Goal: Task Accomplishment & Management: Use online tool/utility

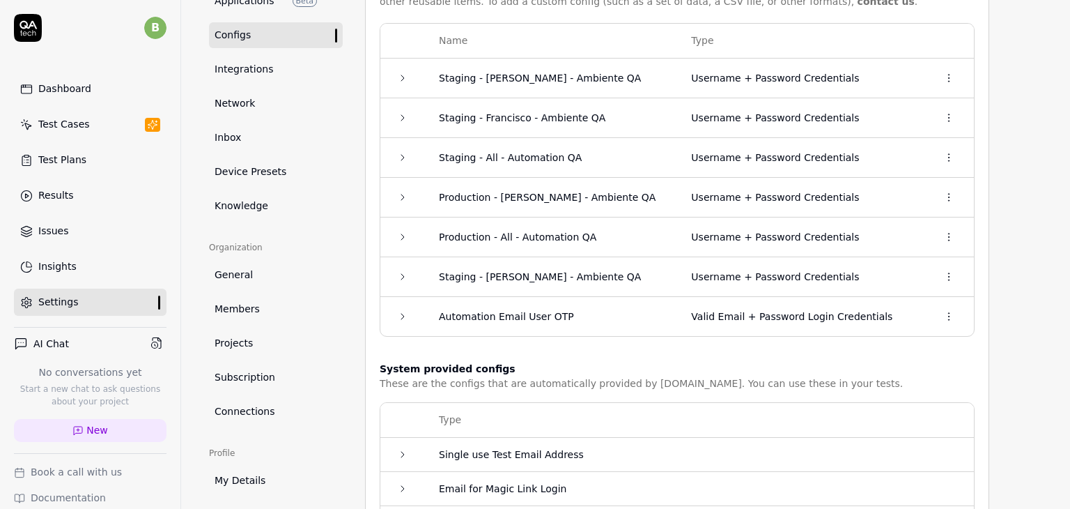
scroll to position [144, 0]
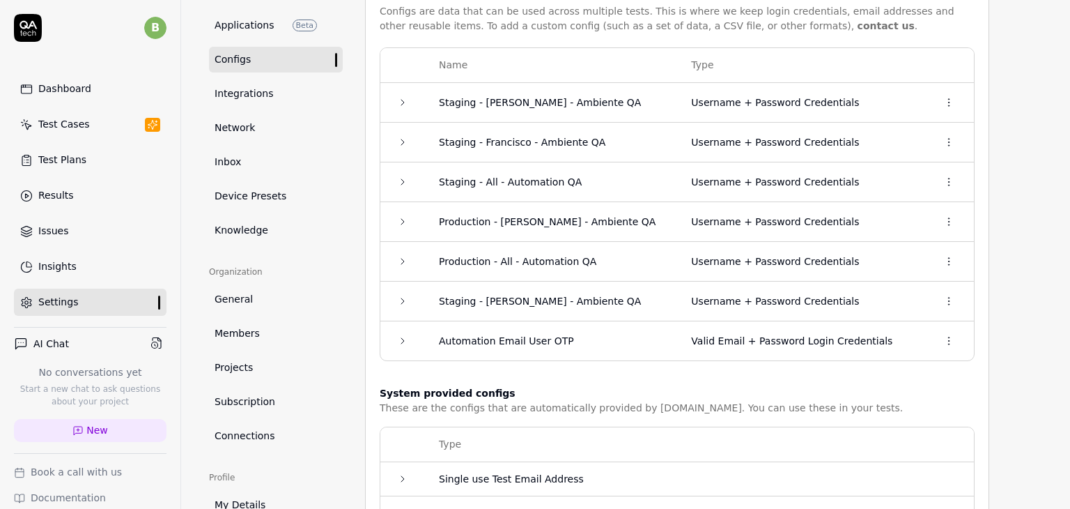
click at [404, 300] on icon at bounding box center [402, 300] width 11 height 11
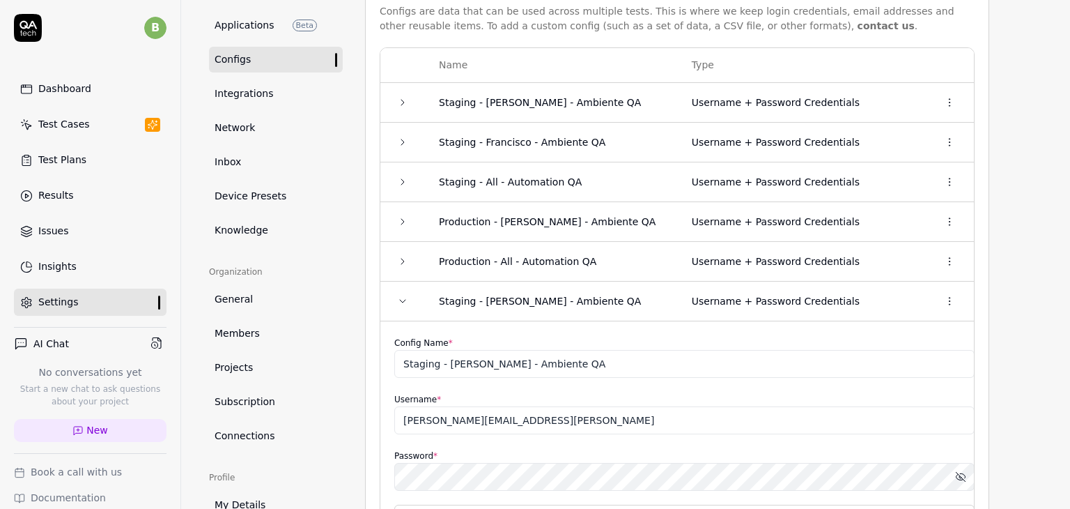
click at [401, 300] on icon at bounding box center [402, 300] width 11 height 11
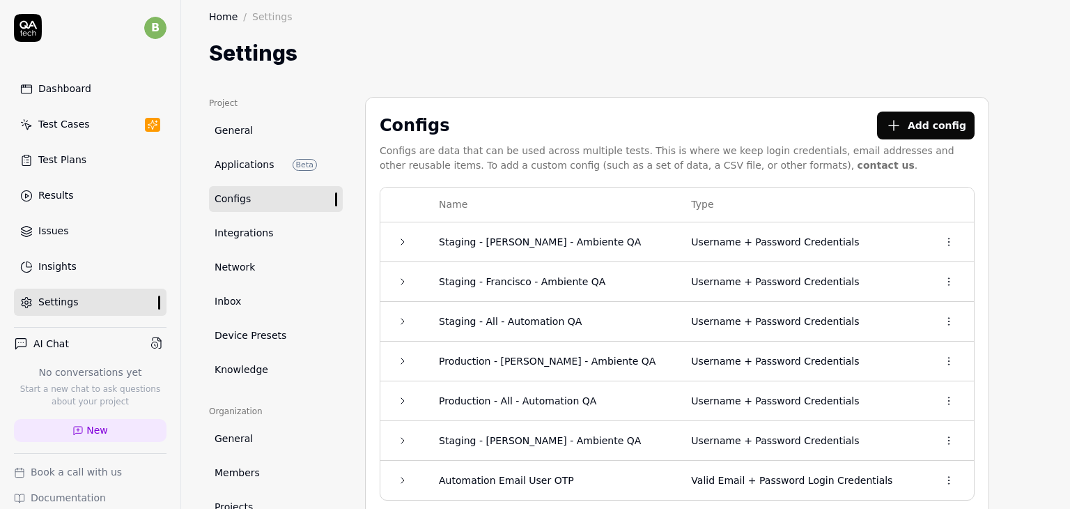
scroll to position [74, 0]
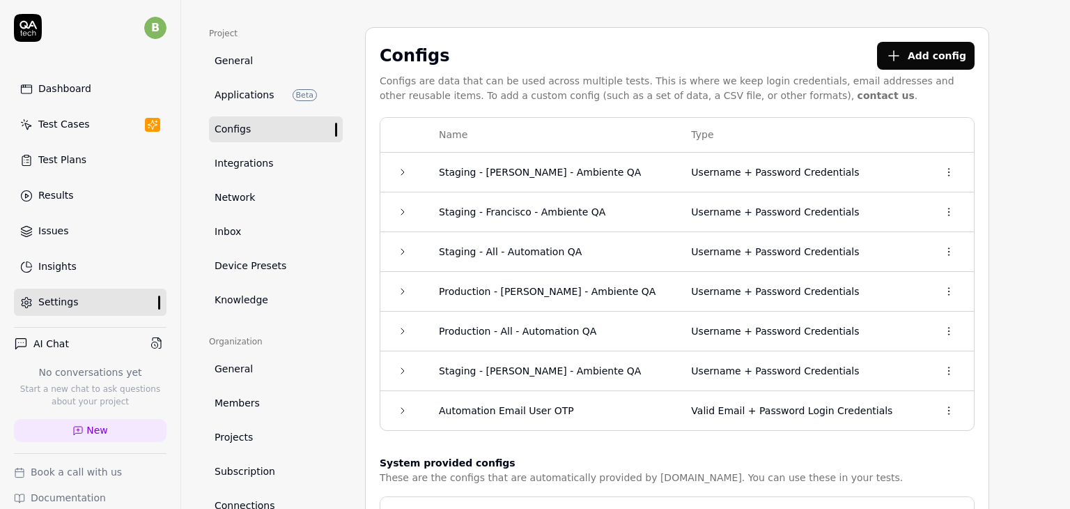
click at [402, 290] on icon at bounding box center [402, 291] width 11 height 11
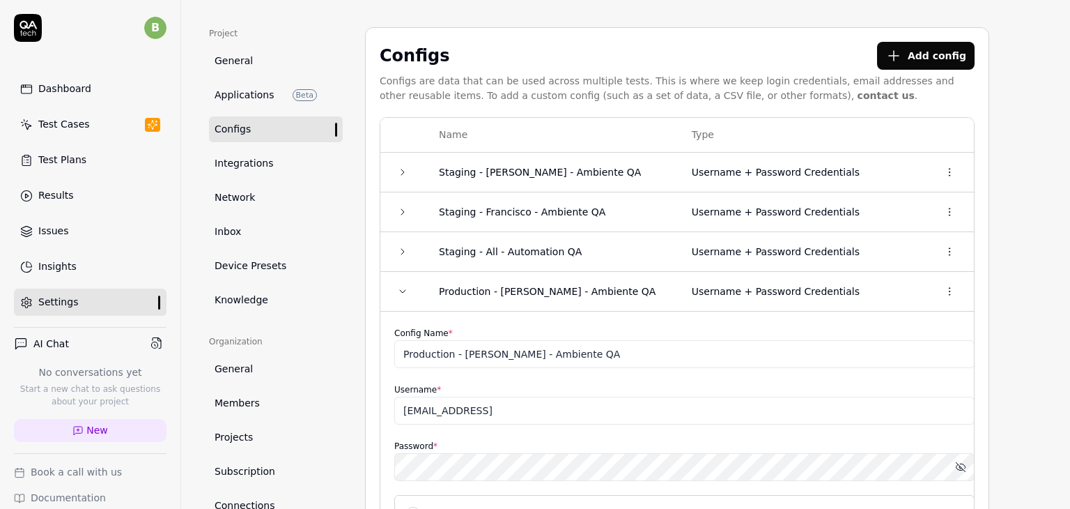
click at [402, 290] on icon at bounding box center [402, 291] width 11 height 11
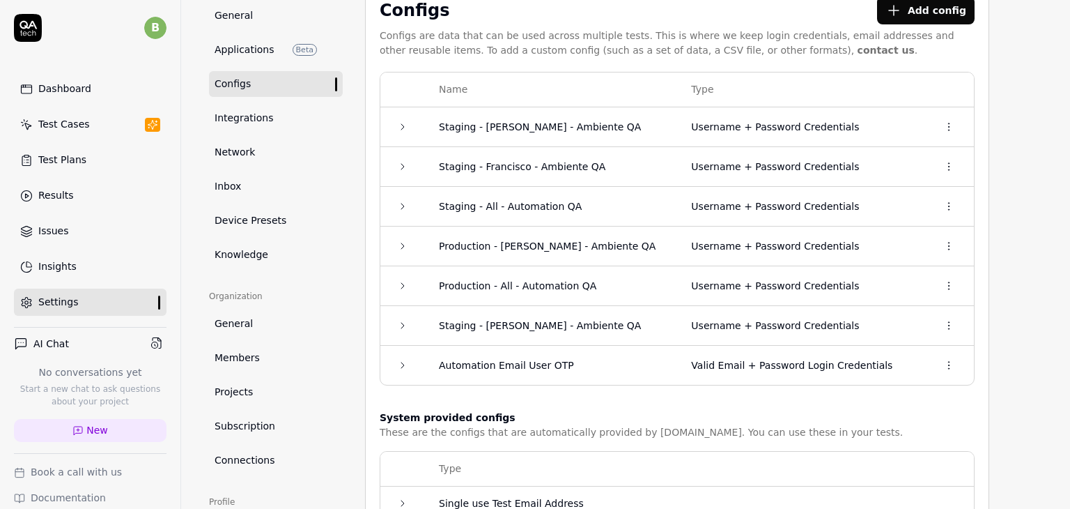
scroll to position [144, 0]
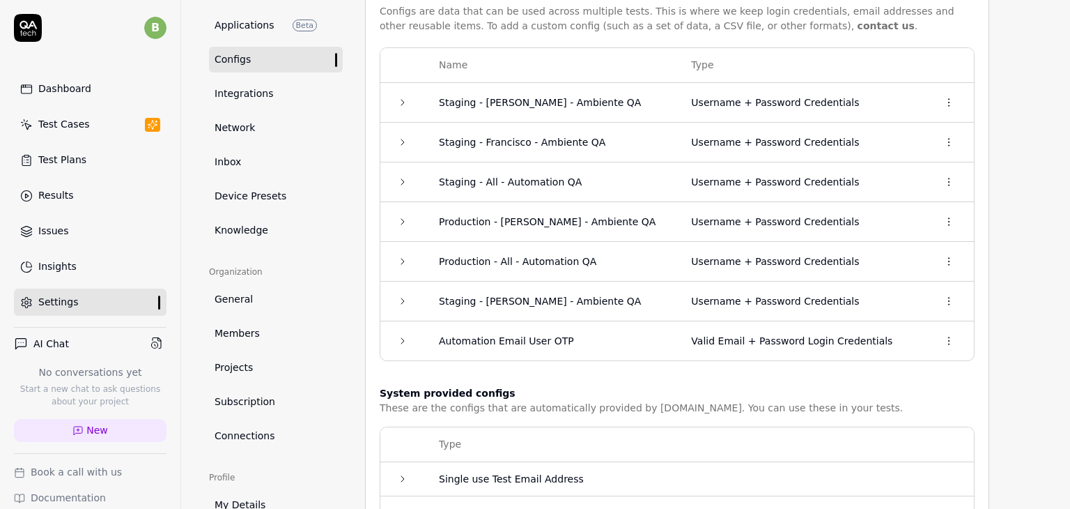
click at [404, 305] on td at bounding box center [402, 301] width 45 height 40
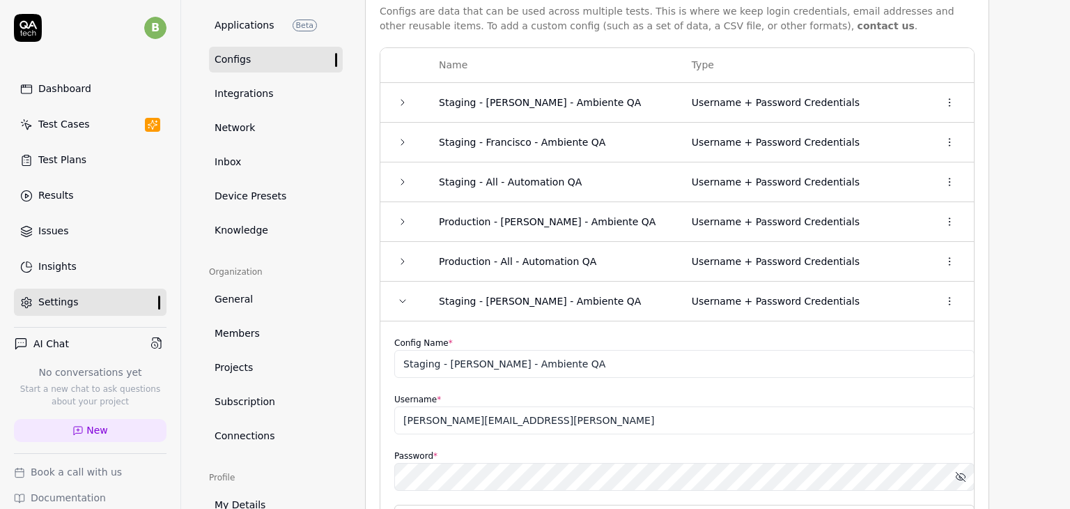
click at [404, 305] on td at bounding box center [402, 301] width 45 height 40
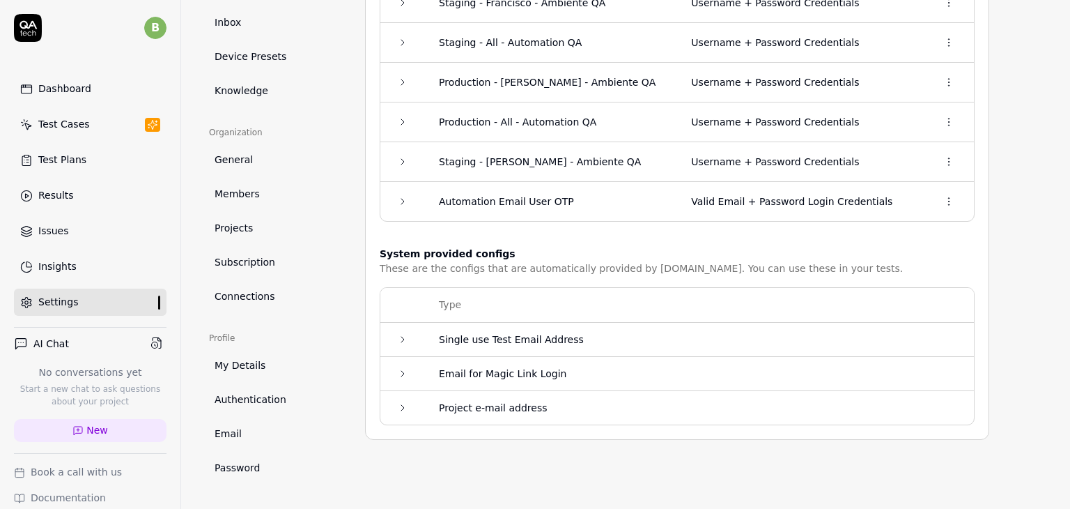
scroll to position [213, 0]
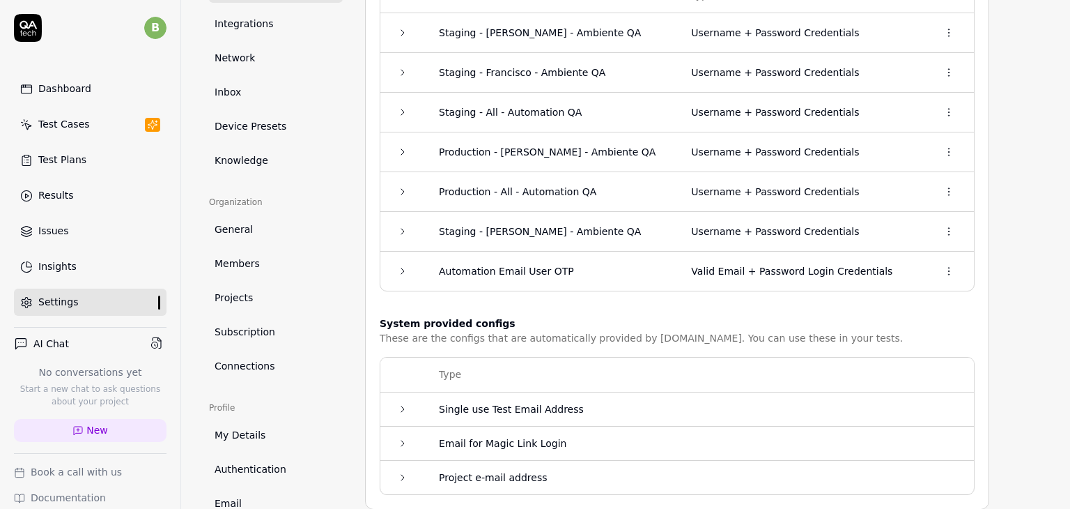
click at [403, 270] on icon at bounding box center [402, 271] width 3 height 6
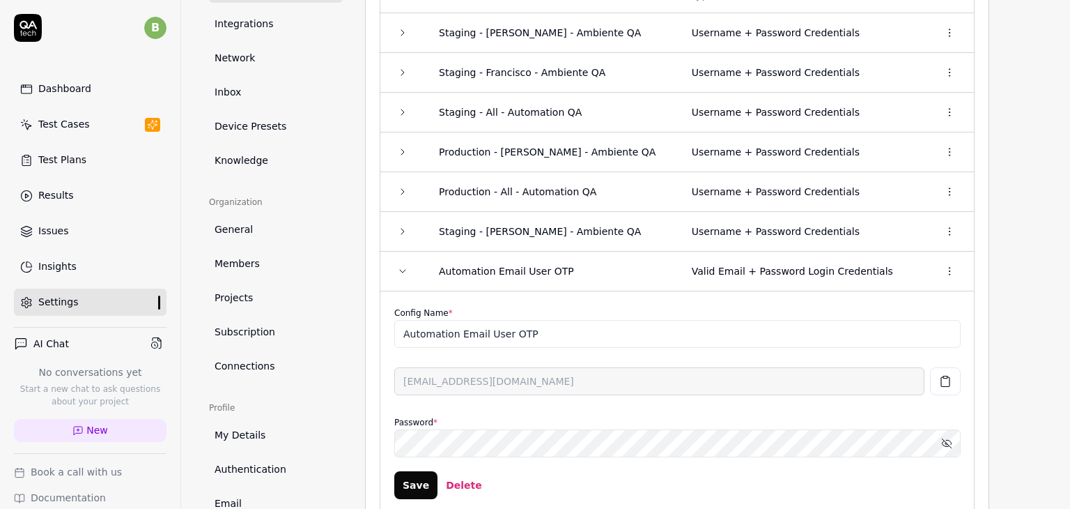
click at [403, 270] on icon at bounding box center [402, 270] width 11 height 11
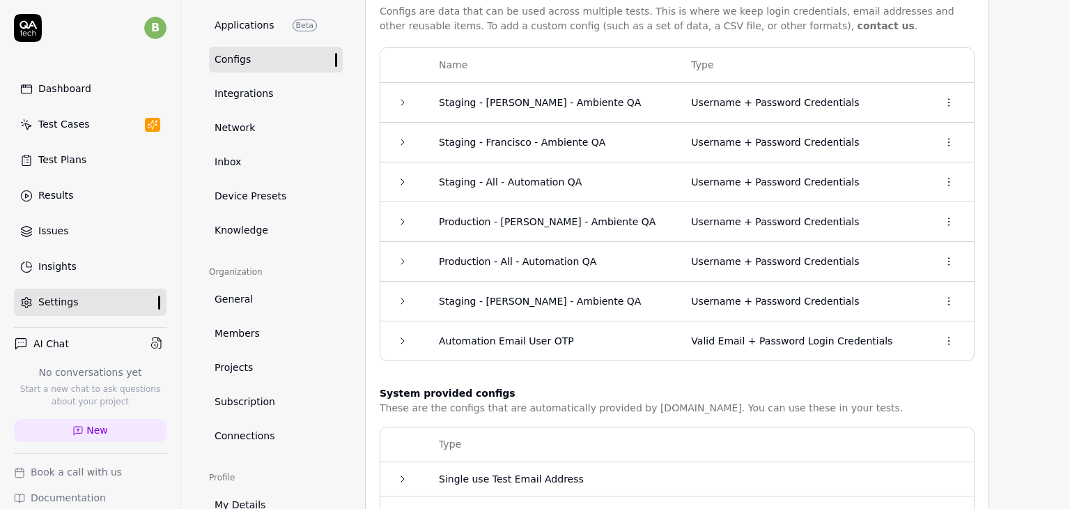
scroll to position [74, 0]
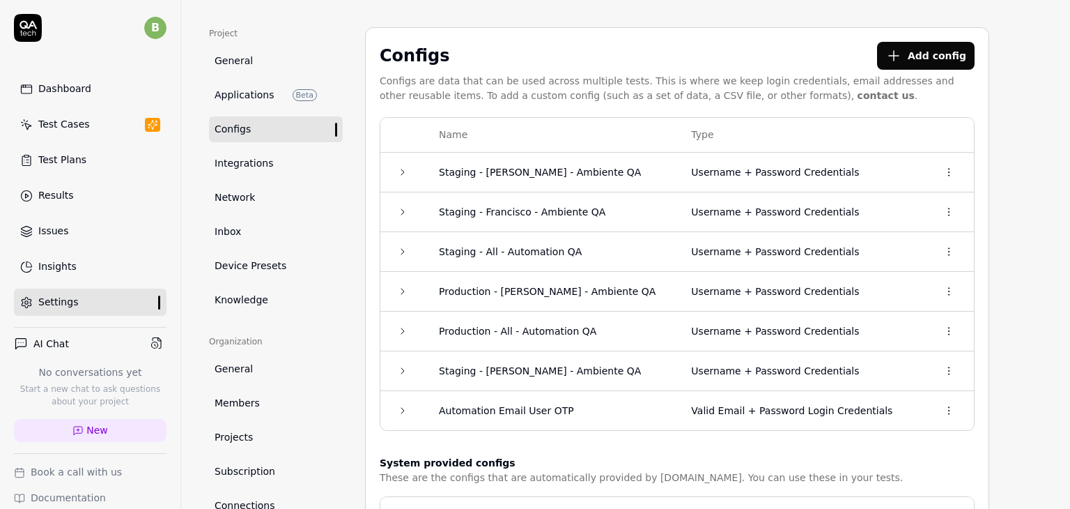
click at [938, 59] on button "Add config" at bounding box center [926, 56] width 98 height 28
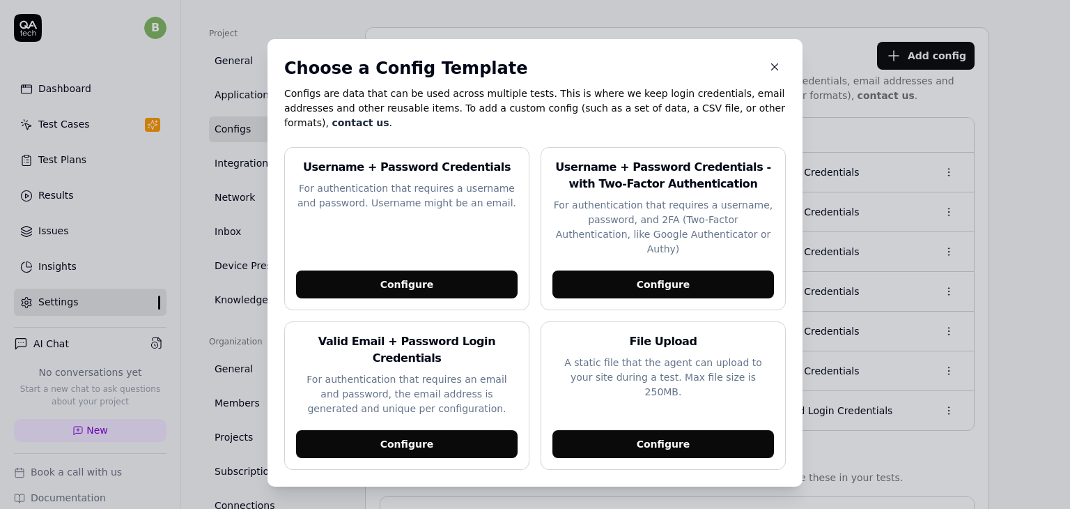
click at [398, 284] on div "Configure" at bounding box center [407, 284] width 222 height 28
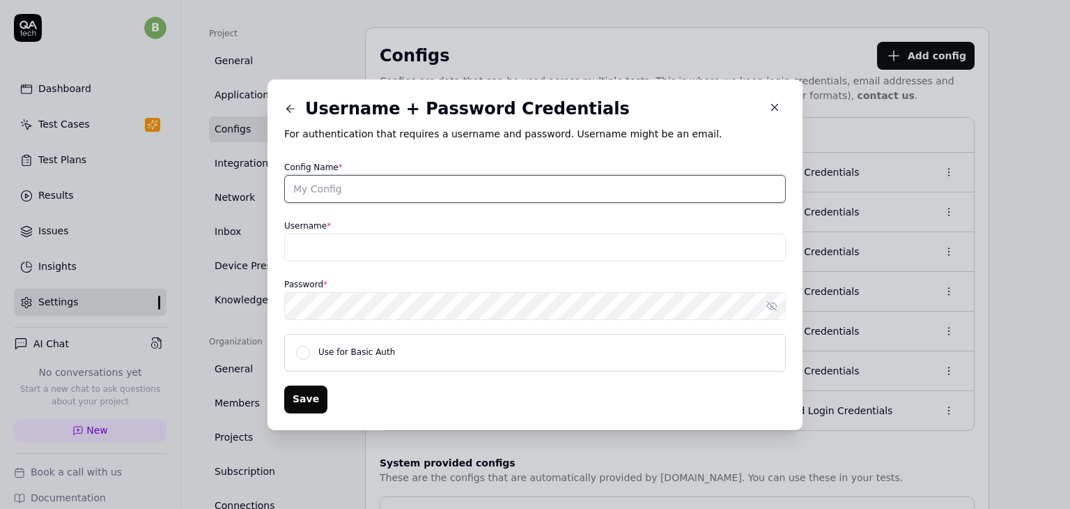
click at [405, 190] on input "Config Name *" at bounding box center [535, 189] width 502 height 28
type input "Production - Andres - Ambiente QA"
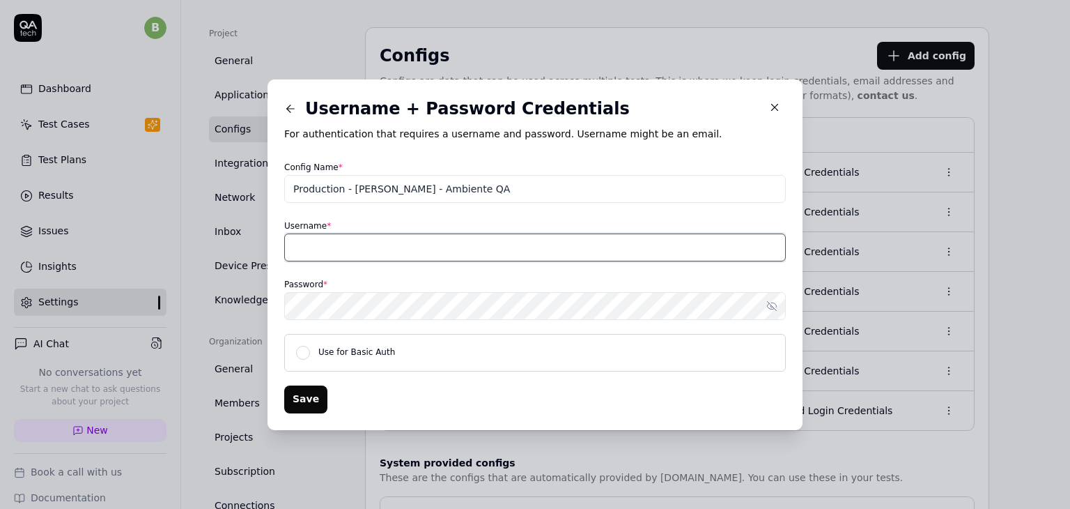
click at [520, 252] on input "Username *" at bounding box center [535, 247] width 502 height 28
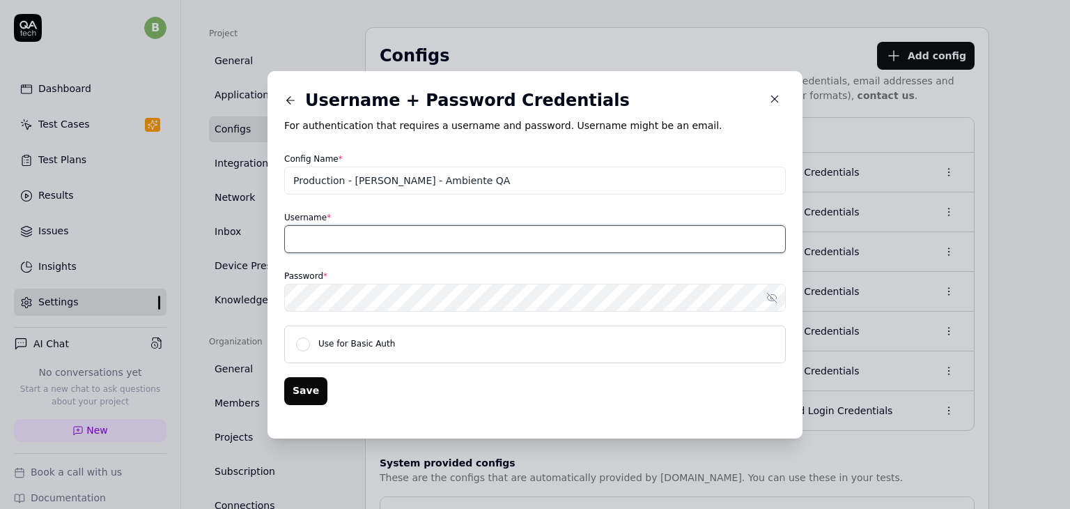
click at [430, 240] on input "Username *" at bounding box center [535, 239] width 502 height 28
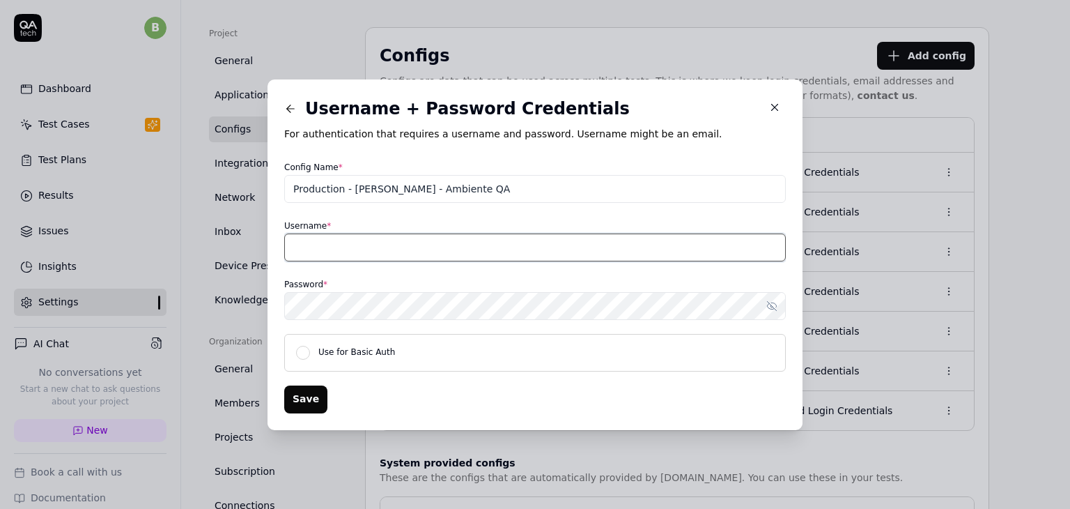
paste input "unprocessable_entity@jelou.ai"
type input "unprocessable_entity@jelou.ai"
click at [766, 304] on icon "button" at bounding box center [771, 305] width 11 height 11
click at [770, 304] on circle "button" at bounding box center [771, 305] width 3 height 3
click at [770, 310] on icon "button" at bounding box center [771, 305] width 9 height 9
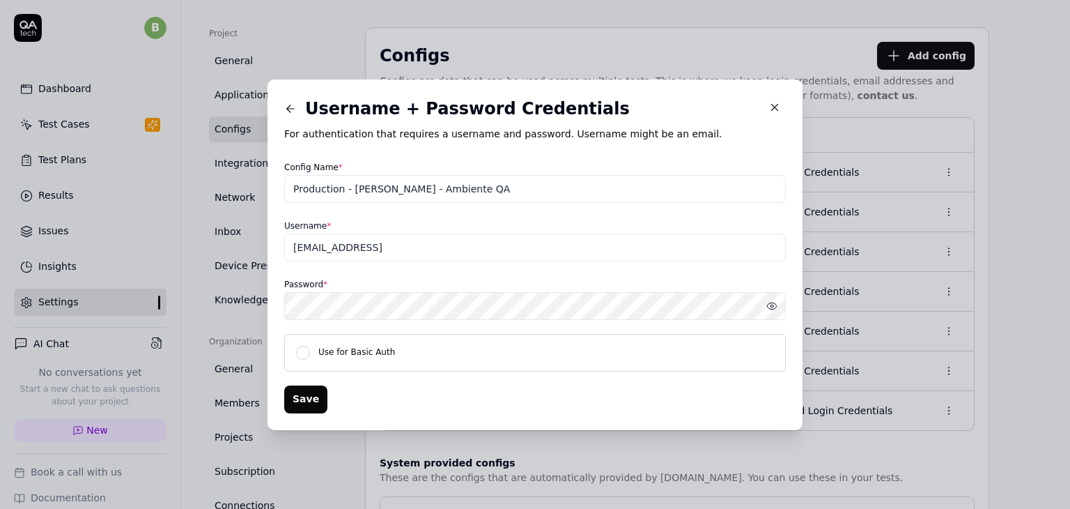
click at [770, 310] on icon "button" at bounding box center [771, 305] width 11 height 11
click at [288, 111] on icon at bounding box center [290, 108] width 13 height 13
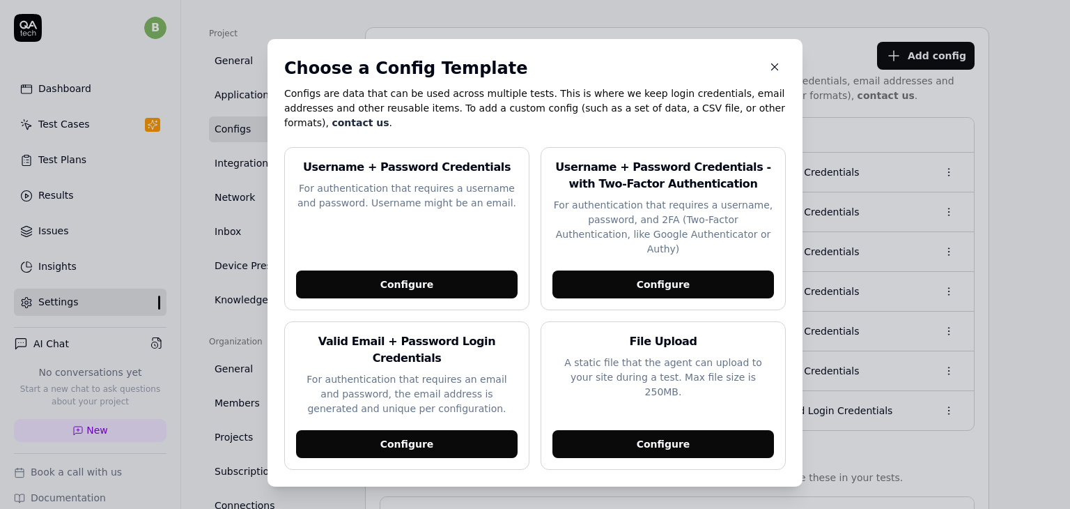
click at [409, 430] on div "Configure" at bounding box center [407, 444] width 222 height 28
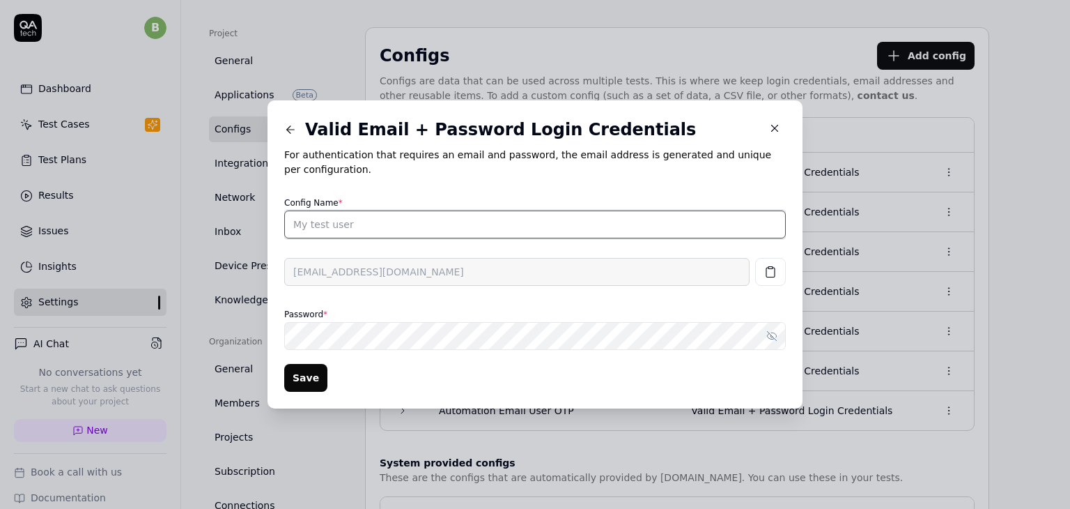
click at [376, 229] on input "Config Name *" at bounding box center [535, 224] width 502 height 28
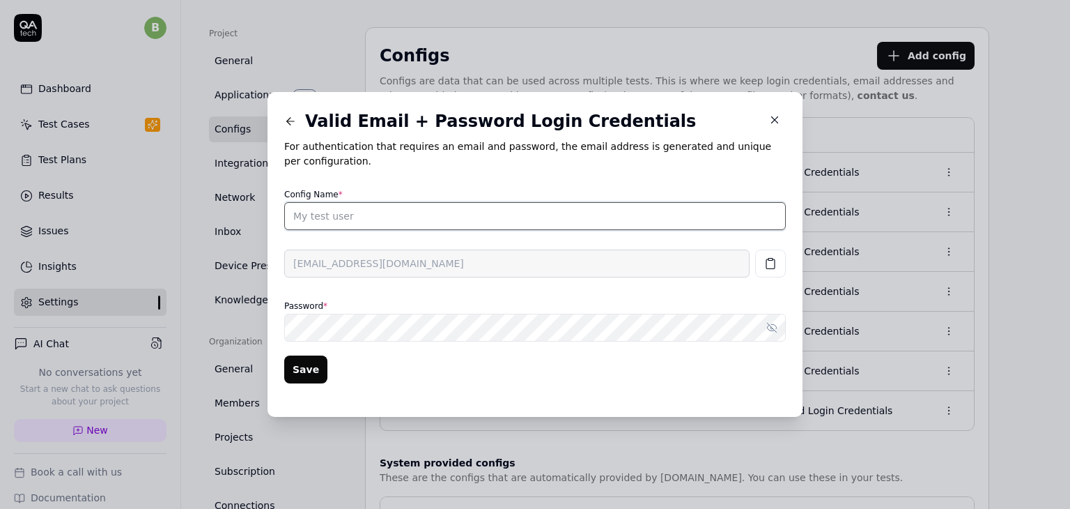
type input "Production - Andres - Ambiente QA"
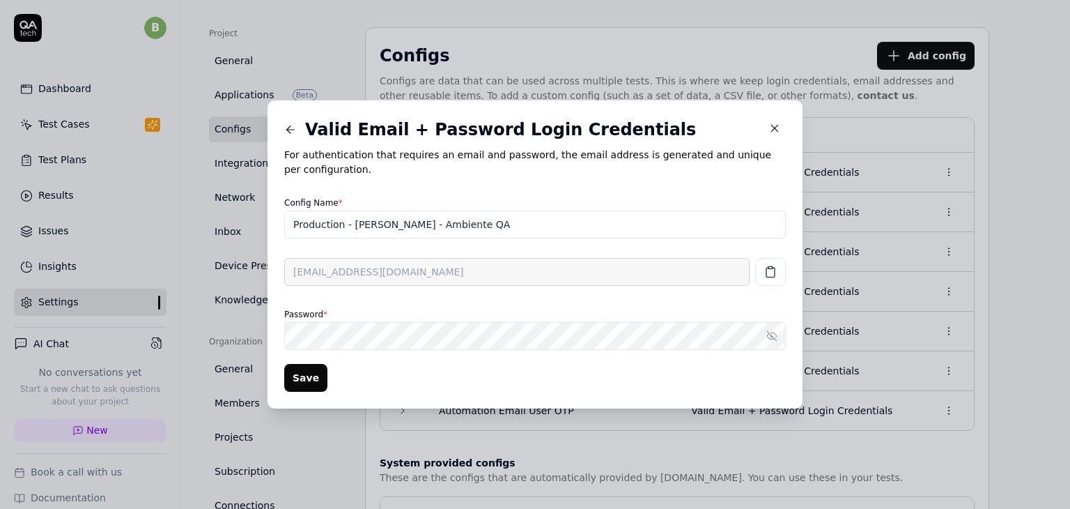
click at [287, 131] on icon at bounding box center [290, 129] width 13 height 13
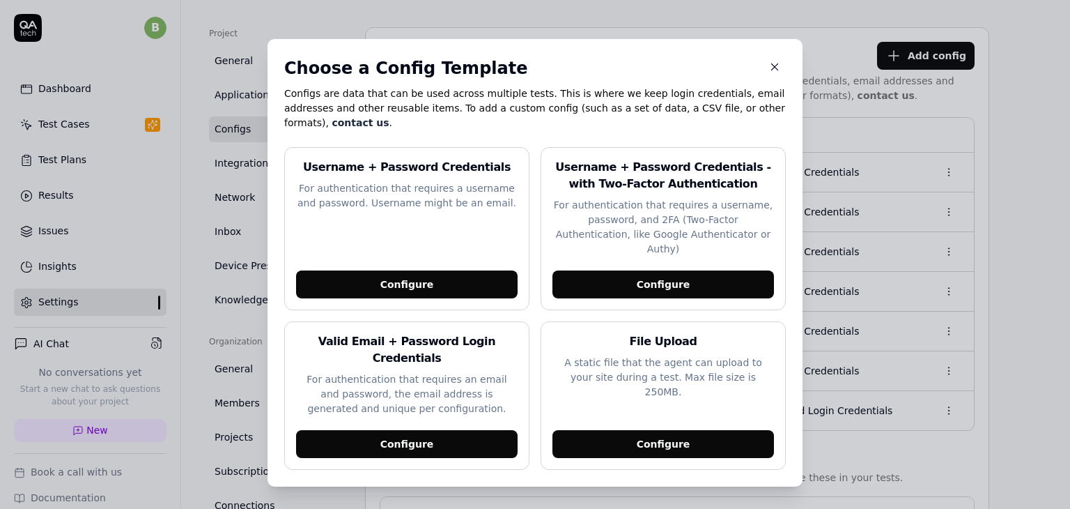
click at [366, 270] on div "Configure" at bounding box center [407, 284] width 222 height 28
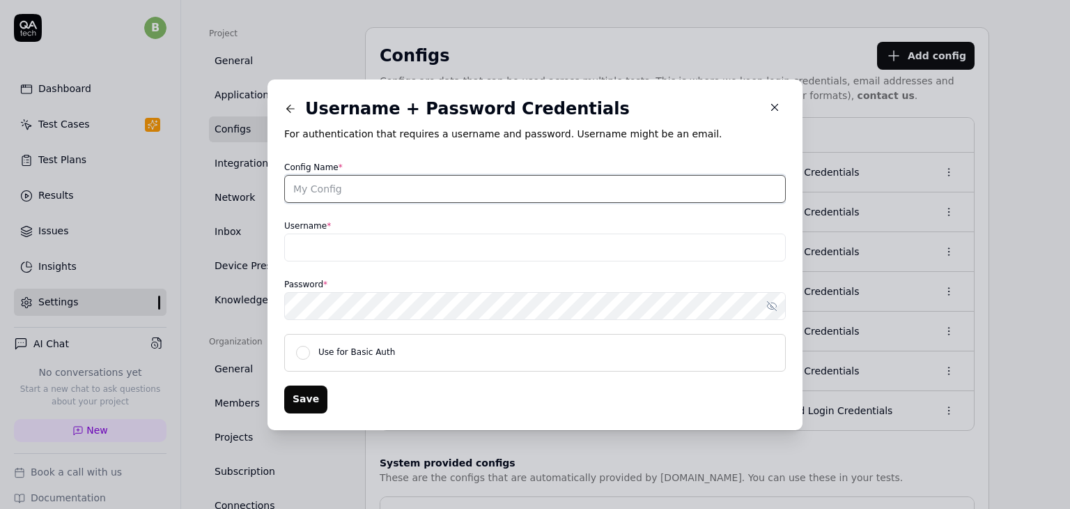
click at [389, 196] on input "Config Name *" at bounding box center [535, 189] width 502 height 28
type input "Production - Andres - Ambiente QA"
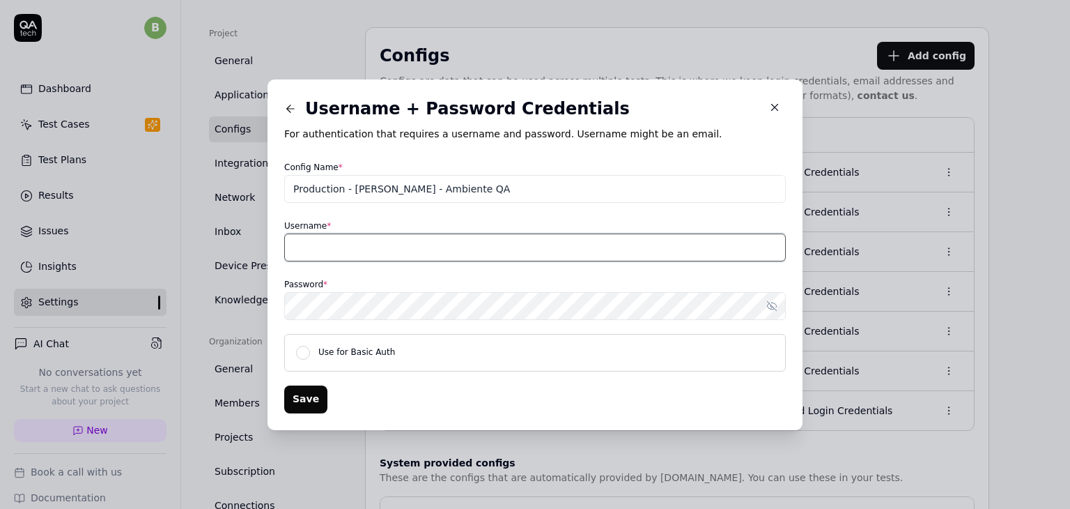
click at [382, 244] on input "Username *" at bounding box center [535, 247] width 502 height 28
paste input "unprocessable_entity@jelou.ai"
type input "unprocessable_entity@jelou.ai"
drag, startPoint x: 444, startPoint y: 249, endPoint x: 245, endPoint y: 249, distance: 199.2
click at [245, 249] on div "​ Username + Password Credentials For authentication that requires a username a…" at bounding box center [535, 255] width 591 height 384
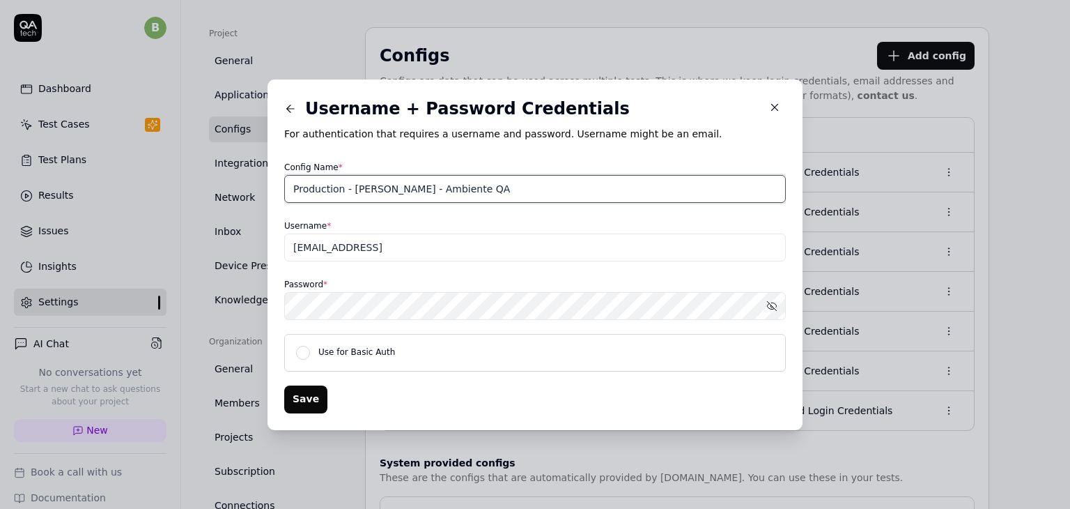
click at [329, 192] on input "Production - Andres - Ambiente QA" at bounding box center [535, 189] width 502 height 28
drag, startPoint x: 336, startPoint y: 187, endPoint x: 290, endPoint y: 190, distance: 46.1
click at [290, 190] on input "Production - Andres - Ambiente QA" at bounding box center [535, 189] width 502 height 28
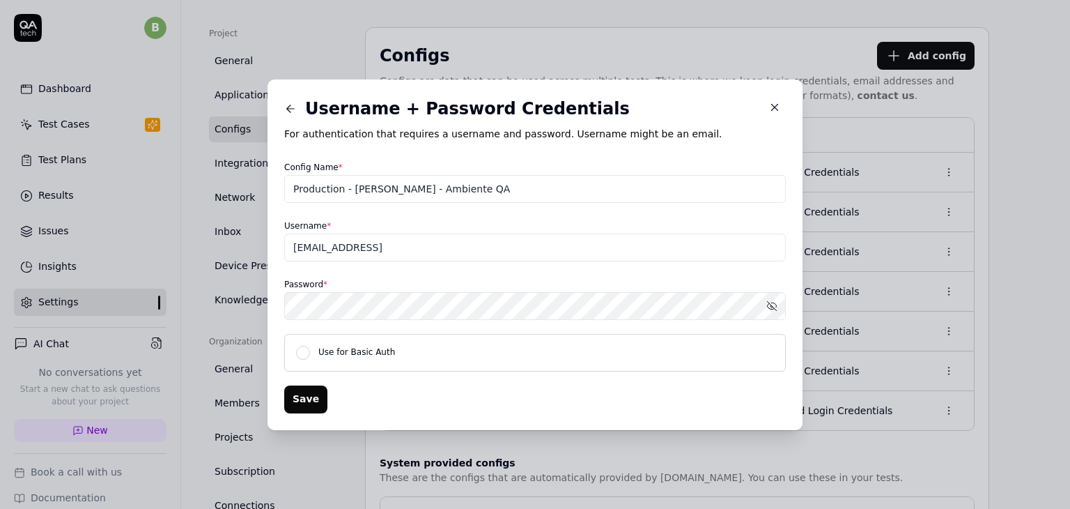
click at [389, 162] on div "Config Name * Production - Andres - Ambiente QA" at bounding box center [535, 180] width 502 height 45
click at [770, 109] on icon "button" at bounding box center [774, 107] width 13 height 13
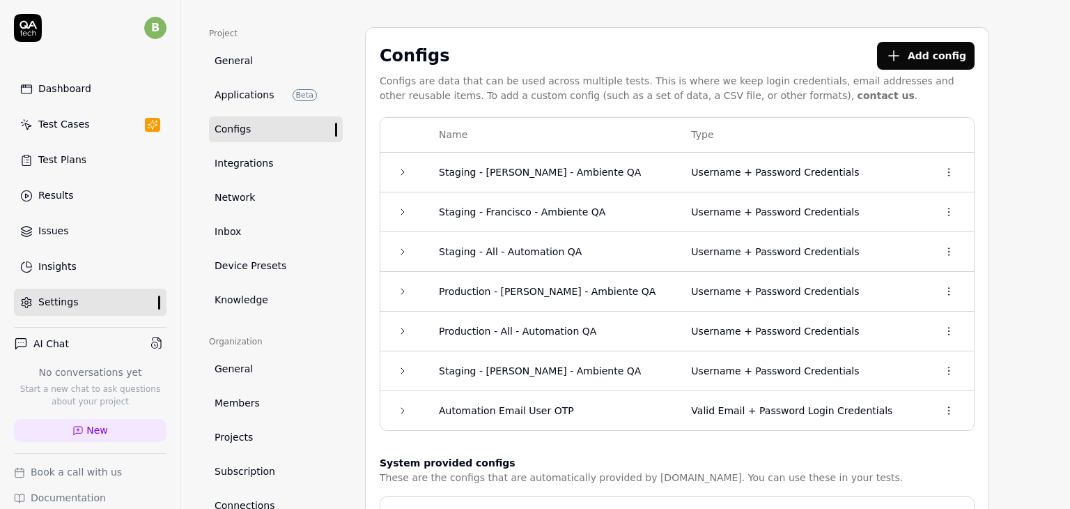
click at [399, 289] on icon at bounding box center [402, 291] width 11 height 11
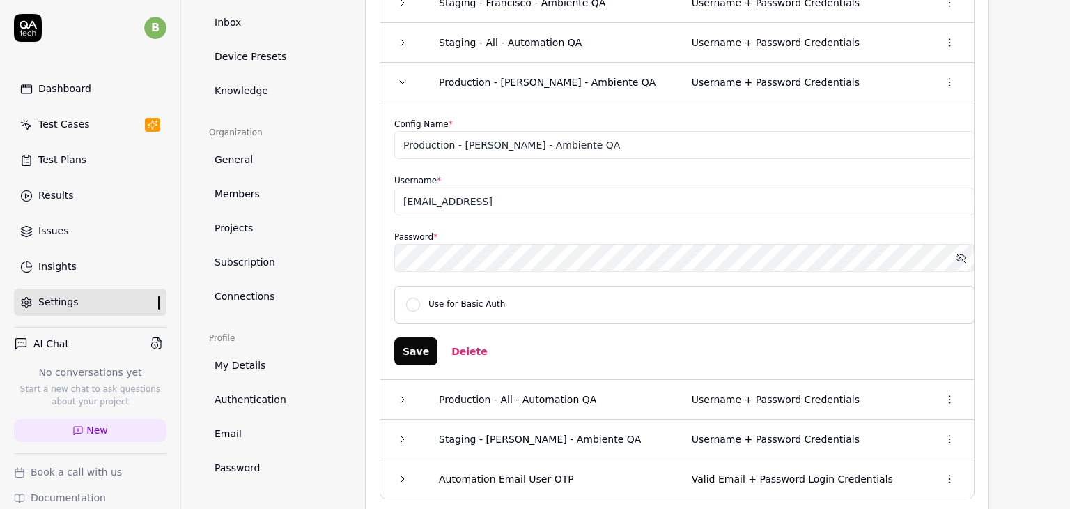
scroll to position [4, 0]
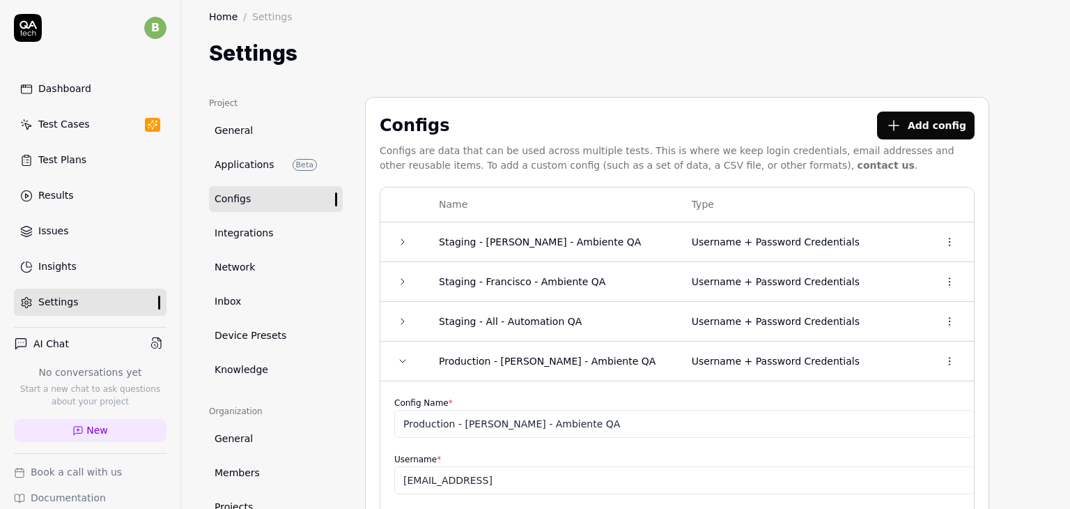
click at [940, 119] on button "Add config" at bounding box center [926, 125] width 98 height 28
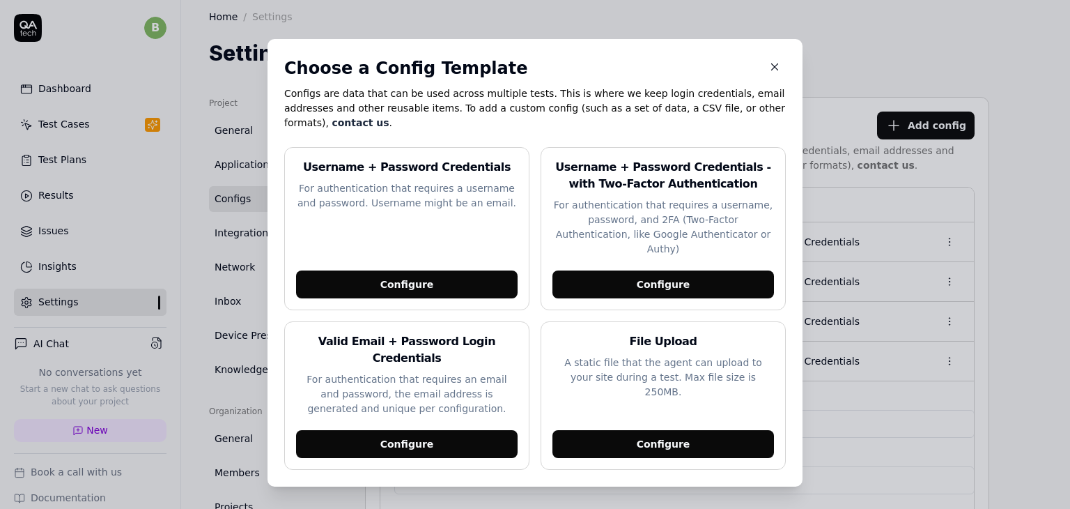
click at [428, 270] on div "Configure" at bounding box center [407, 284] width 222 height 28
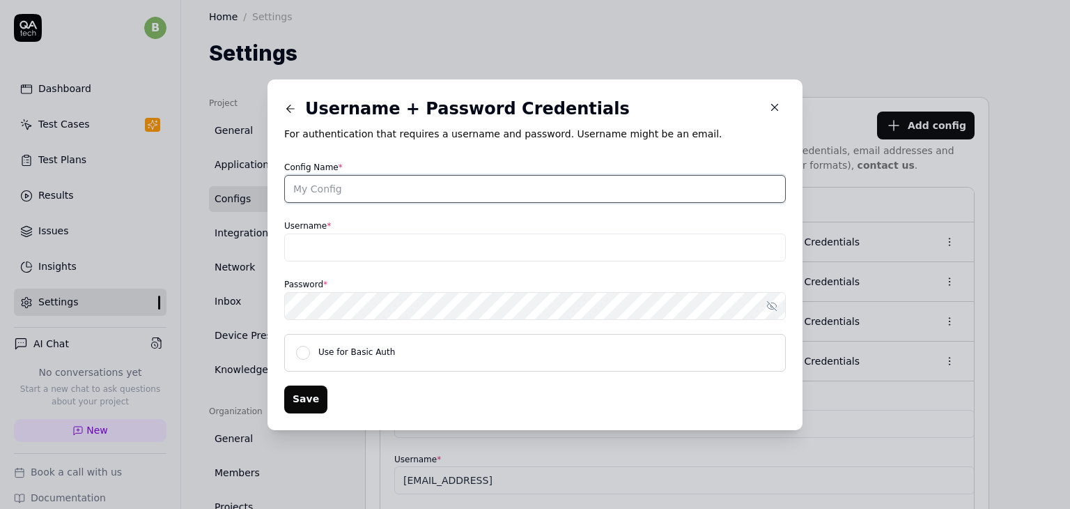
click at [386, 176] on input "Config Name *" at bounding box center [535, 189] width 502 height 28
click at [334, 194] on input "Production - Andres - Ambiente QA" at bounding box center [535, 189] width 502 height 28
type input "Staging - Andres - Ambiente QA"
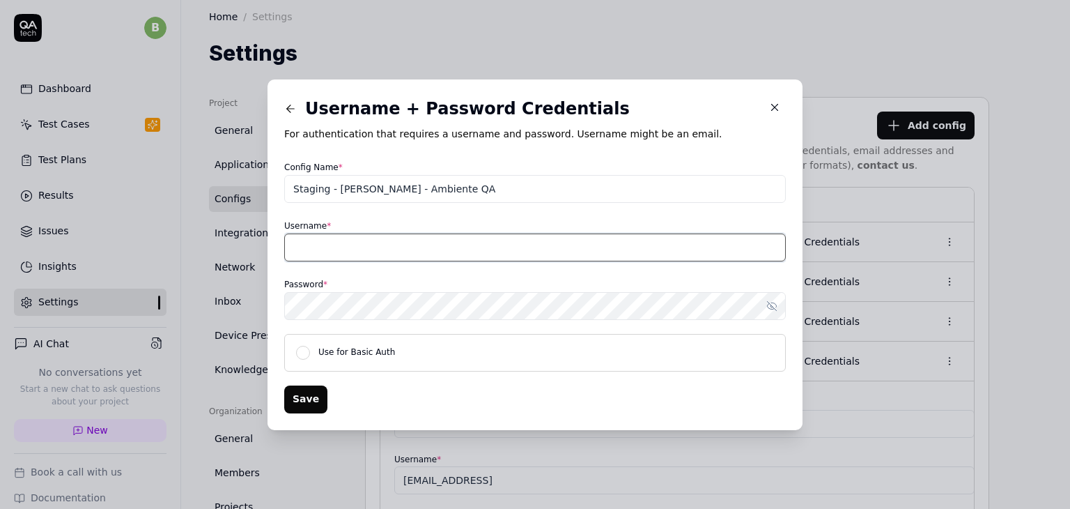
click at [334, 244] on input "Username *" at bounding box center [535, 247] width 502 height 28
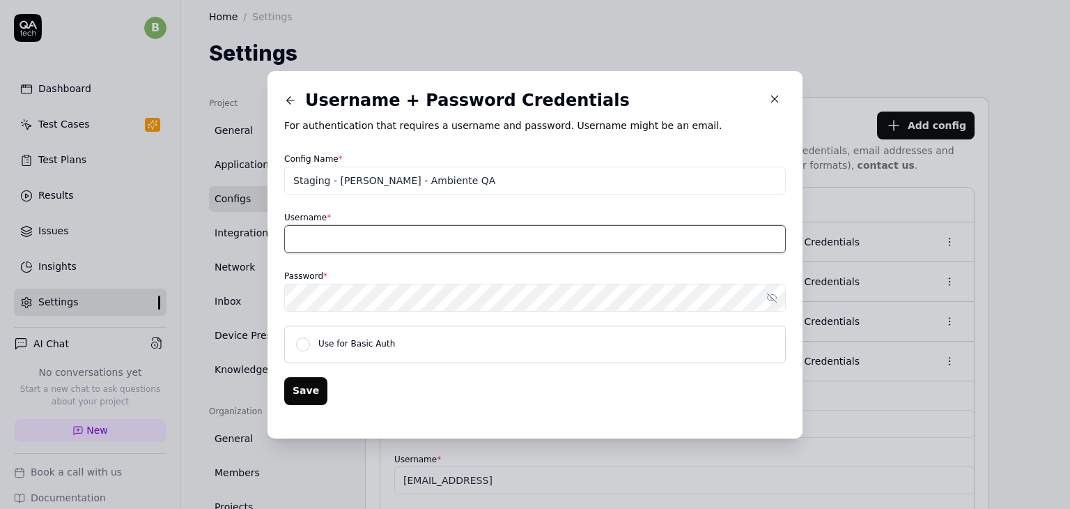
click at [366, 249] on input "Username *" at bounding box center [535, 239] width 502 height 28
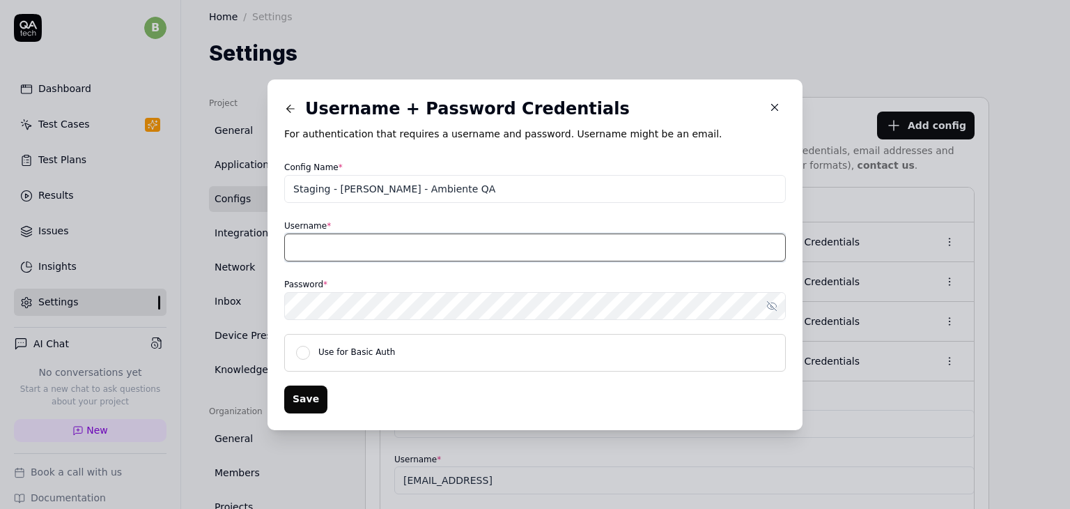
paste input "unprocessable_entity@jelou.ai"
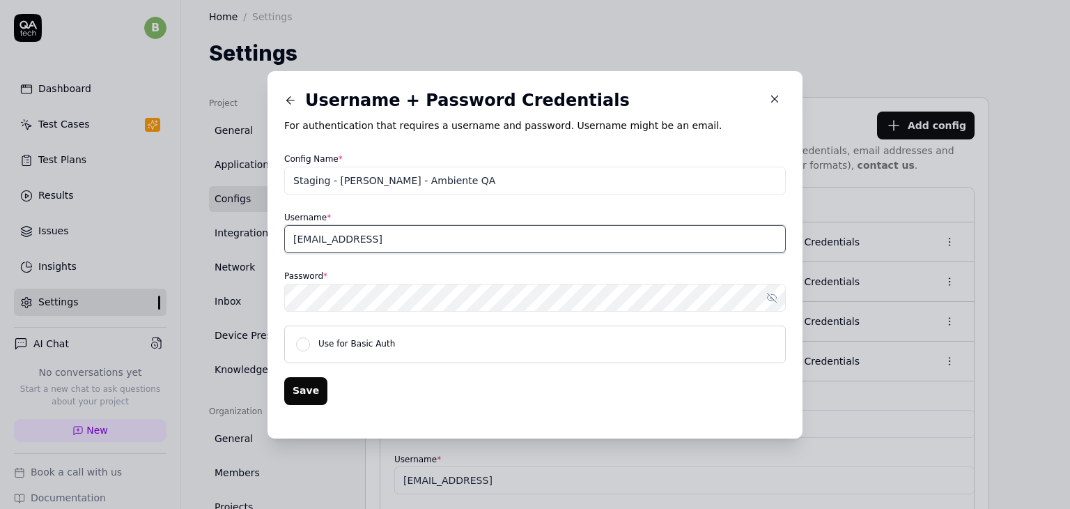
drag, startPoint x: 458, startPoint y: 240, endPoint x: 260, endPoint y: 238, distance: 197.8
click at [260, 238] on div "​ Username + Password Credentials For authentication that requires a username a…" at bounding box center [534, 254] width 557 height 367
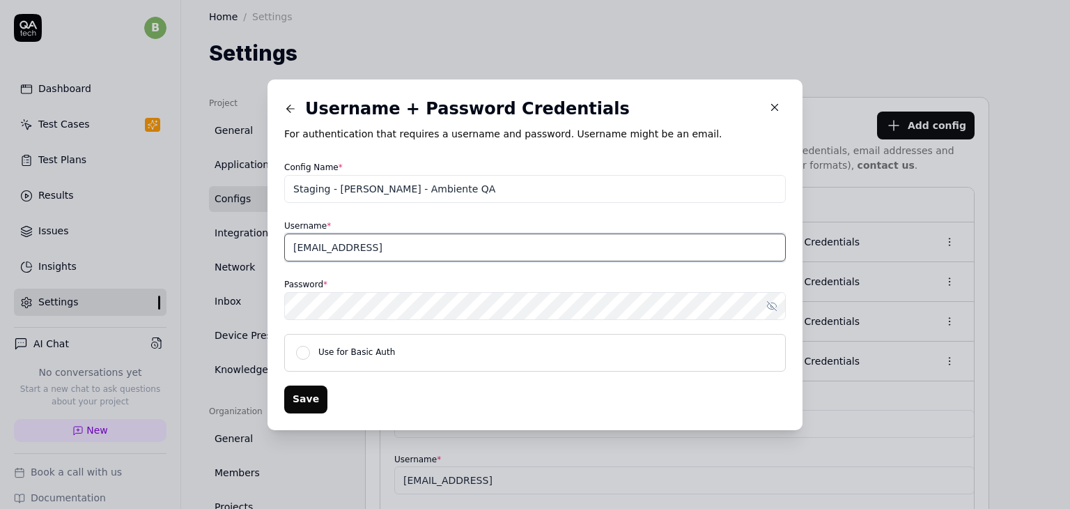
paste input "error.404"
type input "[EMAIL_ADDRESS]"
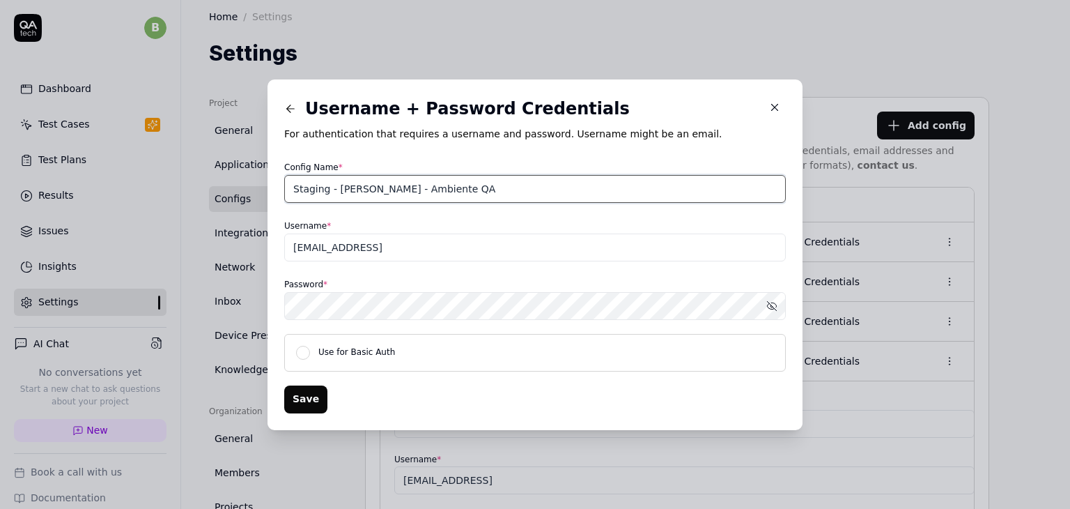
drag, startPoint x: 465, startPoint y: 190, endPoint x: 378, endPoint y: 194, distance: 86.5
click at [378, 194] on input "Staging - Andres - Ambiente QA" at bounding box center [535, 189] width 502 height 28
paste input "Jelou Staging"
type input "Staging - [PERSON_NAME] Staging"
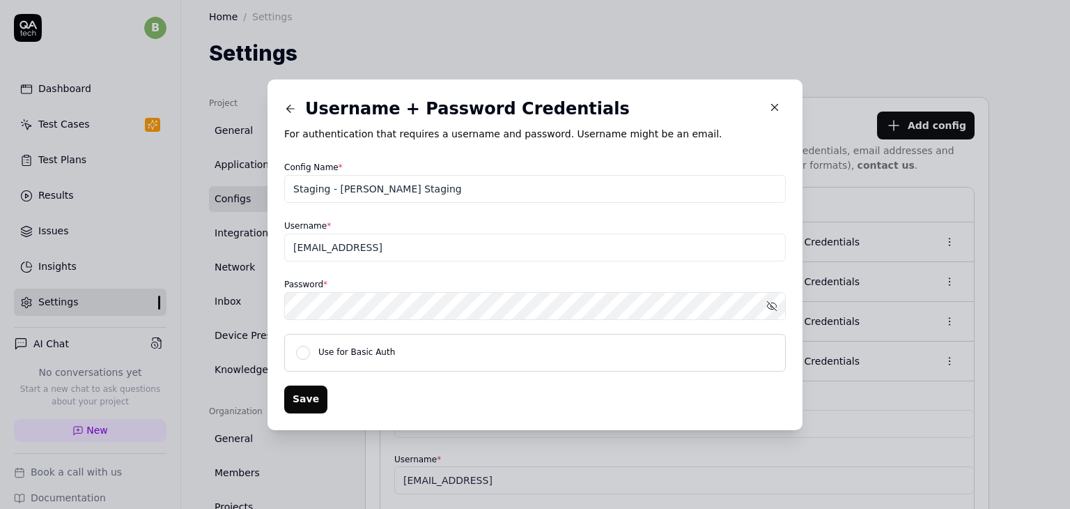
click at [311, 406] on button "Save" at bounding box center [305, 399] width 43 height 28
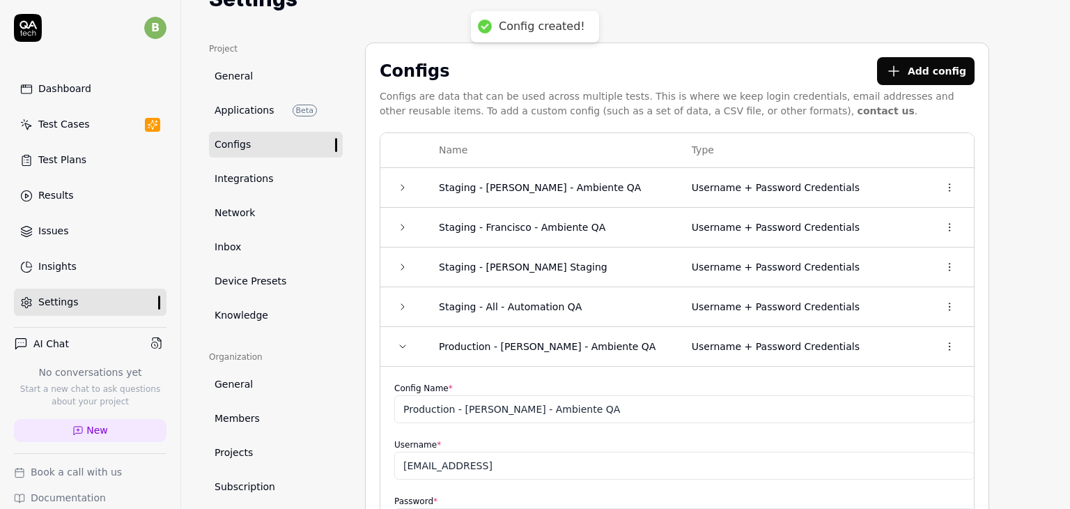
scroll to position [74, 0]
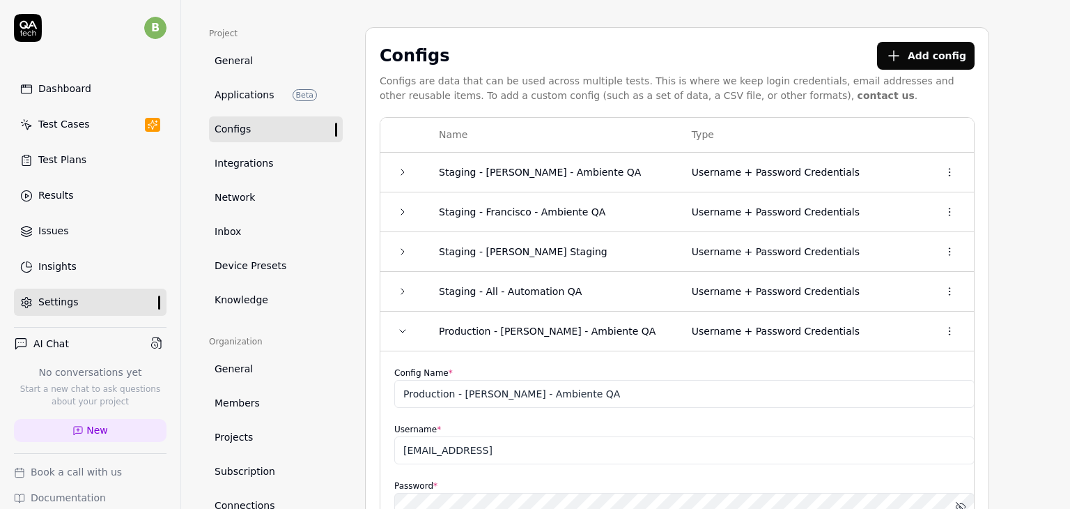
click at [942, 254] on html "b Dashboard Test Cases Test Plans Results Issues Insights Settings AI Chat No c…" at bounding box center [535, 306] width 1070 height 613
click at [633, 41] on html "b Dashboard Test Cases Test Plans Results Issues Insights Settings AI Chat No c…" at bounding box center [535, 306] width 1070 height 613
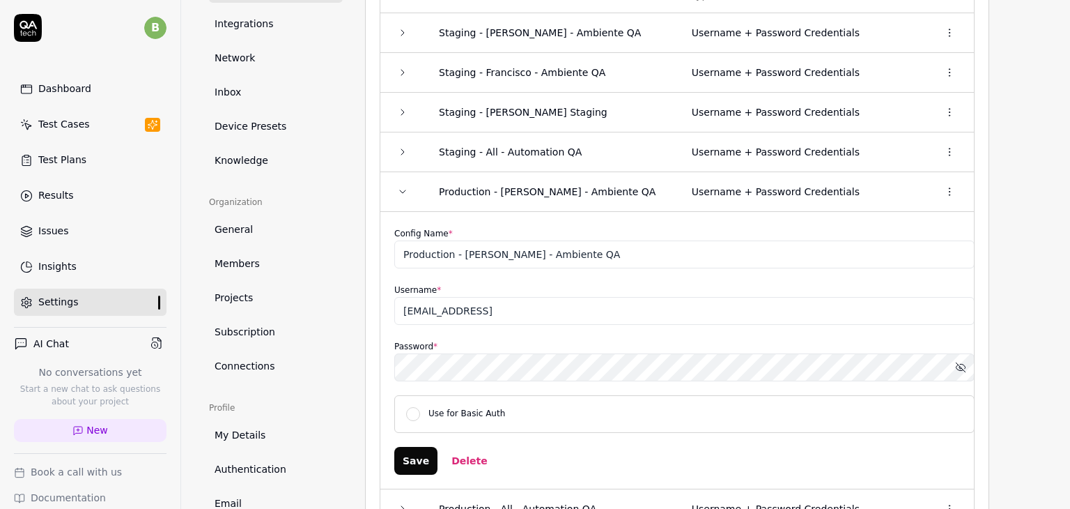
scroll to position [144, 0]
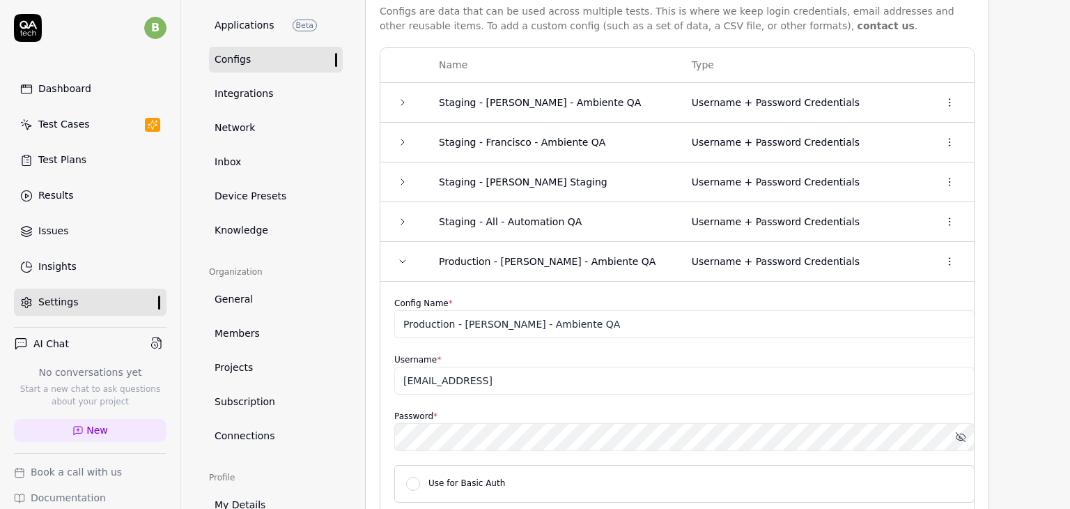
click at [479, 183] on td "Staging - [PERSON_NAME] Staging" at bounding box center [551, 182] width 253 height 40
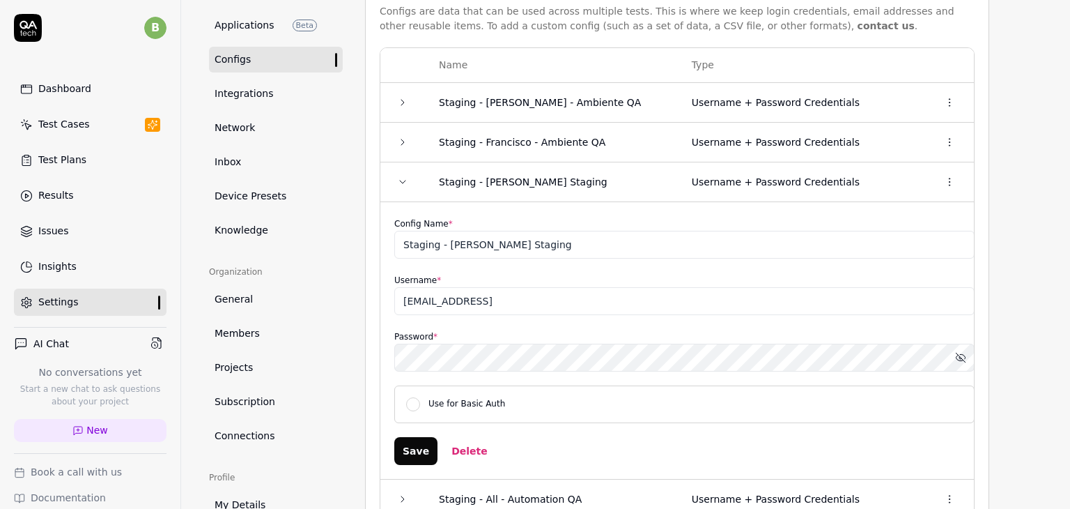
click at [493, 189] on td "Staging - [PERSON_NAME] Staging" at bounding box center [551, 182] width 253 height 40
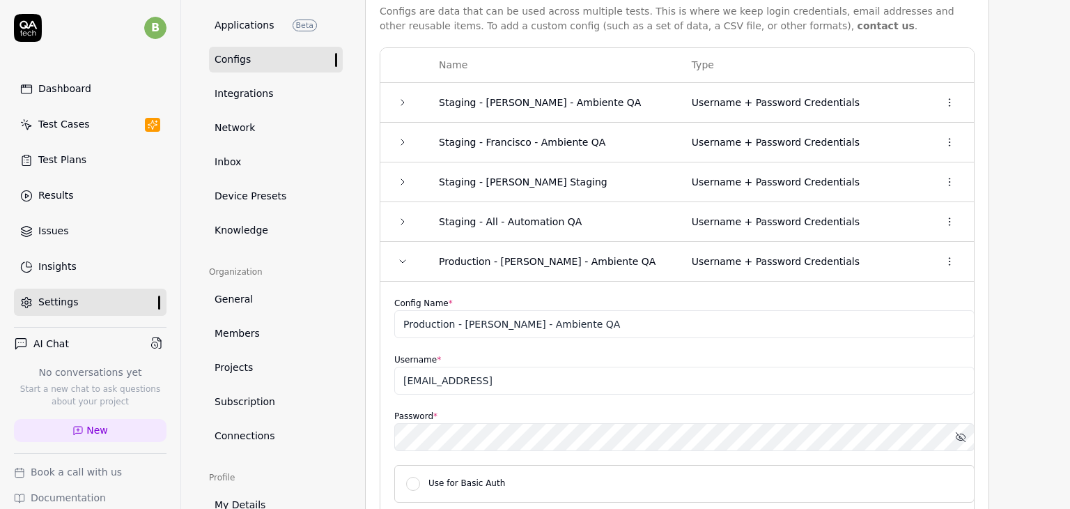
click at [22, 336] on icon at bounding box center [21, 343] width 14 height 14
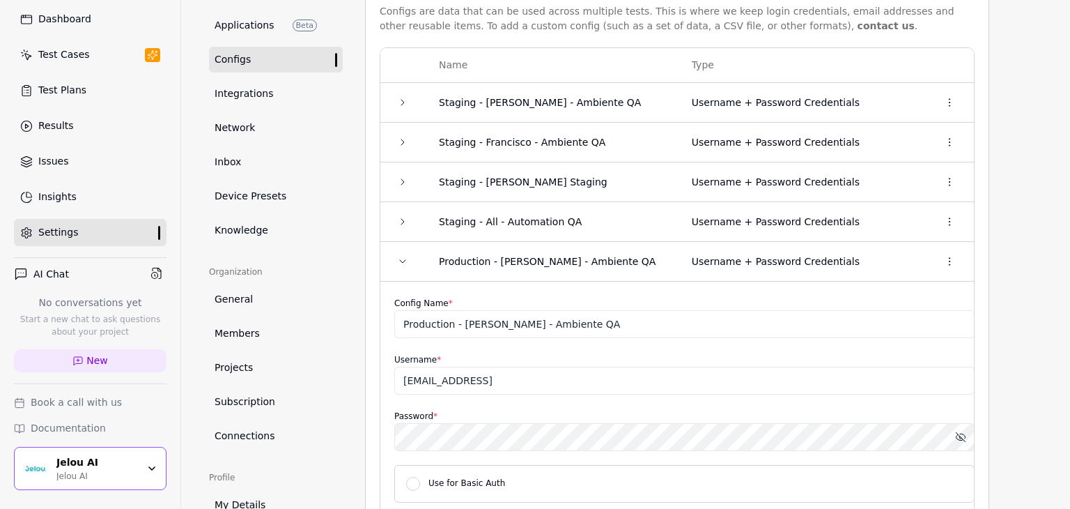
scroll to position [115, 0]
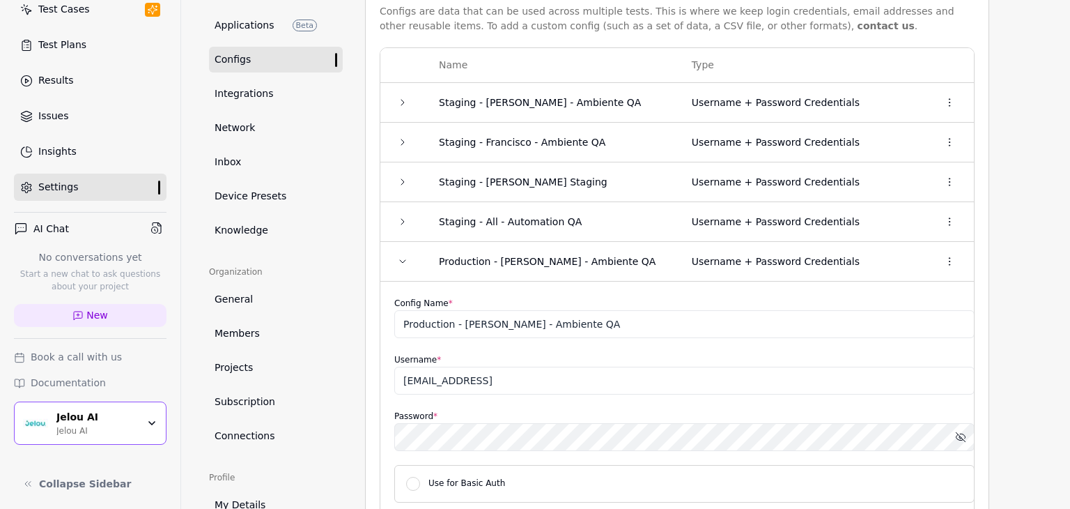
click at [38, 224] on h4 "AI Chat" at bounding box center [51, 229] width 36 height 15
click at [66, 224] on h4 "AI Chat" at bounding box center [51, 229] width 36 height 15
click at [62, 224] on h4 "AI Chat" at bounding box center [51, 229] width 36 height 15
click at [71, 321] on link "New" at bounding box center [90, 315] width 153 height 23
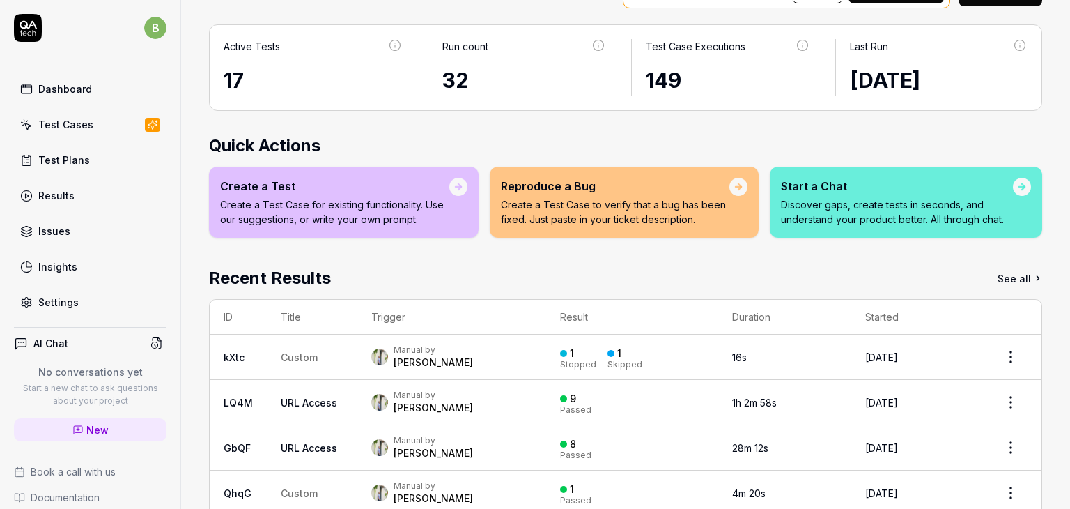
scroll to position [70, 0]
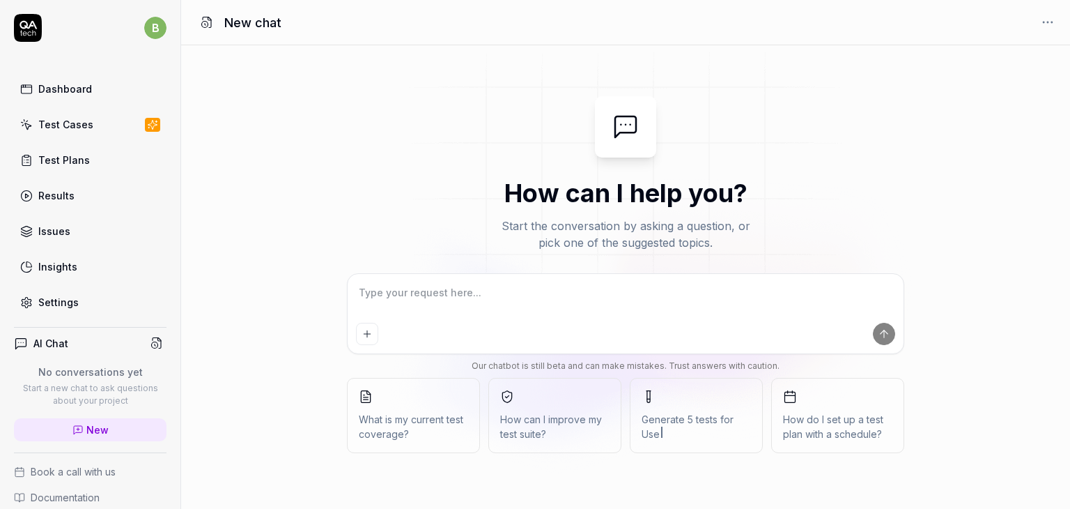
type textarea "*"
click at [74, 120] on div "Test Cases" at bounding box center [65, 124] width 55 height 15
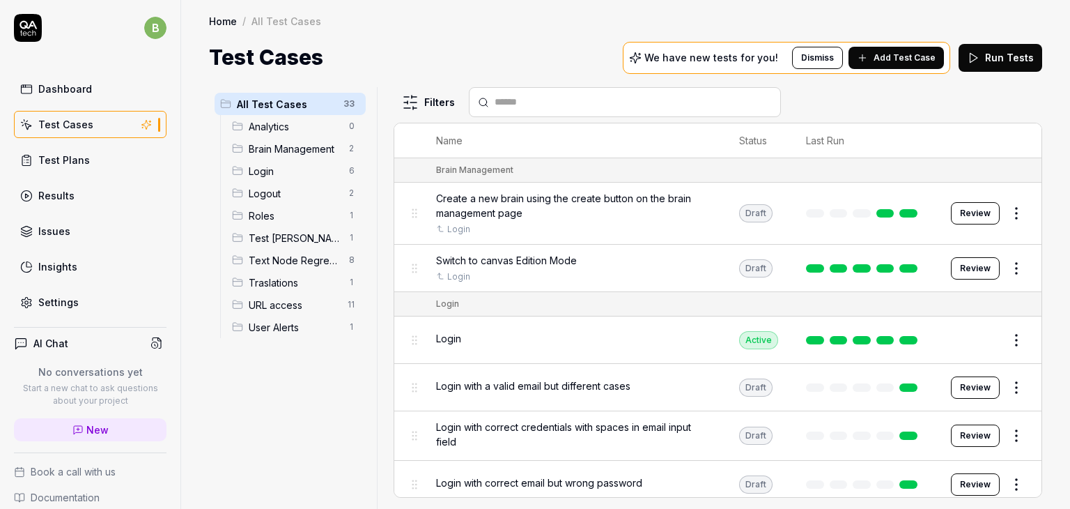
click at [348, 104] on html "b Dashboard Test Cases Test Plans Results Issues Insights Settings AI Chat No c…" at bounding box center [535, 306] width 1070 height 613
click at [329, 127] on div "Add Scenario" at bounding box center [302, 131] width 110 height 31
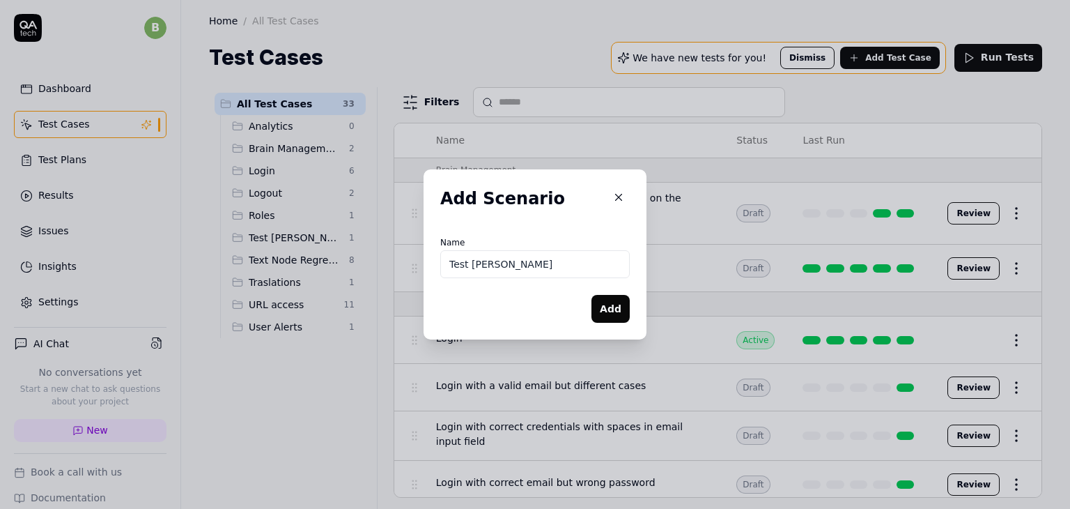
type input "Test [PERSON_NAME]"
click at [599, 308] on button "Add" at bounding box center [610, 309] width 38 height 28
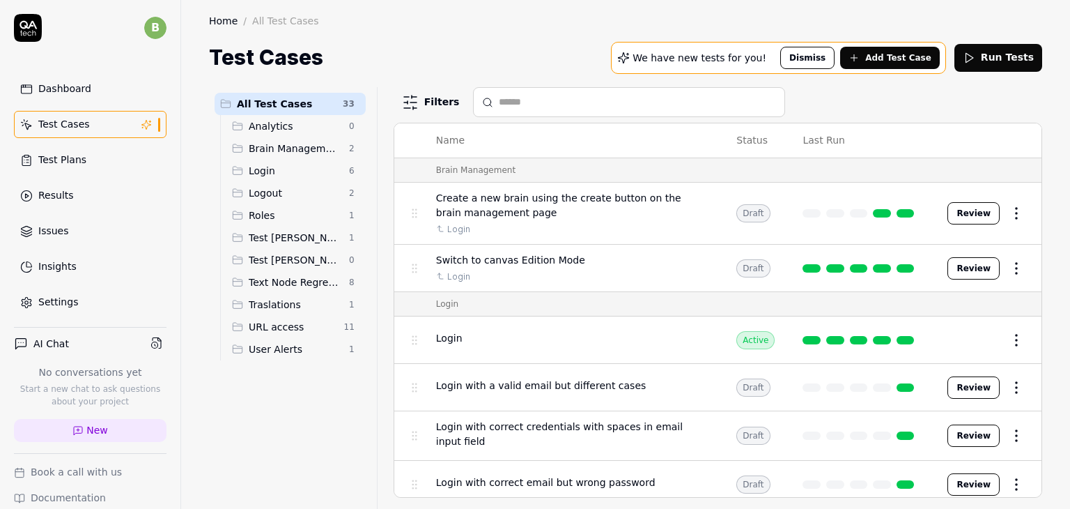
click at [354, 257] on html "b Dashboard Test Cases Test Plans Results Issues Insights Settings AI Chat No c…" at bounding box center [535, 306] width 1070 height 613
click at [272, 431] on html "b Dashboard Test Cases Test Plans Results Issues Insights Settings AI Chat No c…" at bounding box center [535, 306] width 1070 height 613
click at [279, 271] on div "Text Node Regression 8" at bounding box center [295, 282] width 139 height 22
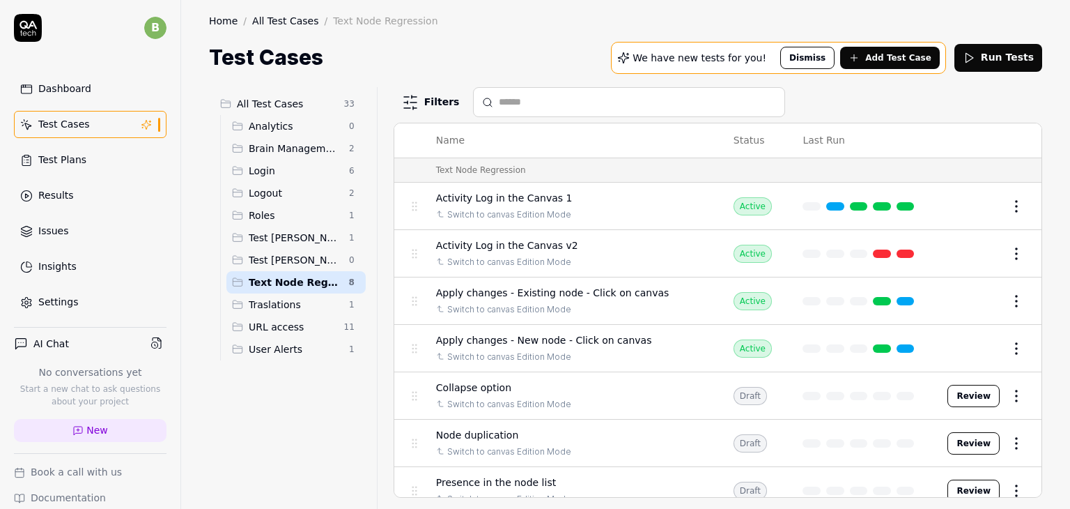
click at [281, 261] on span "Test [PERSON_NAME]" at bounding box center [295, 260] width 92 height 15
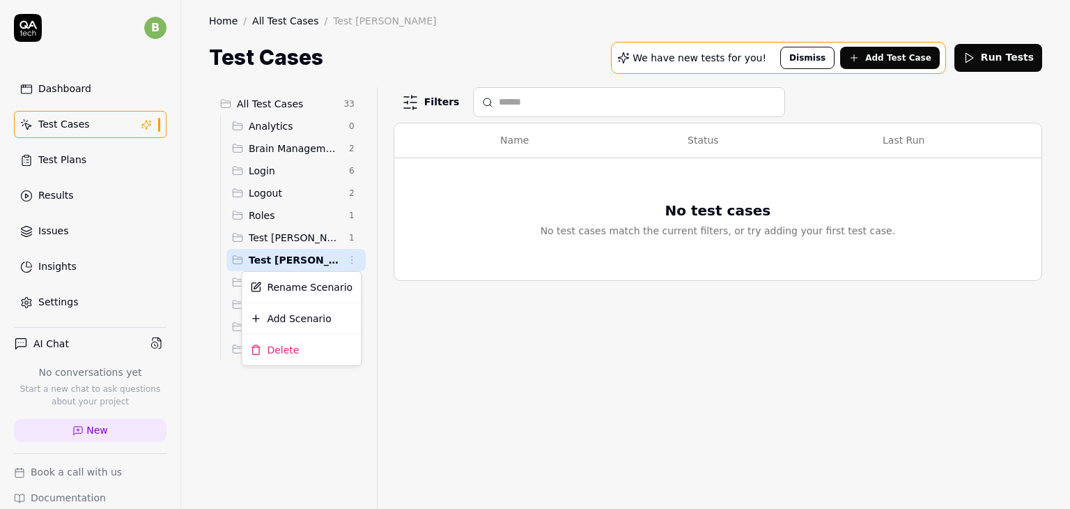
click at [355, 260] on html "b Dashboard Test Cases Test Plans Results Issues Insights Settings AI Chat No c…" at bounding box center [535, 306] width 1070 height 613
click at [311, 427] on html "b Dashboard Test Cases Test Plans Results Issues Insights Settings AI Chat No c…" at bounding box center [535, 306] width 1070 height 613
click at [920, 62] on span "Add Test Case" at bounding box center [898, 58] width 66 height 13
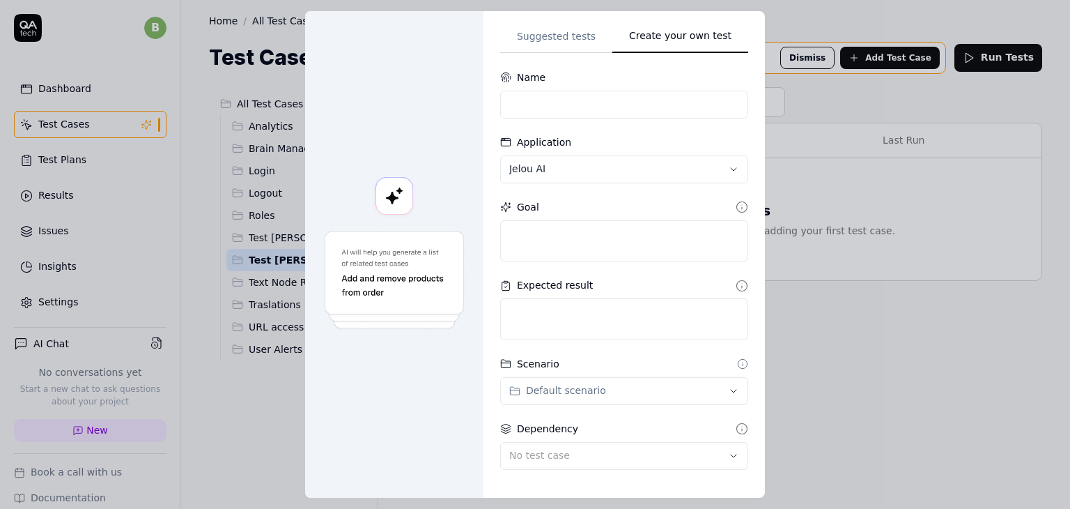
click at [551, 245] on div "Suggested tests Create your own test Name Application Jelou AI Goal Expected re…" at bounding box center [624, 254] width 248 height 453
click at [582, 112] on input at bounding box center [624, 105] width 248 height 28
type input "P"
type input "Datum Nodo"
click at [520, 243] on textarea at bounding box center [624, 244] width 248 height 42
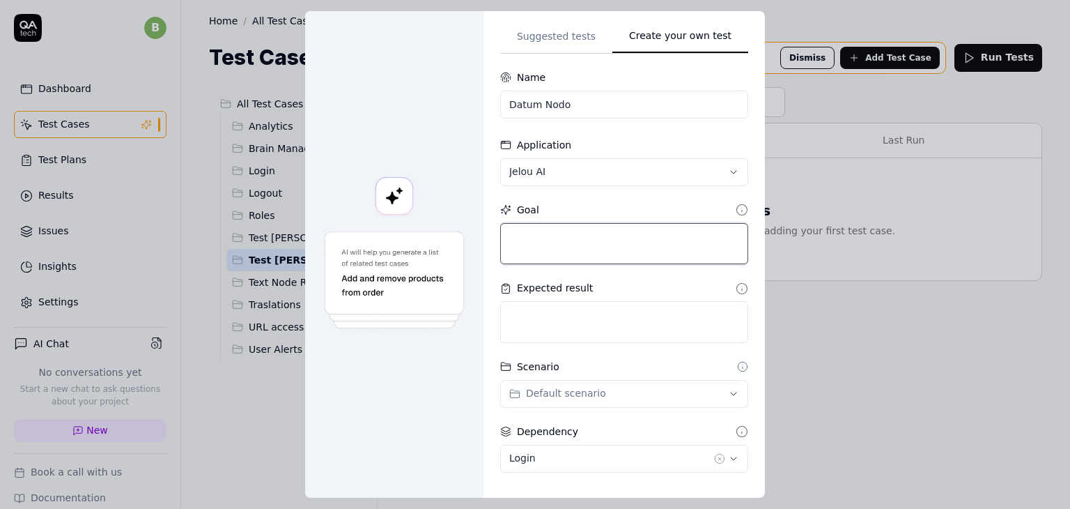
type textarea "*"
type textarea "1"
type textarea "*"
type textarea "1."
type textarea "*"
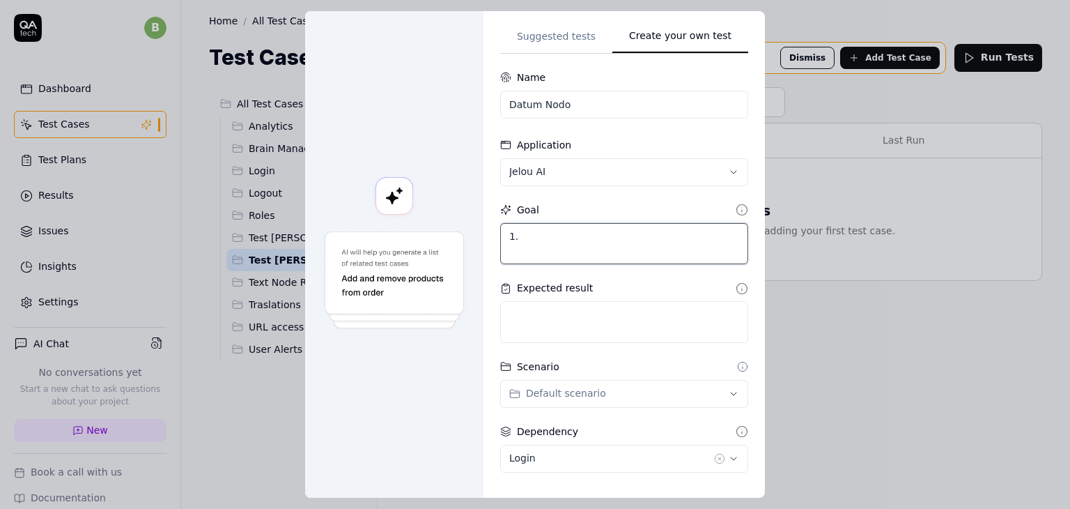
type textarea "1."
type textarea "*"
type textarea "1. Y"
type textarea "*"
type textarea "1. Yo"
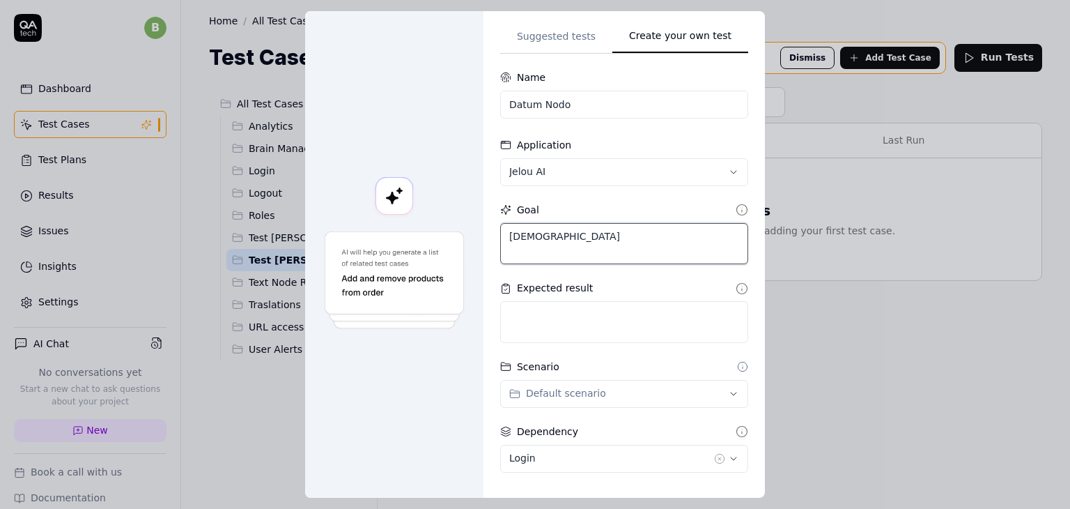
type textarea "*"
type textarea "1. You"
type textarea "*"
type textarea "1. You"
type textarea "*"
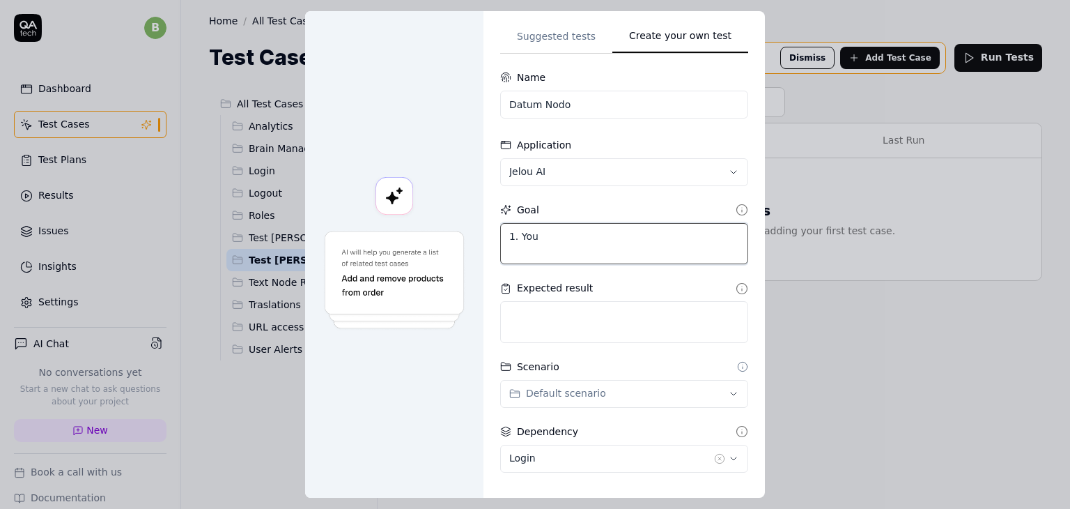
type textarea "1. You h"
type textarea "*"
type textarea "1. You ha"
type textarea "*"
type textarea "1. You hav"
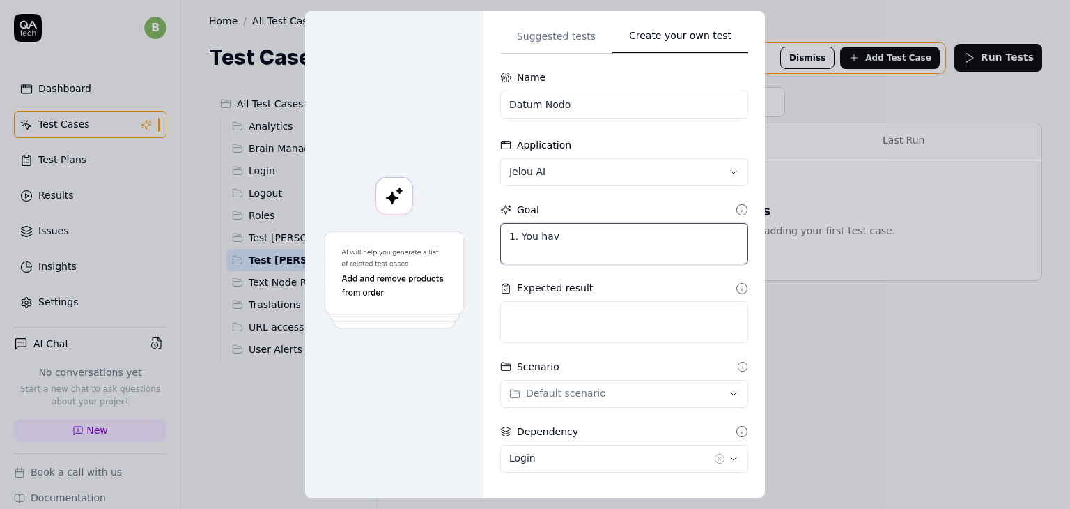
type textarea "*"
type textarea "1. You have"
type textarea "*"
type textarea "1. You have"
type textarea "*"
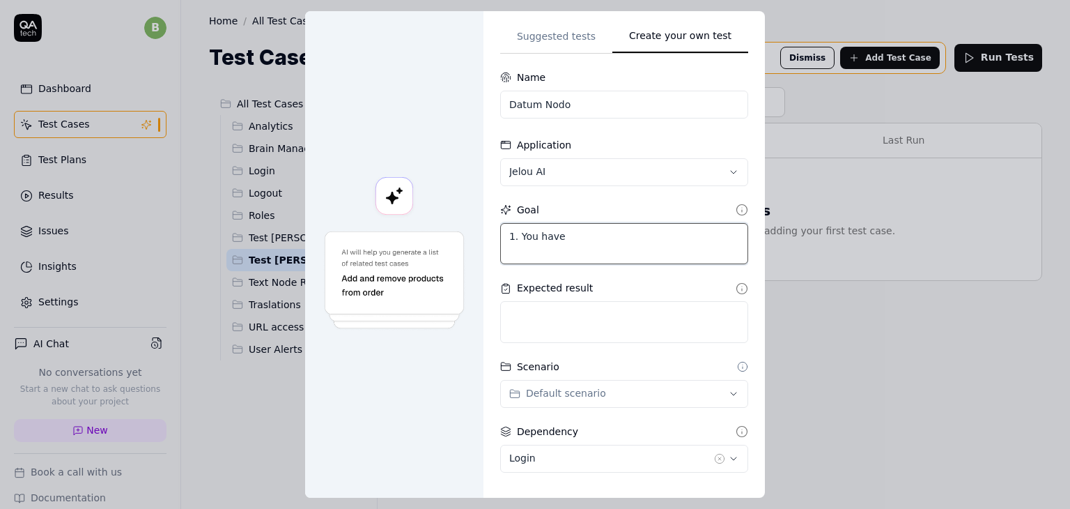
type textarea "1. You have t"
type textarea "*"
type textarea "1. You have to"
type textarea "*"
type textarea "1. You have to"
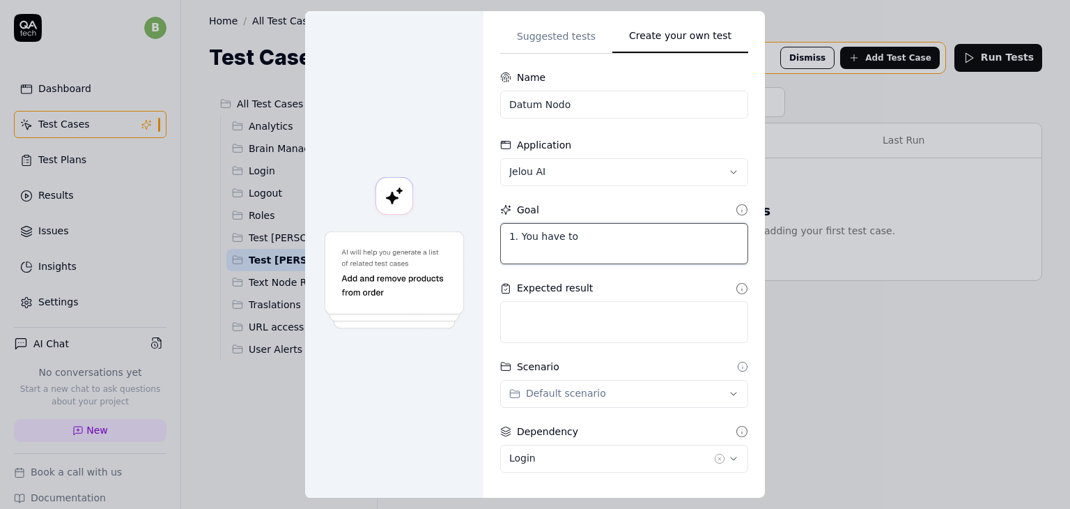
scroll to position [70, 0]
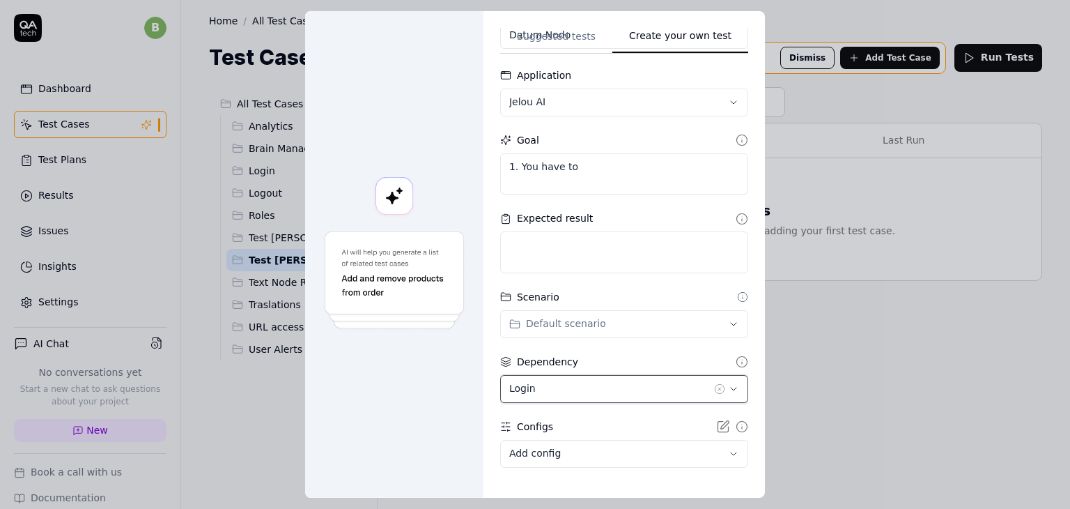
click at [581, 389] on div "Login" at bounding box center [610, 388] width 202 height 15
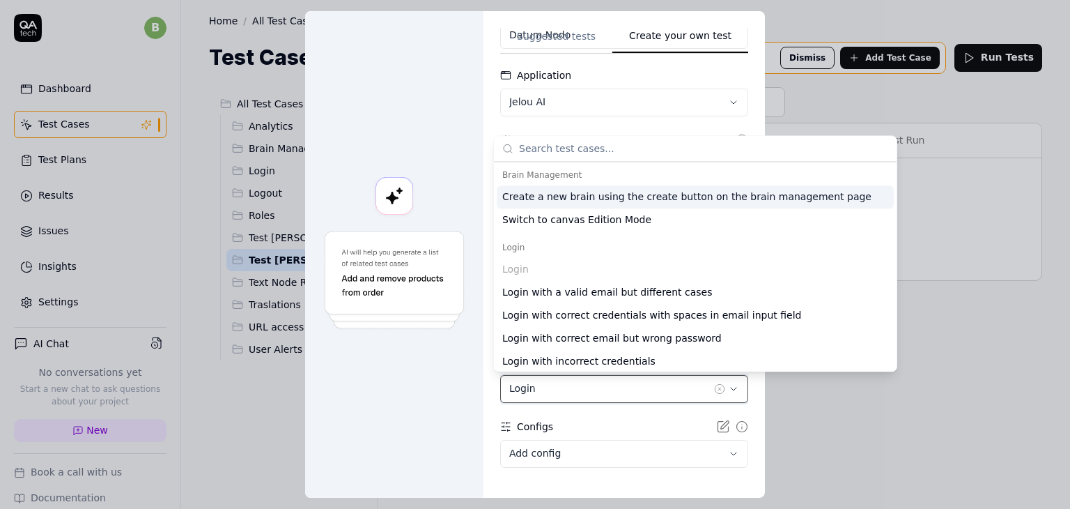
click at [581, 389] on div "Login" at bounding box center [610, 388] width 202 height 15
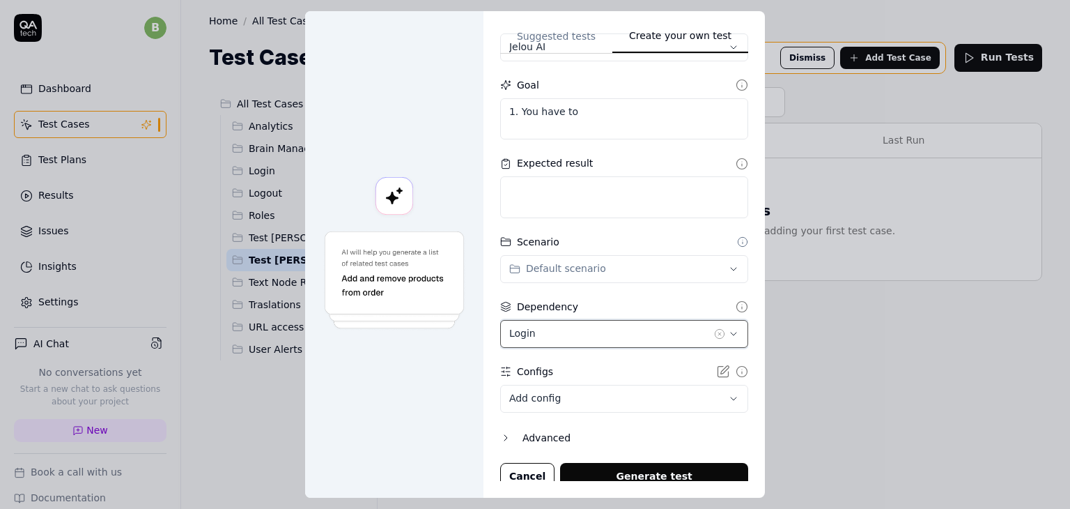
scroll to position [131, 0]
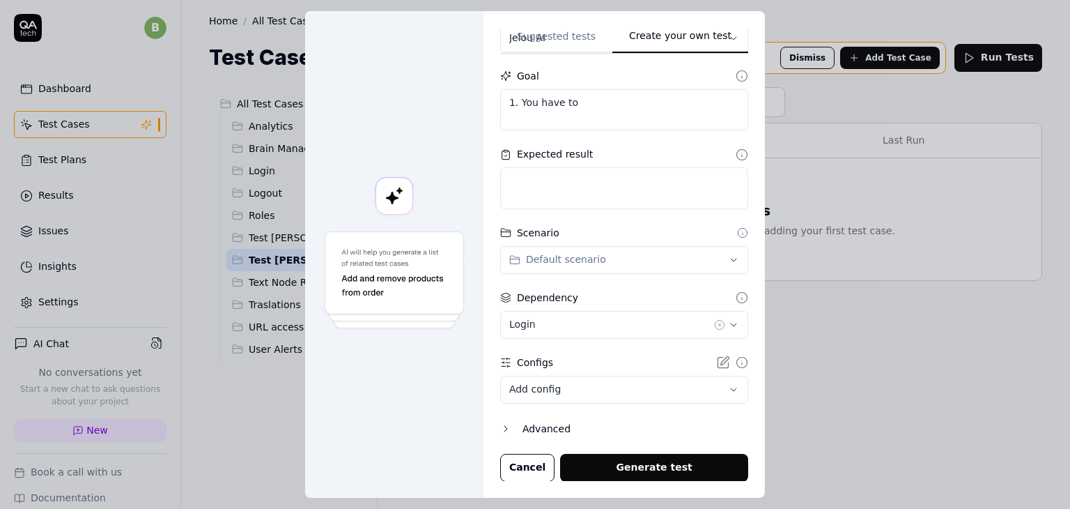
click at [564, 389] on body "b Dashboard Test Cases Test Plans Results Issues Insights Settings AI Chat No c…" at bounding box center [535, 306] width 1070 height 613
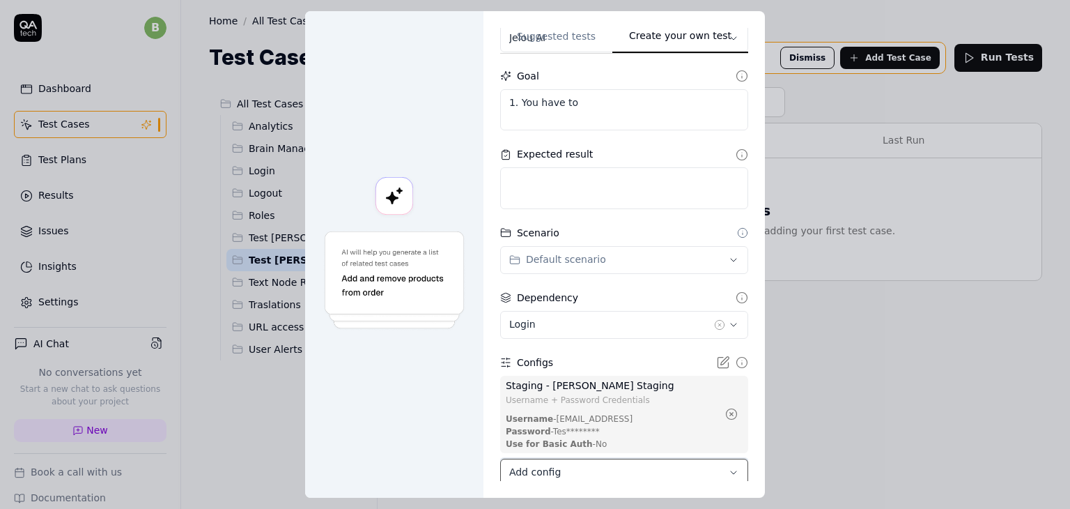
type textarea "*"
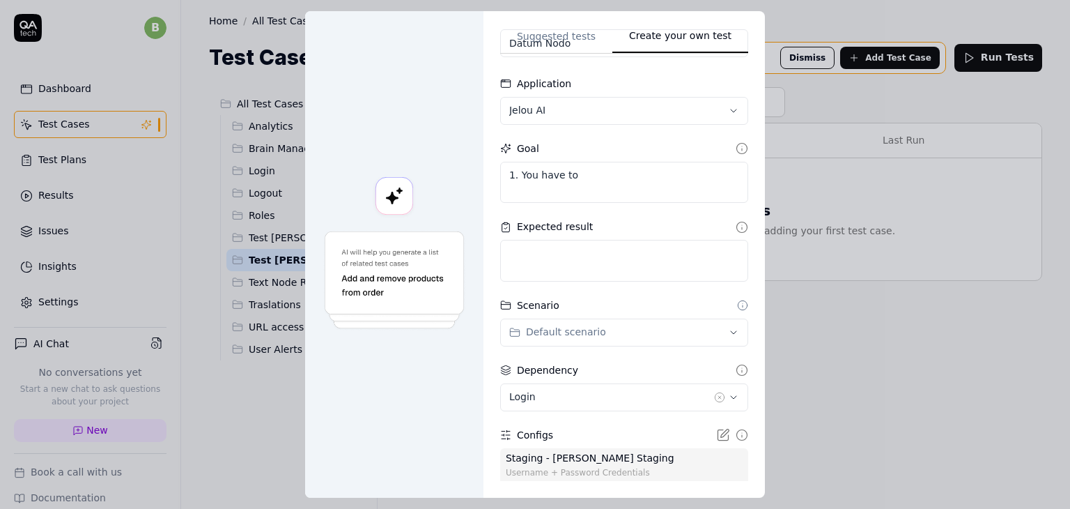
scroll to position [61, 0]
click at [592, 176] on textarea "1. You have to" at bounding box center [624, 183] width 248 height 42
click at [618, 183] on textarea "1. You have to" at bounding box center [624, 183] width 248 height 42
type textarea "*"
type textarea "1. You have to c"
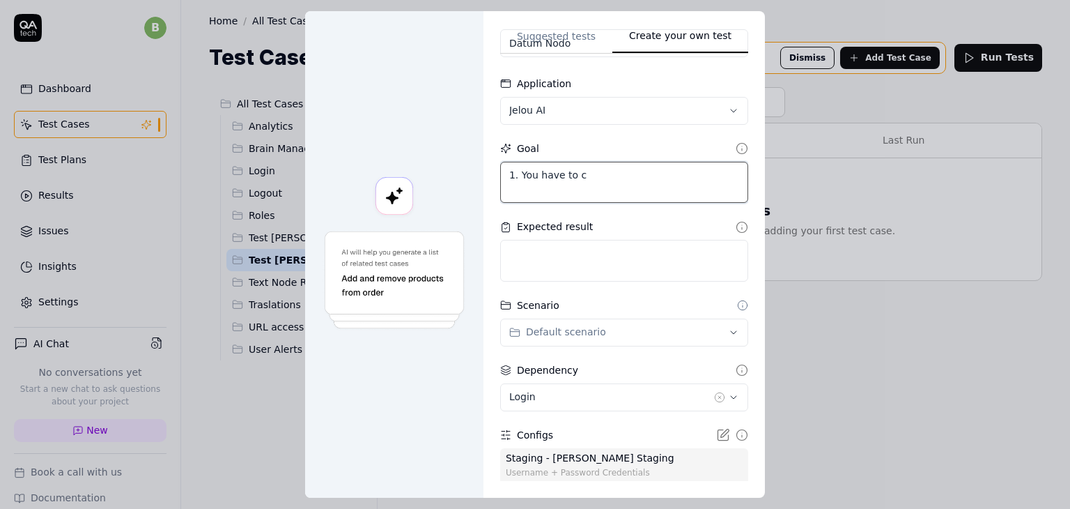
type textarea "*"
type textarea "1. You have to cl"
type textarea "*"
type textarea "1. You have to cli"
type textarea "*"
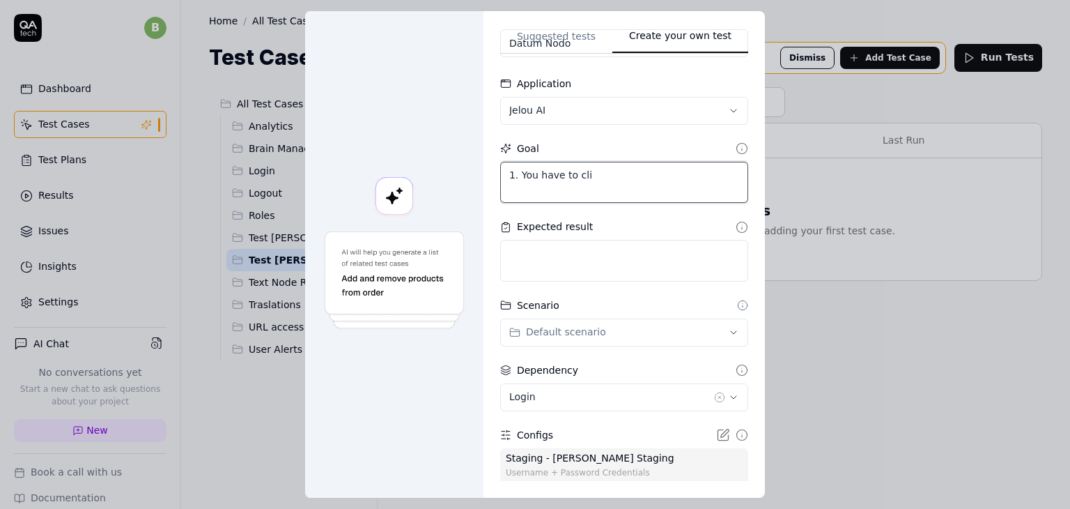
type textarea "1. You have to clic"
type textarea "*"
type textarea "1. You have to click"
type textarea "*"
type textarea "1. You have to clic"
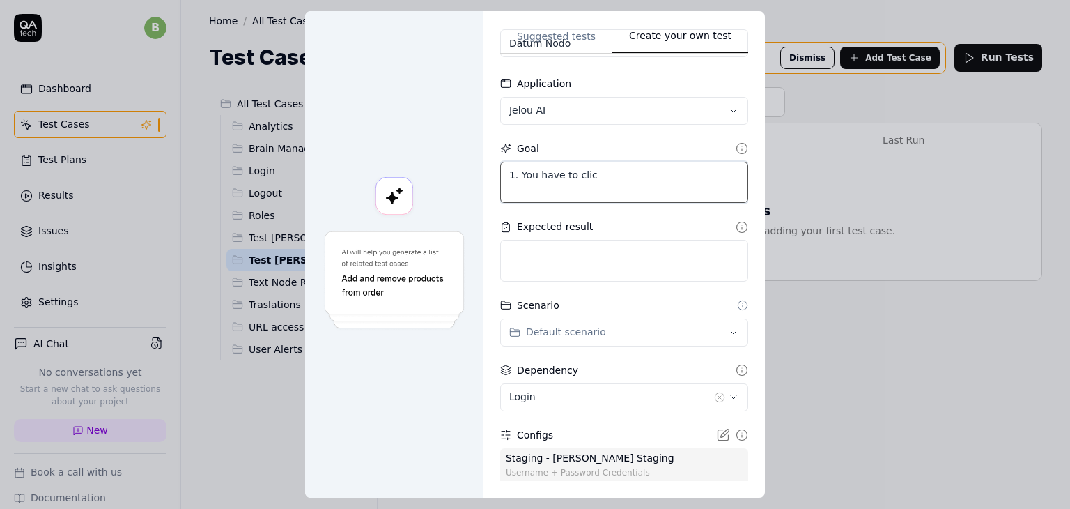
type textarea "*"
type textarea "1. You have to clic"
type textarea "*"
type textarea "1. You have to clic o"
type textarea "*"
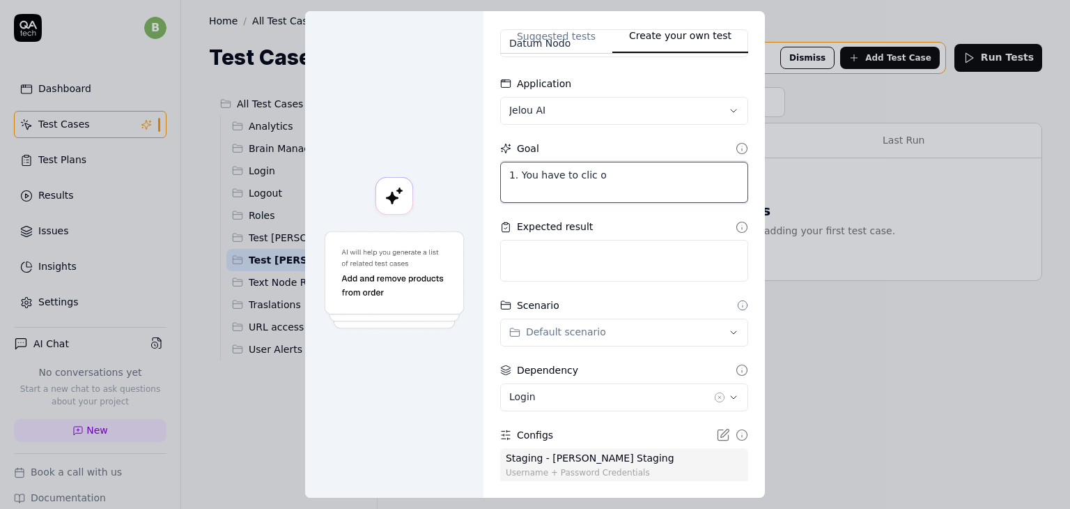
type textarea "1. You have to clic on"
type textarea "*"
type textarea "1. You have to clic on"
type textarea "*"
type textarea "1. You have to clic on ""
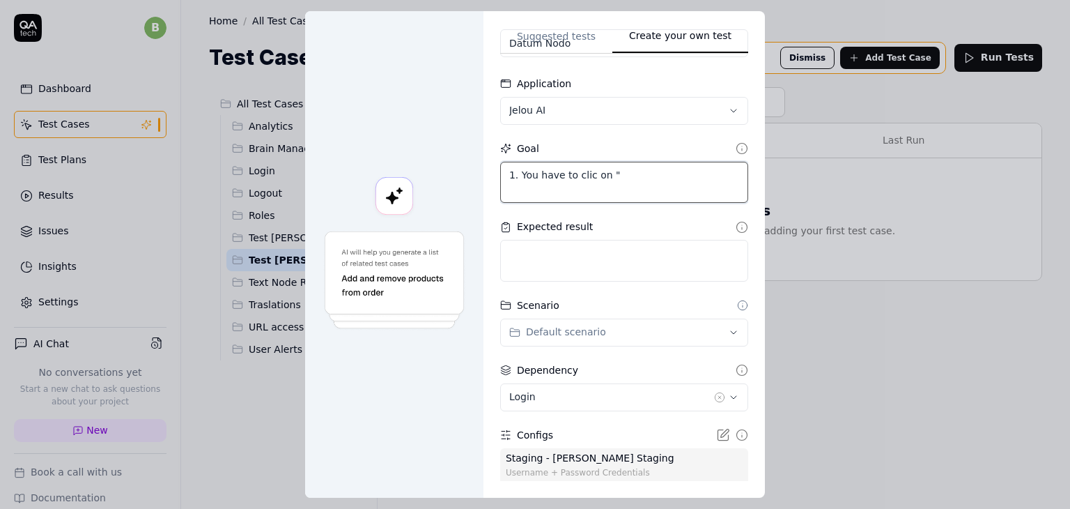
type textarea "*"
type textarea "1. You have to clic on "B"
type textarea "*"
type textarea "1. You have to clic on "Br"
type textarea "*"
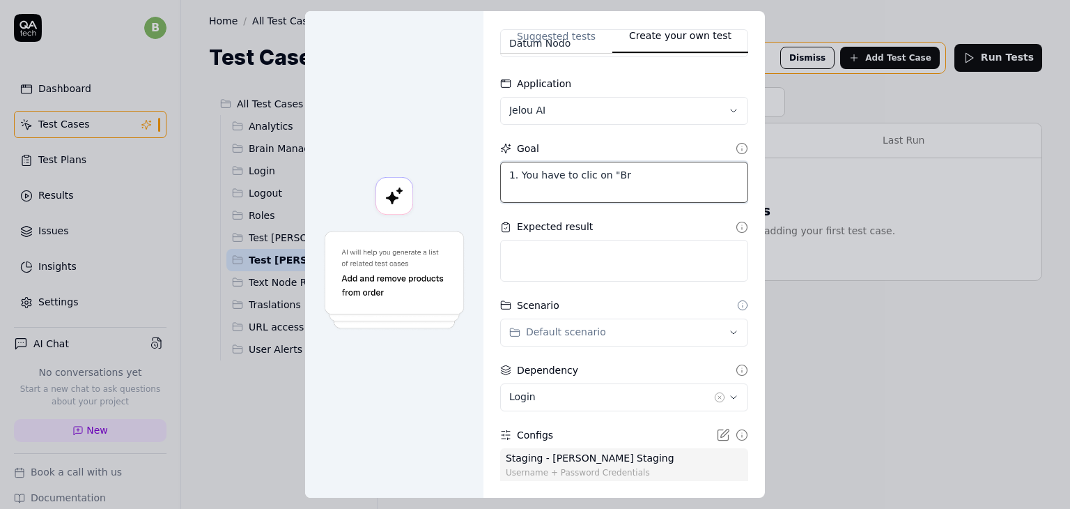
type textarea "1. You have to clic on "Bra"
type textarea "*"
type textarea "1. You have to clic on "Brai"
type textarea "*"
type textarea "1. You have to clic on "Brain"
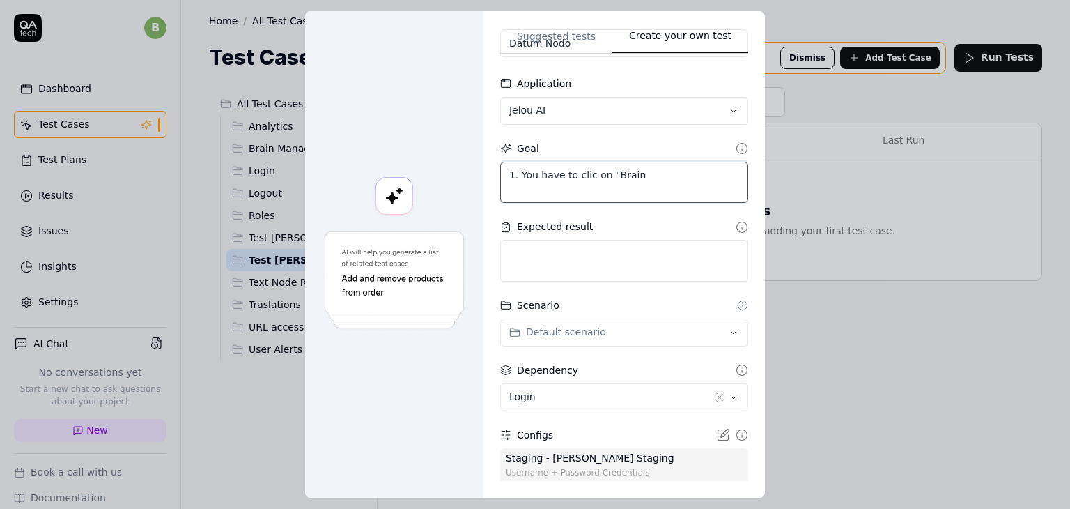
type textarea "*"
type textarea "1. You have to clic on "Brain""
type textarea "*"
type textarea "1. You have to clic on "Brain""
type textarea "*"
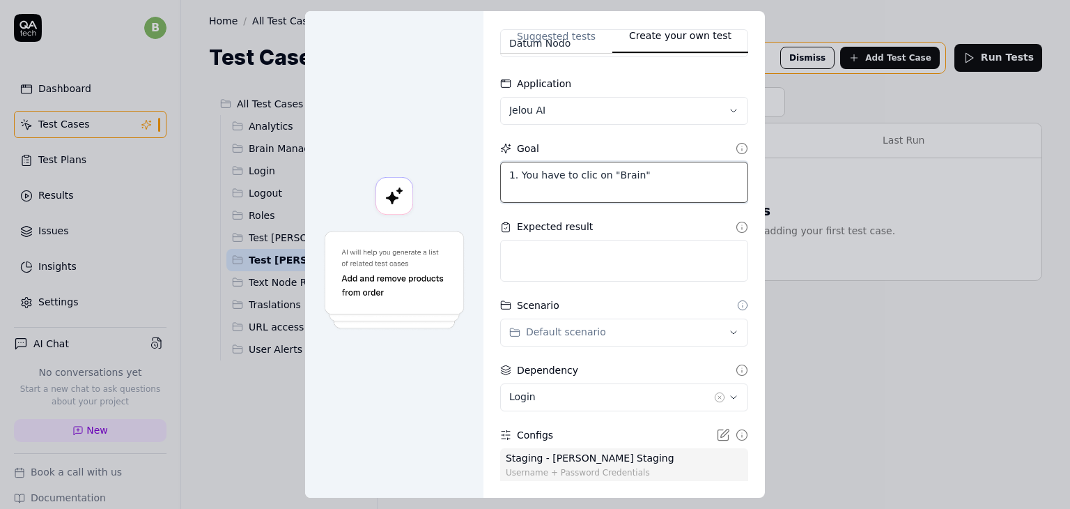
type textarea "1. You have to clic on "Brain" o"
type textarea "*"
type textarea "1. You have to clic on "Brain" op"
type textarea "*"
type textarea "1. You have to clic on "Brain" opt"
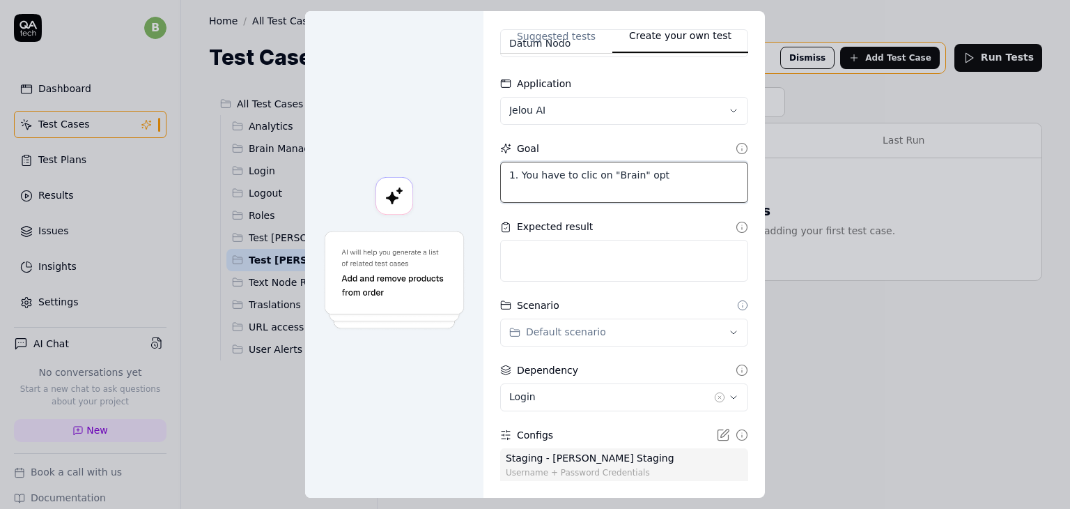
type textarea "*"
type textarea "1. You have to clic on "Brain" opti"
type textarea "*"
type textarea "1. You have to clic on "Brain" optio"
type textarea "*"
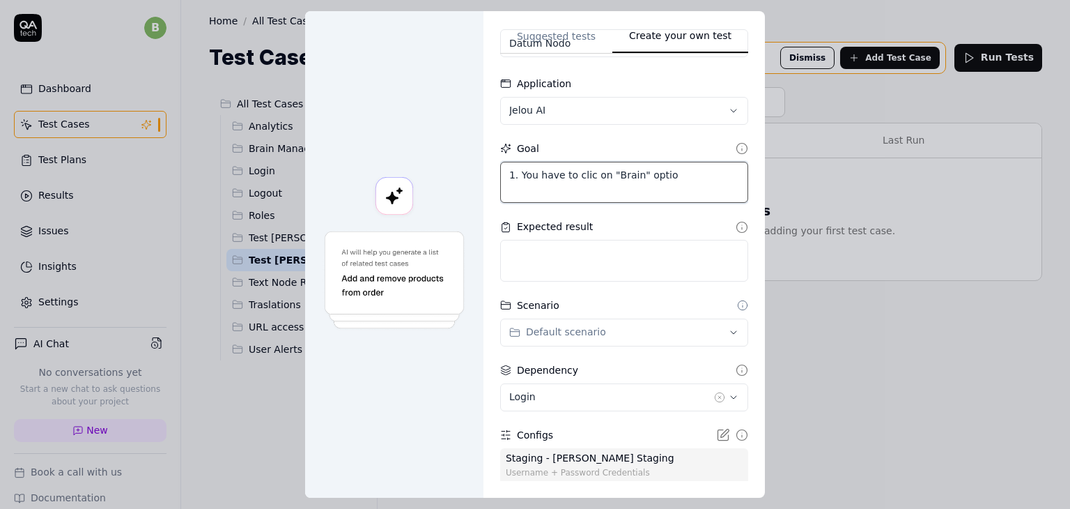
type textarea "1. You have to clic on "Brain" option"
type textarea "*"
type textarea "1. You have to clic on "Brain" option"
type textarea "*"
type textarea "1. You have to clic on "Brain" option 2"
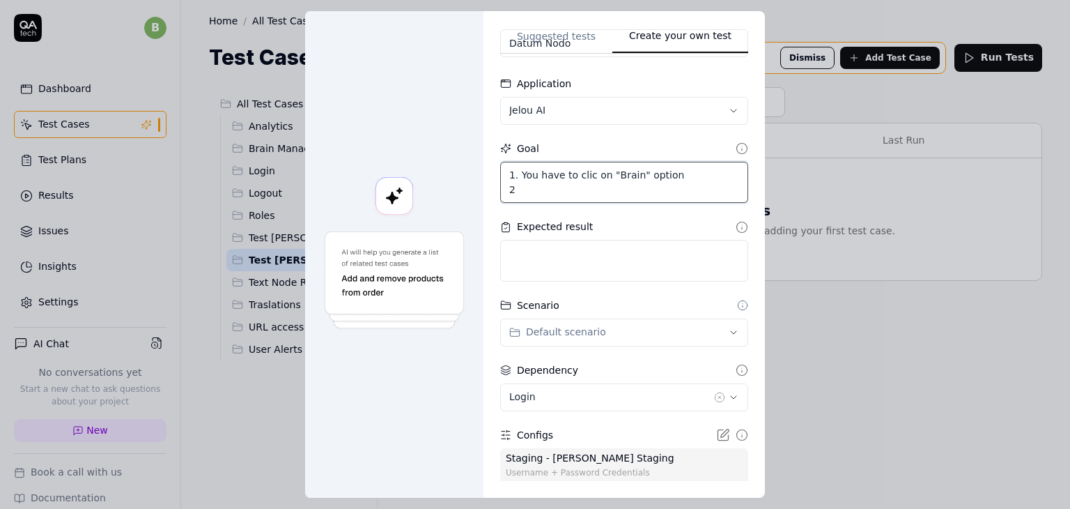
type textarea "*"
type textarea "1. You have to clic on "Brain" option 2."
type textarea "*"
type textarea "1. You have to clic on "Brain" option 2."
type textarea "*"
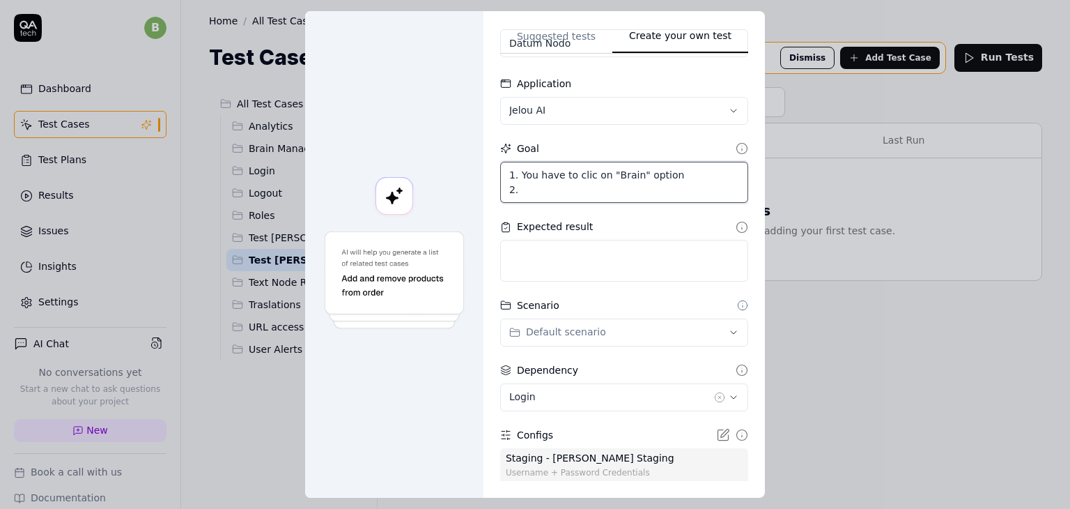
type textarea "1. You have to clic on "Brain" option 2. Y"
type textarea "*"
type textarea "1. You have to clic on "Brain" option 2. Yo"
type textarea "*"
type textarea "1. You have to clic on "Brain" option 2. You"
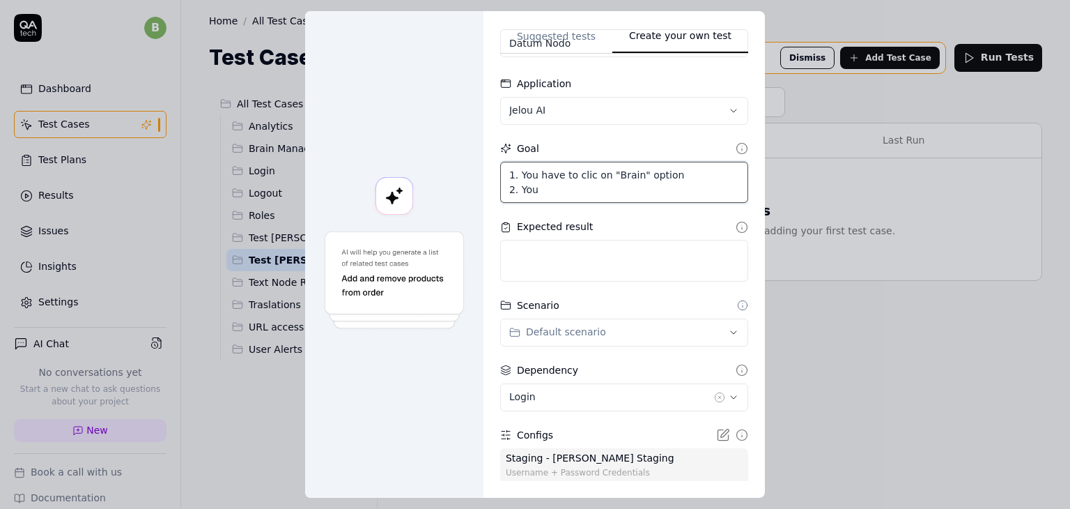
type textarea "*"
type textarea "1. You have to clic on "Brain" option 2. You"
type textarea "*"
type textarea "1. You have to clic on "Brain" option 2. You h"
type textarea "*"
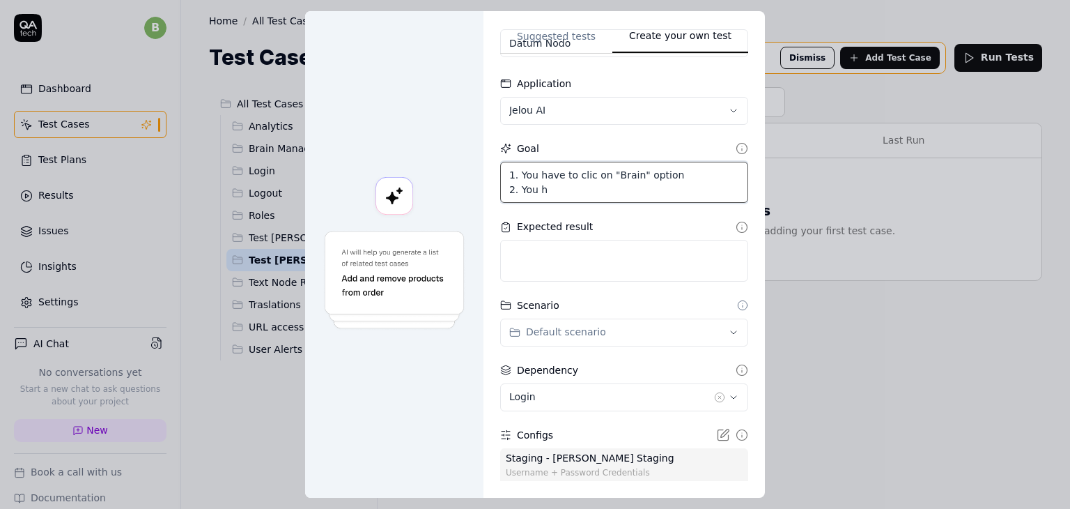
type textarea "1. You have to clic on "Brain" option 2. You ha"
type textarea "*"
type textarea "1. You have to clic on "Brain" option 2. You hav"
type textarea "*"
type textarea "1. You have to clic on "Brain" option 2. You have"
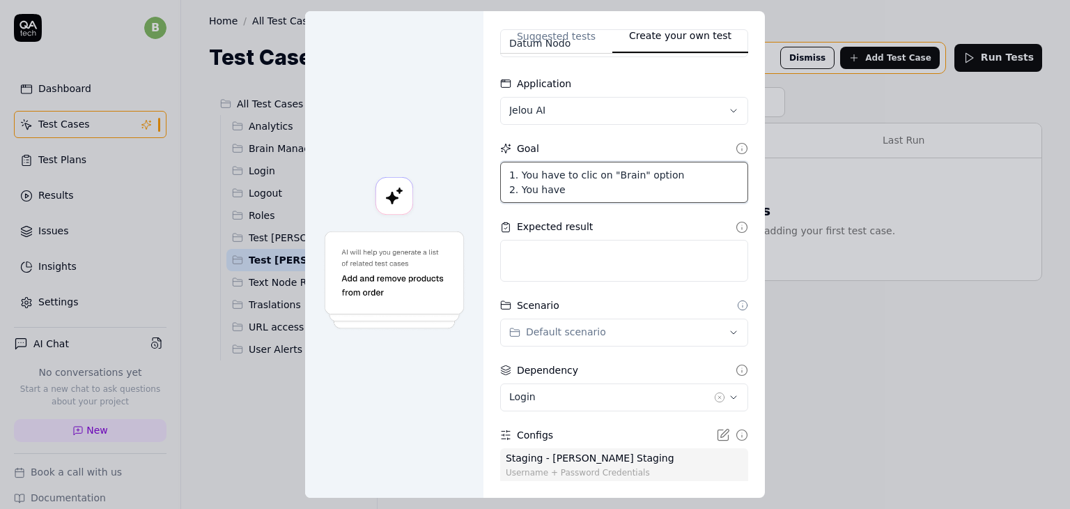
type textarea "*"
type textarea "1. You have to clic on "Brain" option 2. You have"
type textarea "*"
type textarea "1. You have to clic on "Brain" option 2. You have t"
type textarea "*"
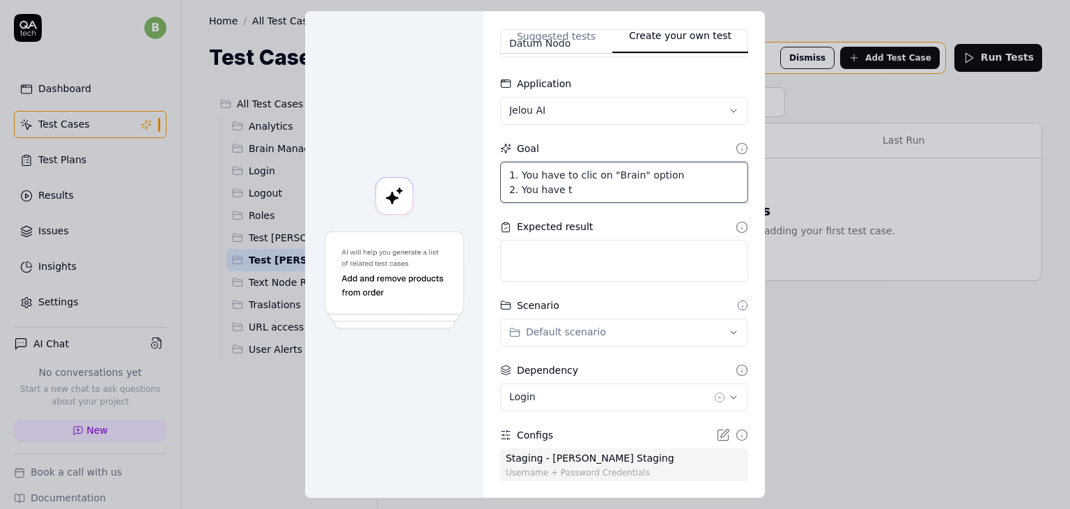
type textarea "1. You have to clic on "Brain" option 2. You have to"
type textarea "*"
type textarea "1. You have to clic on "Brain" option 2. You have to"
type textarea "*"
type textarea "1. You have to clic on "Brain" option 2. You have to s"
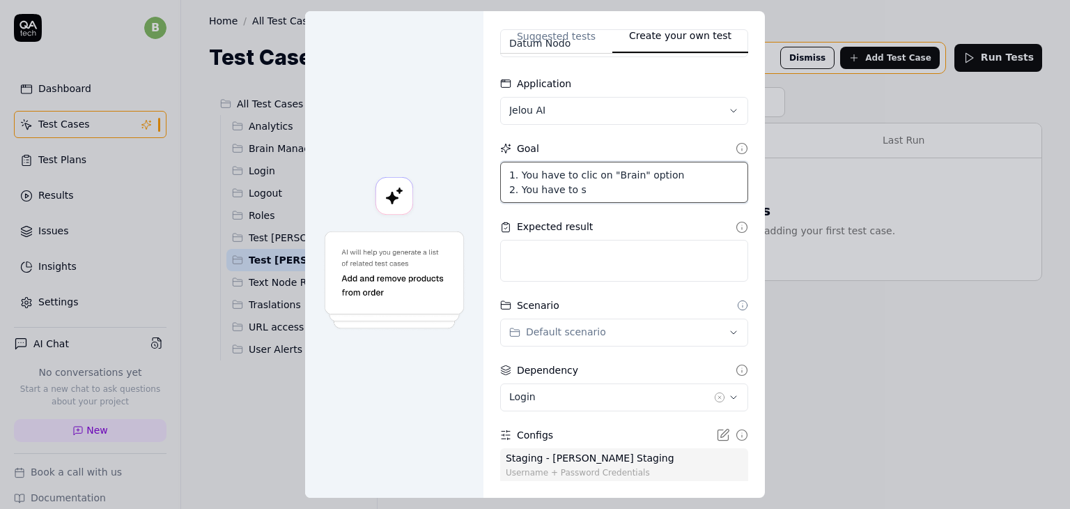
type textarea "*"
type textarea "1. You have to clic on "Brain" option 2. You have to se"
type textarea "*"
type textarea "1. You have to clic on "Brain" option 2. You have to sea"
type textarea "*"
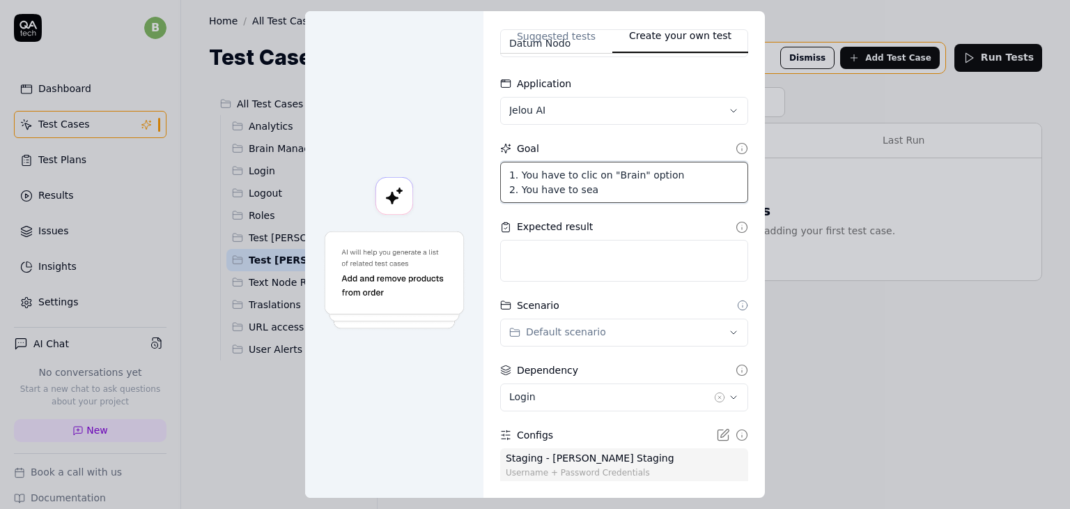
type textarea "1. You have to clic on "Brain" option 2. You have to sear"
type textarea "*"
type textarea "1. You have to clic on "Brain" option 2. You have to searc"
type textarea "*"
type textarea "1. You have to clic on "Brain" option 2. You have to search"
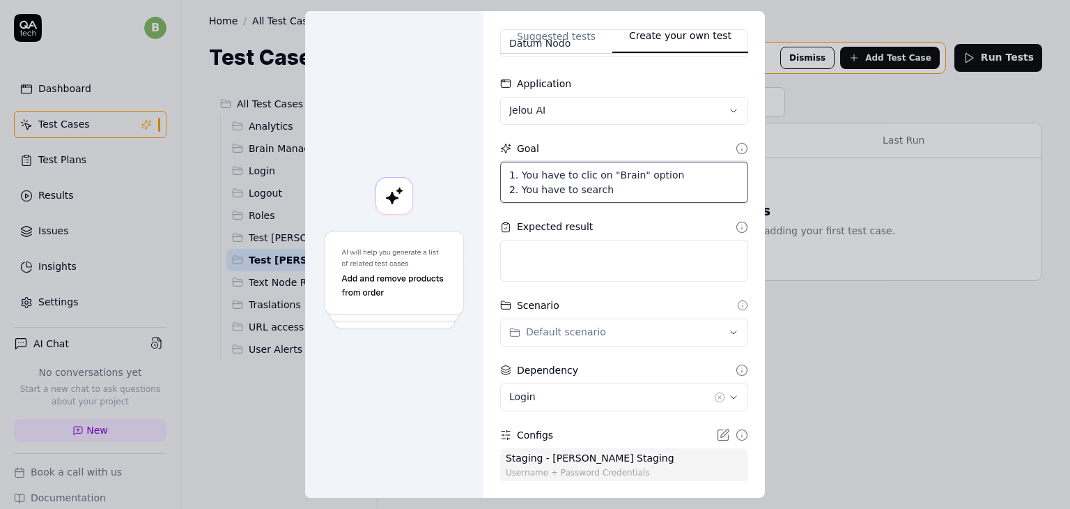
type textarea "*"
type textarea "1. You have to clic on "Brain" option 2. You have to search"
type textarea "*"
type textarea "1. You have to clic on "Brain" option 2. You have to search ""
type textarea "*"
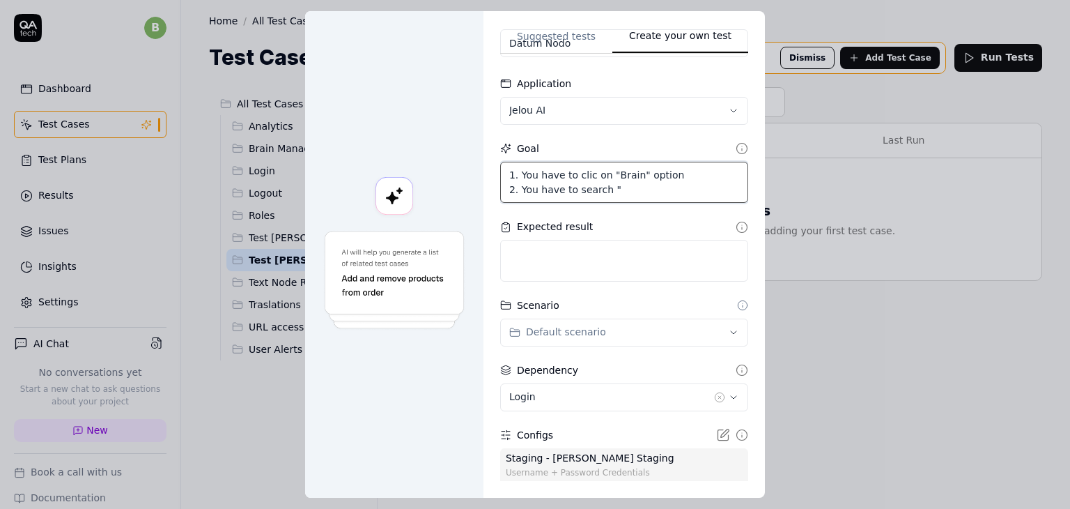
type textarea "1. You have to clic on "Brain" option 2. You have to search """
paste textarea "Pruebas Andres M"
type textarea "*"
type textarea "1. You have to clic on "Brain" option 2. You have to search "Pruebas Andres M""
type textarea "*"
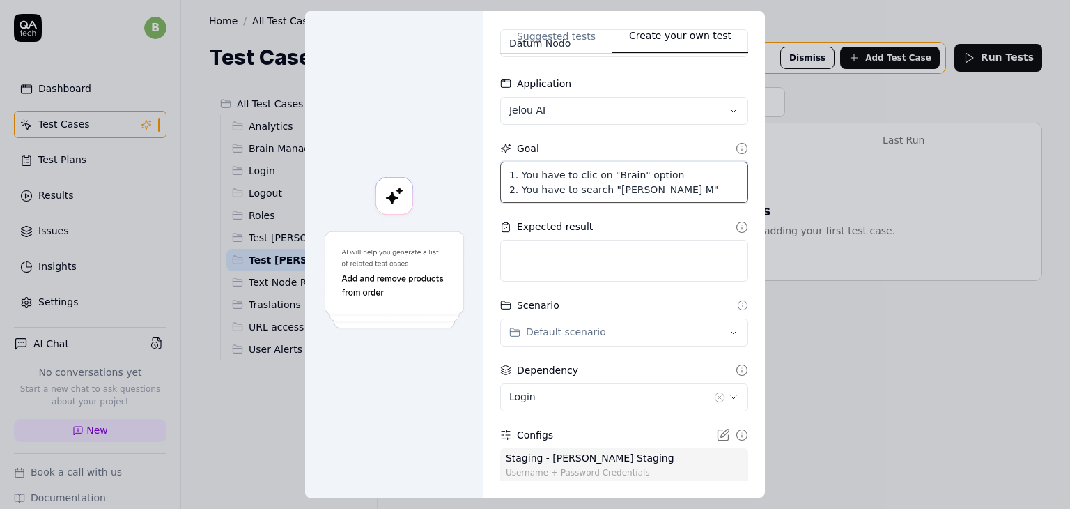
type textarea "1. You have to clic on "Brain" option 2. You have to search "Pruebas Andres M""
type textarea "*"
type textarea "1. You have to clic on "Brain" option 2. You have to search "Pruebas Andres M" a"
type textarea "*"
type textarea "1. You have to clic on "Brain" option 2. You have to search "Pruebas Andres M" …"
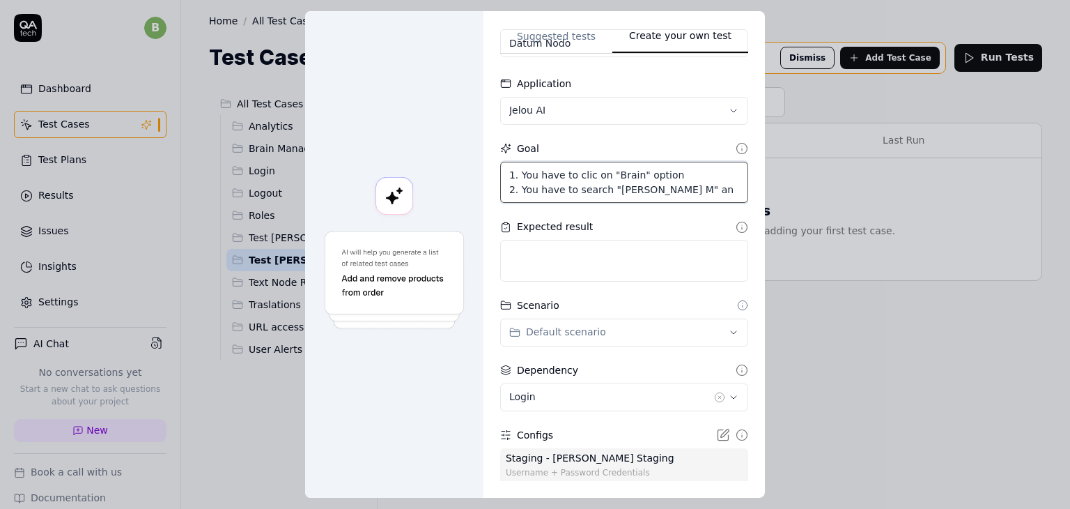
type textarea "*"
type textarea "1. You have to clic on "Brain" option 2. You have to search "Pruebas Andres M" …"
type textarea "*"
type textarea "1. You have to clic on "Brain" option 2. You have to search "Pruebas Andres M" …"
type textarea "*"
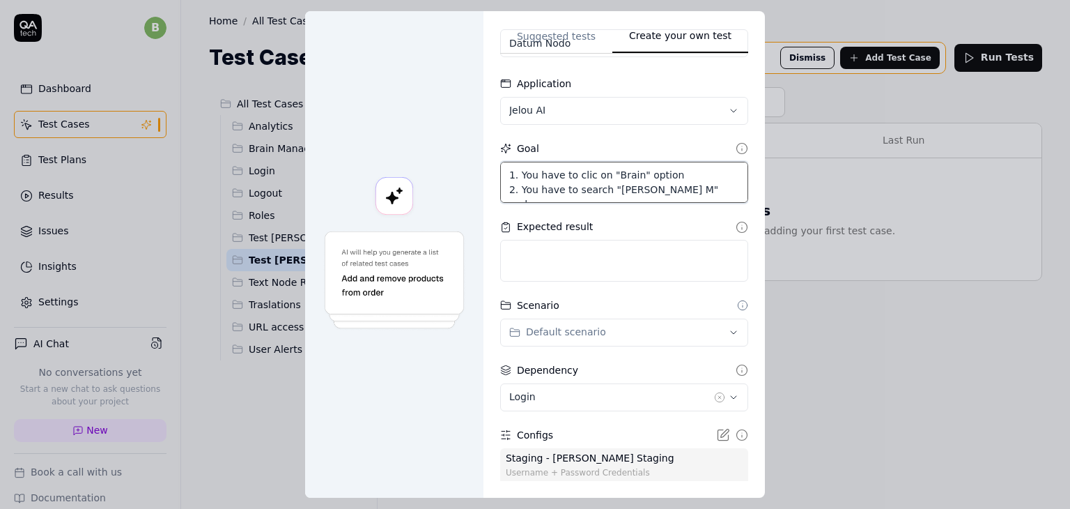
type textarea "1. You have to clic on "Brain" option 2. You have to search "Pruebas Andres M" …"
type textarea "*"
type textarea "1. You have to clic on "Brain" option 2. You have to search "Pruebas Andres M" …"
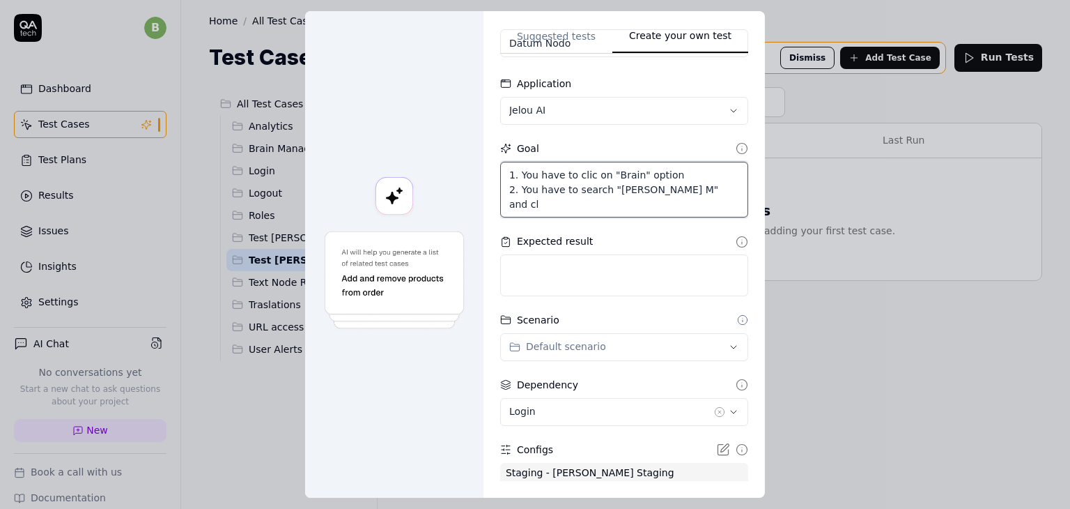
type textarea "*"
type textarea "1. You have to clic on "Brain" option 2. You have to search "Pruebas Andres M" …"
type textarea "*"
type textarea "1. You have to clic on "Brain" option 2. You have to search "Pruebas Andres M" …"
type textarea "*"
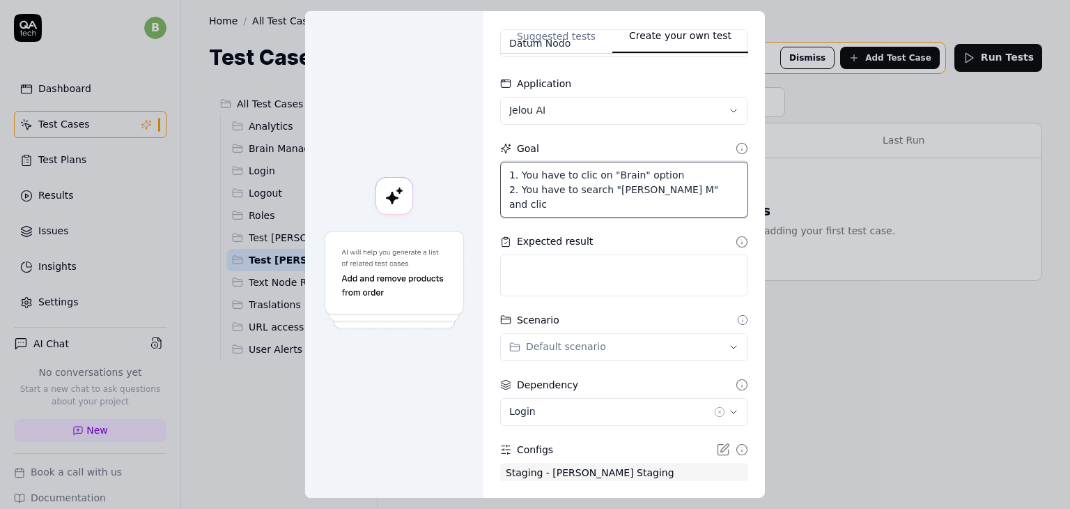
type textarea "1. You have to clic on "Brain" option 2. You have to search "Pruebas Andres M" …"
type textarea "*"
type textarea "1. You have to clic on "Brain" option 2. You have to search "Pruebas Andres M" …"
type textarea "*"
type textarea "1. You have to clic on "Brain" option 2. You have to search "Pruebas Andres M" …"
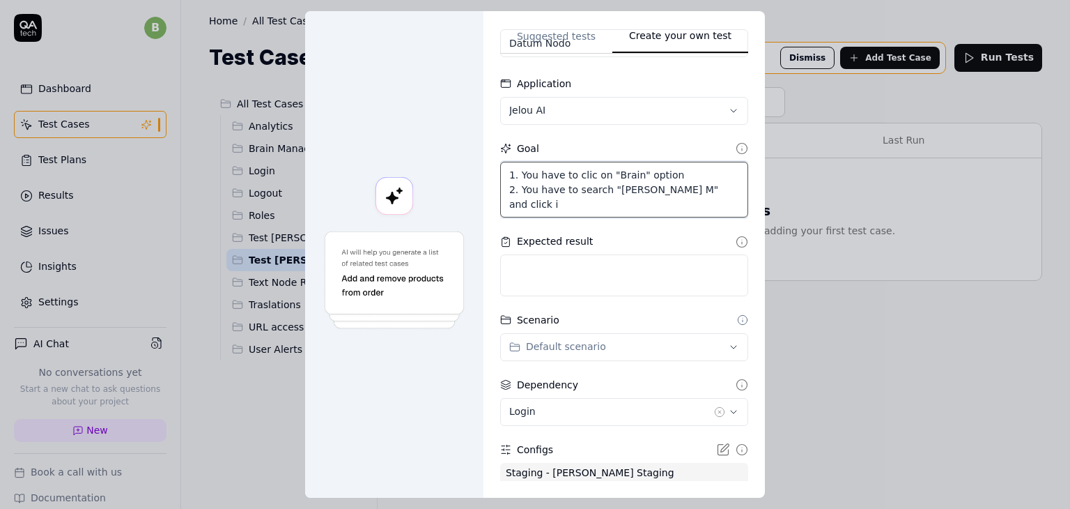
type textarea "*"
type textarea "1. You have to clic on "Brain" option 2. You have to search "Pruebas Andres M" …"
type textarea "*"
type textarea "1. You have to clic on "Brain" option 2. You have to search "Pruebas Andres M" …"
type textarea "*"
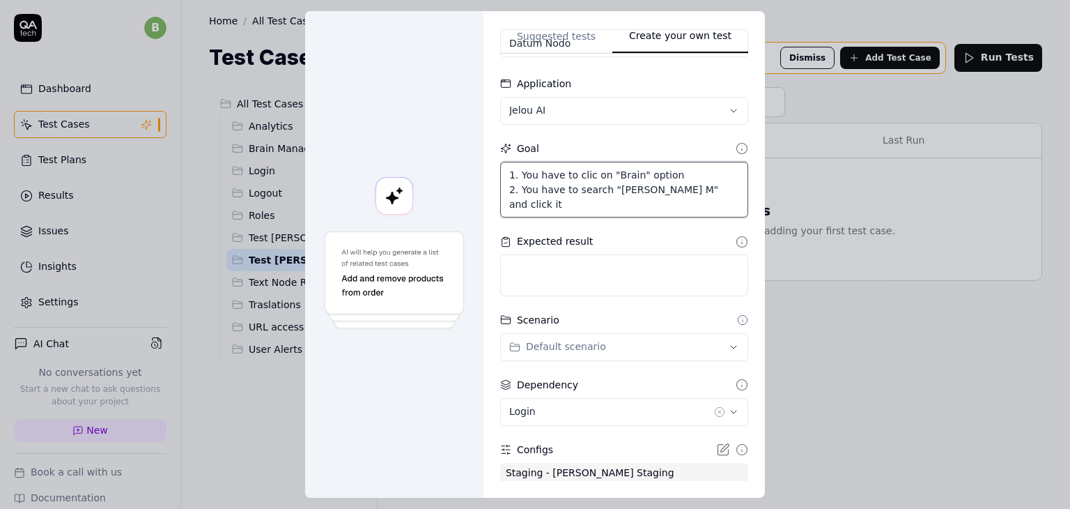
type textarea "1. You have to clic on "Brain" option 2. You have to search "Pruebas Andres M" …"
type textarea "*"
type textarea "1. You have to clic on "Brain" option 2. You have to search "Pruebas Andres M" …"
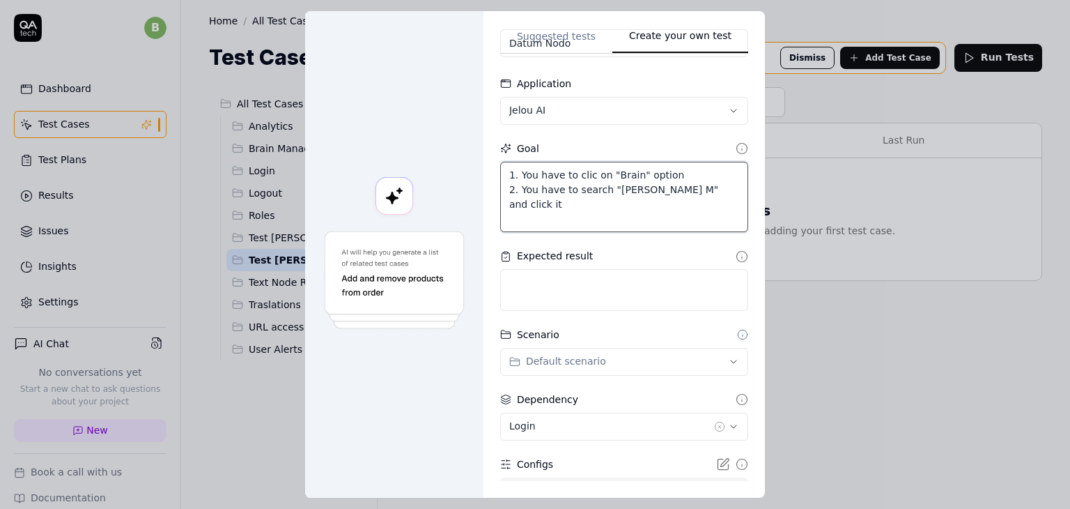
type textarea "*"
type textarea "1. You have to clic on "Brain" option 2. You have to search "Pruebas Andres M" …"
type textarea "*"
type textarea "1. You have to clic on "Brain" option 2. You have to search "Pruebas Andres M" …"
type textarea "*"
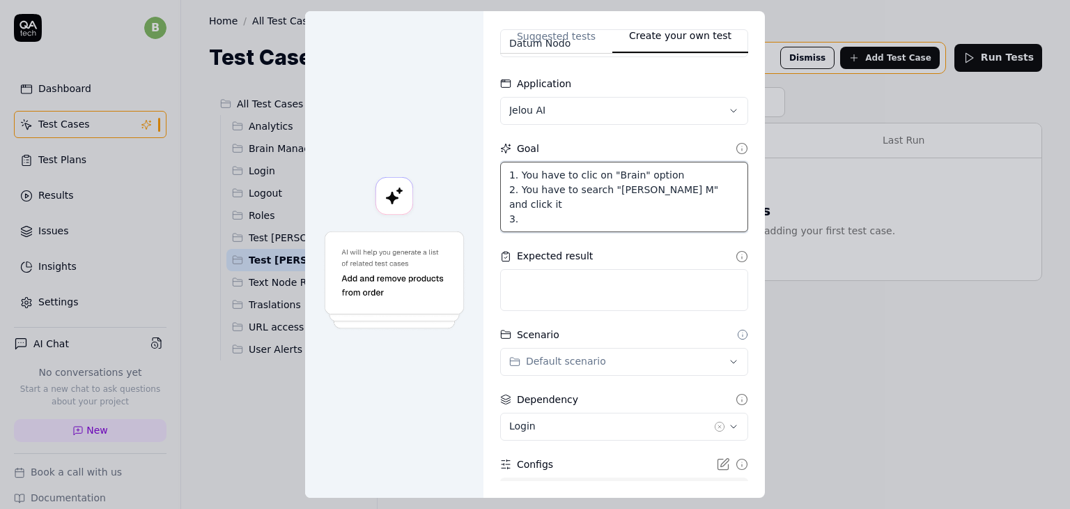
type textarea "1. You have to clic on "Brain" option 2. You have to search "Pruebas Andres M" …"
type textarea "*"
type textarea "1. You have to clic on "Brain" option 2. You have to search "Pruebas Andres M" …"
type textarea "*"
type textarea "1. You have to clic on "Brain" option 2. You have to search "Pruebas Andres M" …"
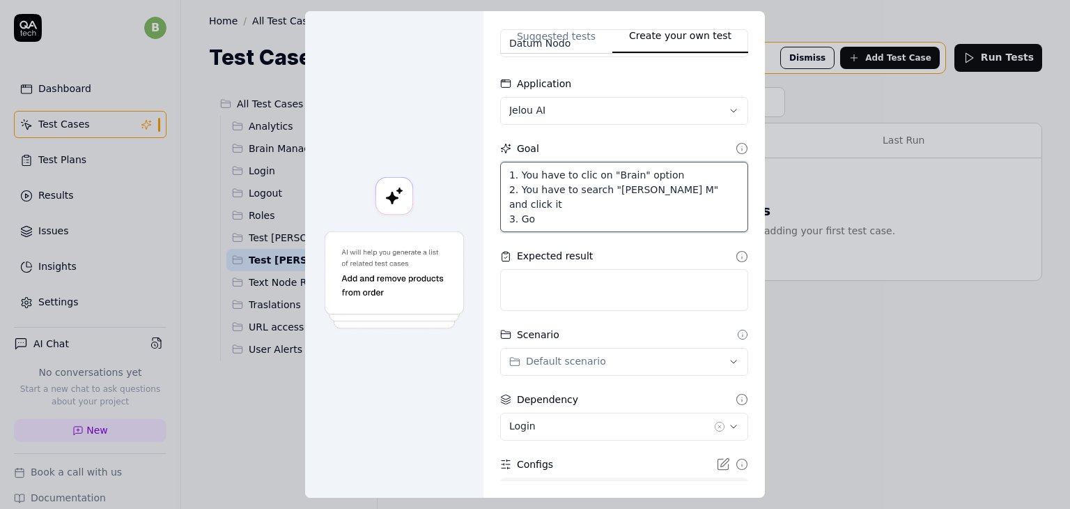
type textarea "*"
type textarea "1. You have to clic on "Brain" option 2. You have to search "Pruebas Andres M" …"
type textarea "*"
type textarea "1. You have to clic on "Brain" option 2. You have to search "Pruebas Andres M" …"
type textarea "*"
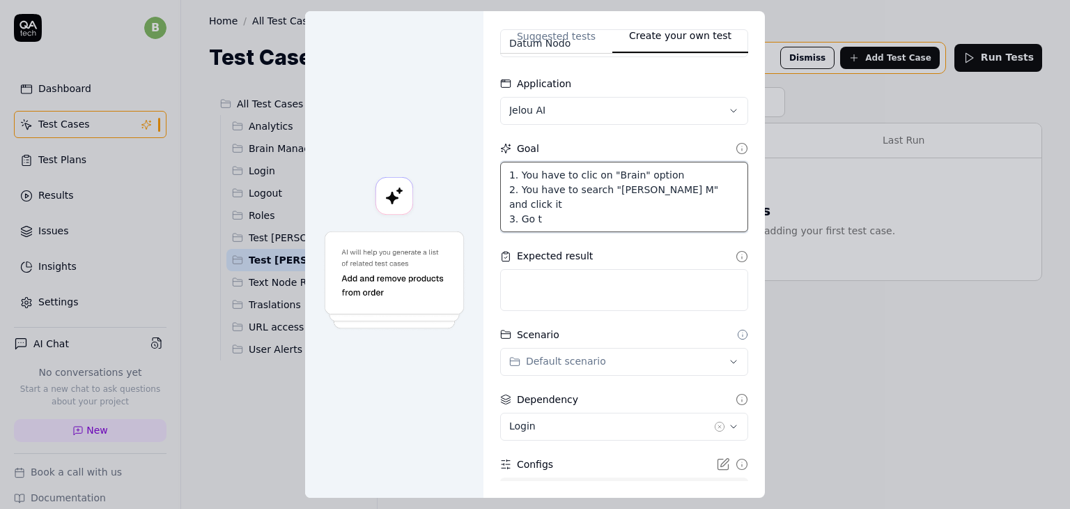
type textarea "1. You have to clic on "Brain" option 2. You have to search "Pruebas Andres M" …"
type textarea "*"
type textarea "1. You have to clic on "Brain" option 2. You have to search "Pruebas Andres M" …"
type textarea "*"
type textarea "1. You have to clic on "Brain" option 2. You have to search "Pruebas Andres M" …"
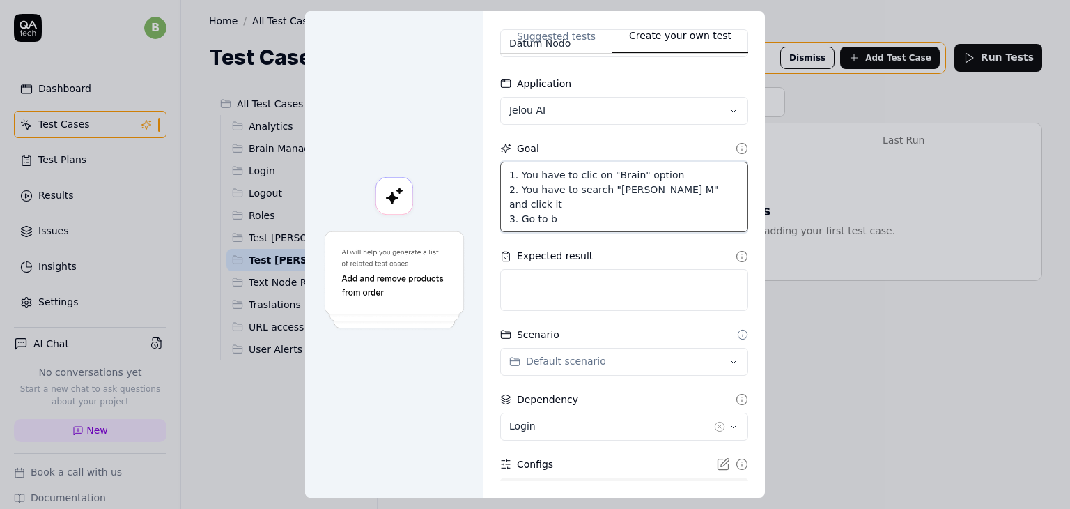
type textarea "*"
type textarea "1. You have to clic on "Brain" option 2. You have to search "Pruebas Andres M" …"
type textarea "*"
type textarea "1. You have to clic on "Brain" option 2. You have to search "Pruebas Andres M" …"
type textarea "*"
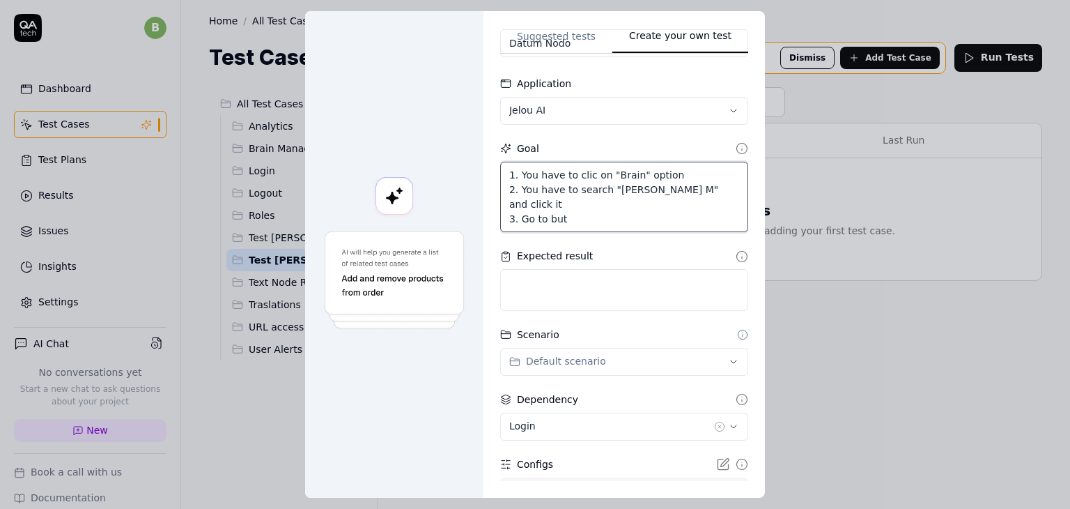
type textarea "1. You have to clic on "Brain" option 2. You have to search "Pruebas Andres M" …"
type textarea "*"
type textarea "1. You have to clic on "Brain" option 2. You have to search "Pruebas Andres M" …"
type textarea "*"
type textarea "1. You have to clic on "Brain" option 2. You have to search "Pruebas Andres M" …"
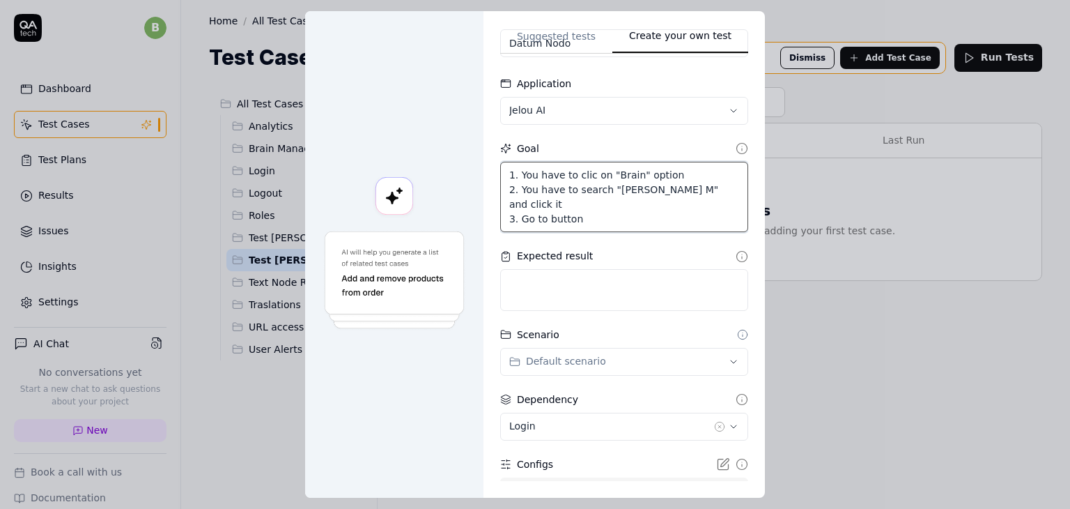
type textarea "*"
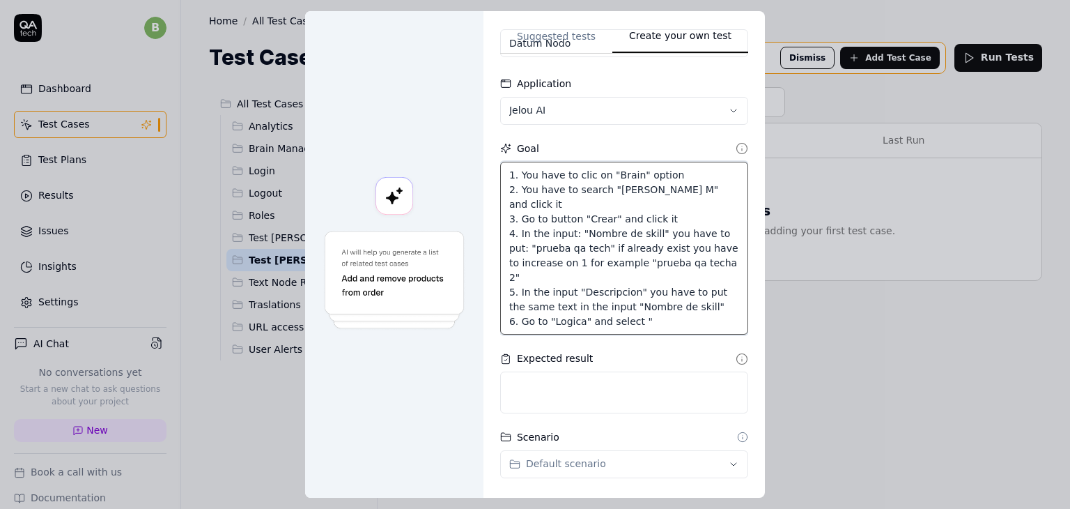
click at [652, 318] on textarea "1. You have to clic on "Brain" option 2. You have to search "Pruebas Andres M" …" at bounding box center [624, 248] width 248 height 173
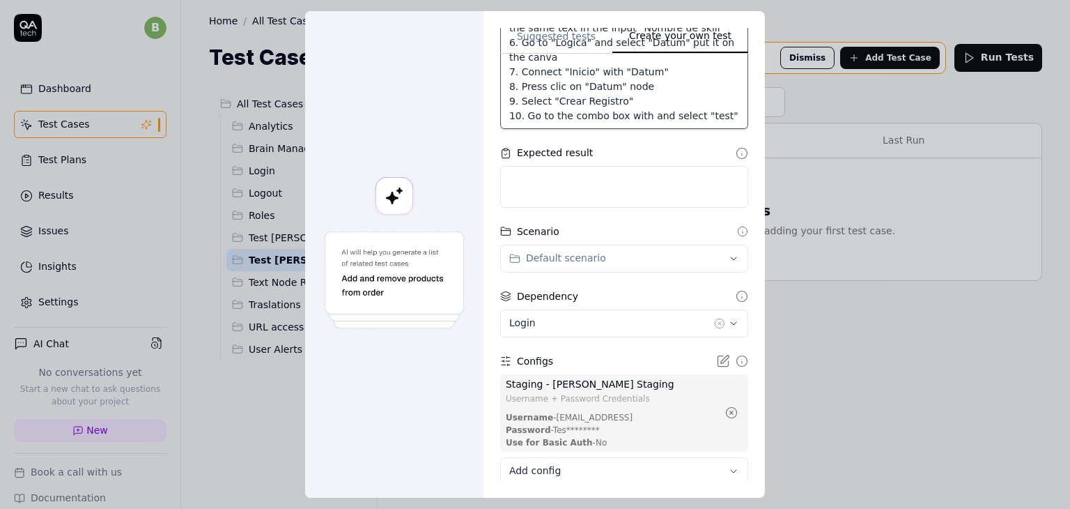
scroll to position [267, 0]
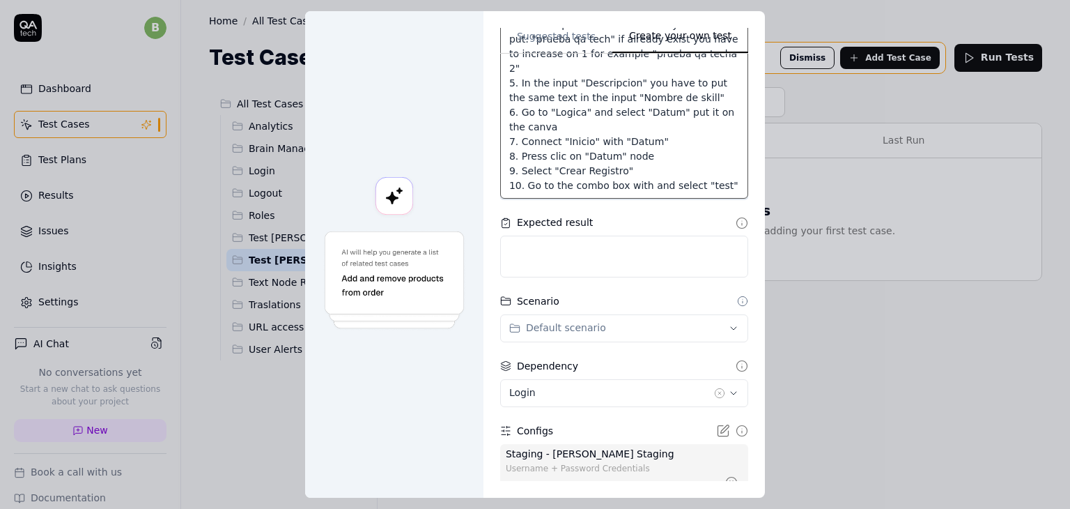
click at [722, 183] on textarea "1. You have to clic on "Brain" option 2. You have to search "Pruebas Andres M" …" at bounding box center [624, 76] width 248 height 247
click at [644, 183] on textarea "1. You have to clic on "Brain" option 2. You have to search "Pruebas Andres M" …" at bounding box center [624, 76] width 248 height 247
click at [642, 176] on textarea "1. You have to clic on "Brain" option 2. You have to search "Pruebas Andres M" …" at bounding box center [624, 76] width 248 height 247
drag, startPoint x: 635, startPoint y: 185, endPoint x: 617, endPoint y: 185, distance: 18.1
click at [617, 185] on textarea "1. You have to clic on "Brain" option 2. You have to search "Pruebas Andres M" …" at bounding box center [624, 76] width 248 height 247
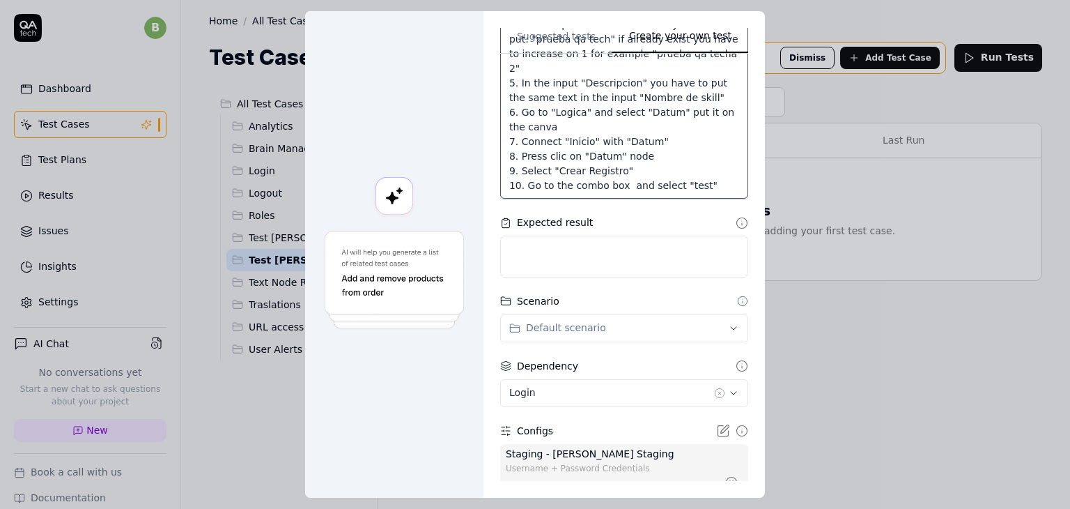
click at [697, 182] on textarea "1. You have to clic on "Brain" option 2. You have to search "Pruebas Andres M" …" at bounding box center [624, 76] width 248 height 247
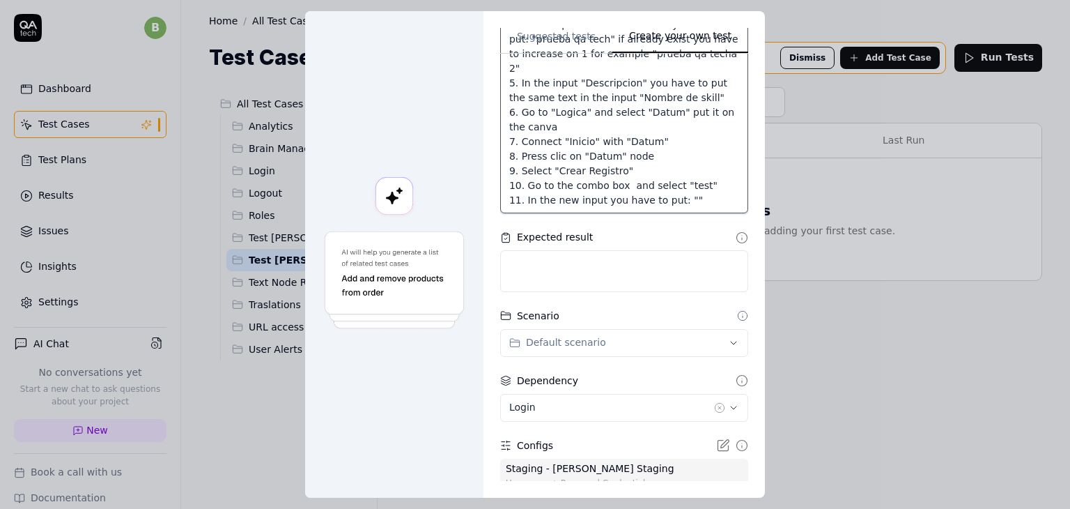
paste textarea "qatech"
paste textarea "Ingresa el nombre con el que guardarás este nuevo registro"
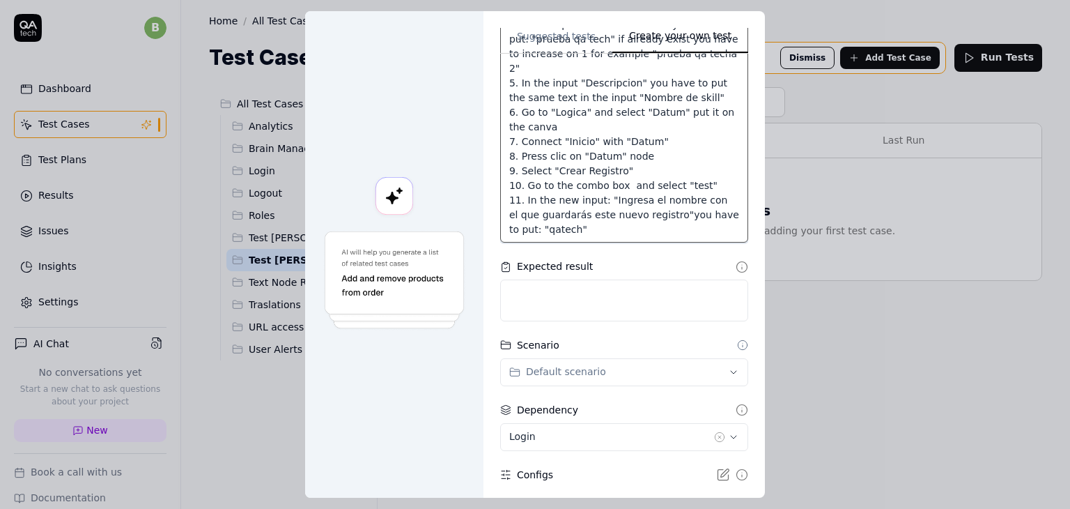
click at [666, 213] on textarea "1. You have to clic on "Brain" option 2. You have to search "Pruebas Andres M" …" at bounding box center [624, 98] width 248 height 290
click at [608, 229] on textarea "1. You have to clic on "Brain" option 2. You have to search "Pruebas Andres M" …" at bounding box center [624, 98] width 248 height 290
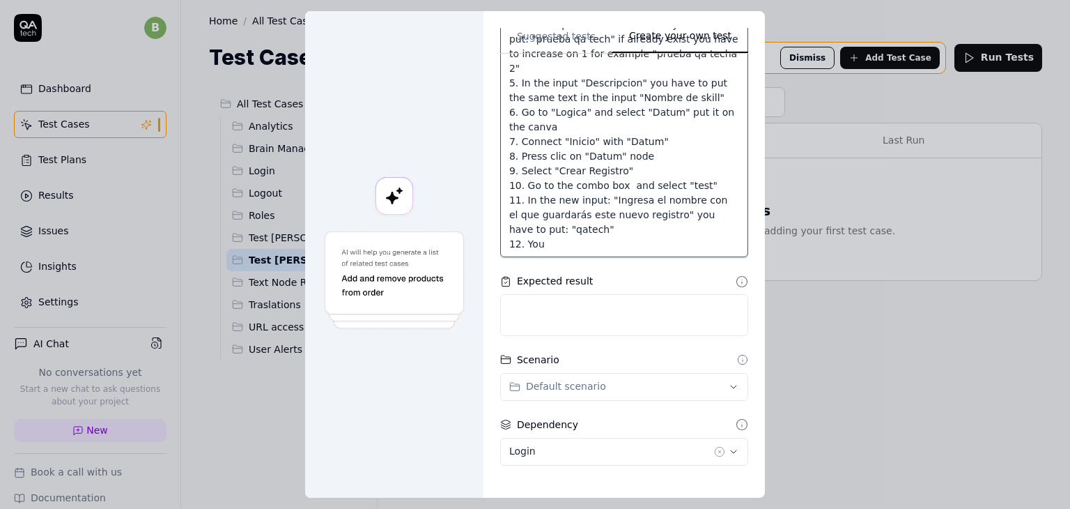
click at [546, 242] on textarea "1. You have to clic on "Brain" option 2. You have to search "Pruebas Andres M" …" at bounding box center [624, 105] width 248 height 305
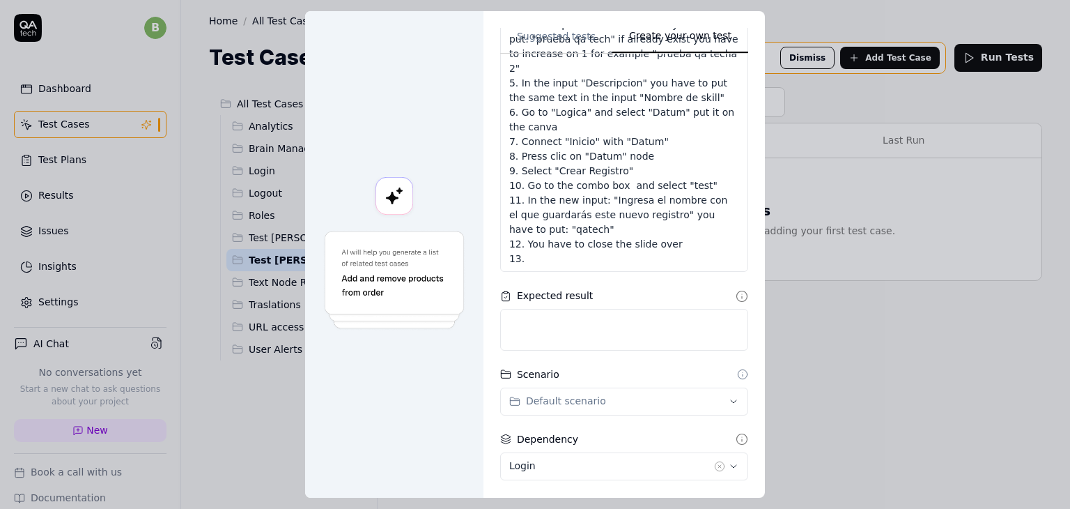
click at [633, 398] on div "Create your own test Suggested tests Create your own test Name Datum Nodo Appli…" at bounding box center [535, 254] width 1070 height 509
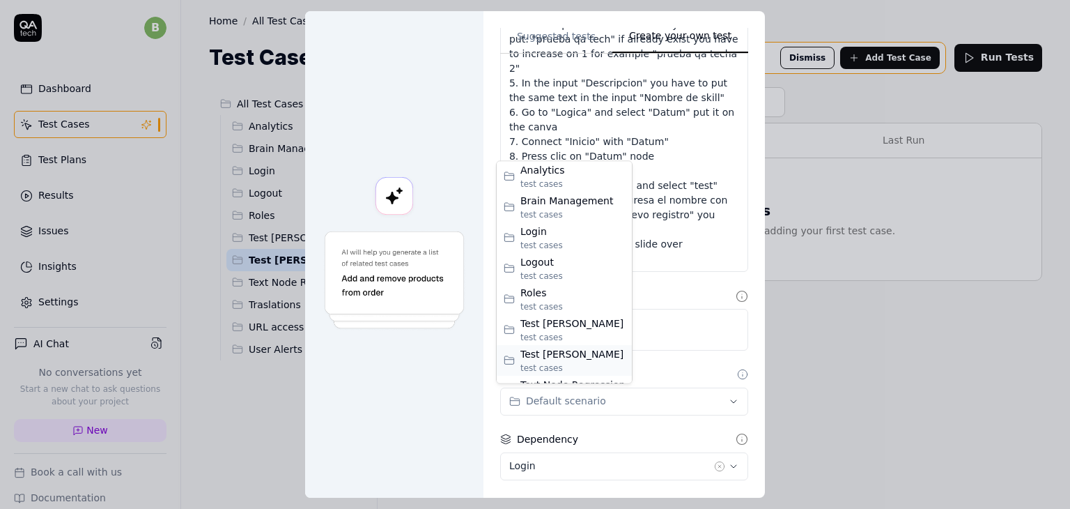
click at [583, 355] on span "Test [PERSON_NAME]" at bounding box center [572, 354] width 104 height 15
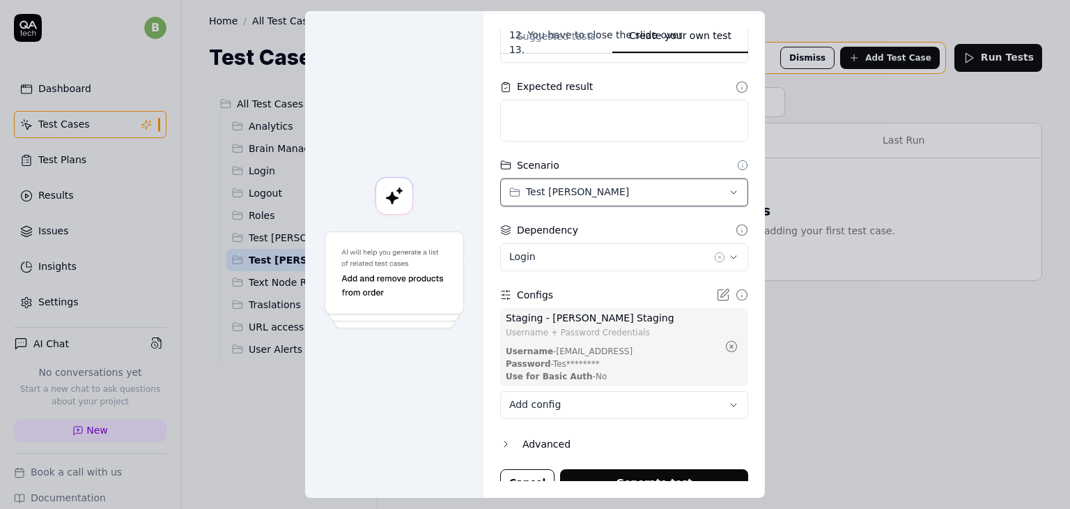
scroll to position [492, 0]
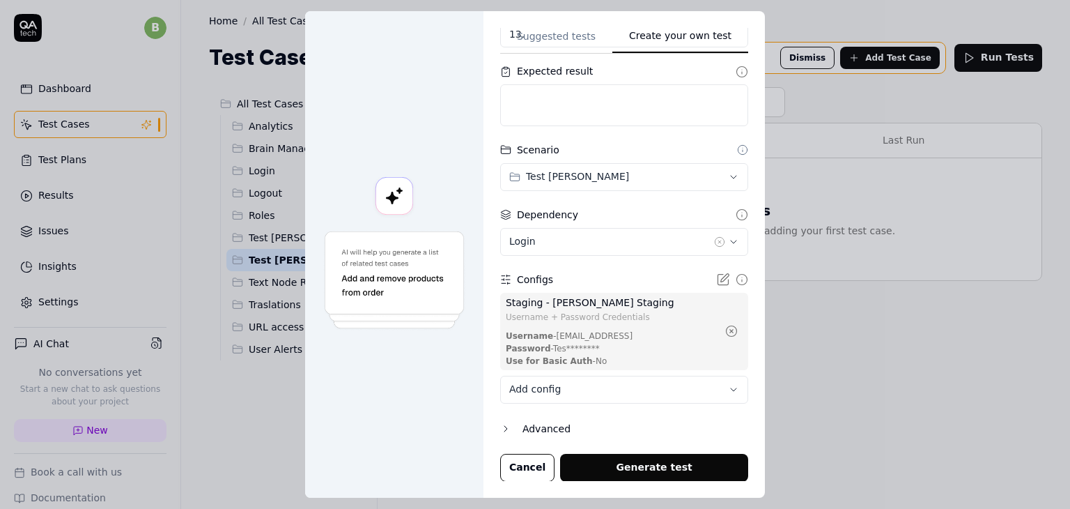
click at [507, 427] on button "Advanced" at bounding box center [624, 428] width 248 height 17
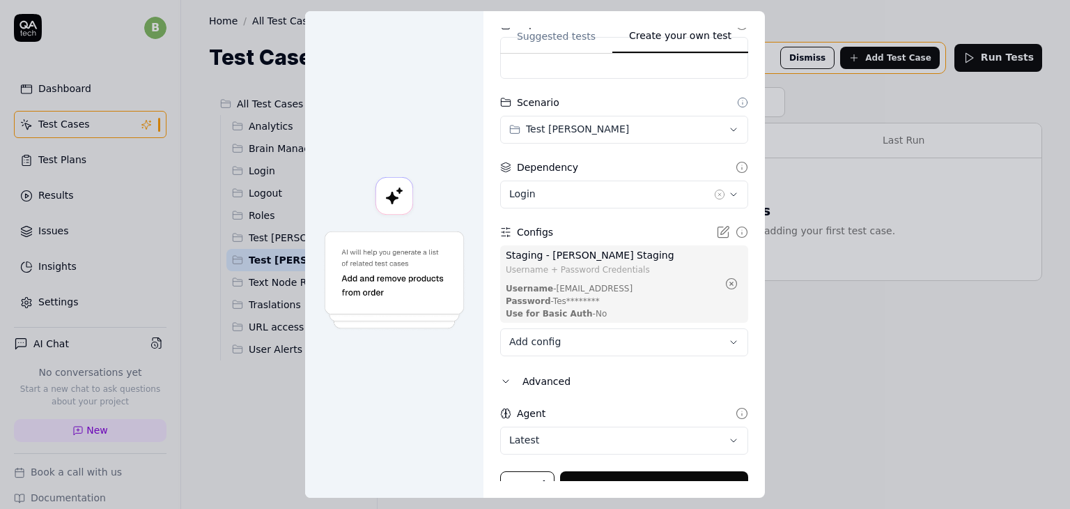
scroll to position [557, 0]
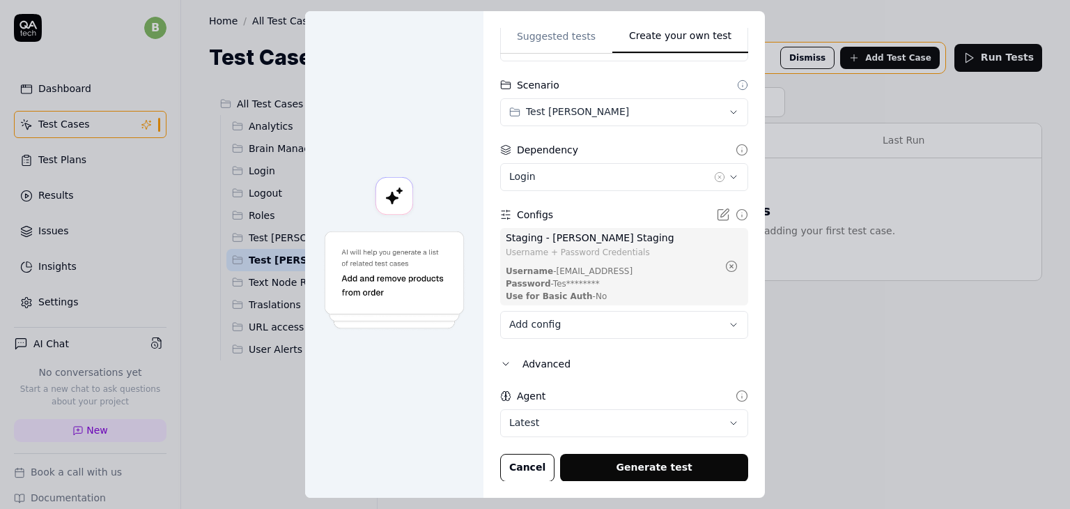
click at [598, 416] on body "b Dashboard Test Cases Test Plans Results Issues Insights Settings AI Chat No c…" at bounding box center [535, 306] width 1070 height 613
click at [569, 387] on div "Create your own test Suggested tests Create your own test Name Datum Nodo Appli…" at bounding box center [535, 254] width 1070 height 509
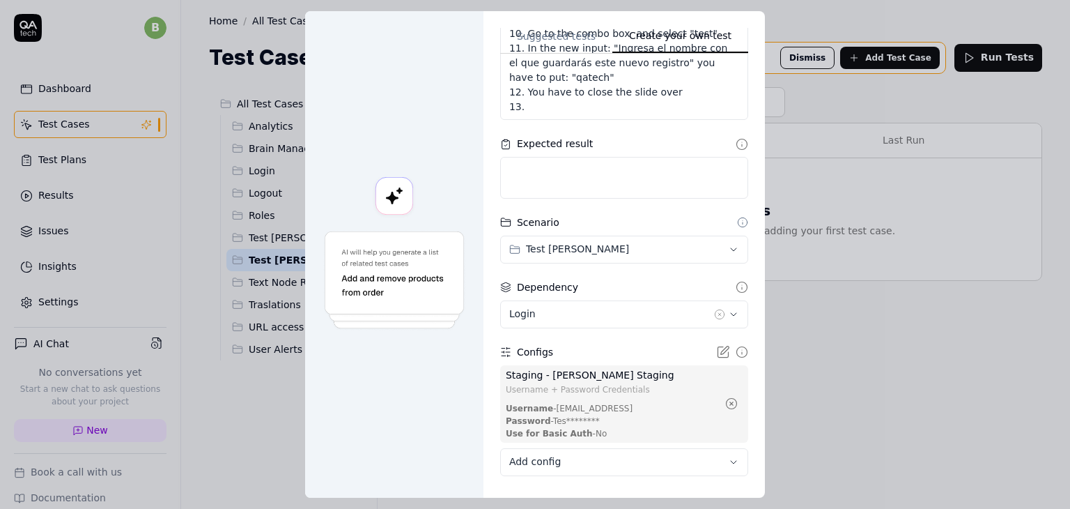
scroll to position [417, 0]
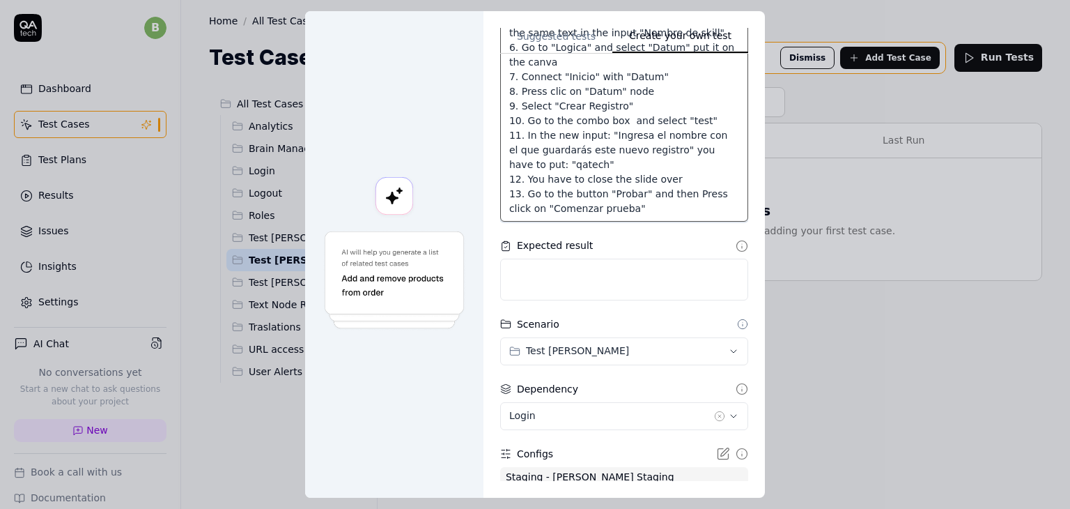
scroll to position [359, 0]
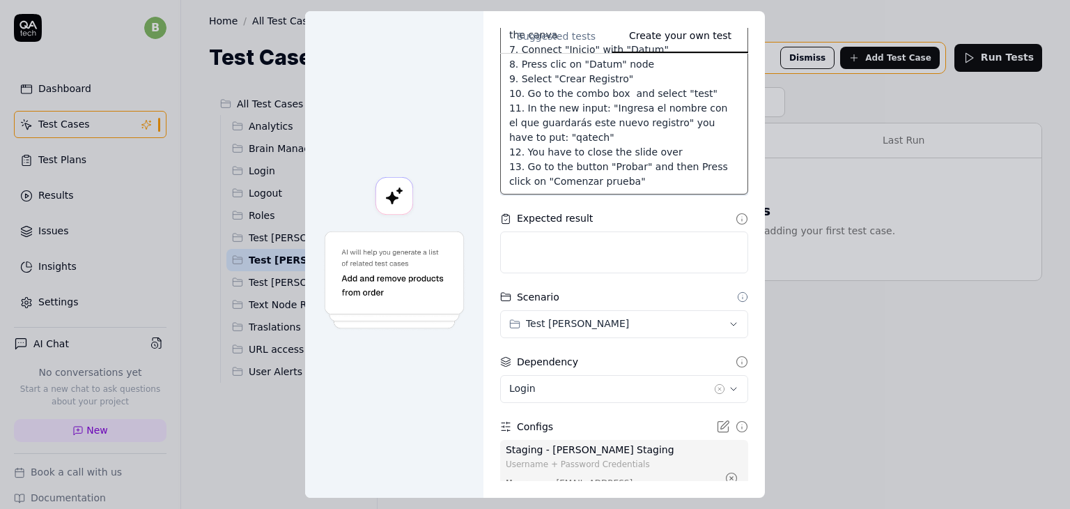
click at [639, 179] on textarea "1. You have to clic on "Brain" option 2. You have to search "Pruebas Andres M" …" at bounding box center [624, 28] width 248 height 334
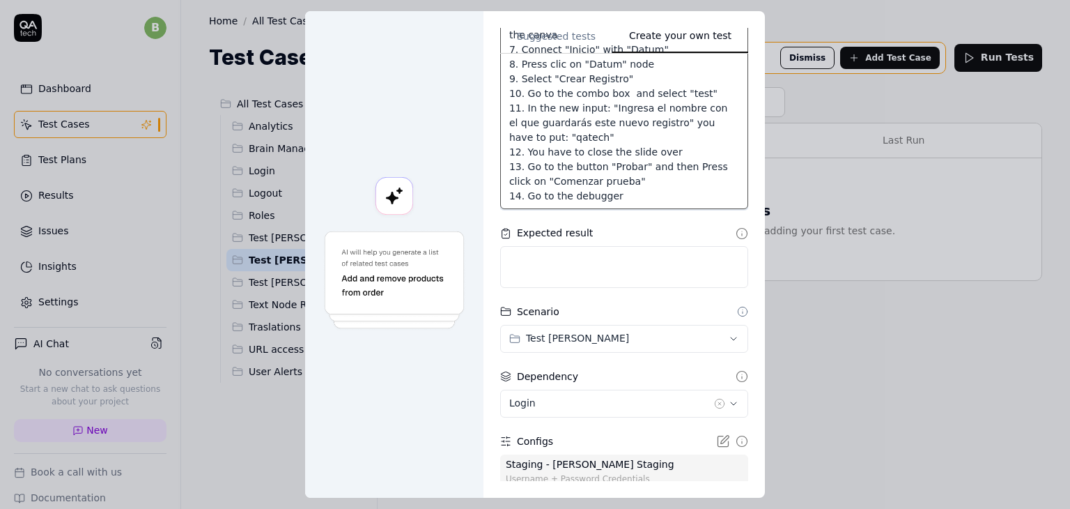
click at [656, 201] on textarea "1. You have to clic on "Brain" option 2. You have to search "Pruebas Andres M" …" at bounding box center [624, 35] width 248 height 349
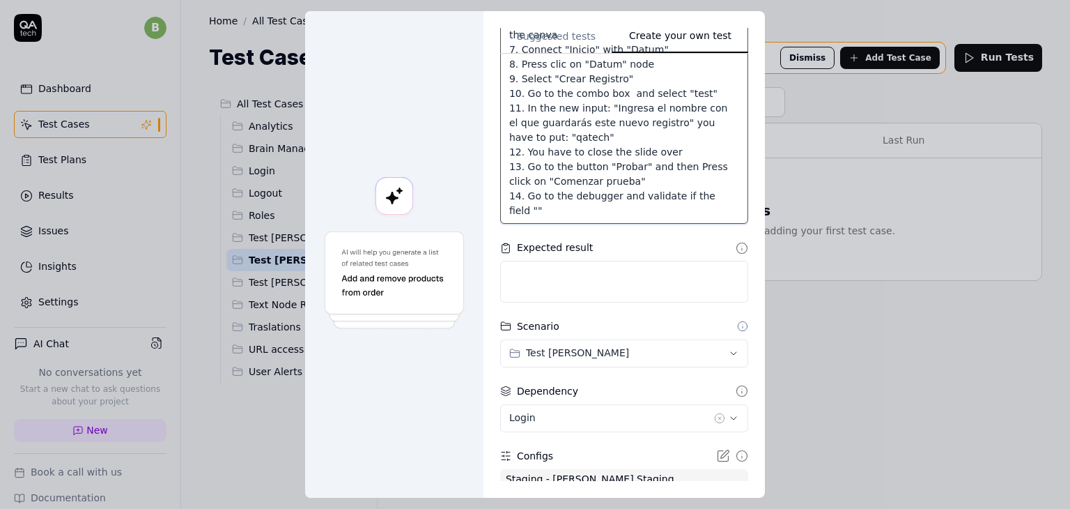
paste textarea "data.statusMessage"
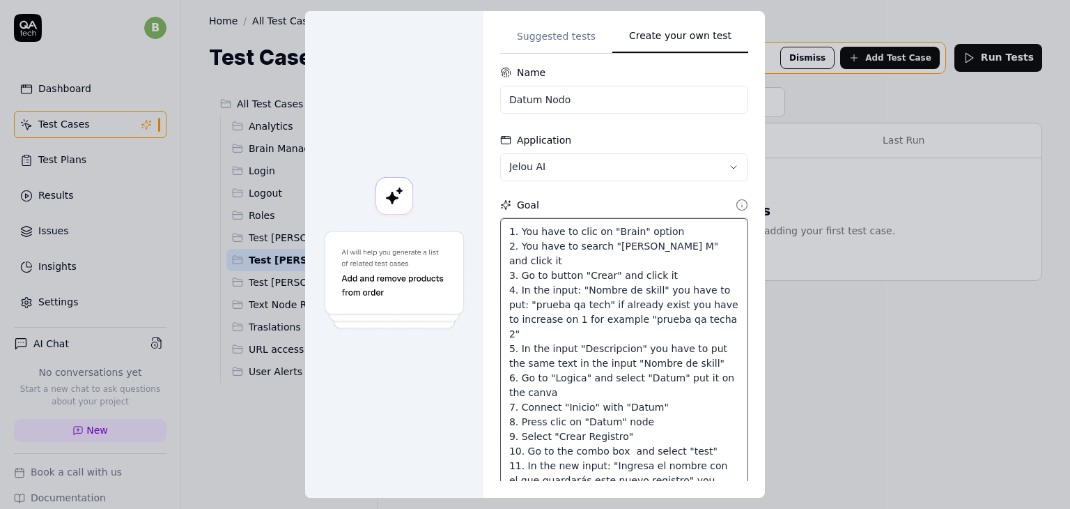
scroll to position [0, 0]
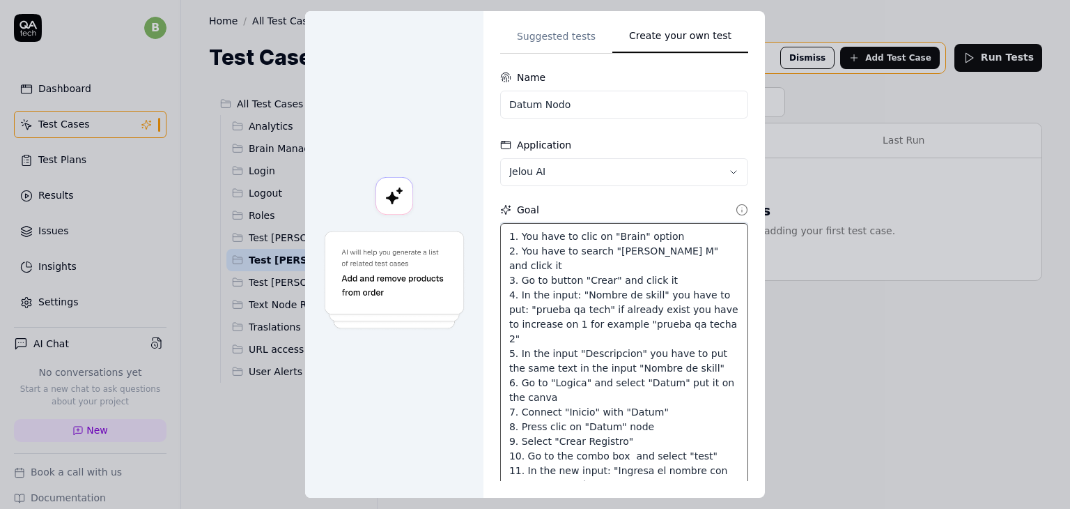
drag, startPoint x: 690, startPoint y: 210, endPoint x: 498, endPoint y: 219, distance: 191.8
click at [500, 219] on div "Goal 1. You have to clic on "Brain" option 2. You have to search "Pruebas Andre…" at bounding box center [624, 395] width 248 height 384
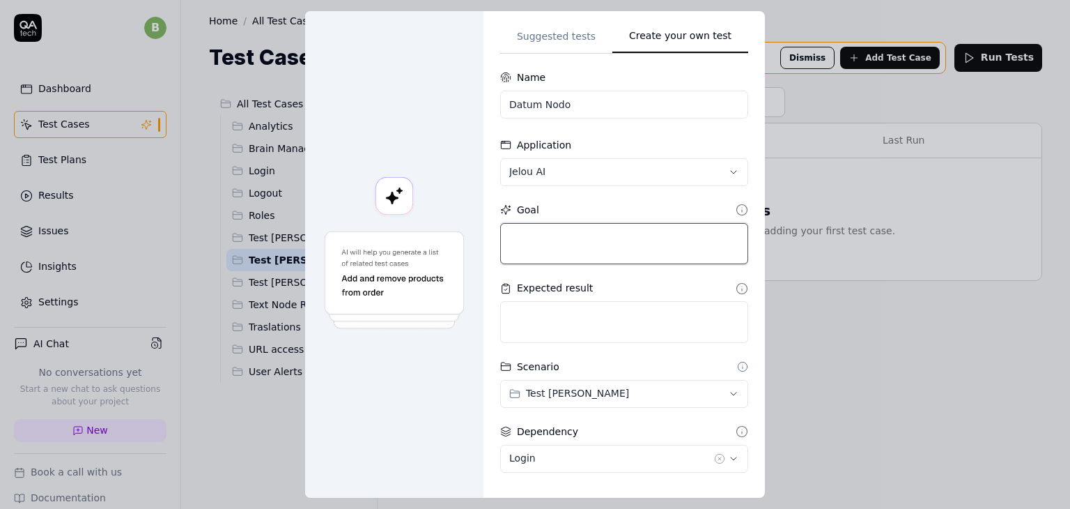
paste textarea "You have to click on the "Brain" option. You have to search for "Pruebas Andres…"
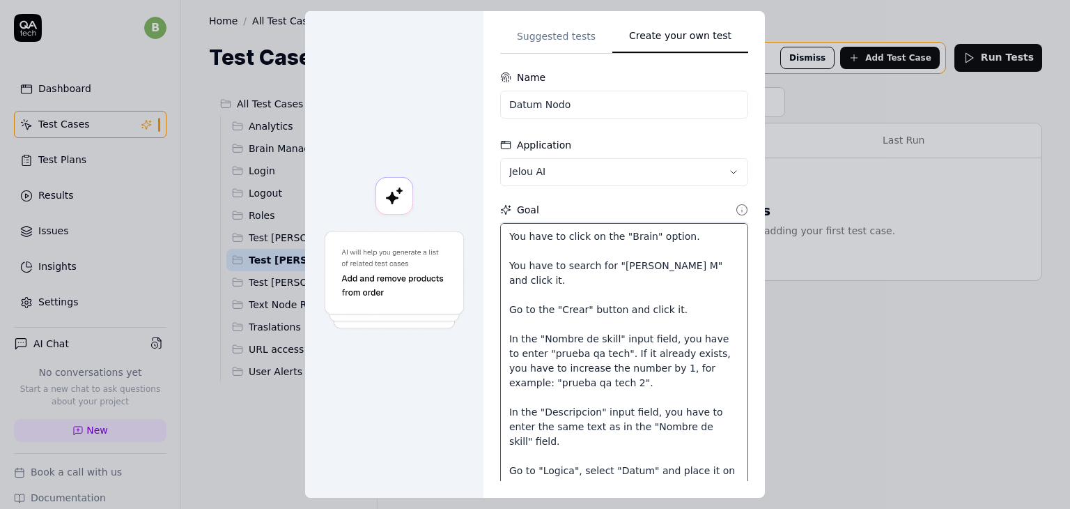
click at [500, 238] on textarea "You have to click on the "Brain" option. You have to search for "Pruebas Andres…" at bounding box center [624, 405] width 248 height 364
click at [502, 261] on textarea "1. You have to click on the "Brain" option. You have to search for "Pruebas And…" at bounding box center [624, 405] width 248 height 364
click at [500, 310] on textarea "1. You have to click on the "Brain" option. 2. You have to search for "Pruebas …" at bounding box center [624, 405] width 248 height 364
click at [502, 337] on textarea "1. You have to click on the "Brain" option. 2. You have to search for "Pruebas …" at bounding box center [624, 405] width 248 height 364
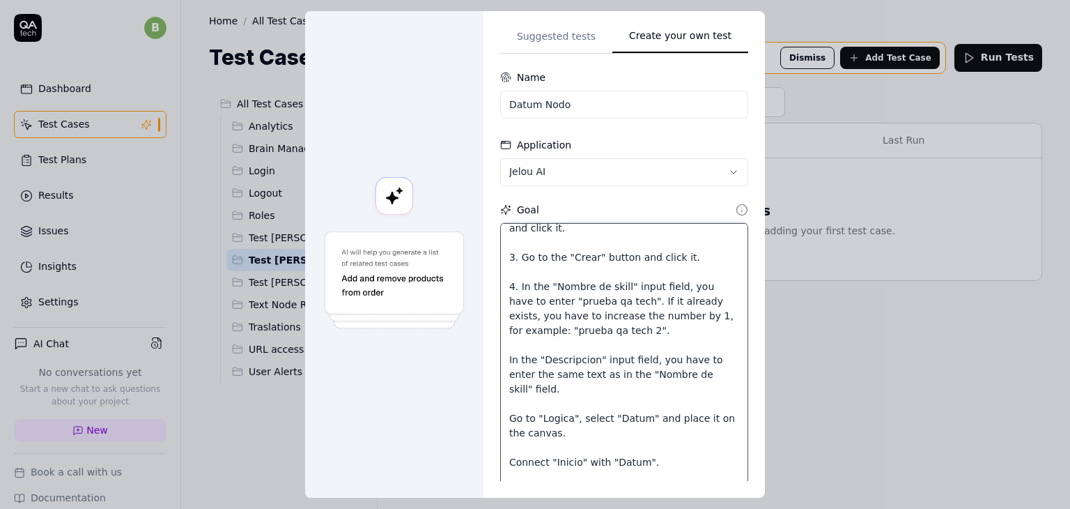
scroll to position [70, 0]
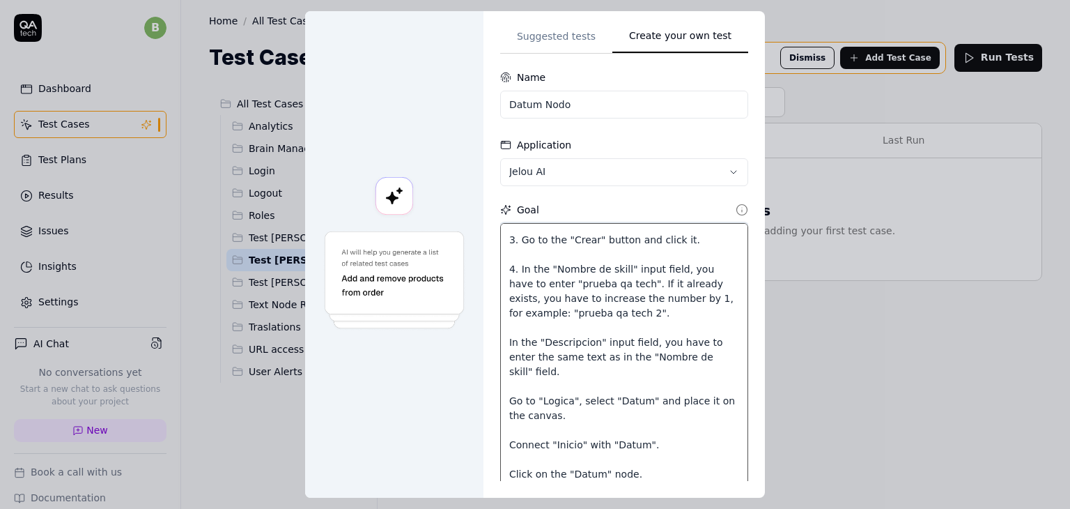
click at [502, 344] on textarea "1. You have to click on the "Brain" option. 2. You have to search for "Pruebas …" at bounding box center [624, 405] width 248 height 364
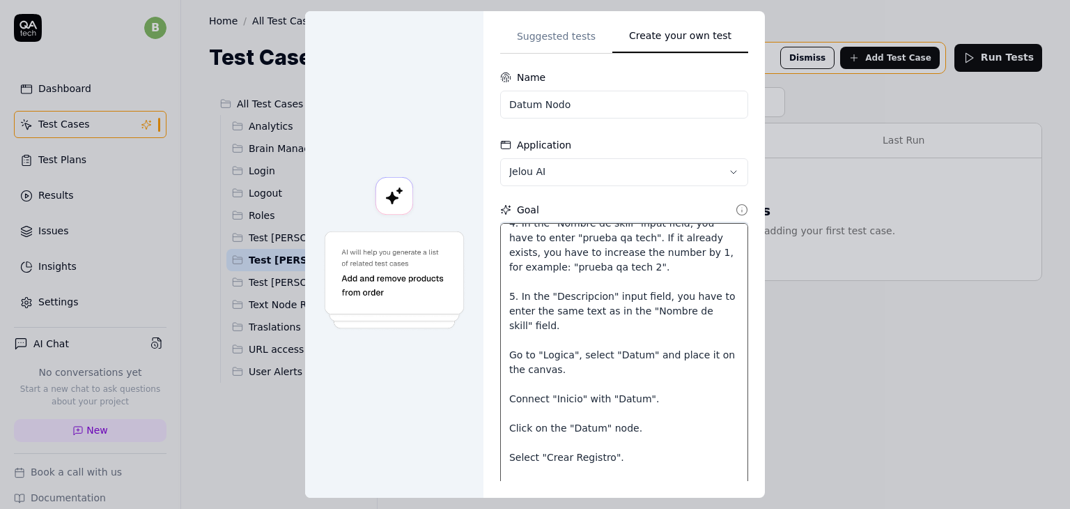
scroll to position [139, 0]
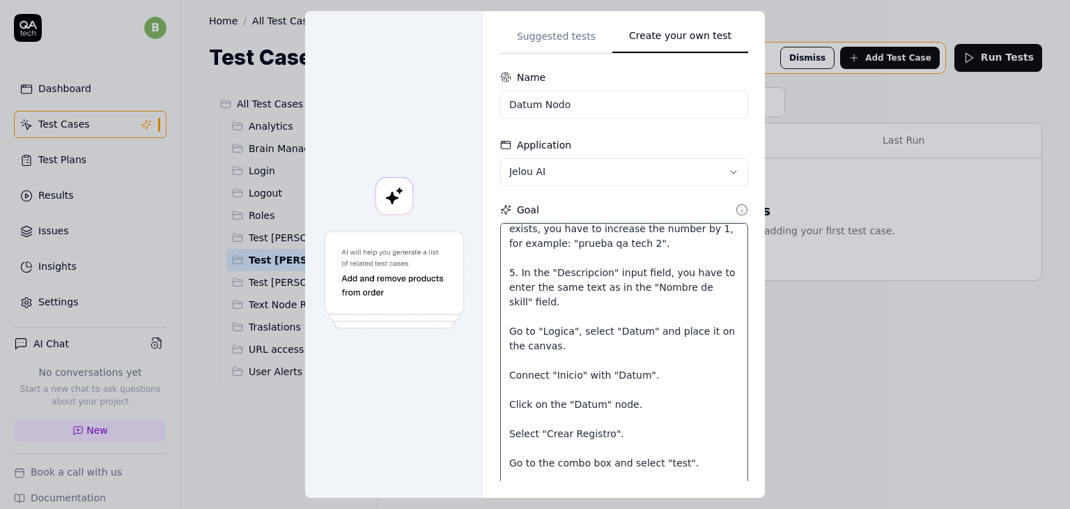
click at [501, 335] on textarea "1. You have to click on the "Brain" option. 2. You have to search for "Pruebas …" at bounding box center [624, 405] width 248 height 364
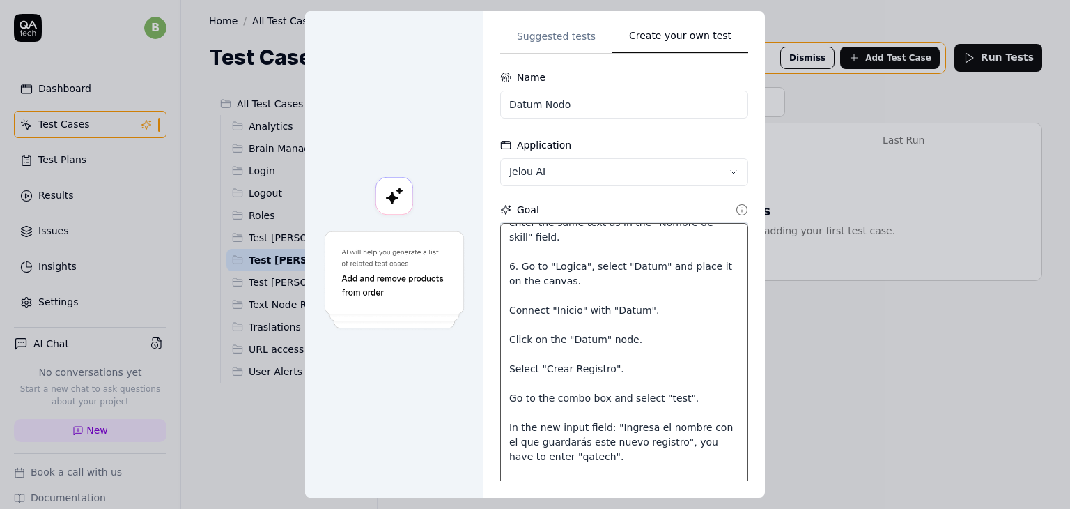
click at [501, 307] on textarea "1. You have to click on the "Brain" option. 2. You have to search for "Pruebas …" at bounding box center [624, 405] width 248 height 364
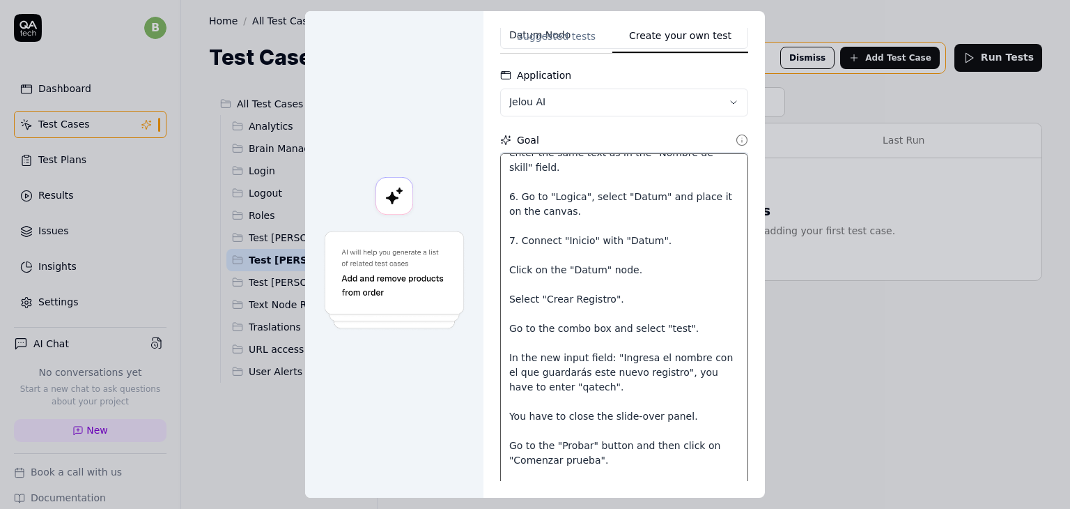
click at [502, 267] on textarea "1. You have to click on the "Brain" option. 2. You have to search for "Pruebas …" at bounding box center [624, 335] width 248 height 364
click at [500, 293] on textarea "1. You have to click on the "Brain" option. 2. You have to search for "Pruebas …" at bounding box center [624, 335] width 248 height 364
click at [500, 324] on textarea "1. You have to click on the "Brain" option. 2. You have to search for "Pruebas …" at bounding box center [624, 335] width 248 height 364
click at [502, 357] on textarea "1. You have to click on the "Brain" option. 2. You have to search for "Pruebas …" at bounding box center [624, 335] width 248 height 364
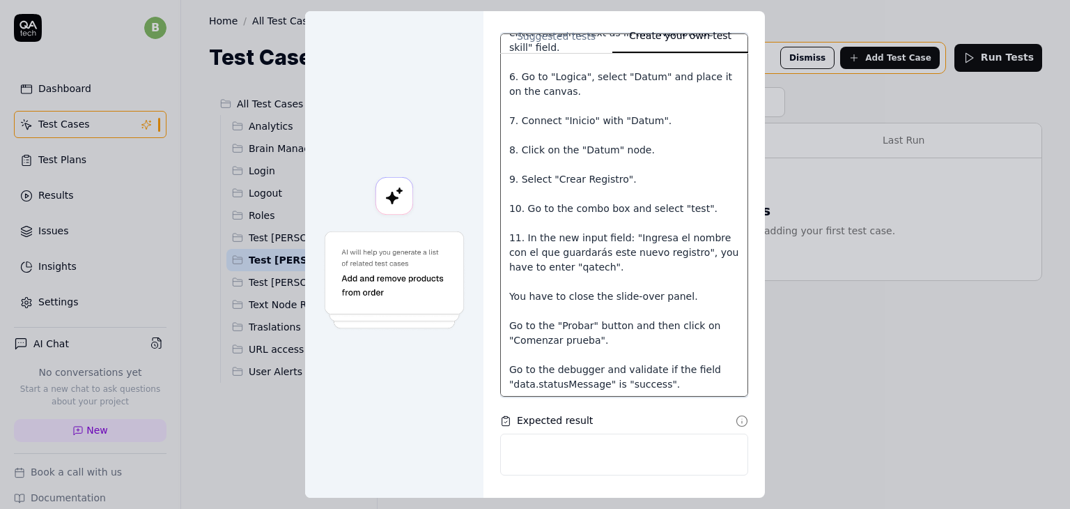
scroll to position [206, 0]
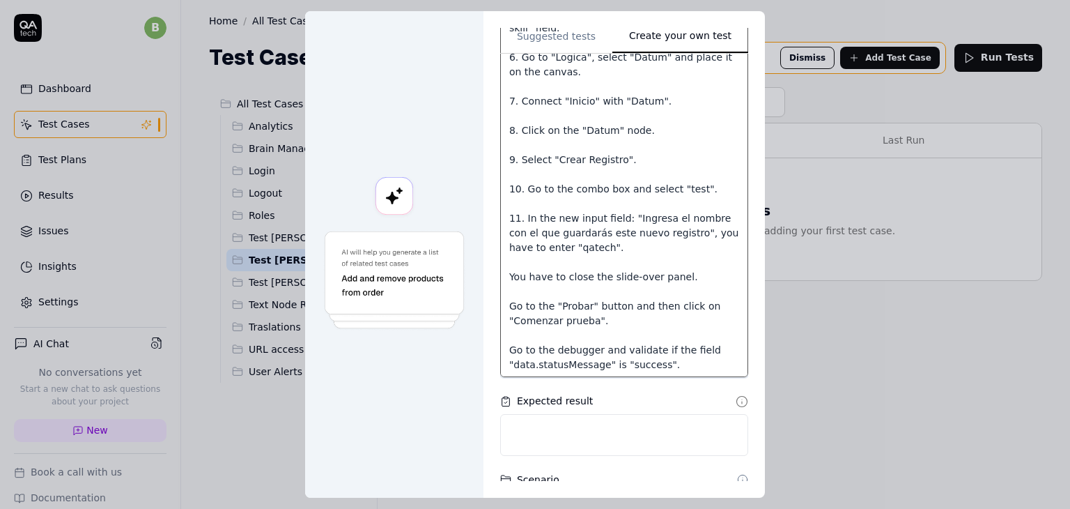
click at [502, 273] on textarea "1. You have to click on the "Brain" option. 2. You have to search for "Pruebas …" at bounding box center [624, 196] width 248 height 364
click at [502, 303] on textarea "1. You have to click on the "Brain" option. 2. You have to search for "Pruebas …" at bounding box center [624, 196] width 248 height 364
click at [501, 351] on textarea "1. You have to click on the "Brain" option. 2. You have to search for "Pruebas …" at bounding box center [624, 196] width 248 height 364
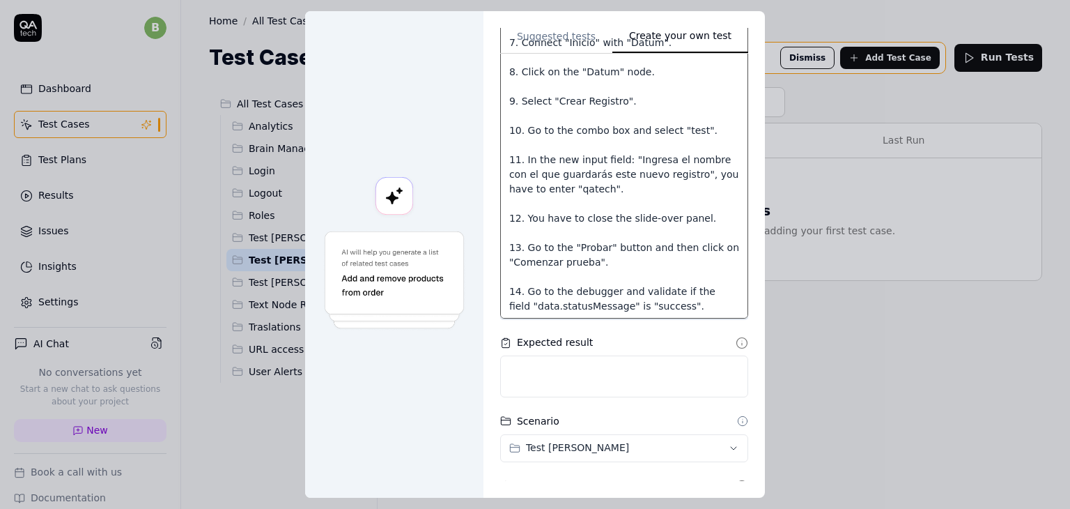
scroll to position [346, 0]
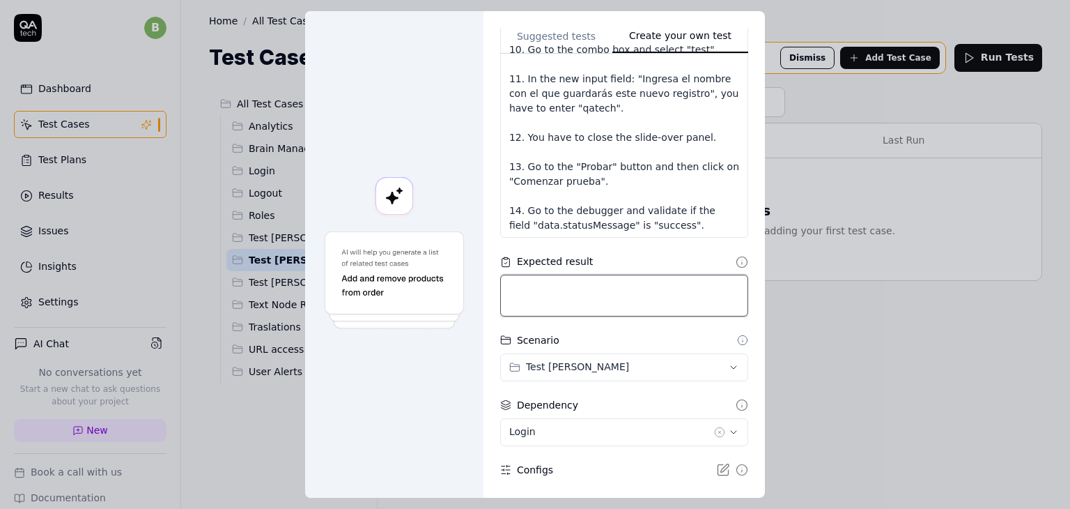
click at [591, 302] on textarea at bounding box center [624, 295] width 248 height 42
drag, startPoint x: 639, startPoint y: 284, endPoint x: 501, endPoint y: 284, distance: 137.9
click at [501, 284] on textarea "You have to validate if the" at bounding box center [624, 295] width 248 height 42
click at [651, 284] on textarea "You have to validate if the" at bounding box center [624, 295] width 248 height 42
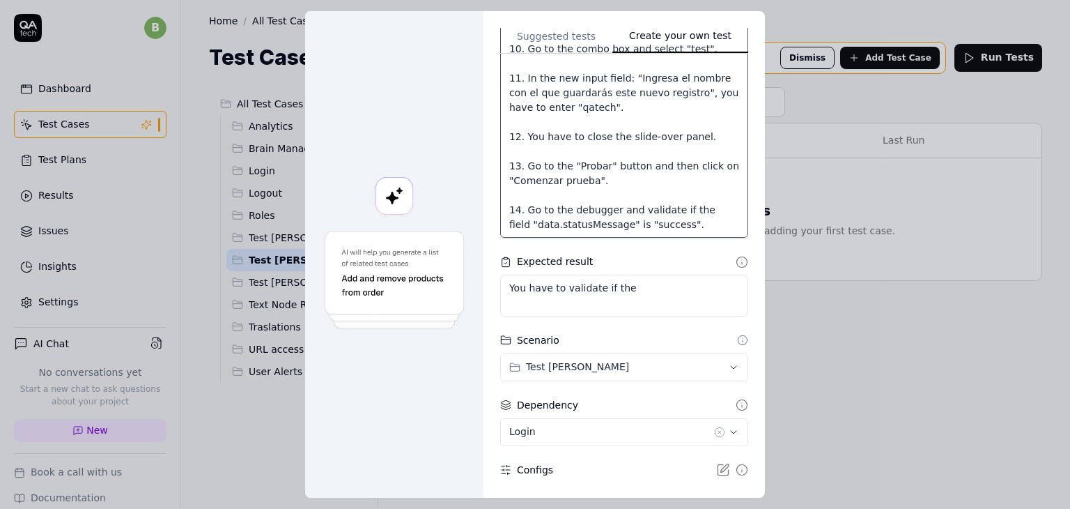
drag, startPoint x: 525, startPoint y: 224, endPoint x: 694, endPoint y: 228, distance: 168.7
click at [694, 228] on textarea "1. You have to click on the "Brain" option. 2. You have to search for "Pruebas …" at bounding box center [624, 57] width 248 height 364
click at [648, 290] on textarea "You have to validate if the" at bounding box center [624, 295] width 248 height 42
paste textarea ""data.statusMessage" is "success"."
click at [645, 289] on textarea "You have to validate if the "data.statusMessage" is "success"." at bounding box center [624, 295] width 248 height 42
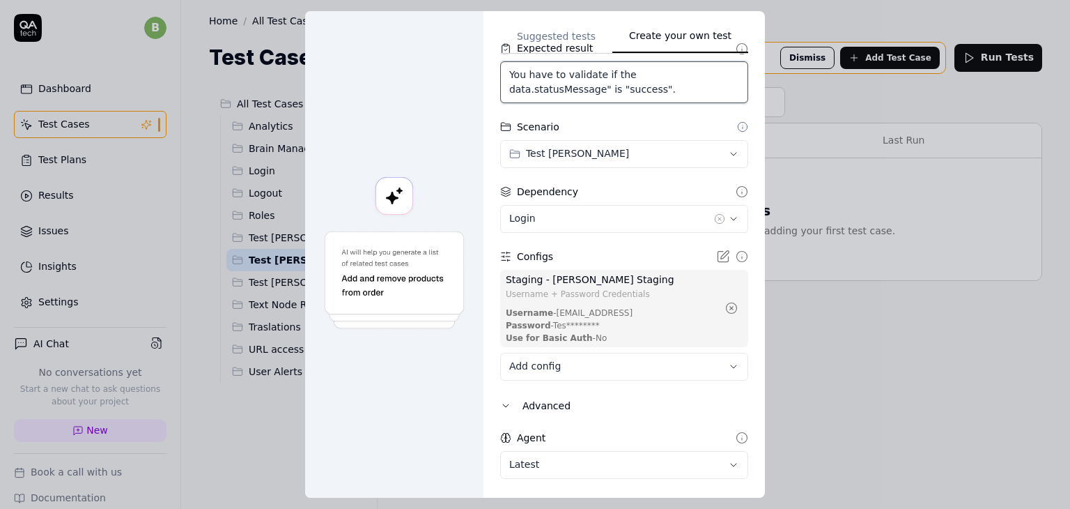
scroll to position [600, 0]
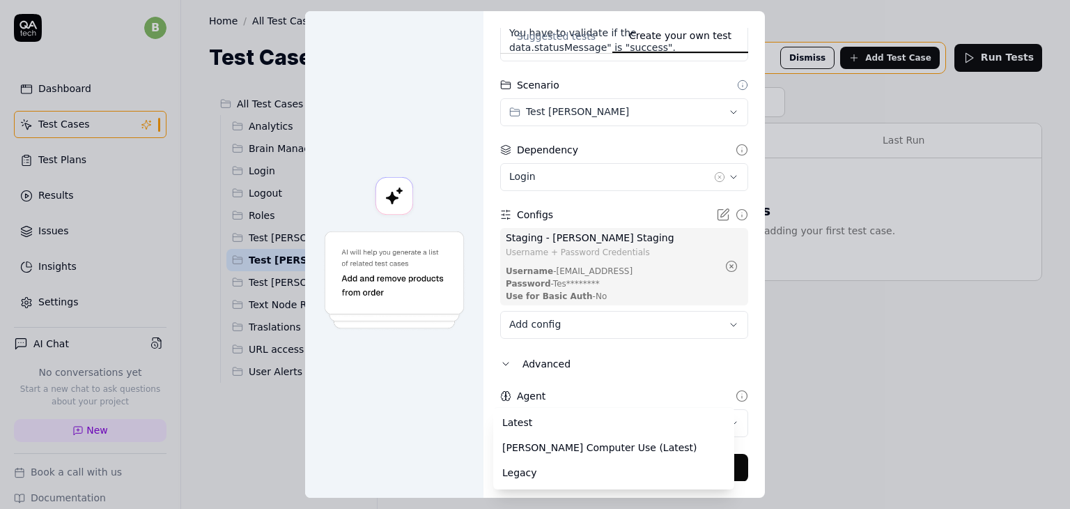
click at [594, 427] on body "b Dashboard Test Cases Test Plans Results Issues Insights Settings AI Chat No c…" at bounding box center [535, 306] width 1070 height 613
click at [605, 394] on div "**********" at bounding box center [535, 254] width 1070 height 509
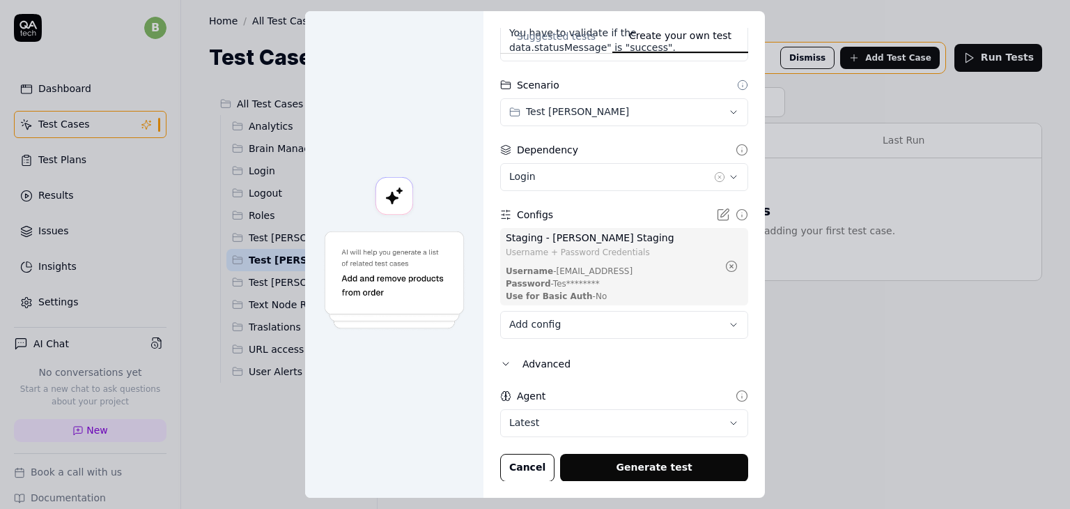
click at [552, 424] on body "b Dashboard Test Cases Test Plans Results Issues Insights Settings AI Chat No c…" at bounding box center [535, 306] width 1070 height 613
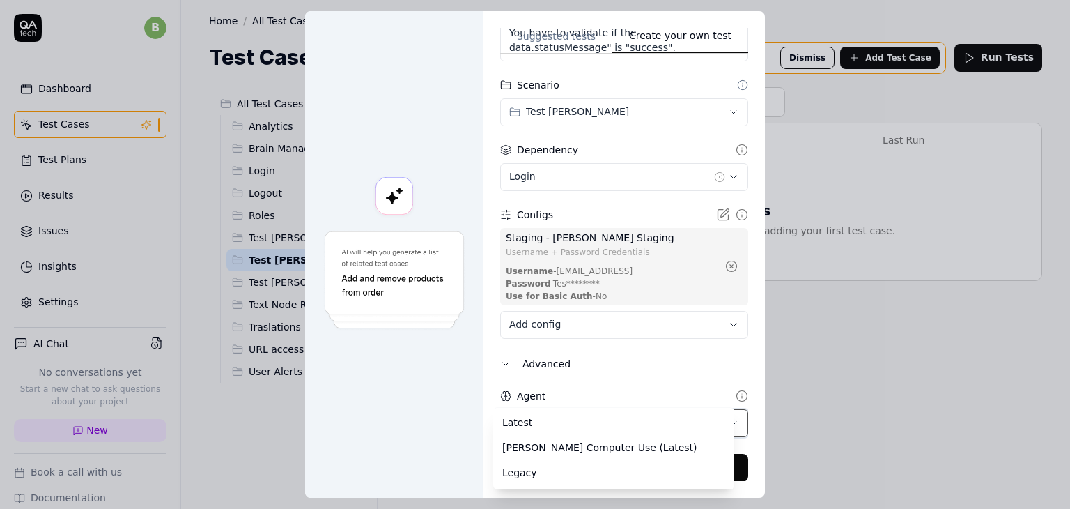
click at [569, 385] on div "**********" at bounding box center [535, 254] width 1070 height 509
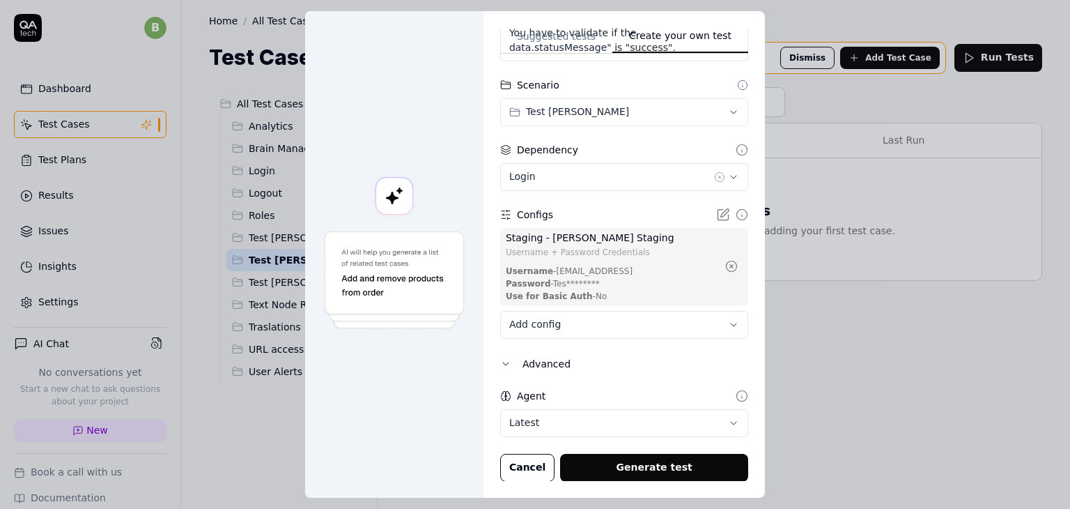
click at [555, 416] on body "b Dashboard Test Cases Test Plans Results Issues Insights Settings AI Chat No c…" at bounding box center [535, 306] width 1070 height 613
click at [631, 466] on button "Generate test" at bounding box center [654, 467] width 188 height 28
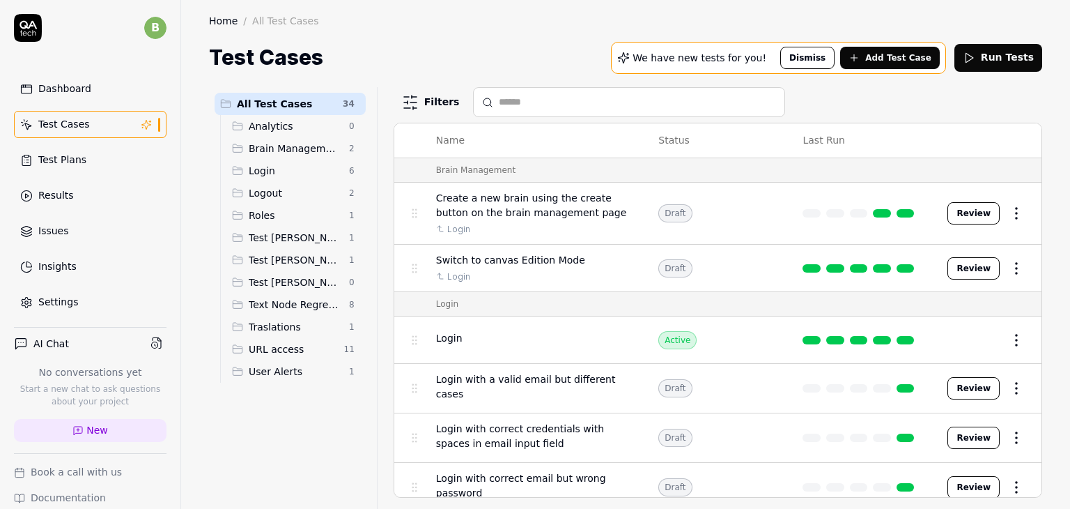
click at [300, 258] on span "Test [PERSON_NAME]" at bounding box center [295, 260] width 92 height 15
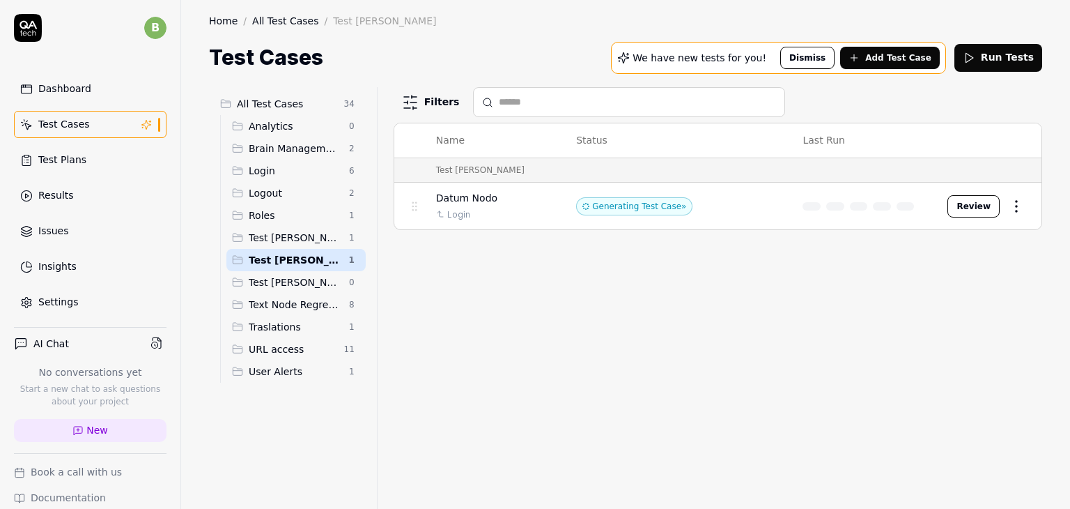
click at [470, 197] on span "Datum Nodo" at bounding box center [466, 198] width 61 height 15
click at [475, 199] on body "b Dashboard Test Cases Test Plans Results Issues Insights Settings AI Chat No c…" at bounding box center [535, 306] width 1070 height 613
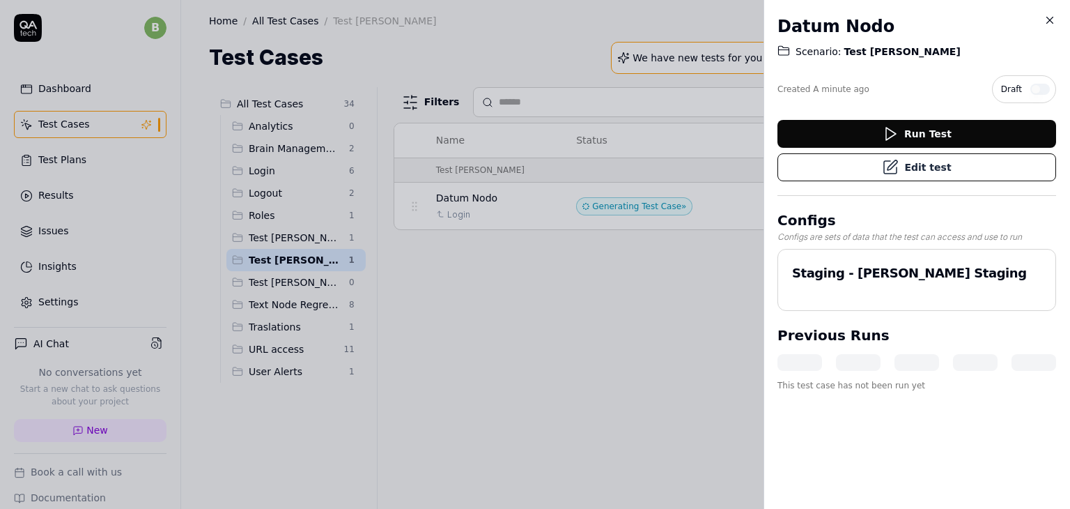
click at [1050, 20] on icon at bounding box center [1050, 20] width 6 height 6
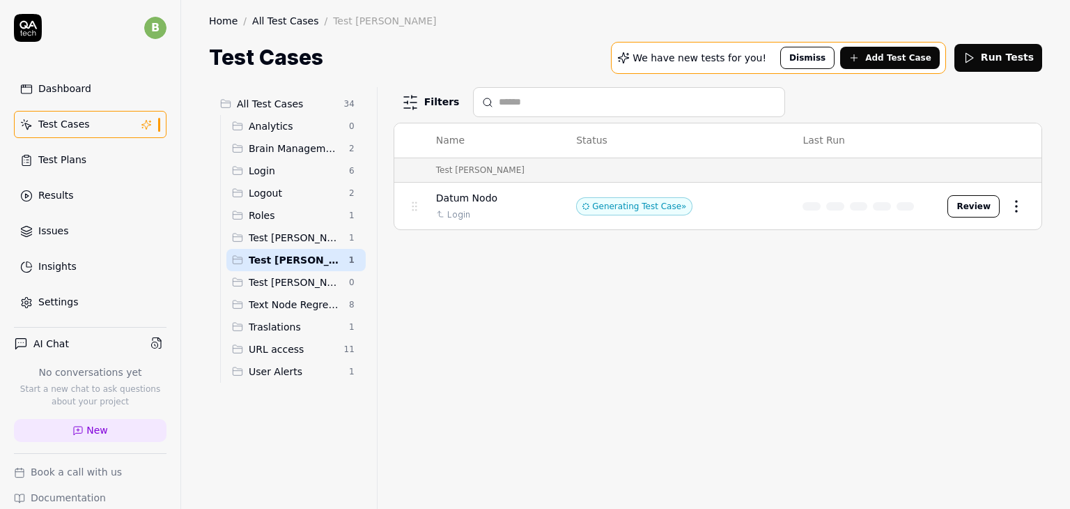
click at [718, 268] on div "Filters Name Status Last Run Test Andres Datum Nodo Login Generating Test Case …" at bounding box center [718, 297] width 649 height 421
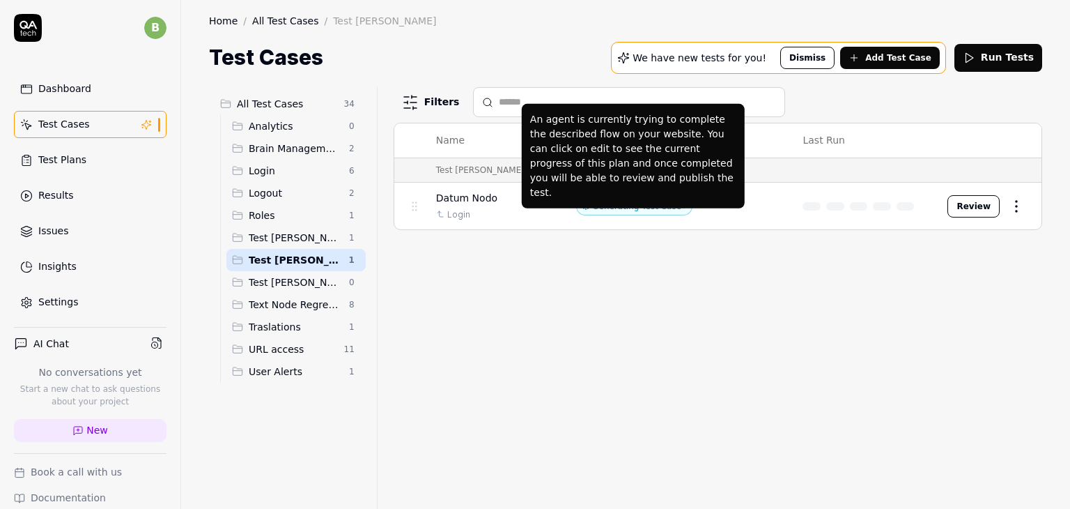
click at [643, 207] on div "Generating Test Case »" at bounding box center [634, 206] width 116 height 18
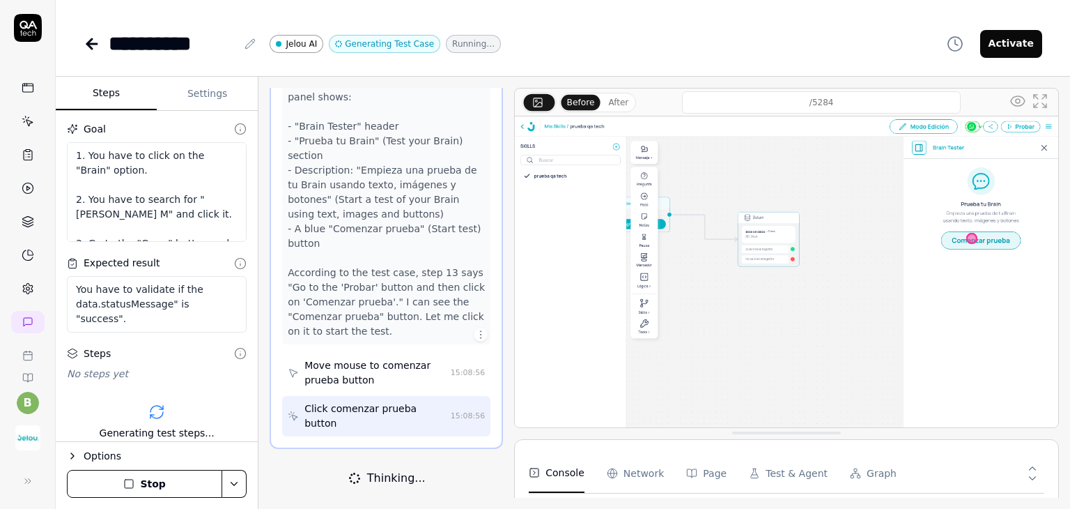
scroll to position [122, 0]
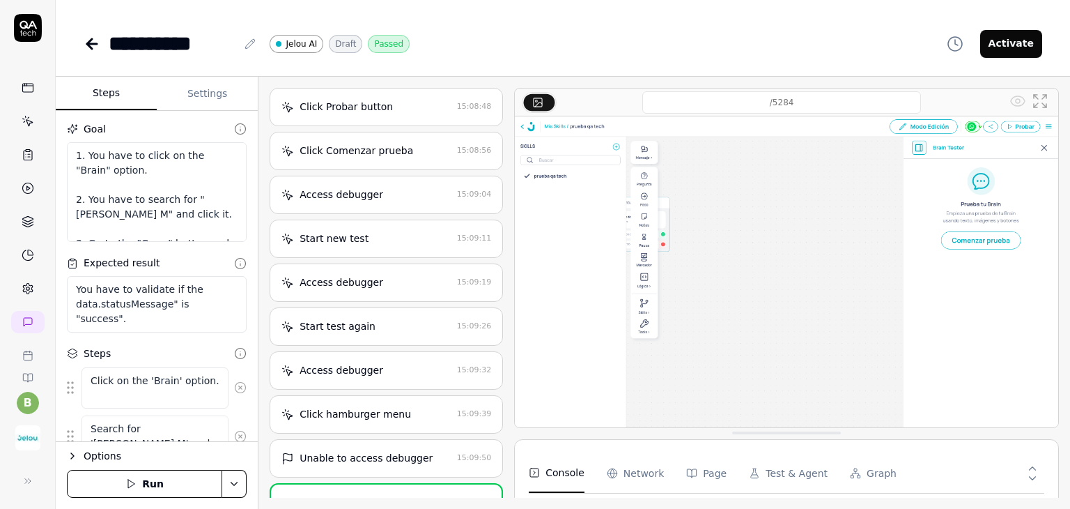
click at [393, 116] on div "Click Probar button 15:08:48" at bounding box center [386, 107] width 233 height 38
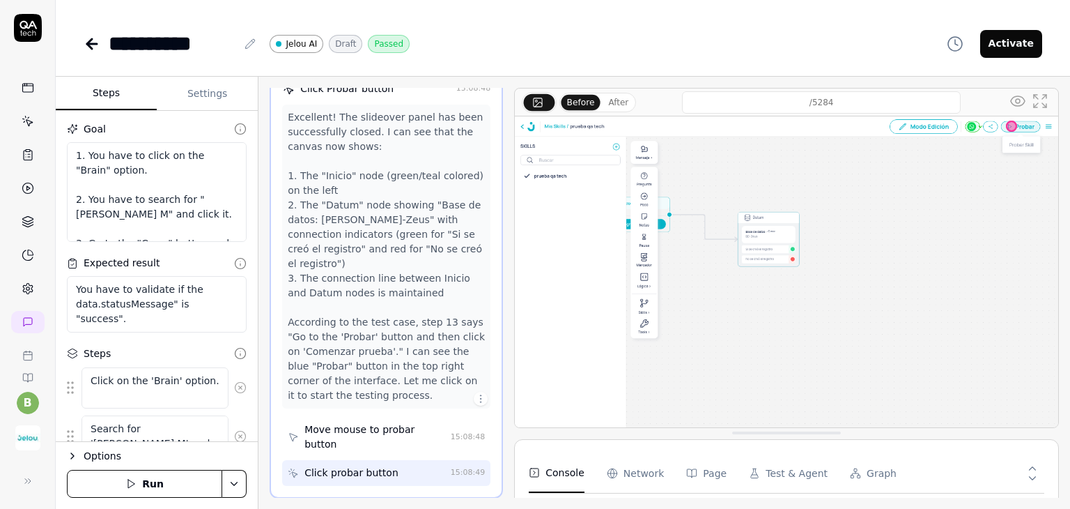
click at [146, 483] on button "Run" at bounding box center [144, 484] width 155 height 28
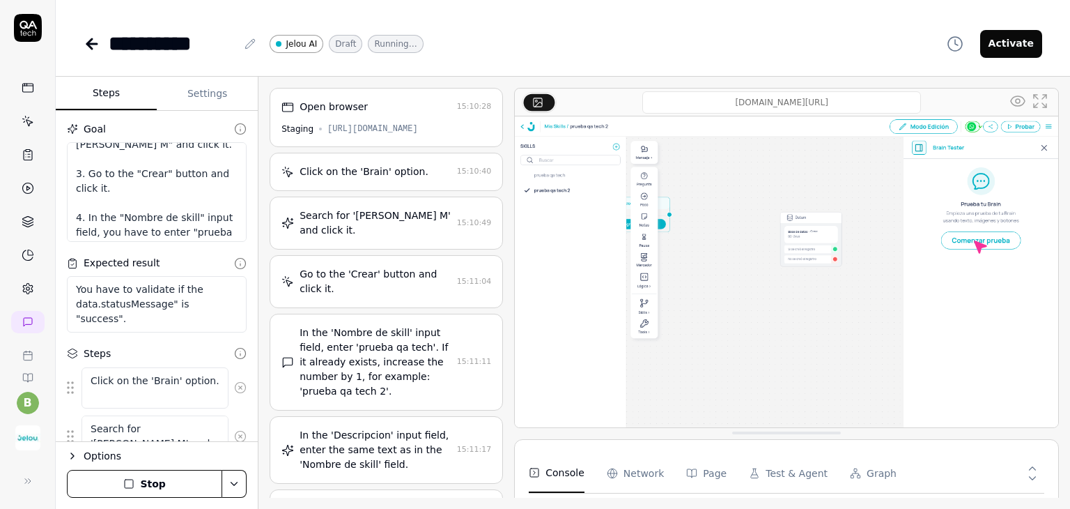
click at [171, 476] on button "Stop" at bounding box center [144, 484] width 155 height 28
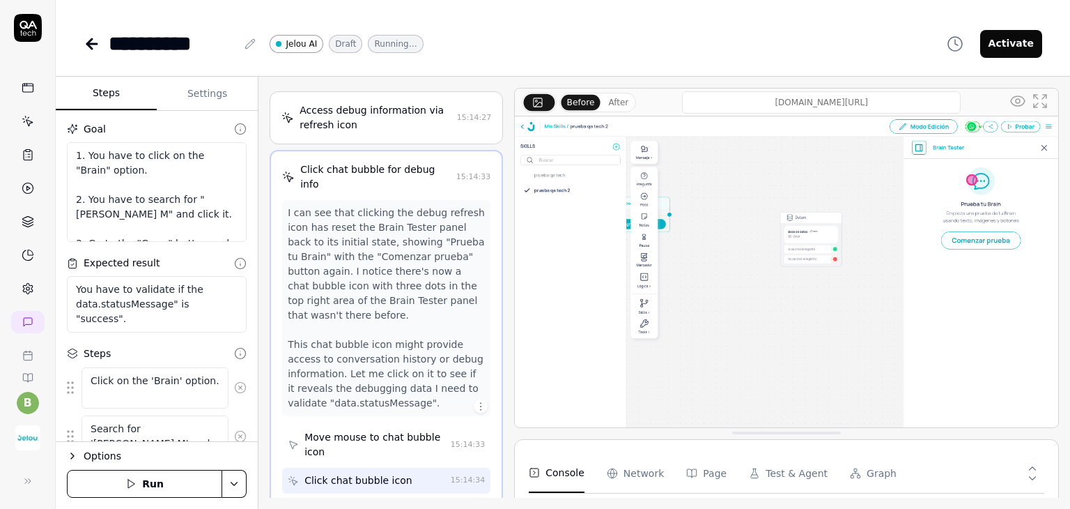
scroll to position [1407, 0]
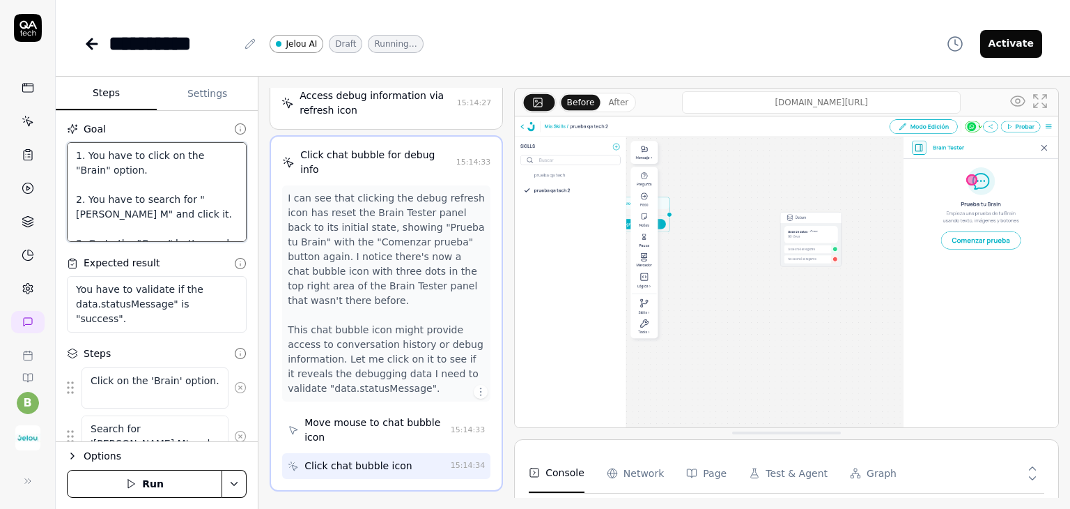
click at [135, 185] on textarea "1. You have to click on the "Brain" option. 2. You have to search for "Pruebas …" at bounding box center [157, 192] width 180 height 100
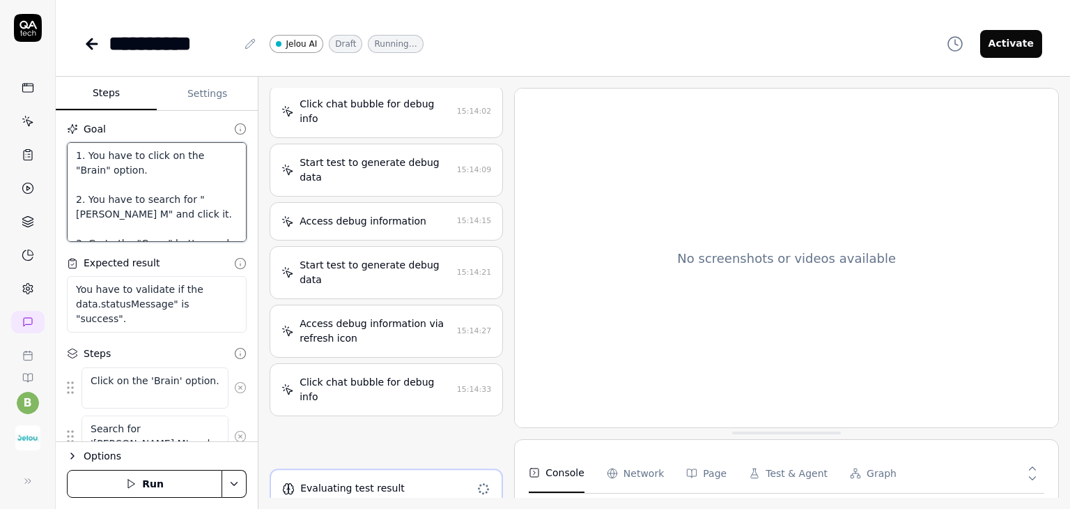
scroll to position [1179, 0]
click at [164, 216] on textarea "1. You have to click on the "Brain" option. 2. You have to search for "Pruebas …" at bounding box center [157, 192] width 180 height 100
click at [139, 222] on textarea "1. You have to click on the "Brain" option. 2. You have to search for "Pruebas …" at bounding box center [157, 192] width 180 height 100
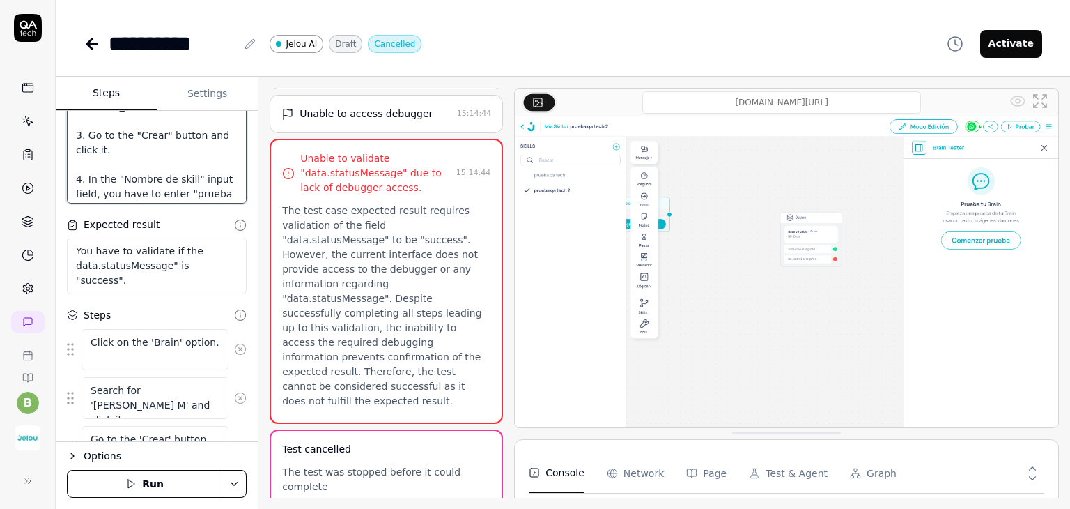
scroll to position [70, 0]
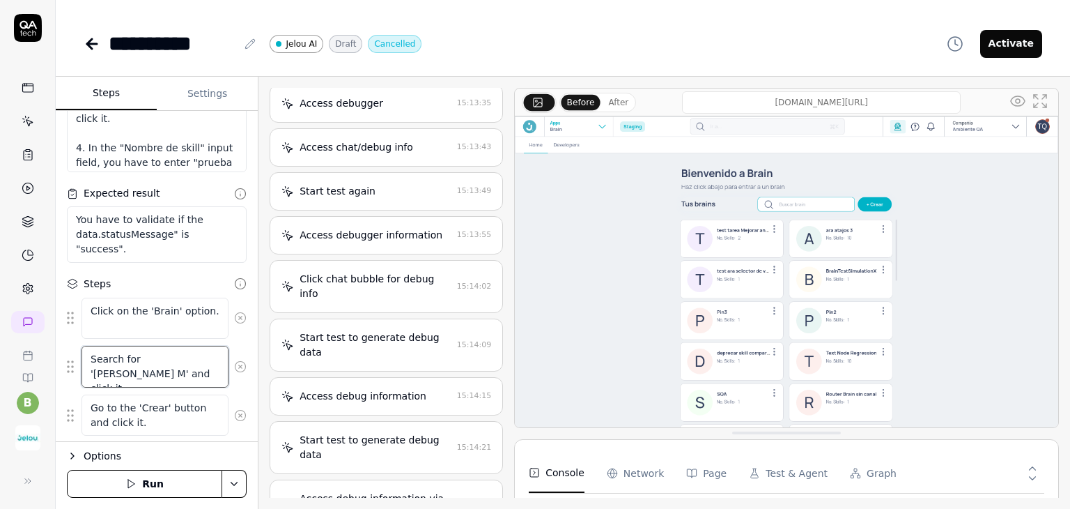
click at [100, 357] on textarea "Search for '[PERSON_NAME] M' and click it." at bounding box center [155, 367] width 147 height 42
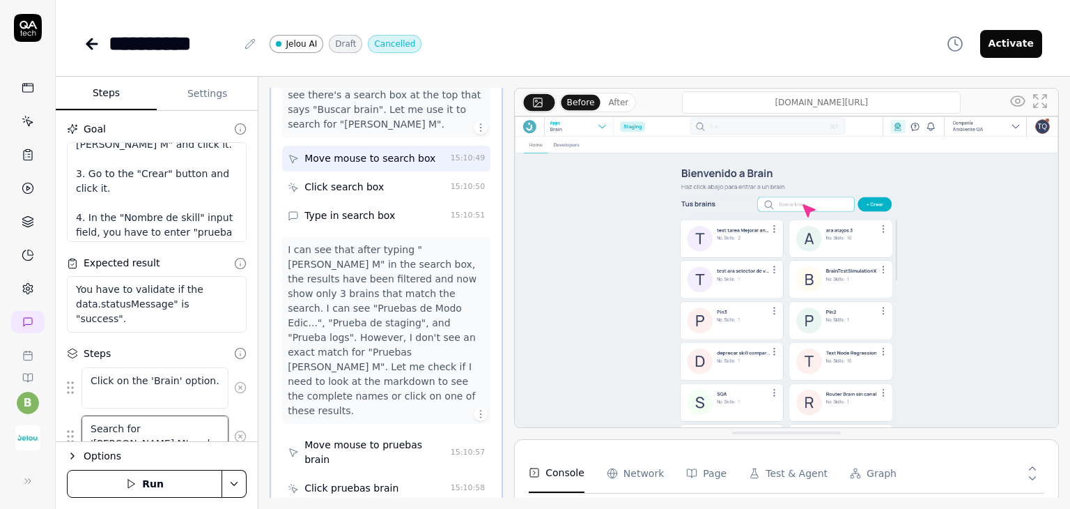
scroll to position [0, 0]
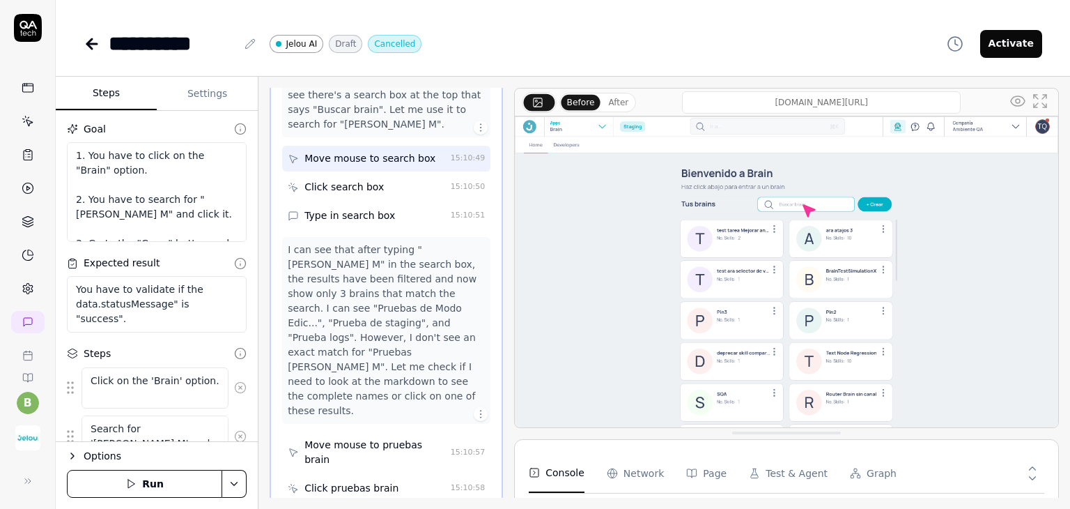
click at [194, 98] on button "Settings" at bounding box center [207, 93] width 101 height 33
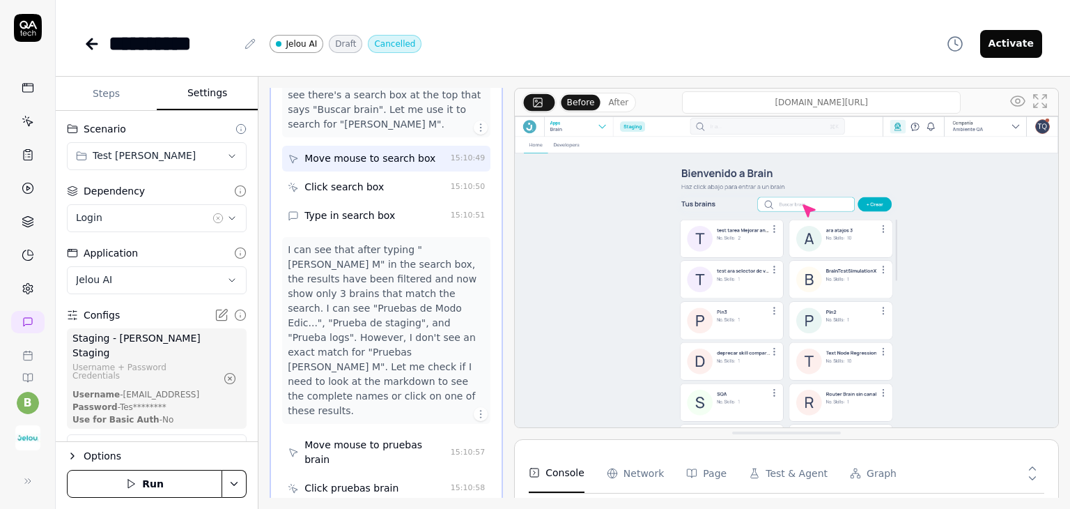
click at [111, 86] on button "Steps" at bounding box center [106, 93] width 101 height 33
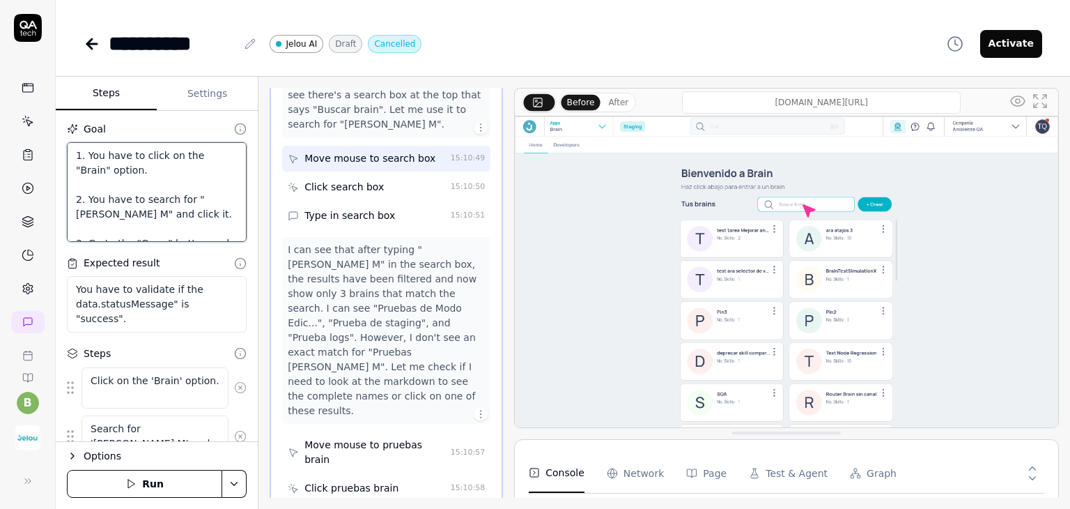
drag, startPoint x: 139, startPoint y: 224, endPoint x: 74, endPoint y: 160, distance: 91.6
click at [74, 160] on textarea "1. You have to click on the "Brain" option. 2. You have to search for "Pruebas …" at bounding box center [157, 192] width 180 height 100
click at [156, 206] on textarea "1. You have to click on the "Brain" option. 2. You have to search for "Pruebas …" at bounding box center [157, 192] width 180 height 100
click at [163, 182] on textarea "1. You have to click on the "Brain" option. 2. You have to search for "Pruebas …" at bounding box center [157, 192] width 180 height 100
click at [168, 212] on textarea "1. You have to click on the "Brain" option. 2. You have to search for "Pruebas …" at bounding box center [157, 192] width 180 height 100
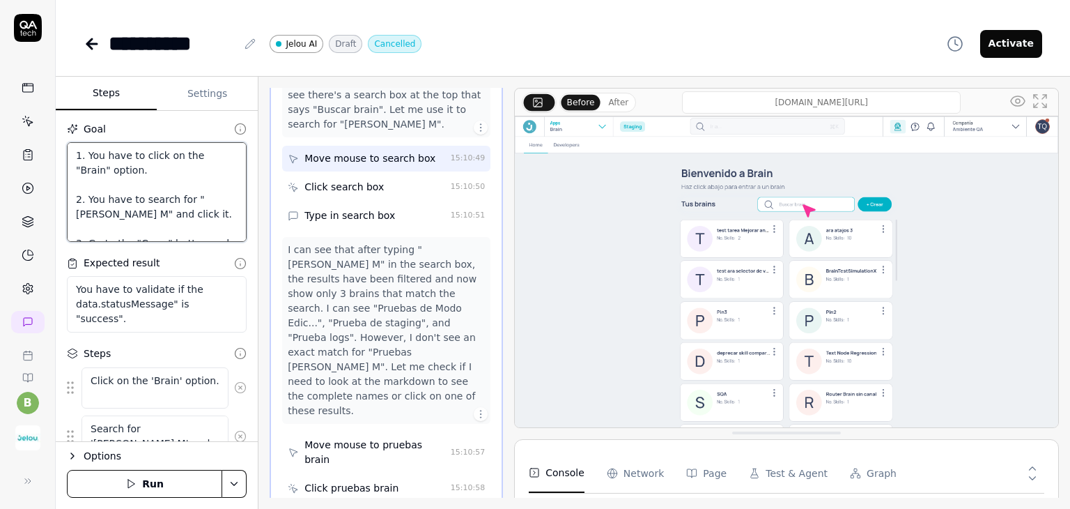
click at [108, 229] on textarea "1. You have to click on the "Brain" option. 2. You have to search for "Pruebas …" at bounding box center [157, 192] width 180 height 100
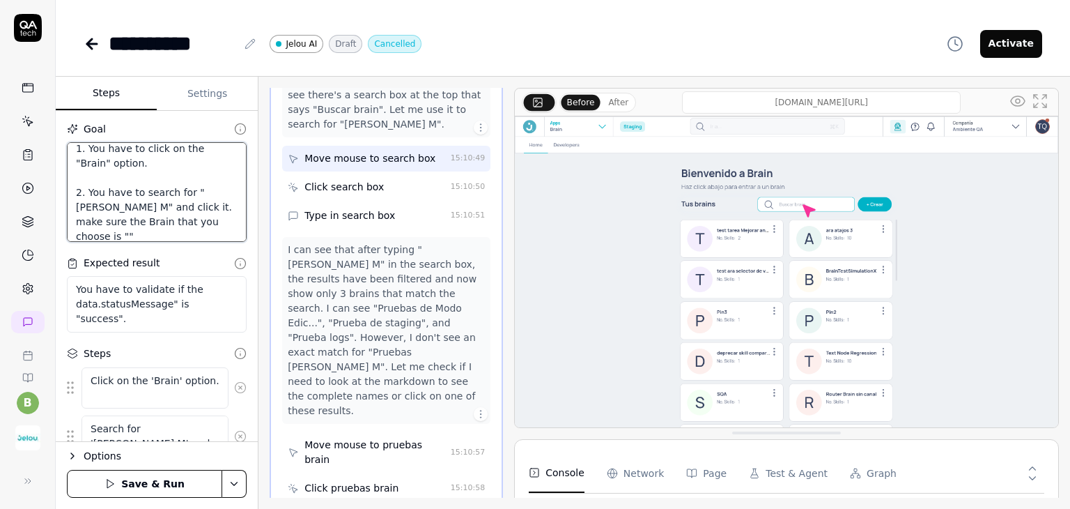
drag, startPoint x: 79, startPoint y: 204, endPoint x: 162, endPoint y: 204, distance: 82.9
click at [162, 204] on textarea "1. You have to click on the "Brain" option. 2. You have to search for "Pruebas …" at bounding box center [157, 192] width 180 height 100
click at [146, 235] on textarea "1. You have to click on the "Brain" option. 2. You have to search for "Pruebas …" at bounding box center [157, 192] width 180 height 100
paste textarea "Pruebas Andres M"
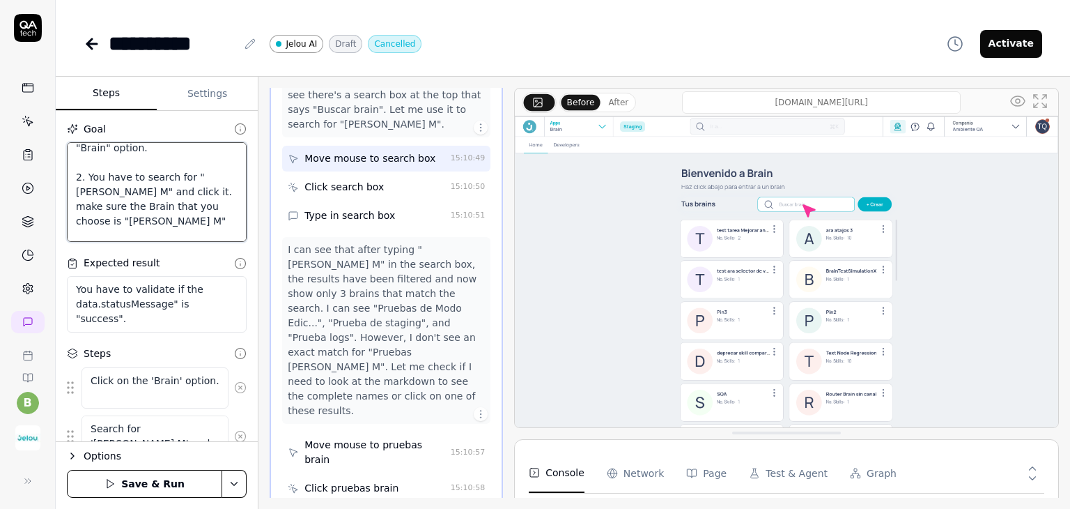
click at [157, 231] on textarea "1. You have to click on the "Brain" option. 2. You have to search for "Pruebas …" at bounding box center [157, 192] width 180 height 100
click at [310, 306] on div "I can see that after typing "Pruebas Andres M" in the search box, the results h…" at bounding box center [386, 330] width 197 height 176
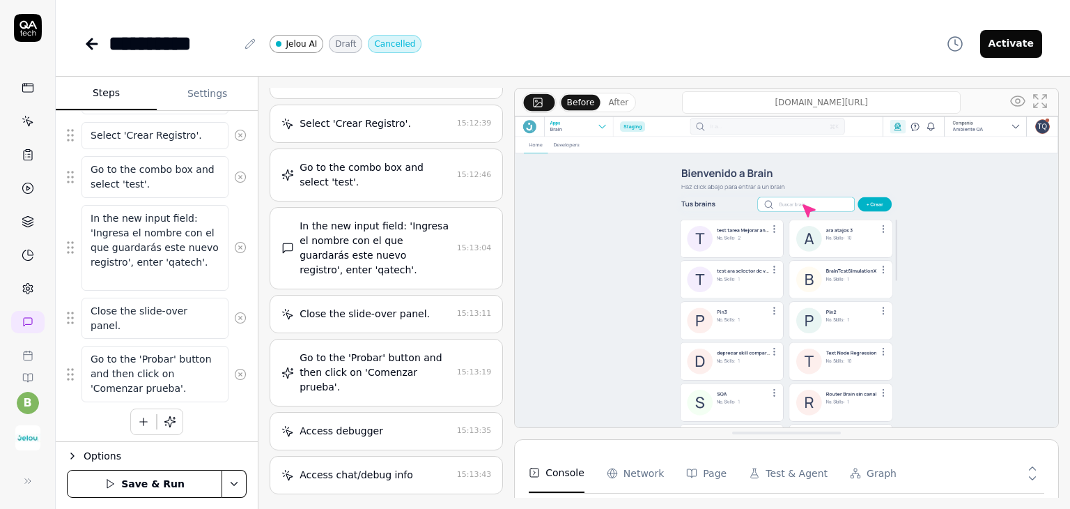
scroll to position [1213, 0]
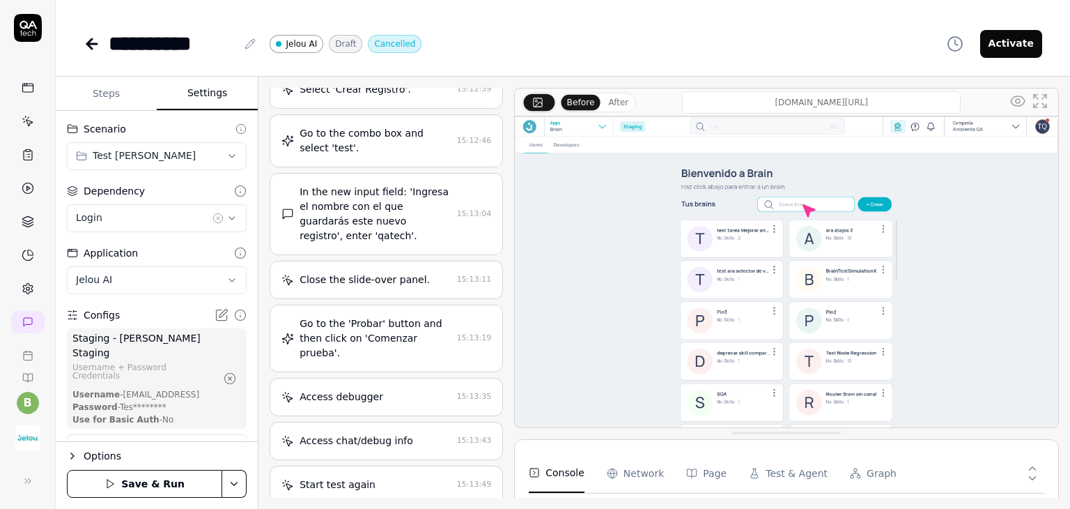
click at [220, 90] on button "Settings" at bounding box center [207, 93] width 101 height 33
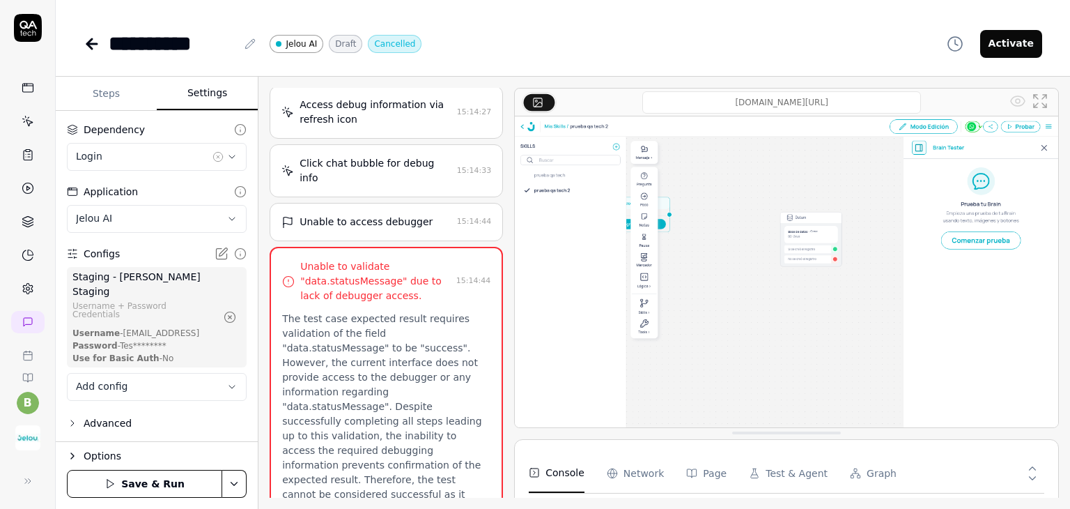
scroll to position [1424, 0]
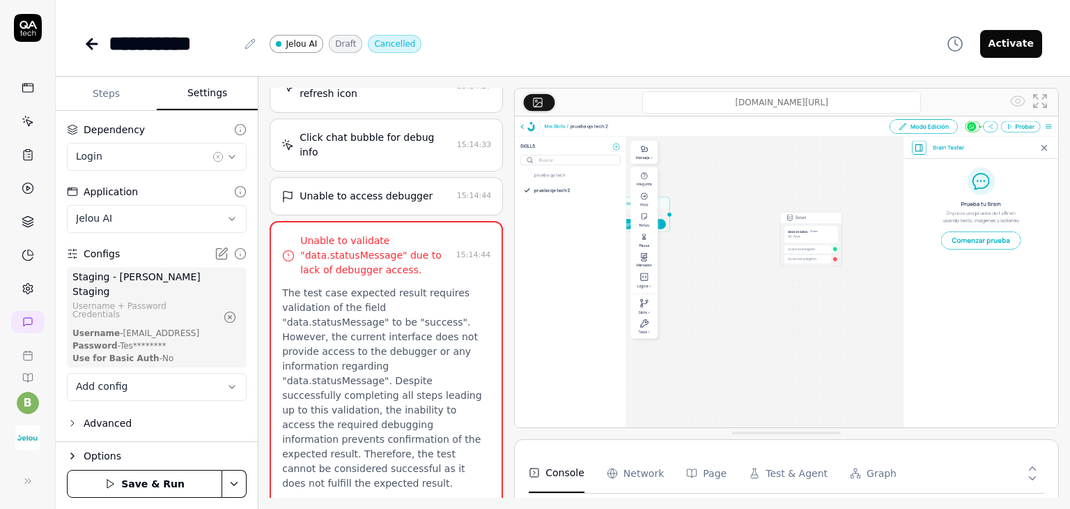
click at [215, 257] on icon at bounding box center [222, 254] width 14 height 14
click at [173, 314] on div "Username + Password Credentials" at bounding box center [144, 310] width 144 height 17
click at [234, 251] on icon at bounding box center [240, 253] width 13 height 13
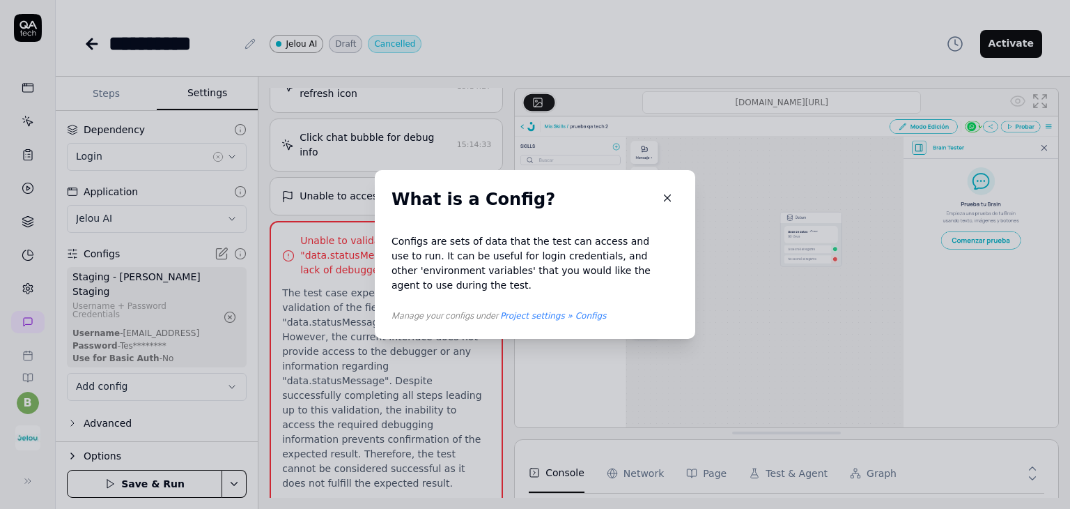
click at [661, 203] on icon "button" at bounding box center [667, 198] width 13 height 13
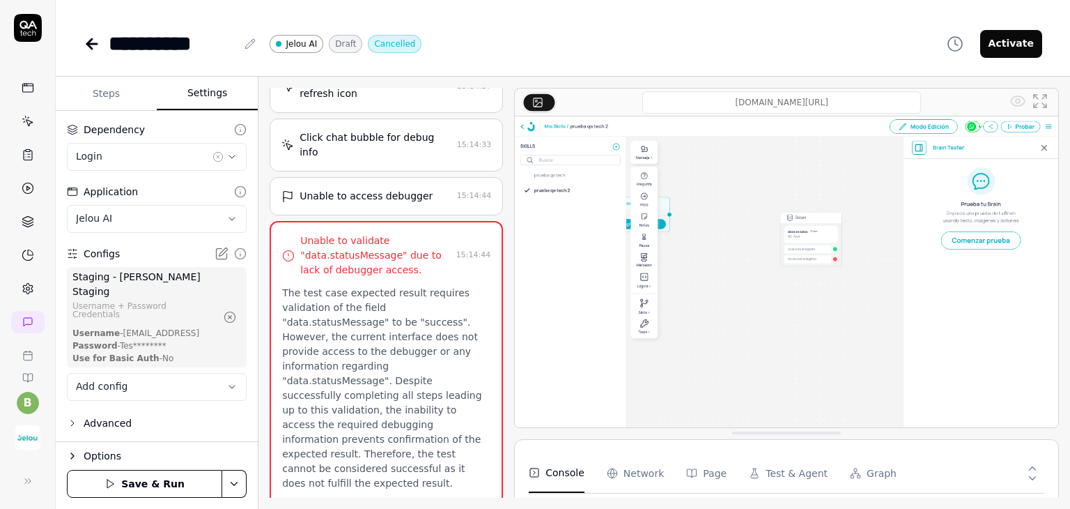
click at [224, 316] on icon "button" at bounding box center [230, 317] width 13 height 13
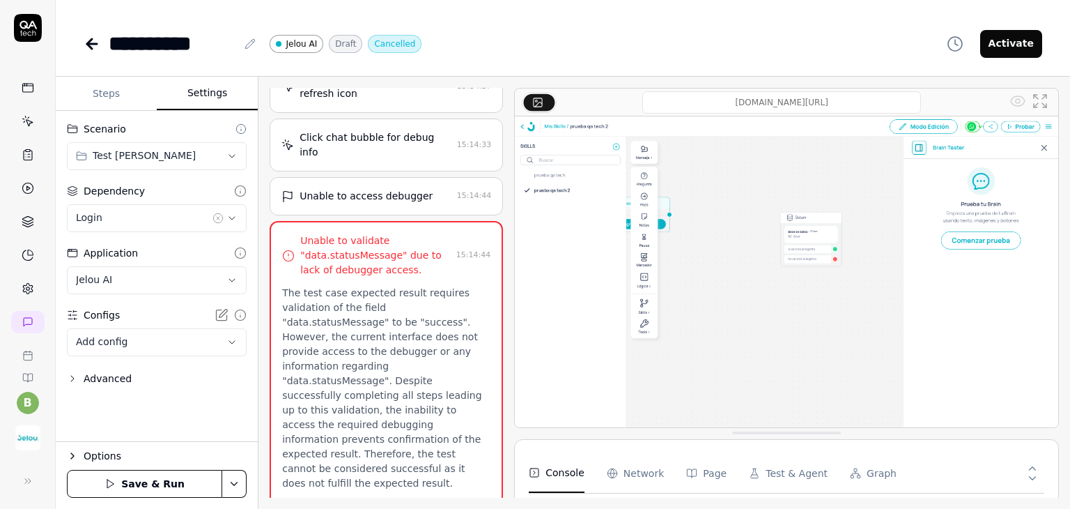
scroll to position [0, 0]
click at [197, 335] on body "**********" at bounding box center [535, 306] width 1070 height 613
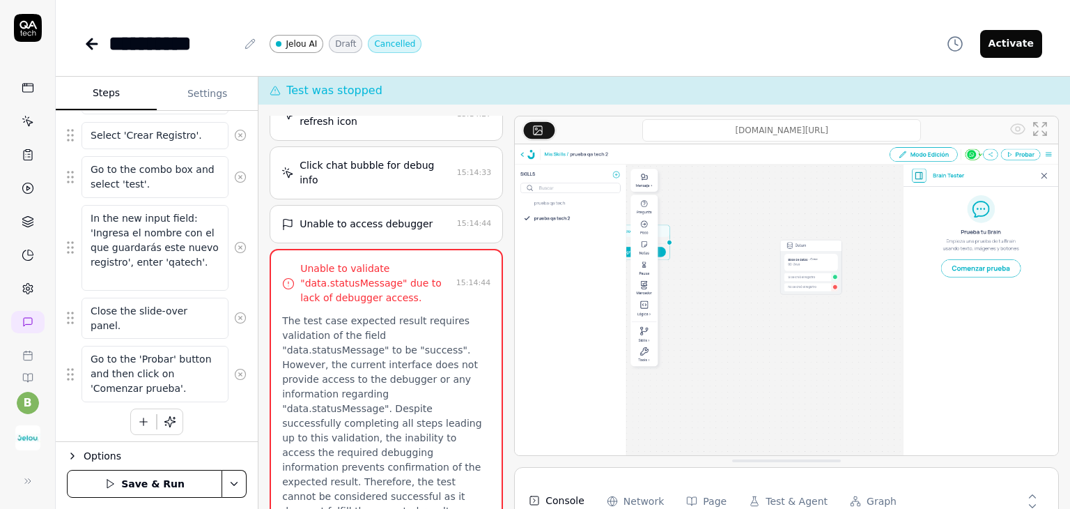
click at [123, 98] on button "Steps" at bounding box center [106, 93] width 101 height 33
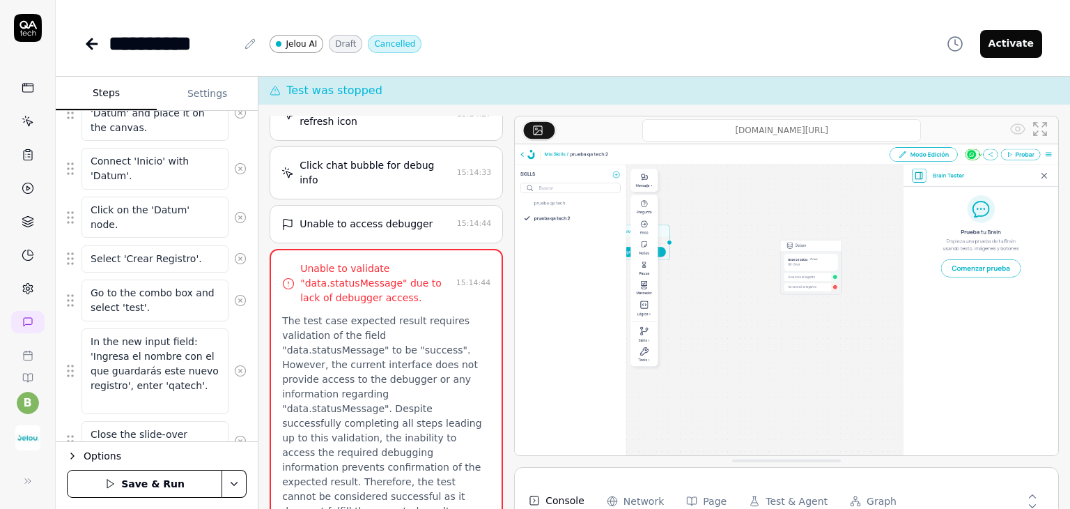
scroll to position [750, 0]
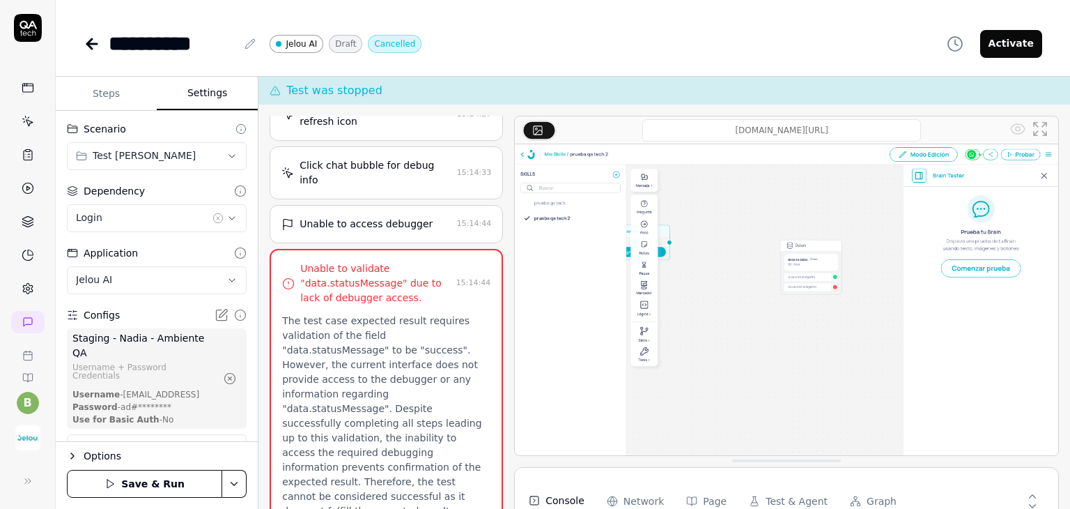
click at [189, 87] on button "Settings" at bounding box center [207, 93] width 101 height 33
click at [114, 87] on button "Steps" at bounding box center [106, 93] width 101 height 33
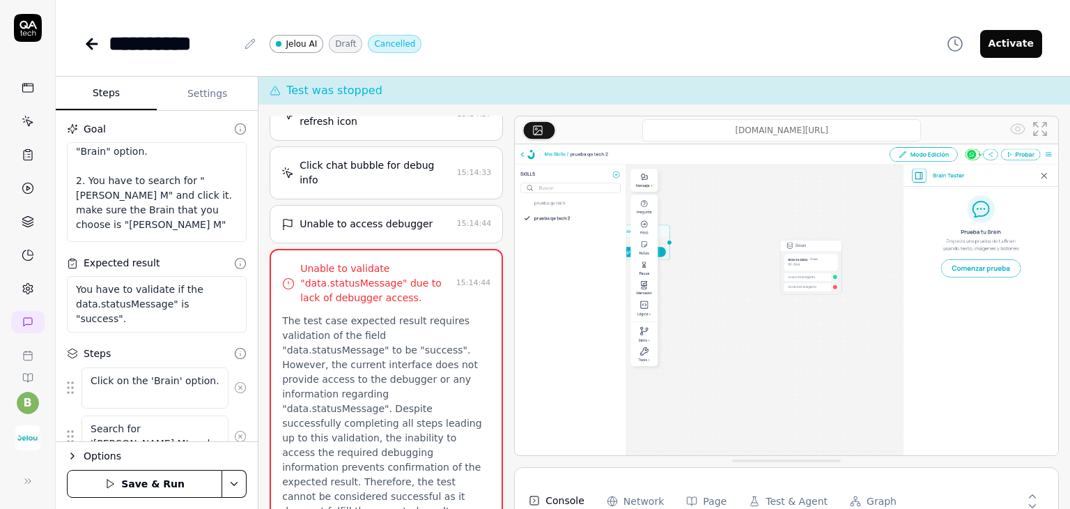
scroll to position [70, 0]
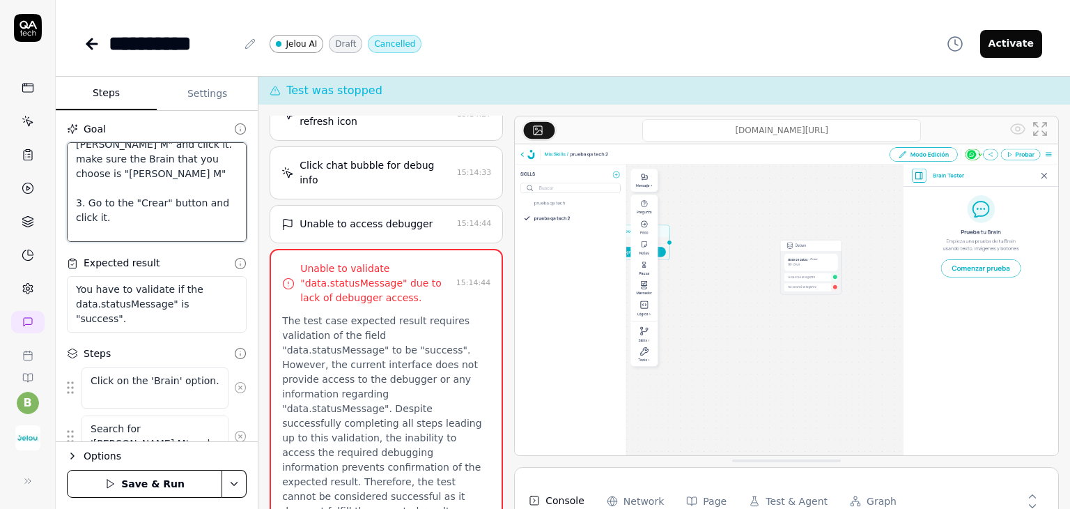
click at [177, 191] on textarea "1. You have to click on the "Brain" option. 2. You have to search for "Pruebas …" at bounding box center [157, 192] width 180 height 100
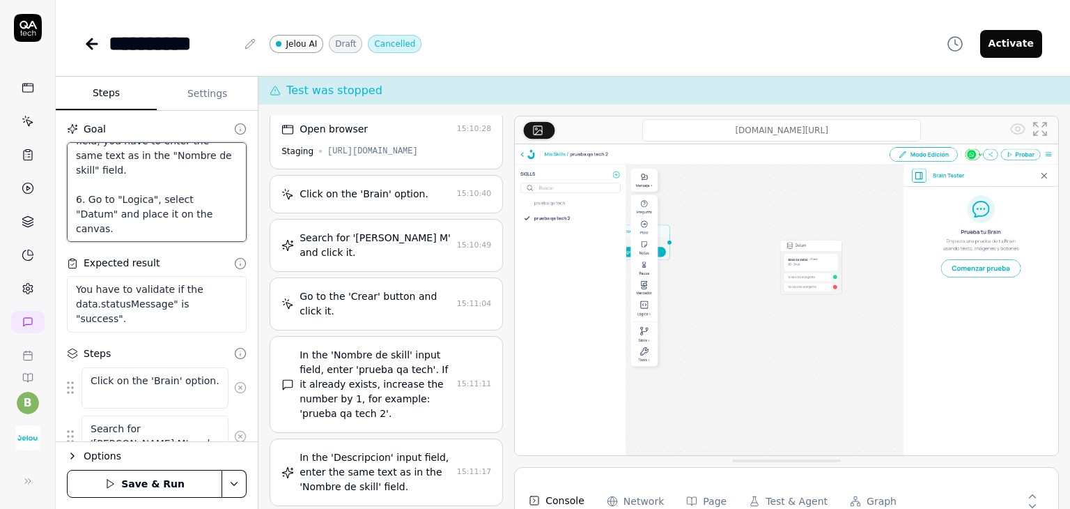
scroll to position [0, 0]
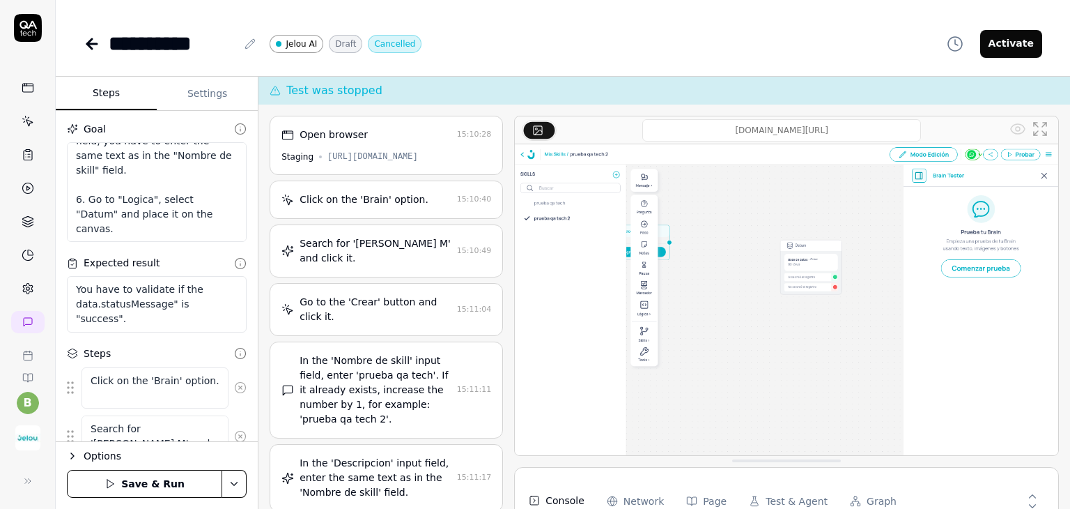
click at [370, 196] on div "Click on the 'Brain' option." at bounding box center [364, 199] width 129 height 15
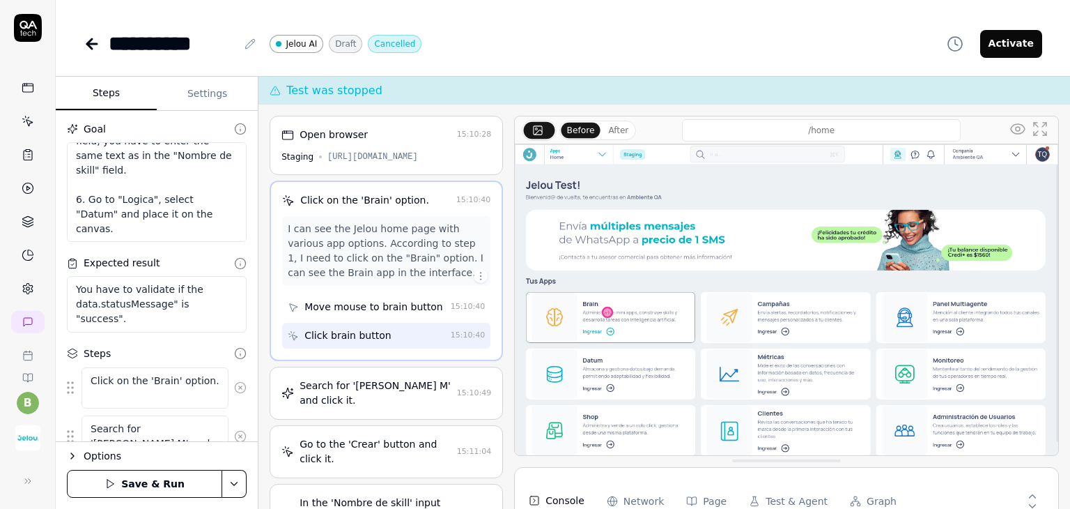
click at [391, 301] on div "Move mouse to brain button" at bounding box center [373, 307] width 139 height 15
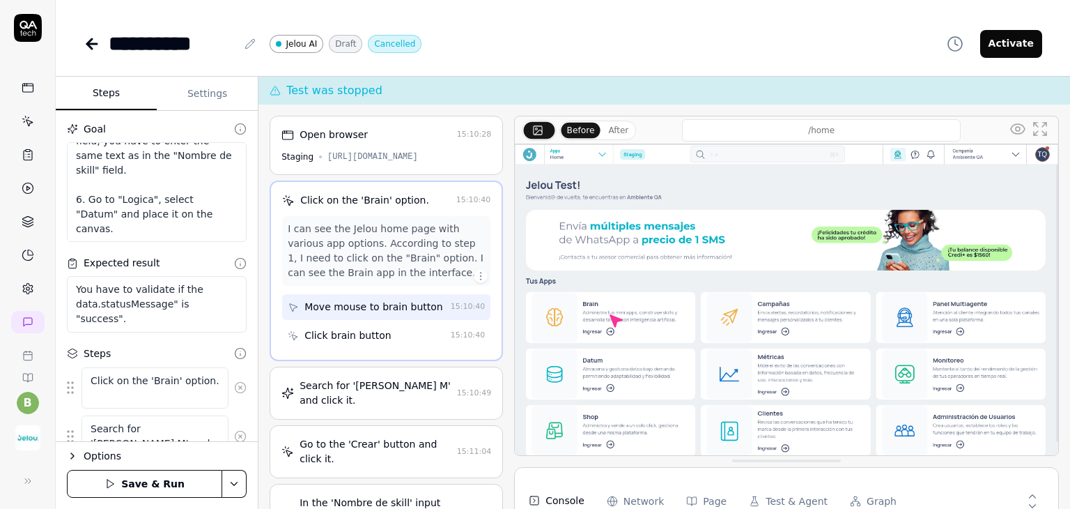
click at [369, 334] on div "Click brain button" at bounding box center [347, 335] width 86 height 15
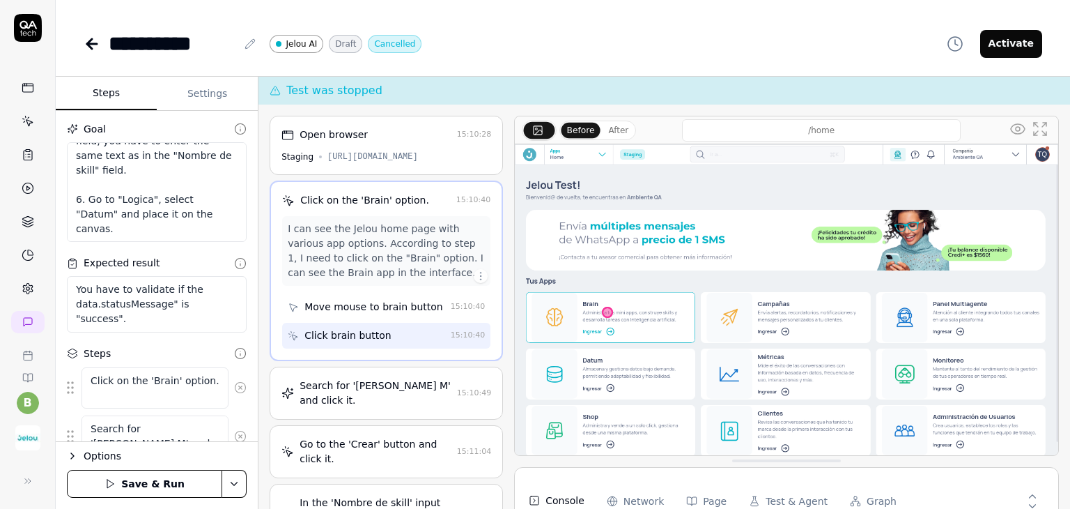
click at [387, 395] on div "Search for '[PERSON_NAME] M' and click it." at bounding box center [376, 392] width 152 height 29
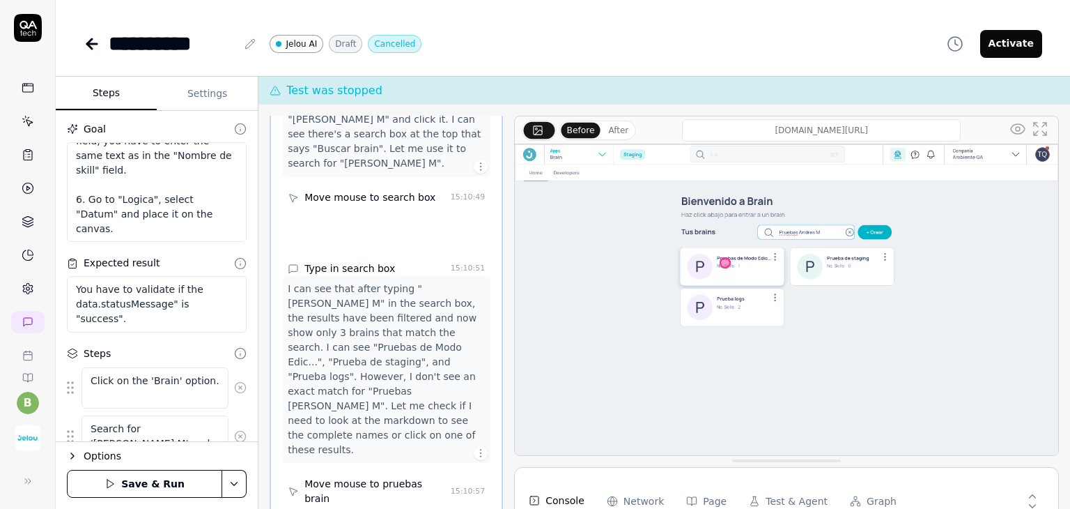
scroll to position [238, 0]
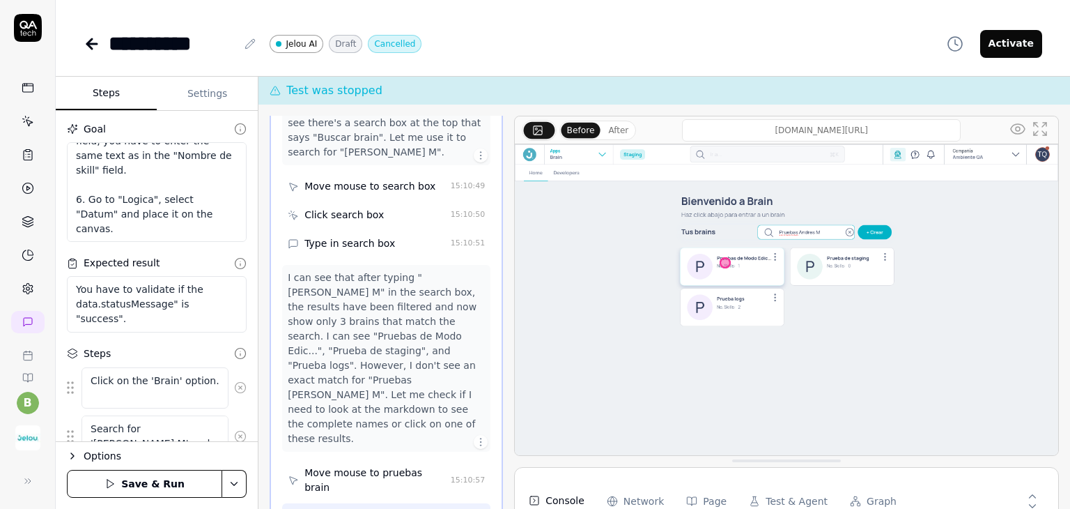
click at [393, 188] on div "Move mouse to search box" at bounding box center [369, 186] width 131 height 15
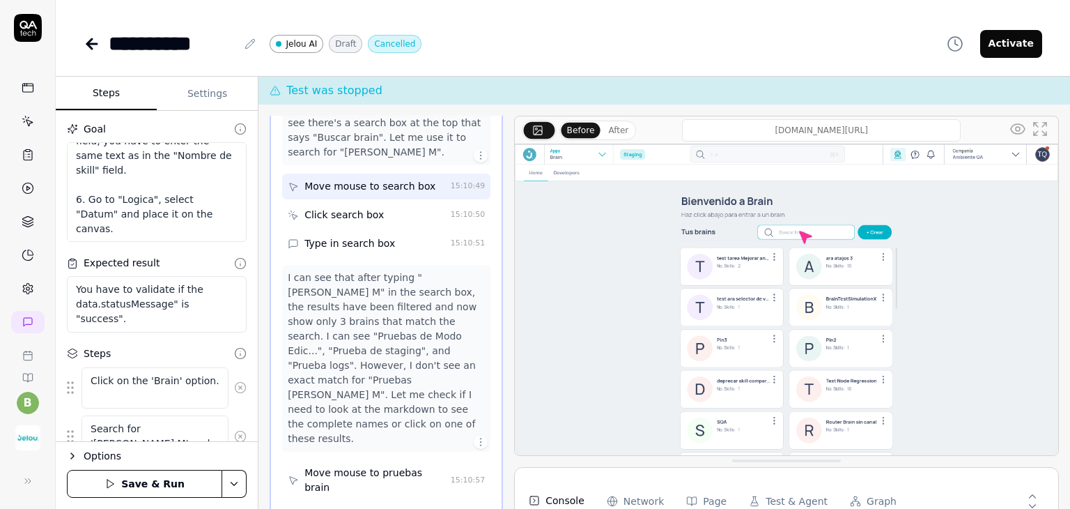
click at [360, 219] on div "Click search box" at bounding box center [343, 215] width 79 height 15
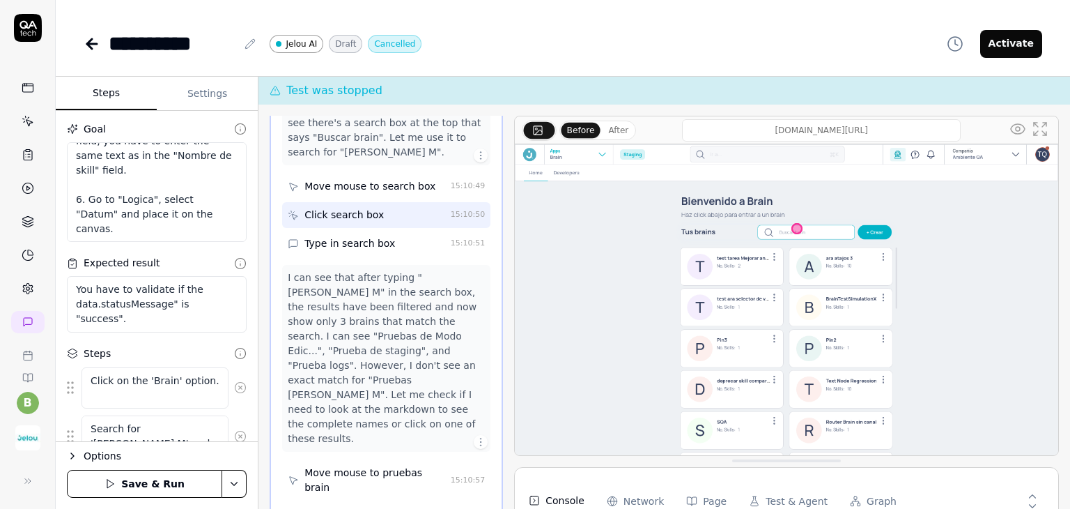
click at [346, 242] on div "Type in search box" at bounding box center [349, 243] width 91 height 15
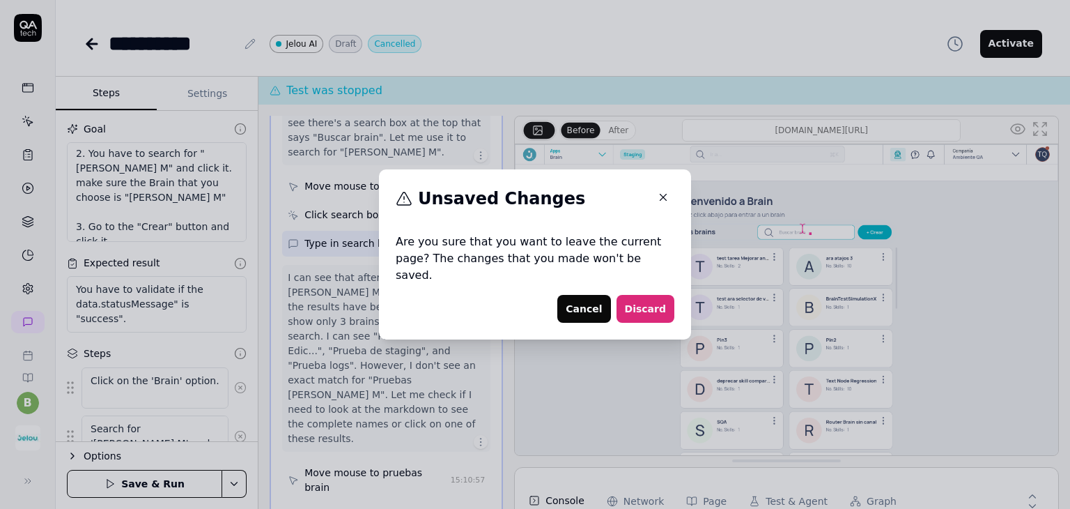
scroll to position [14, 0]
click at [584, 304] on button "Cancel" at bounding box center [583, 309] width 53 height 28
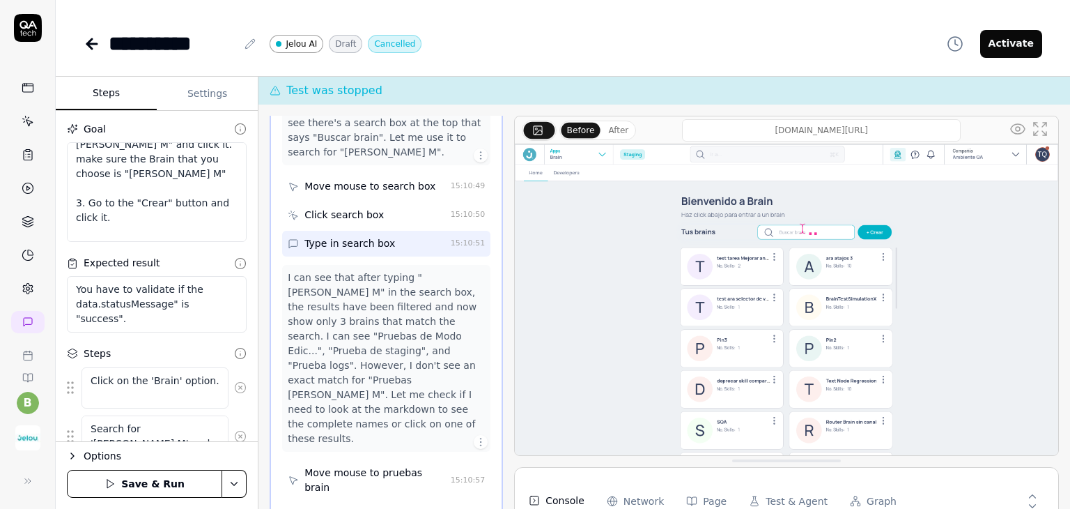
scroll to position [0, 0]
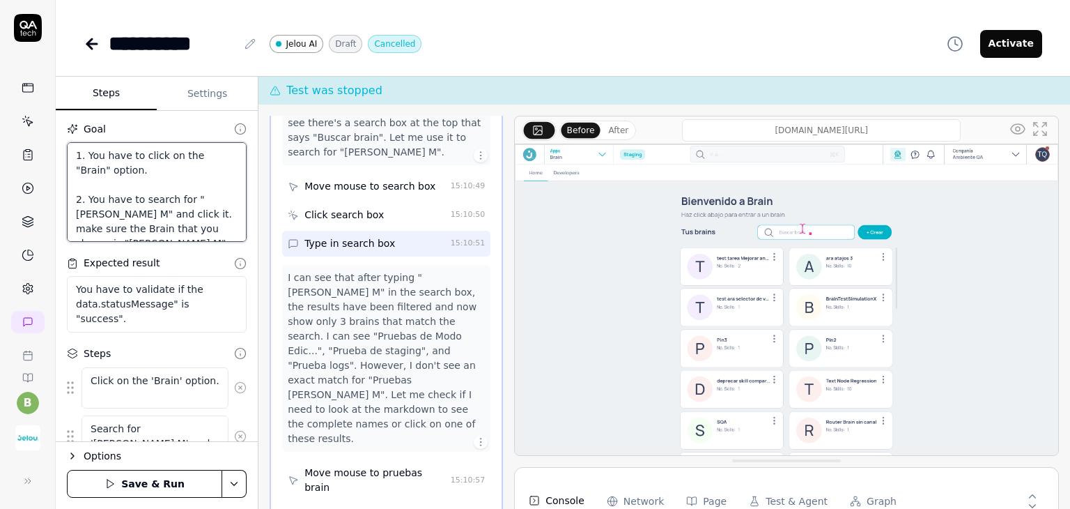
click at [171, 210] on textarea "1. You have to click on the "Brain" option. 2. You have to search for "Pruebas …" at bounding box center [157, 192] width 180 height 100
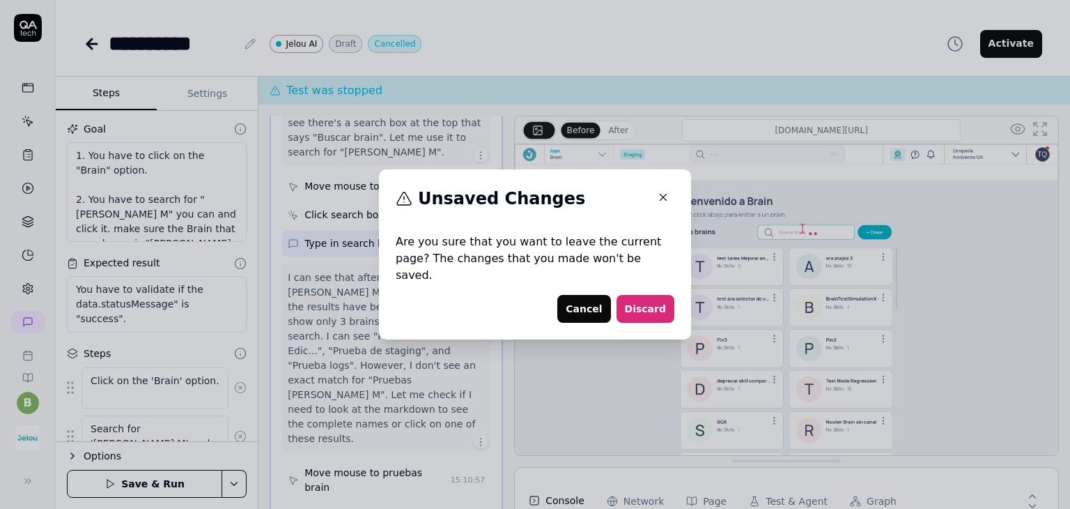
click at [576, 295] on button "Cancel" at bounding box center [583, 309] width 53 height 28
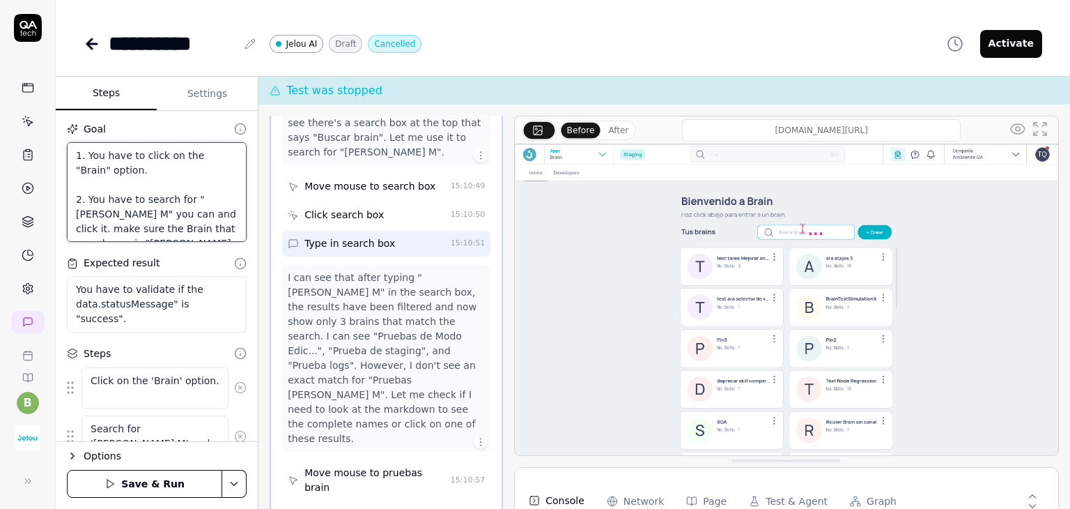
click at [215, 214] on textarea "1. You have to click on the "Brain" option. 2. You have to search for "Pruebas …" at bounding box center [157, 192] width 180 height 100
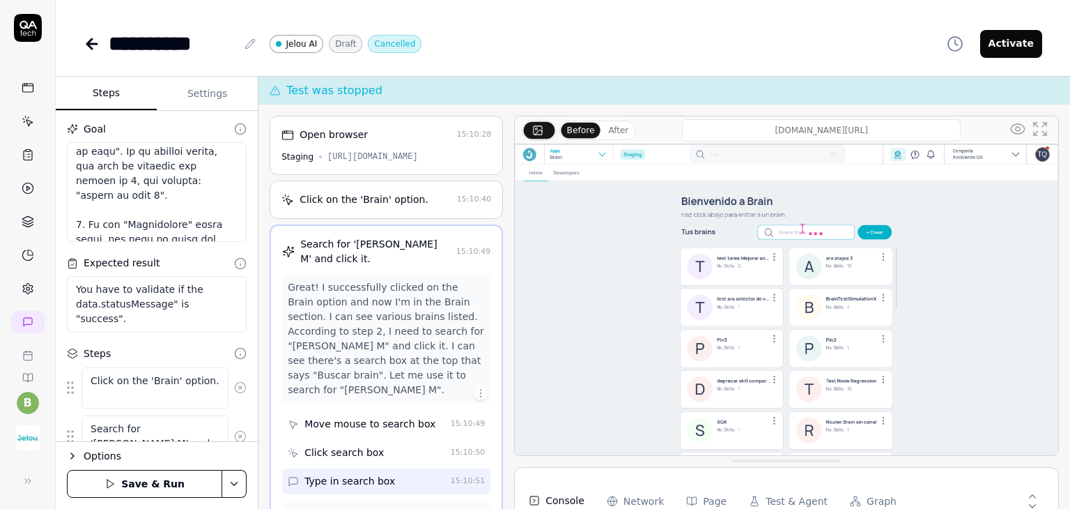
click at [393, 210] on div "Click on the 'Brain' option. 15:10:40" at bounding box center [386, 199] width 233 height 38
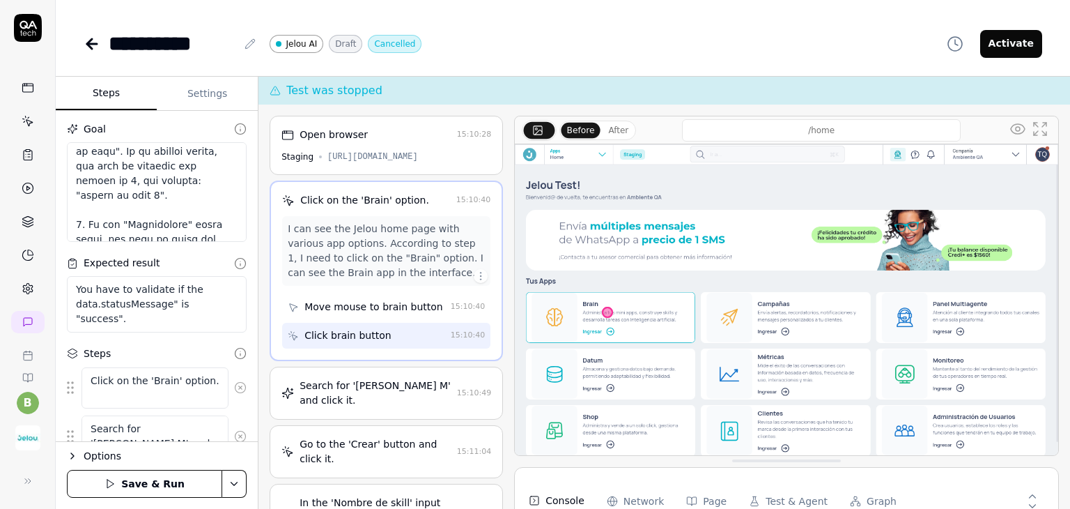
click at [408, 310] on div "Move mouse to brain button" at bounding box center [373, 307] width 139 height 15
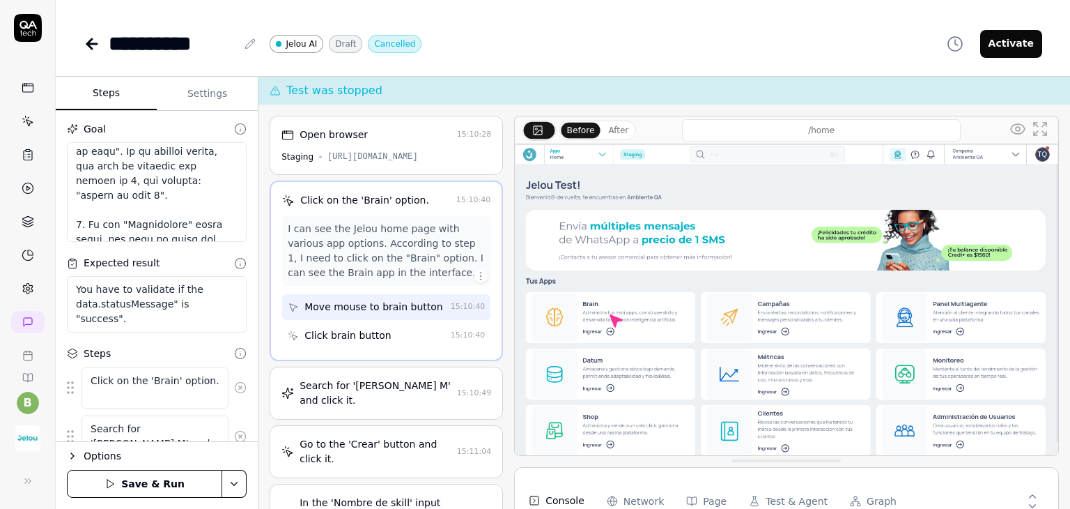
click at [361, 338] on div "Click brain button" at bounding box center [347, 335] width 86 height 15
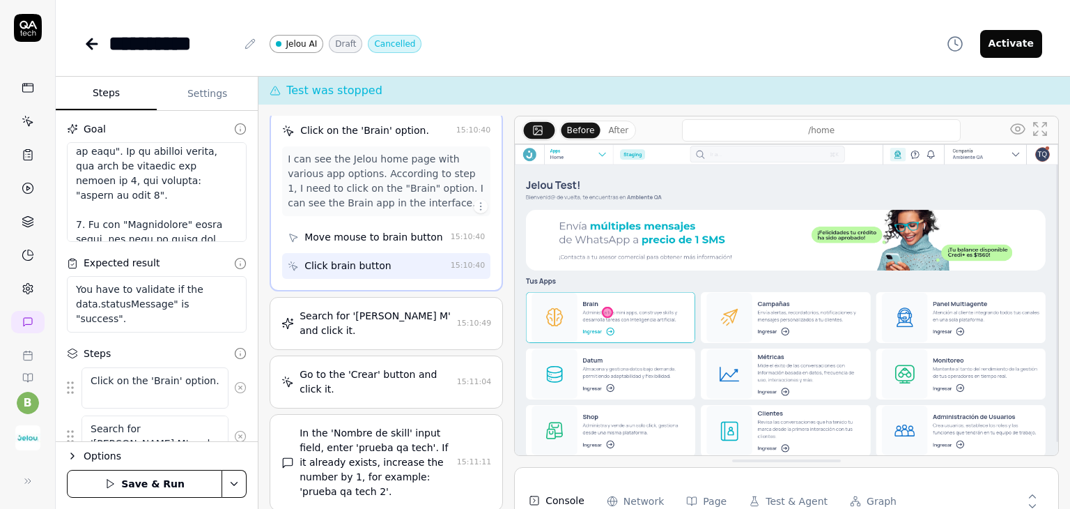
click at [391, 325] on div "Search for '[PERSON_NAME] M' and click it." at bounding box center [376, 323] width 152 height 29
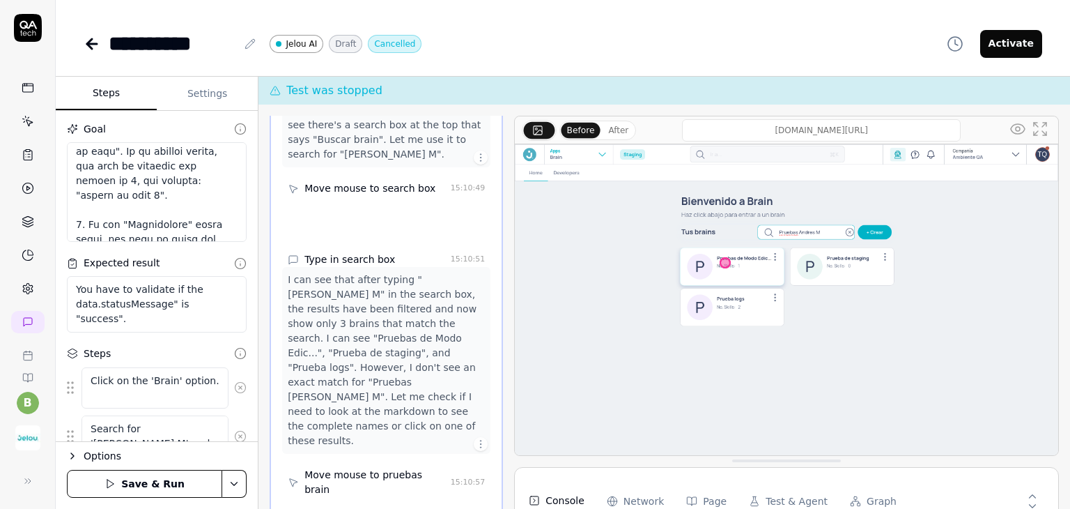
scroll to position [238, 0]
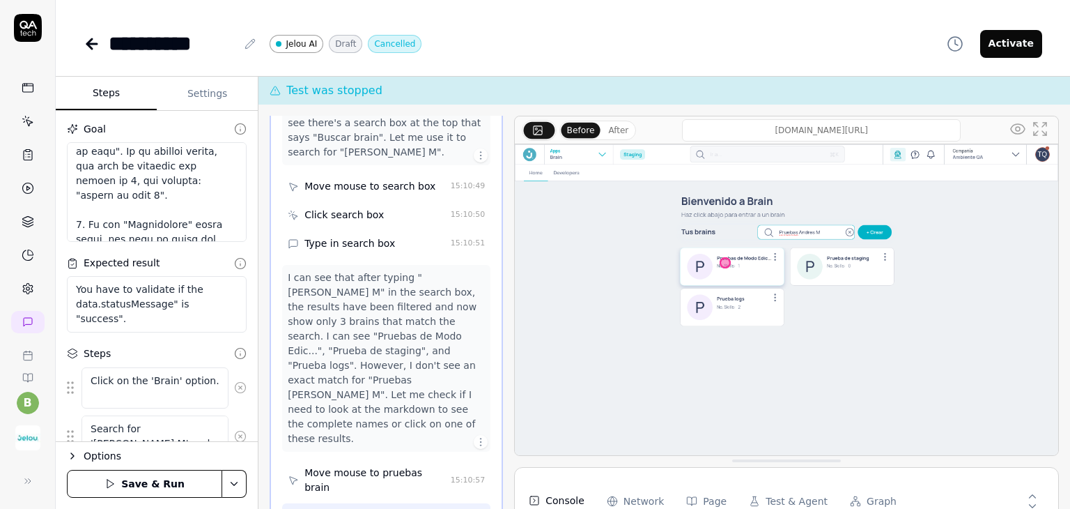
click at [401, 193] on div "Move mouse to search box" at bounding box center [366, 186] width 157 height 26
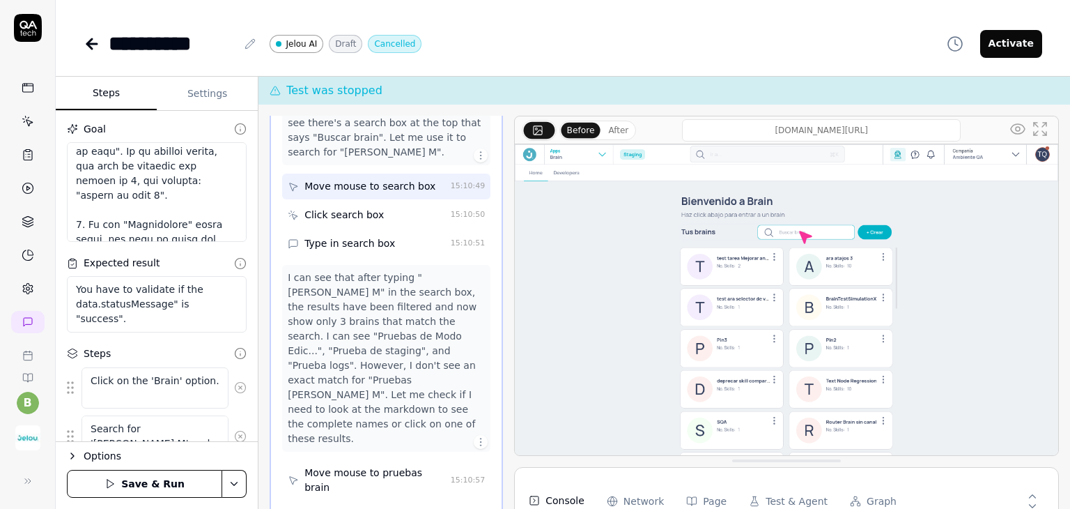
click at [367, 210] on div "Click search box" at bounding box center [343, 215] width 79 height 15
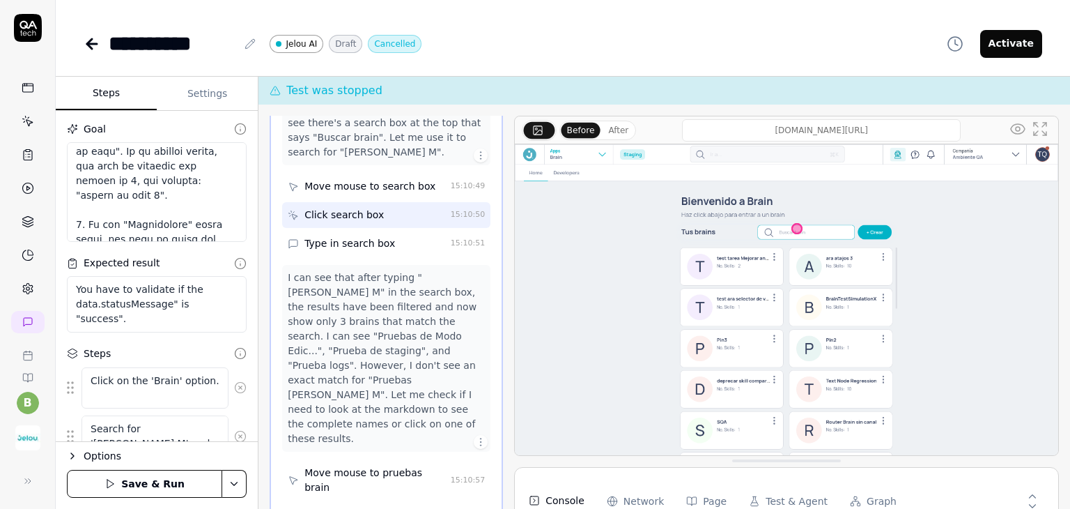
click at [360, 238] on div "Type in search box" at bounding box center [349, 243] width 91 height 15
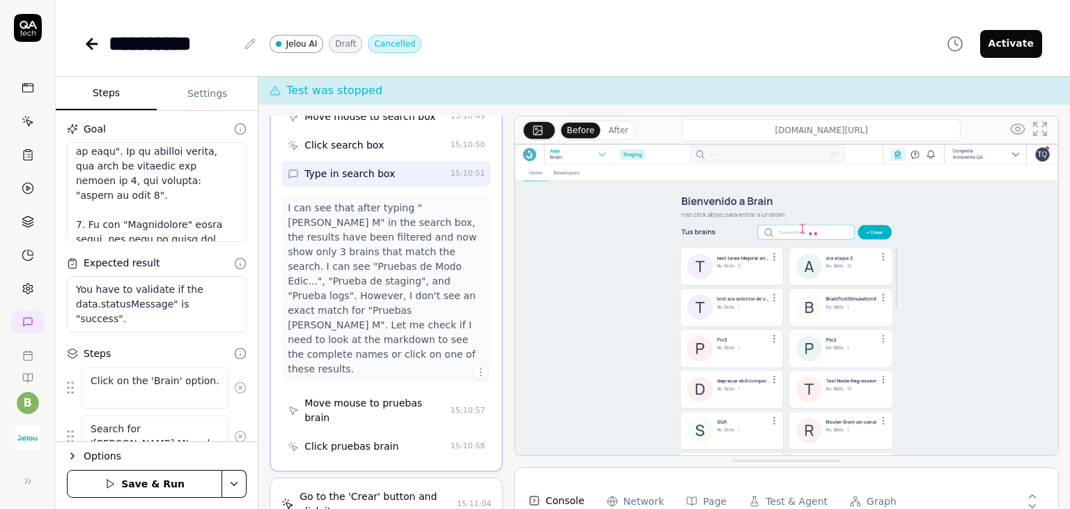
scroll to position [377, 0]
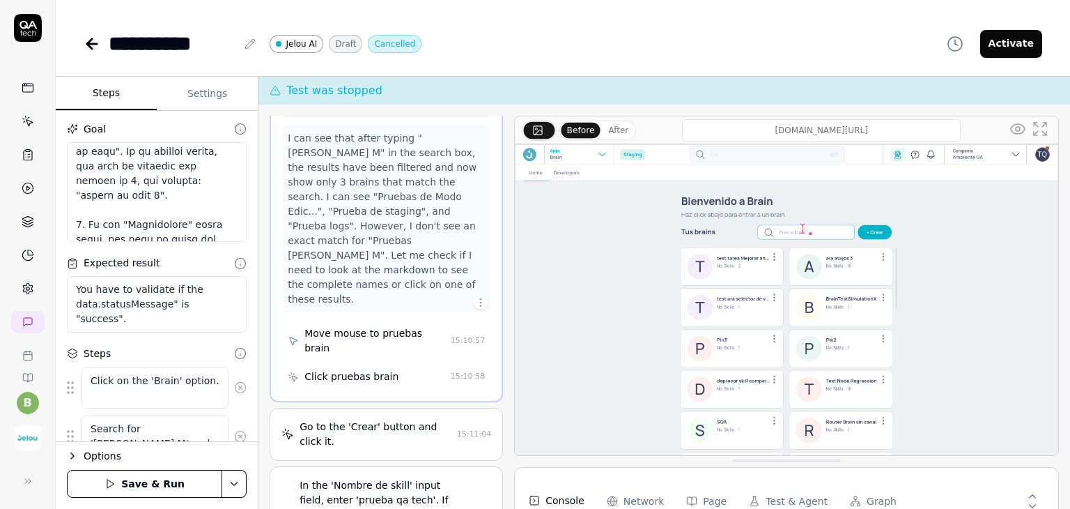
click at [350, 326] on div "Move mouse to pruebas brain" at bounding box center [374, 340] width 141 height 29
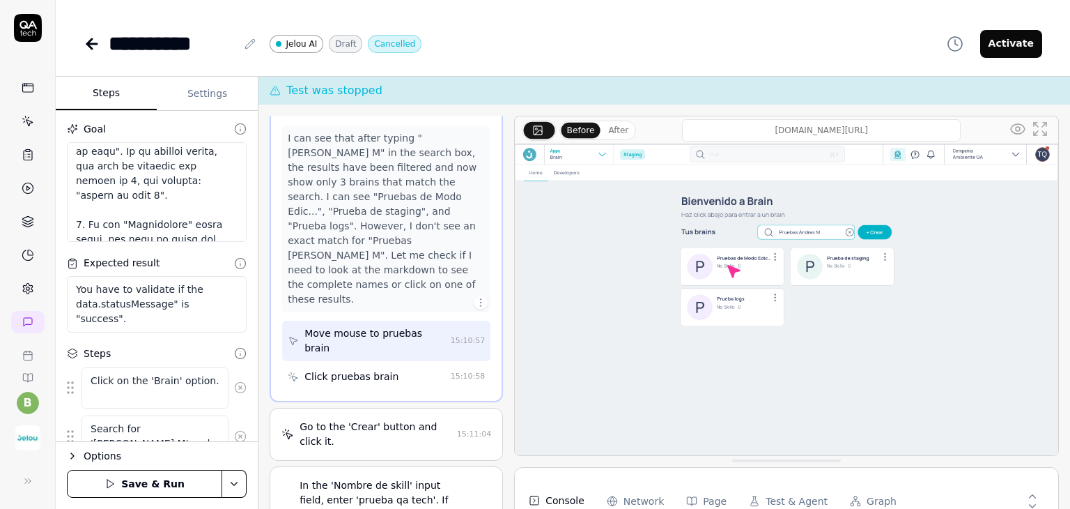
scroll to position [447, 0]
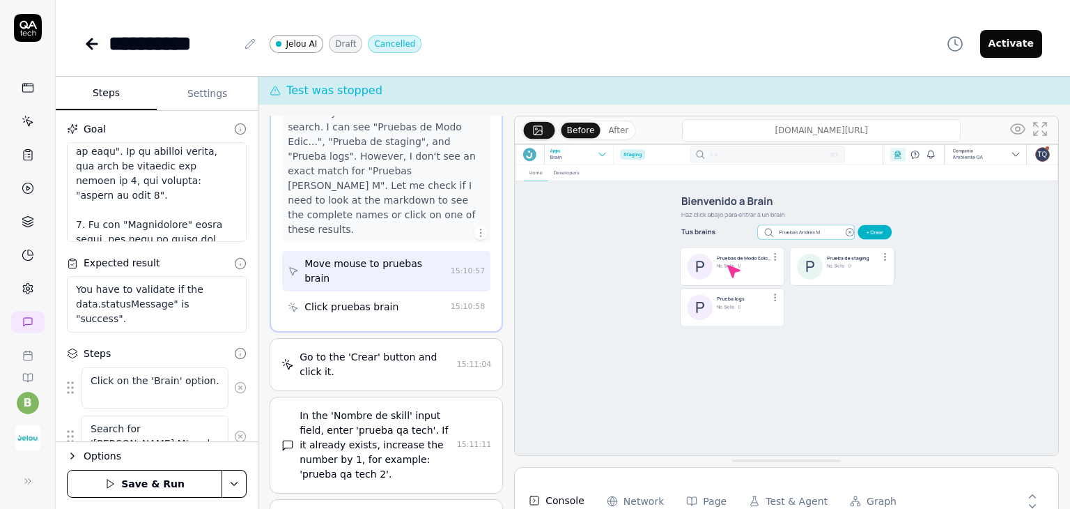
click at [362, 300] on div "Click pruebas brain" at bounding box center [351, 307] width 94 height 15
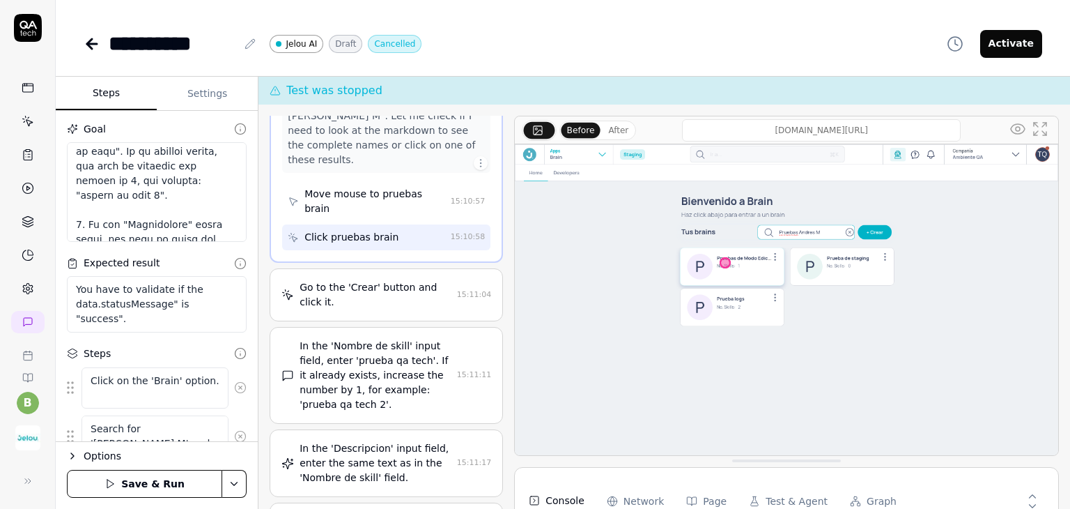
click at [394, 287] on div "Go to the 'Crear' button and click it." at bounding box center [376, 294] width 152 height 29
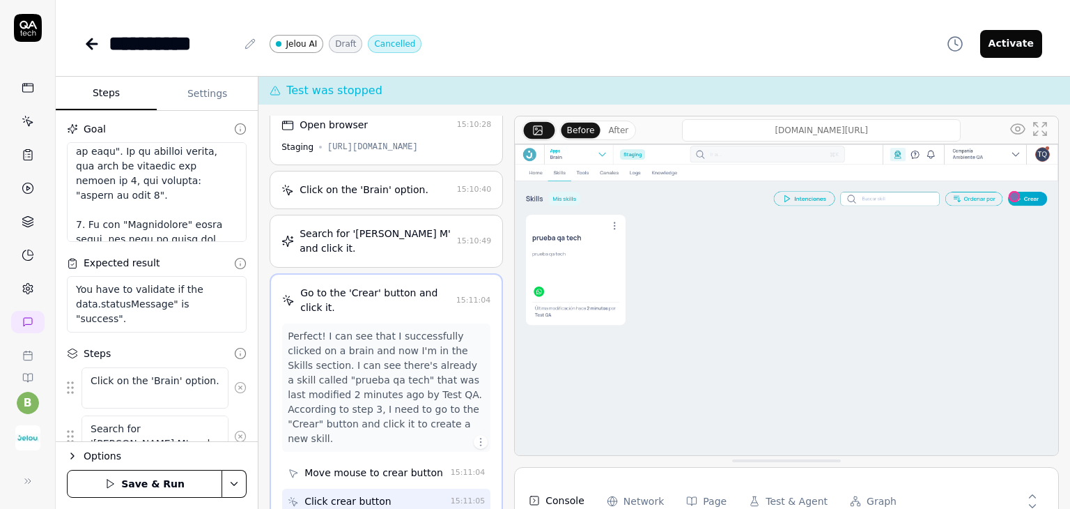
scroll to position [79, 0]
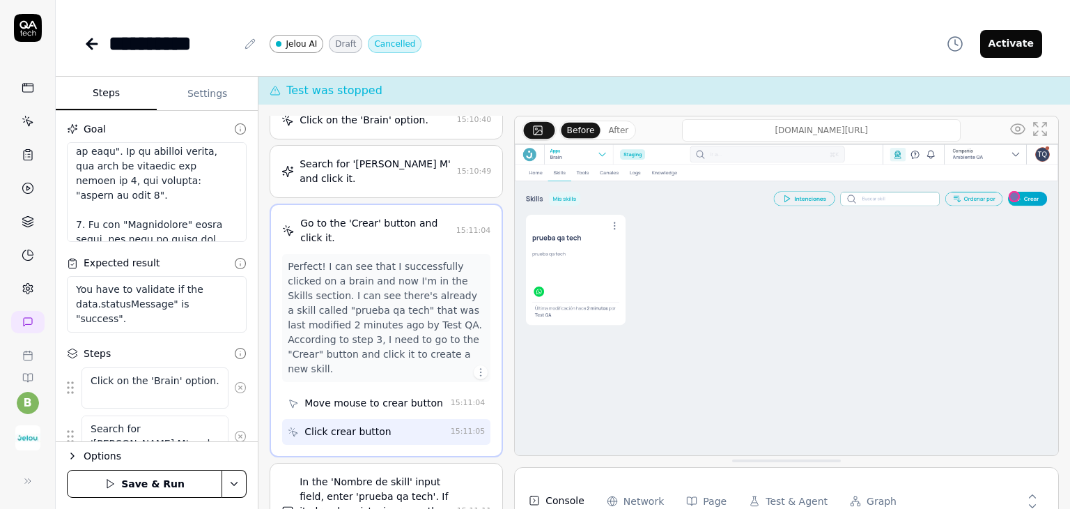
click at [369, 398] on div "Move mouse to crear button" at bounding box center [373, 403] width 139 height 15
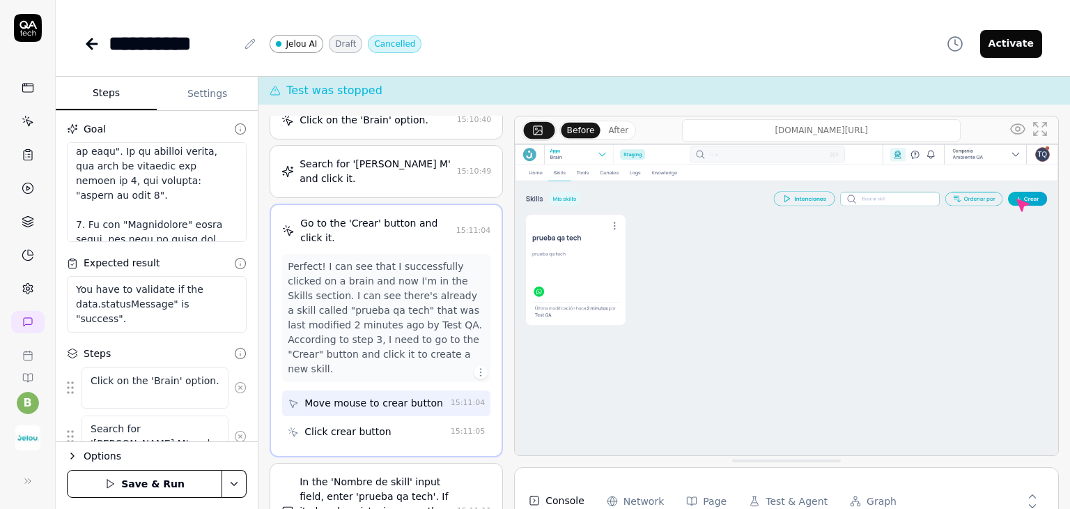
click at [371, 425] on div "Click crear button" at bounding box center [347, 431] width 87 height 15
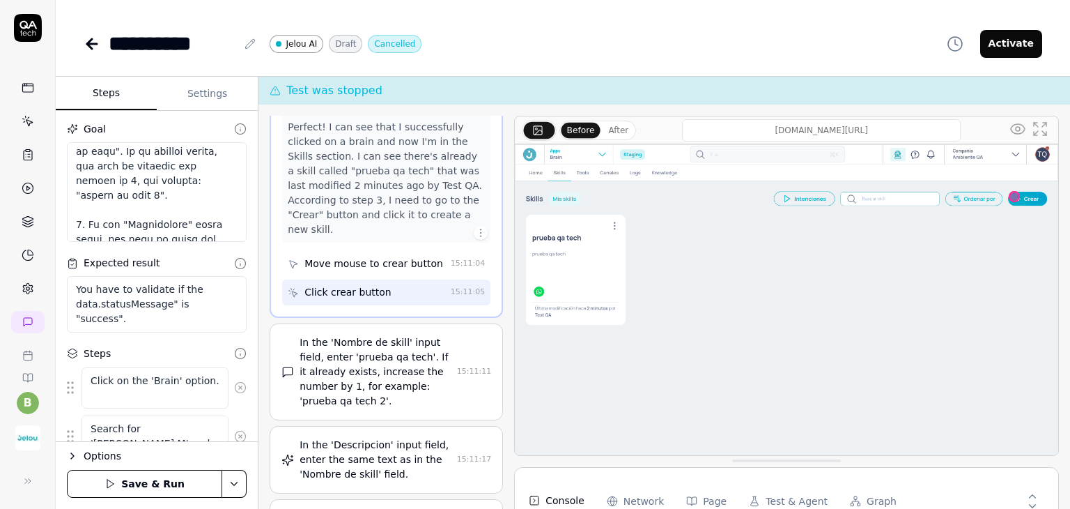
click at [369, 373] on div "In the 'Nombre de skill' input field, enter 'prueba qa tech'. If it already exi…" at bounding box center [376, 371] width 152 height 73
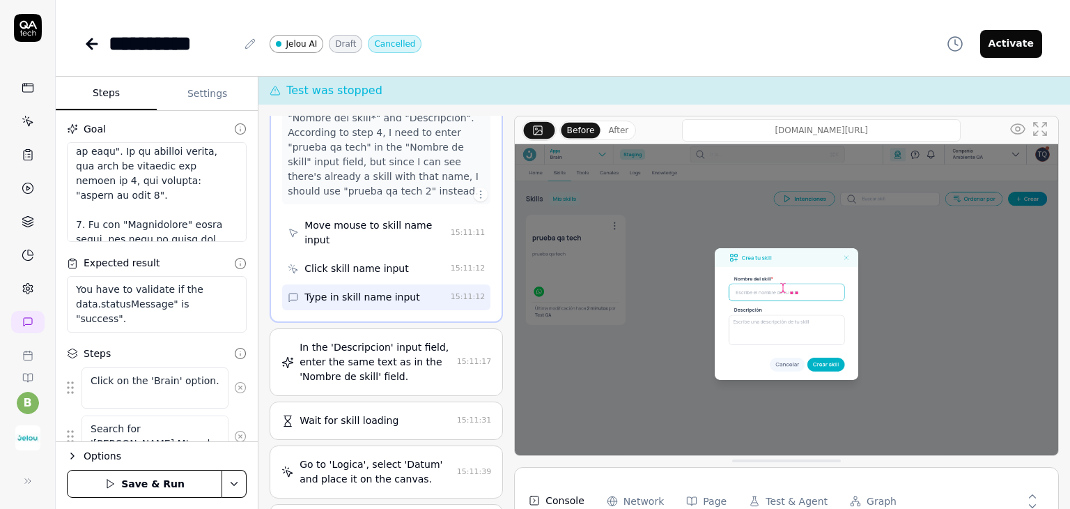
scroll to position [379, 0]
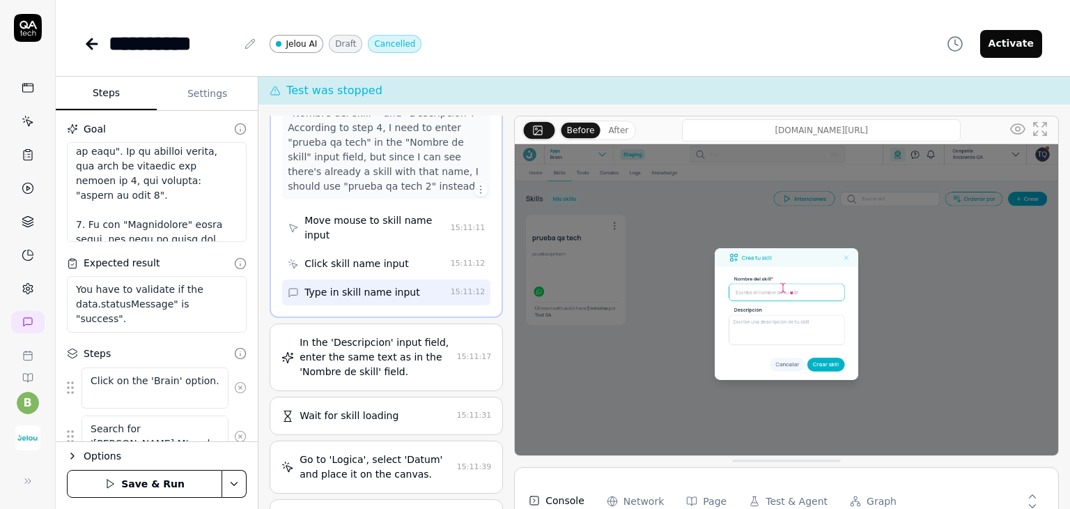
click at [371, 355] on div "In the 'Descripcion' input field, enter the same text as in the 'Nombre de skil…" at bounding box center [376, 357] width 152 height 44
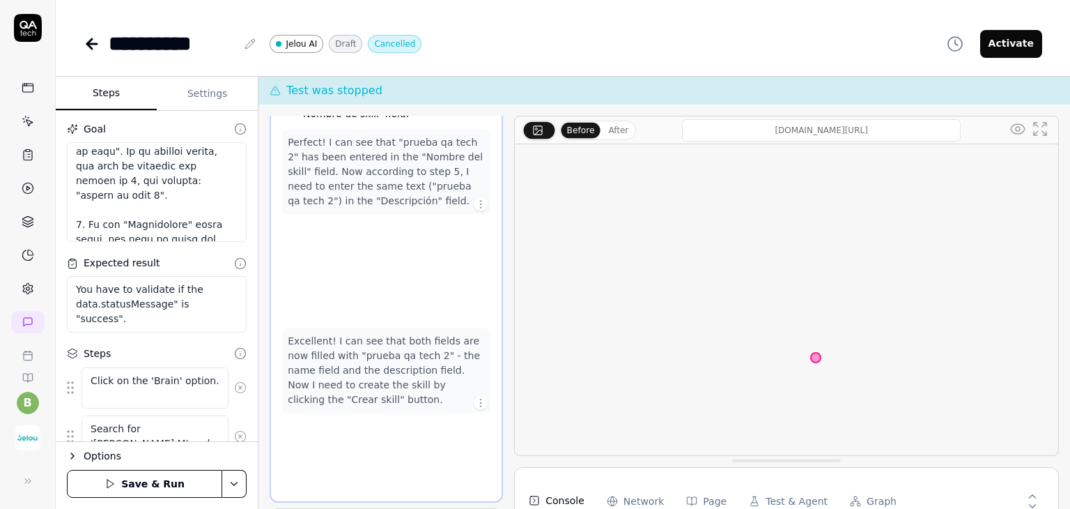
scroll to position [354, 0]
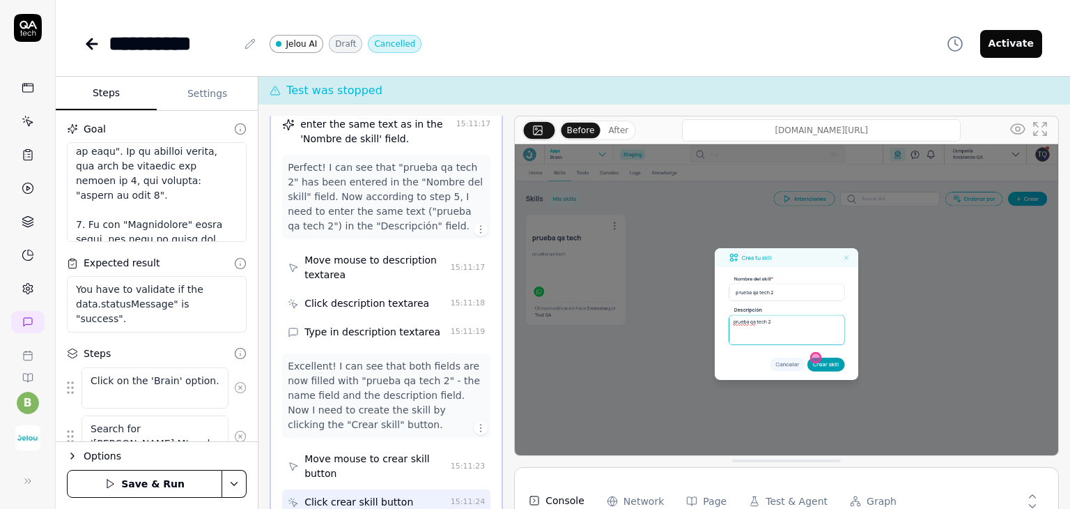
click at [375, 263] on div "Move mouse to description textarea" at bounding box center [374, 267] width 141 height 29
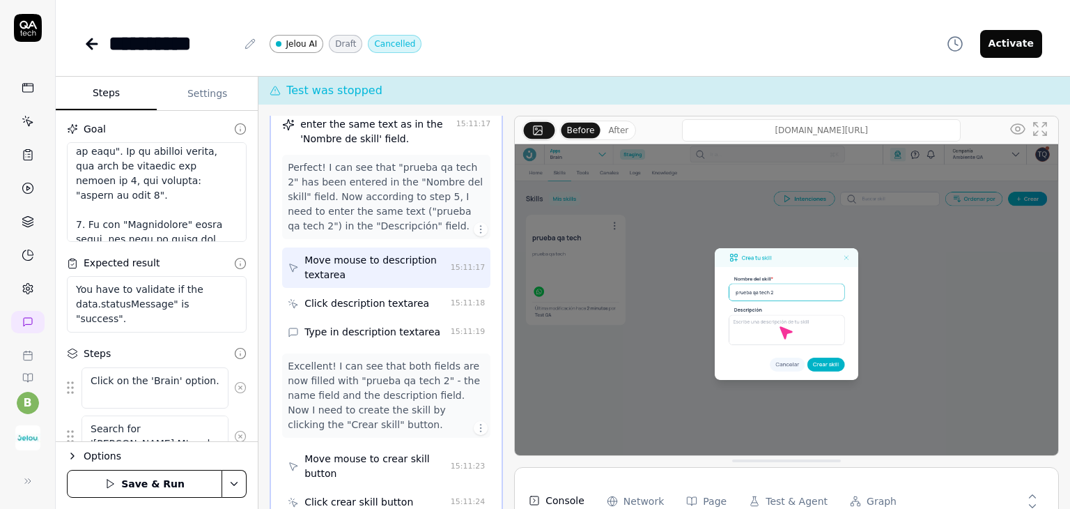
click at [362, 302] on div "Click description textarea" at bounding box center [366, 303] width 125 height 15
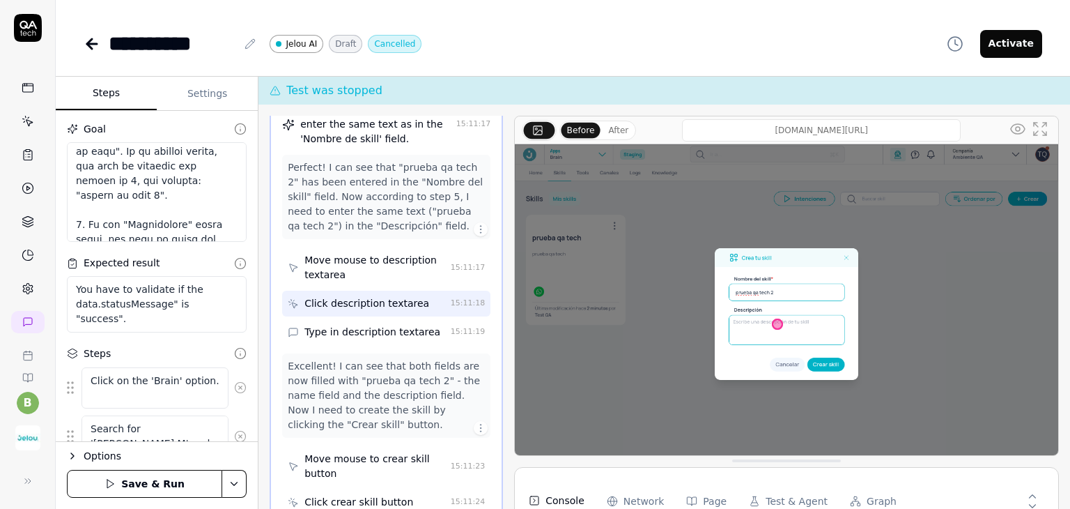
click at [365, 325] on div "Type in description textarea" at bounding box center [372, 332] width 136 height 15
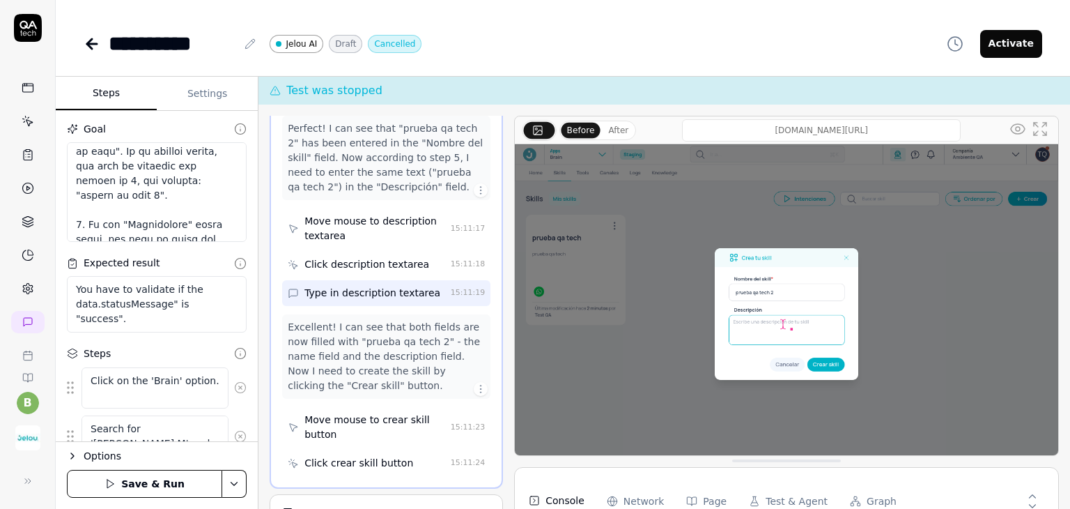
scroll to position [424, 0]
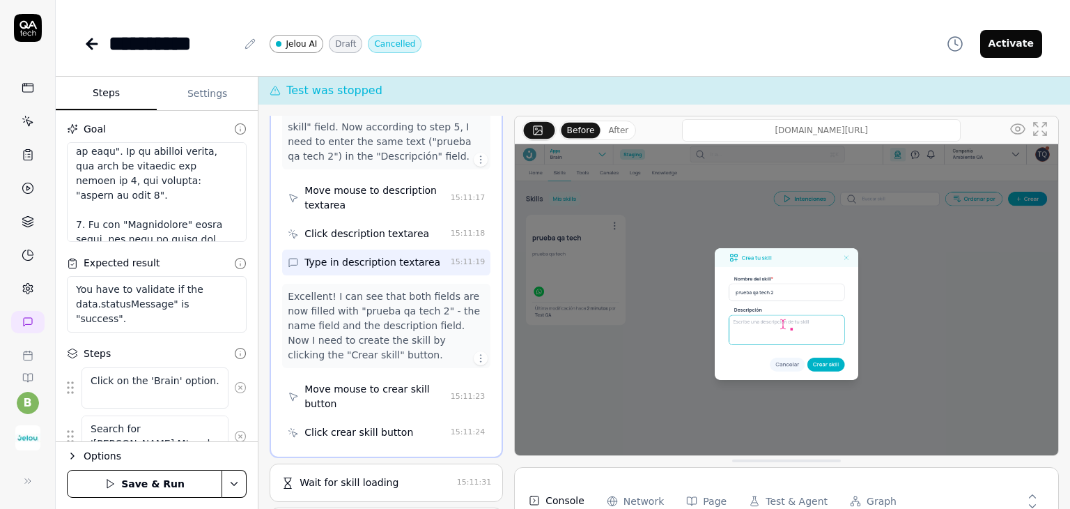
click at [371, 324] on div "Excellent! I can see that both fields are now filled with "prueba qa tech 2" - …" at bounding box center [386, 325] width 197 height 73
click at [352, 387] on div "Move mouse to crear skill button" at bounding box center [374, 396] width 141 height 29
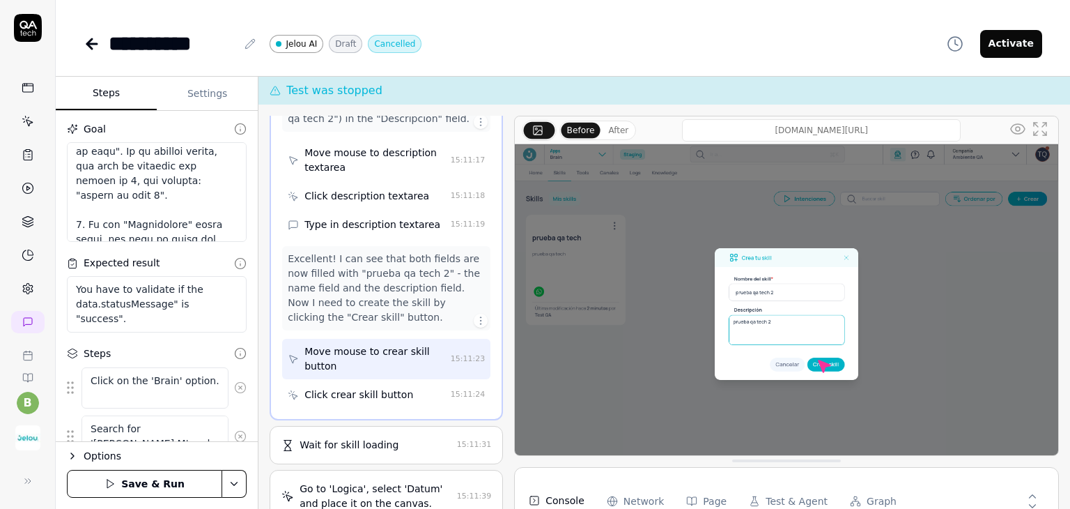
scroll to position [493, 0]
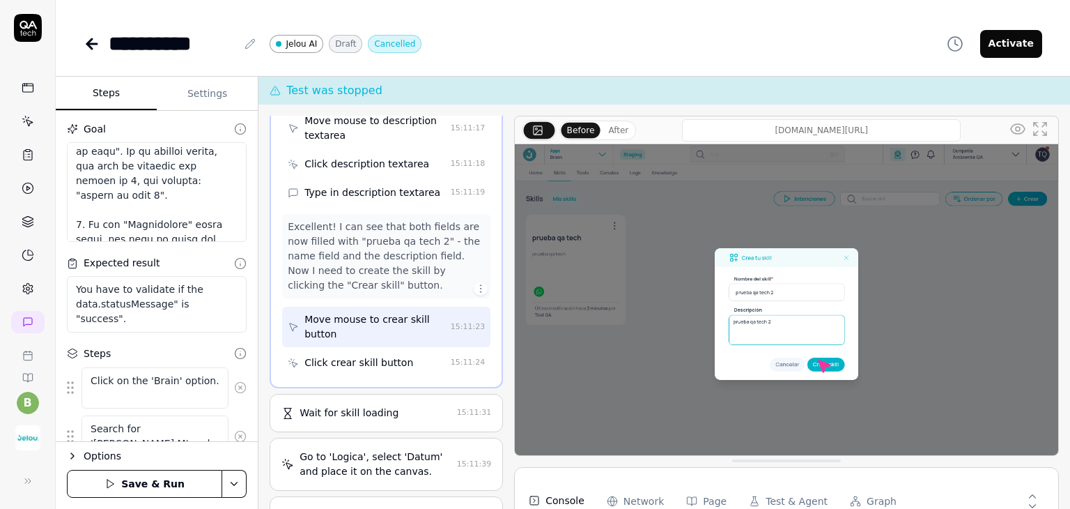
click at [350, 359] on div "Click crear skill button" at bounding box center [358, 362] width 109 height 15
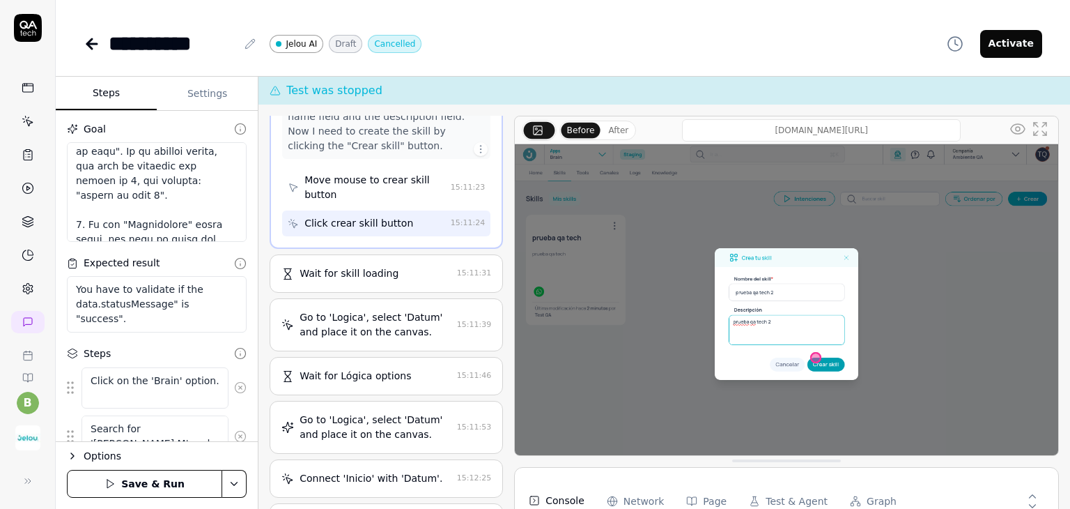
click at [369, 273] on div "Wait for skill loading" at bounding box center [349, 273] width 99 height 15
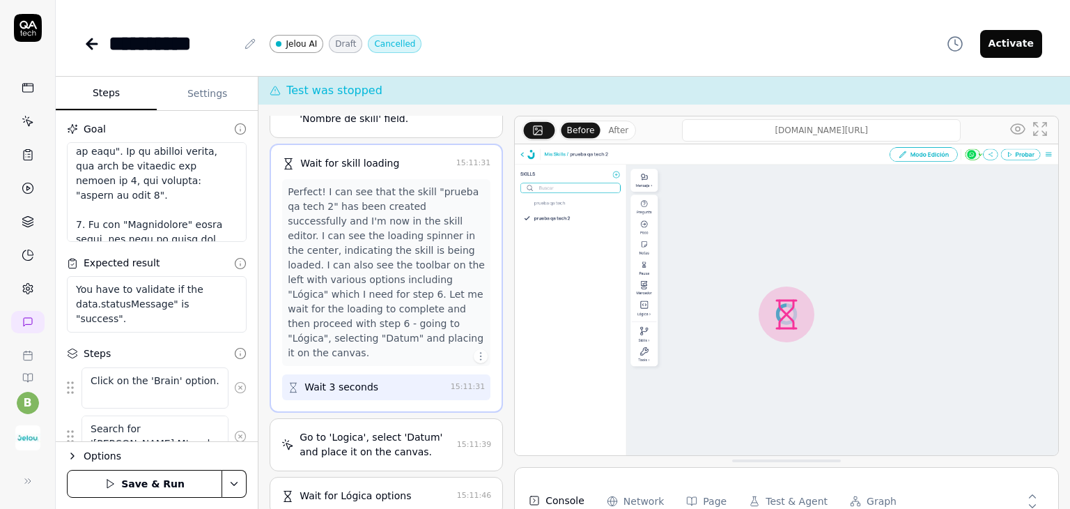
scroll to position [398, 0]
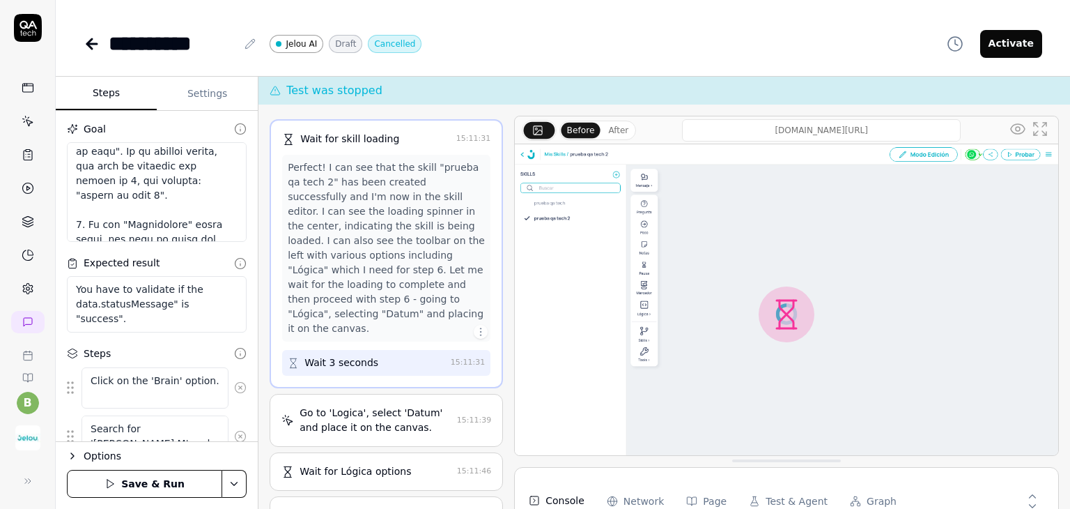
click at [357, 360] on div "Wait 3 seconds" at bounding box center [341, 362] width 74 height 15
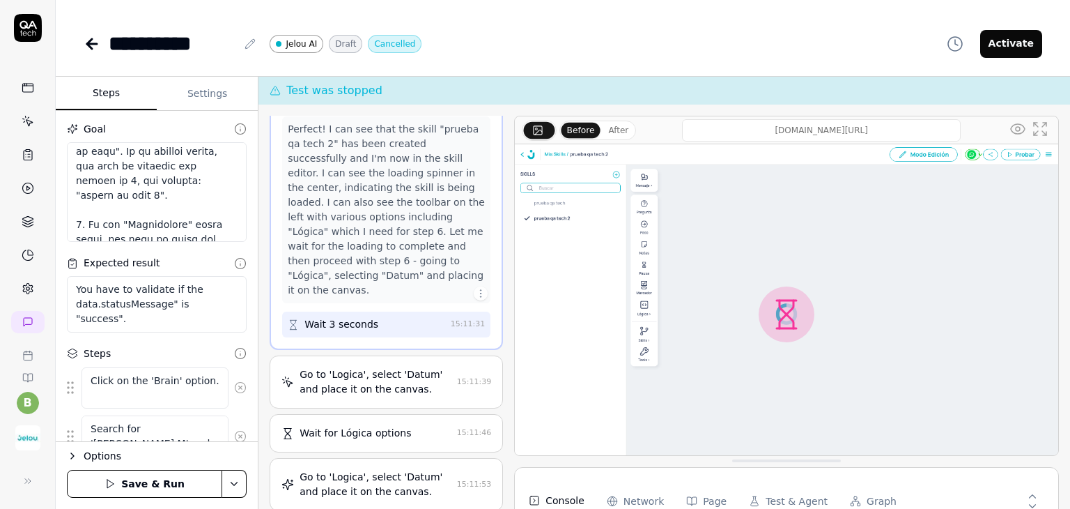
scroll to position [467, 0]
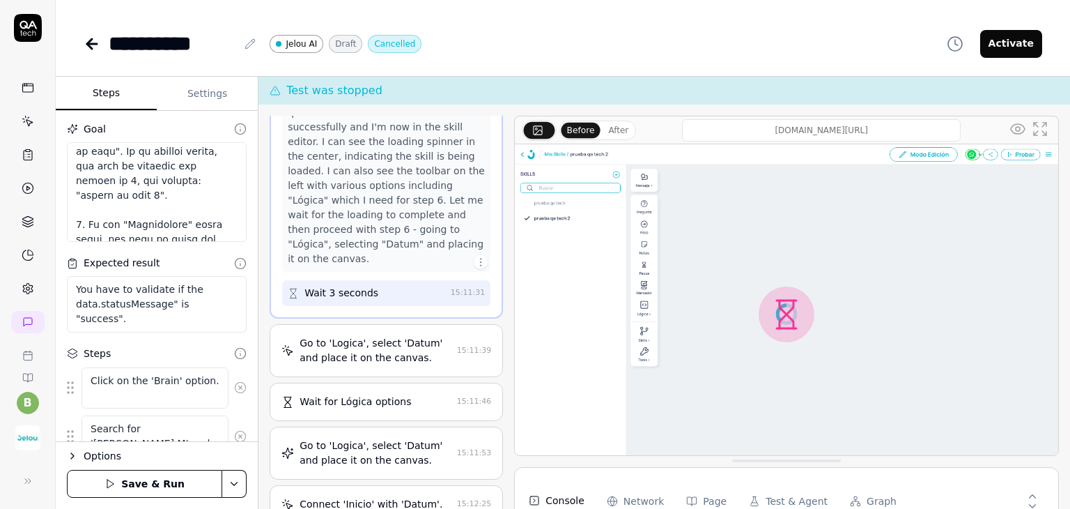
click at [362, 349] on div "Go to 'Logica', select 'Datum' and place it on the canvas." at bounding box center [376, 350] width 152 height 29
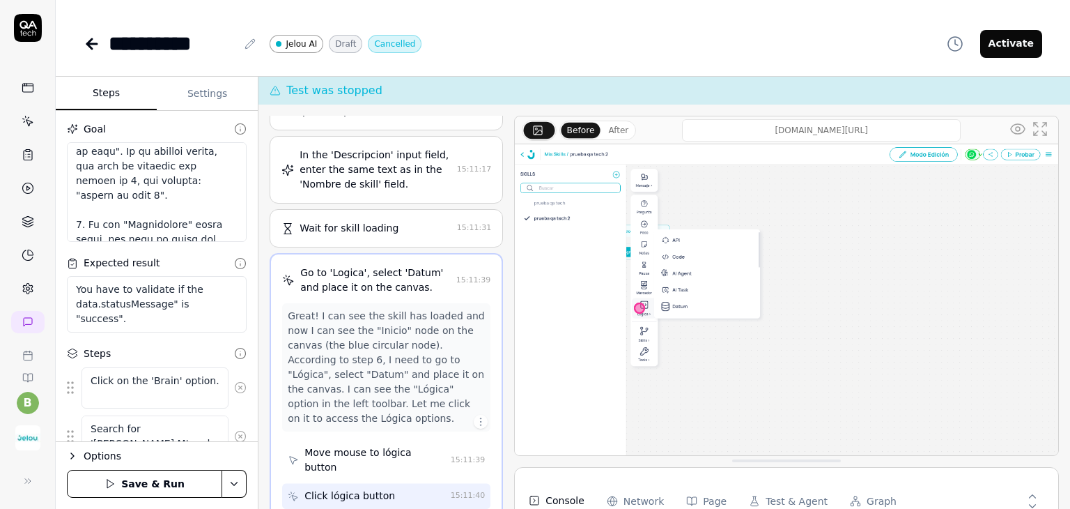
scroll to position [301, 0]
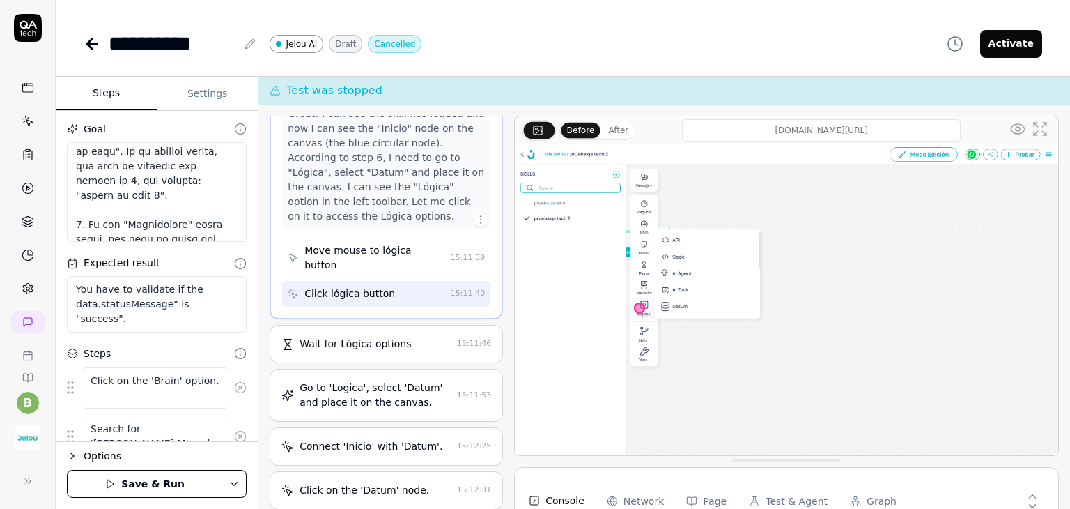
click at [362, 346] on div "Wait for Lógica options" at bounding box center [355, 343] width 111 height 15
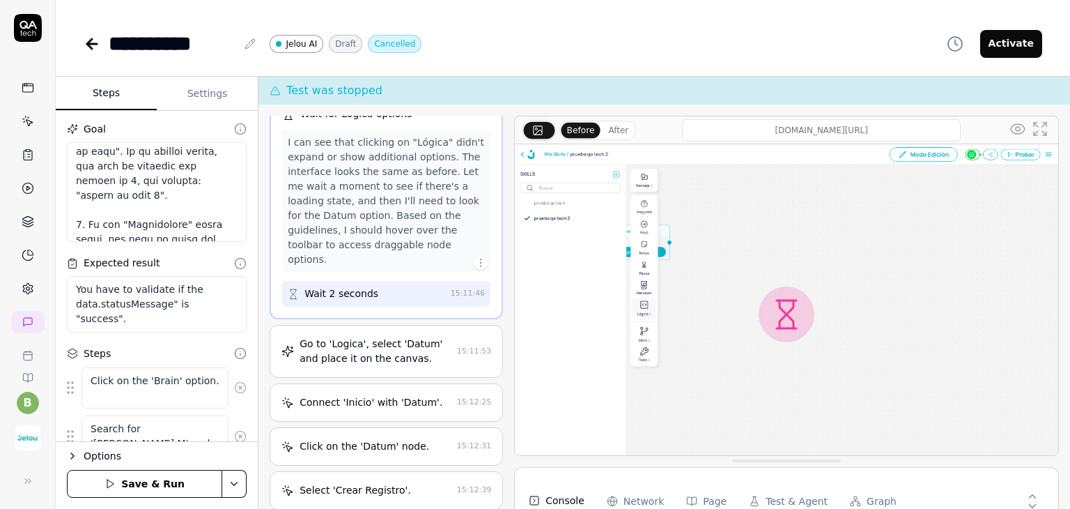
click at [365, 355] on div "Go to 'Logica', select 'Datum' and place it on the canvas." at bounding box center [376, 350] width 152 height 29
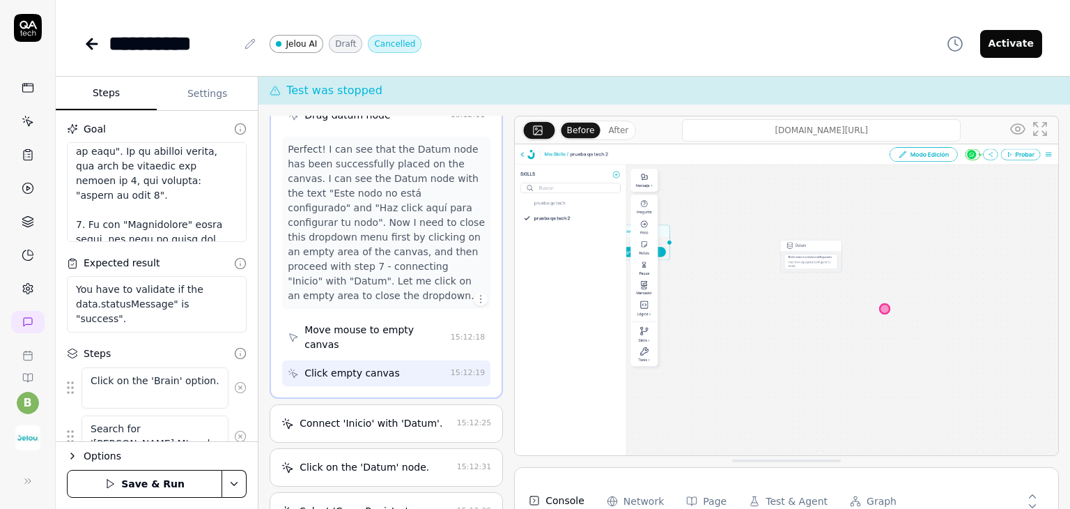
scroll to position [1443, 0]
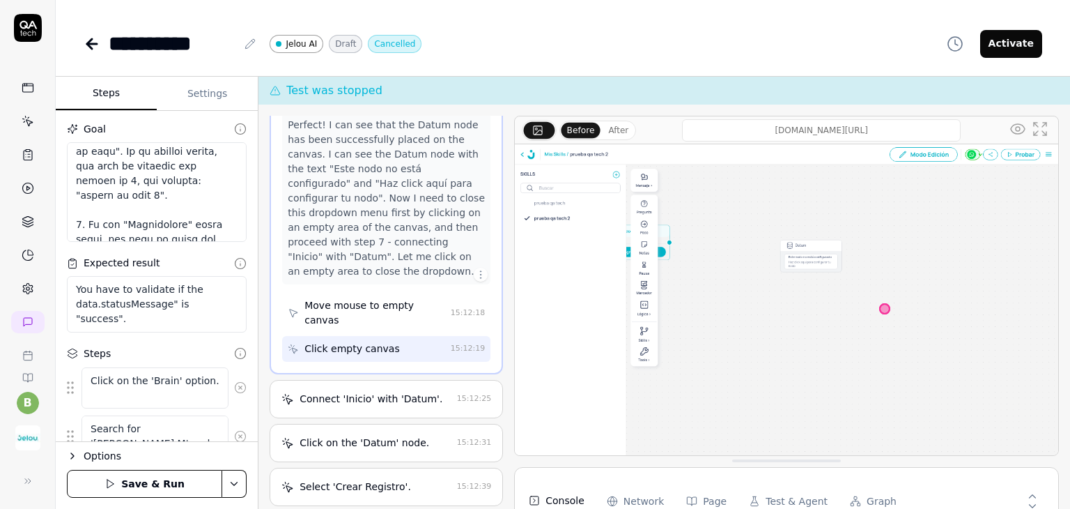
click at [348, 403] on div "Connect 'Inicio' with 'Datum'." at bounding box center [371, 398] width 143 height 15
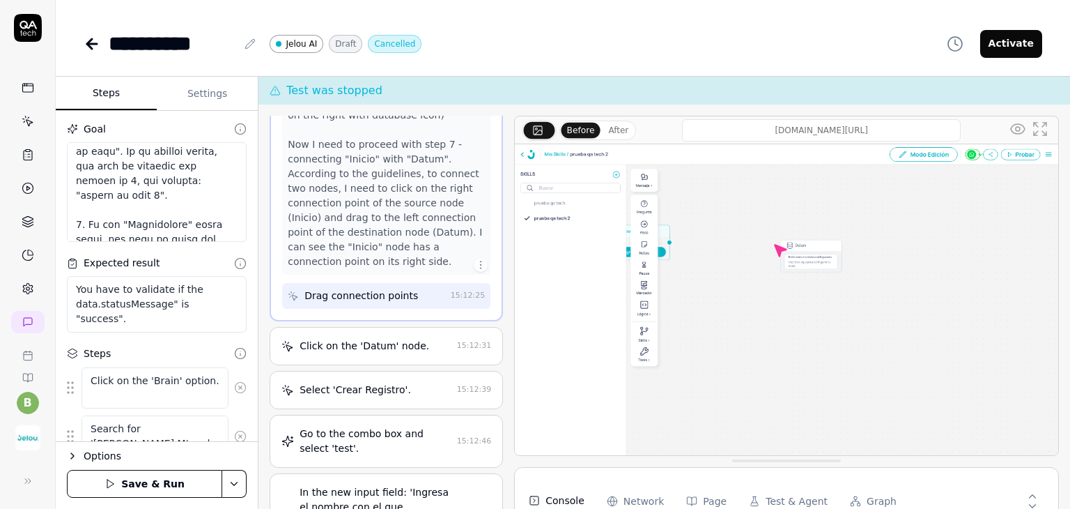
scroll to position [744, 0]
click at [365, 337] on div "Click on the 'Datum' node." at bounding box center [365, 344] width 130 height 15
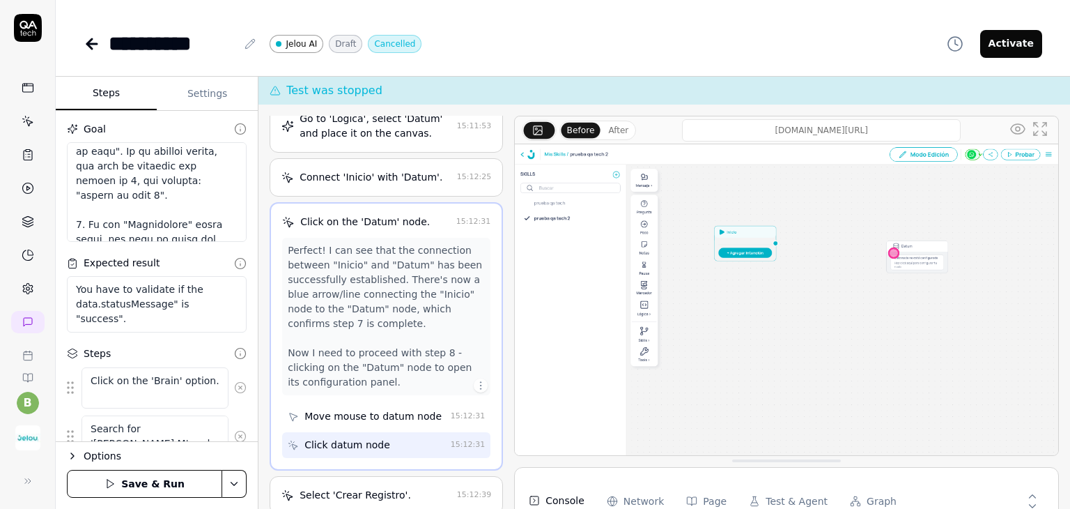
scroll to position [644, 0]
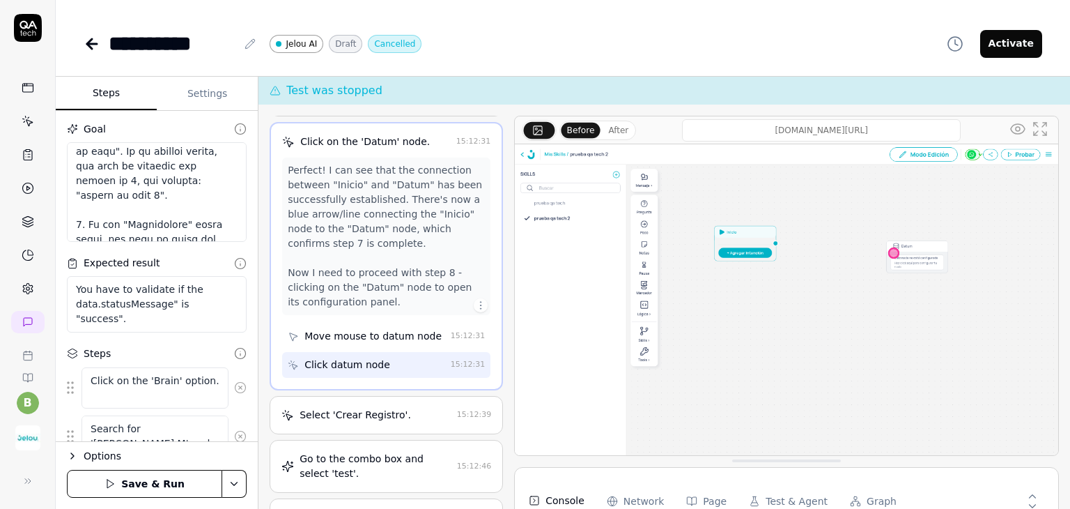
click at [348, 411] on div "Select 'Crear Registro'." at bounding box center [355, 415] width 111 height 15
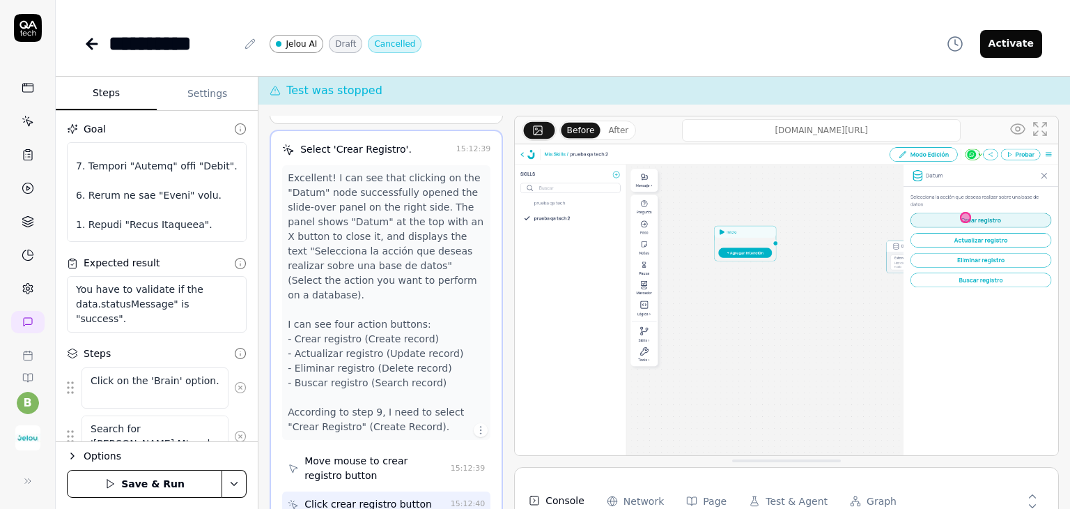
scroll to position [418, 0]
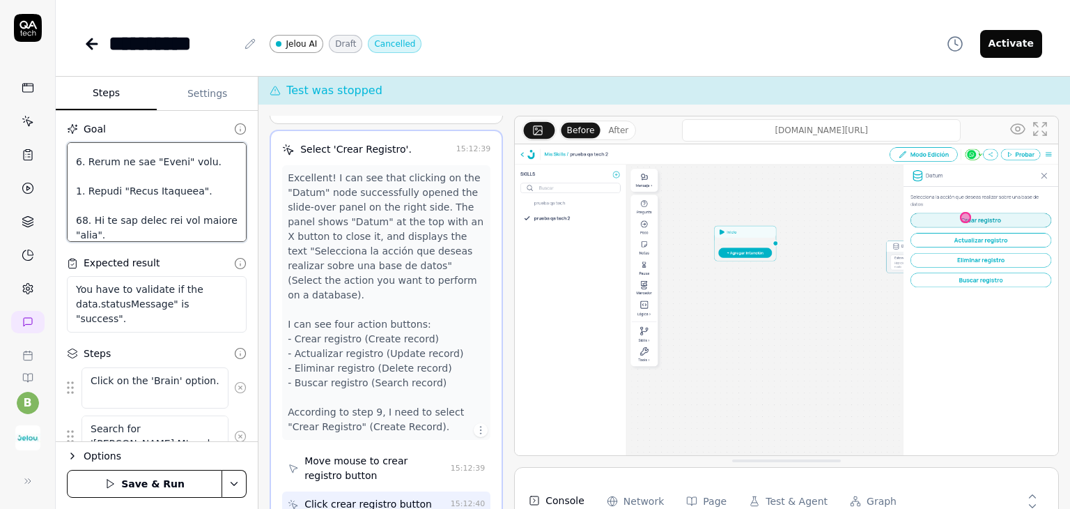
click at [132, 158] on textarea at bounding box center [157, 192] width 180 height 100
click at [124, 154] on textarea at bounding box center [157, 192] width 180 height 100
click at [127, 157] on textarea at bounding box center [157, 192] width 180 height 100
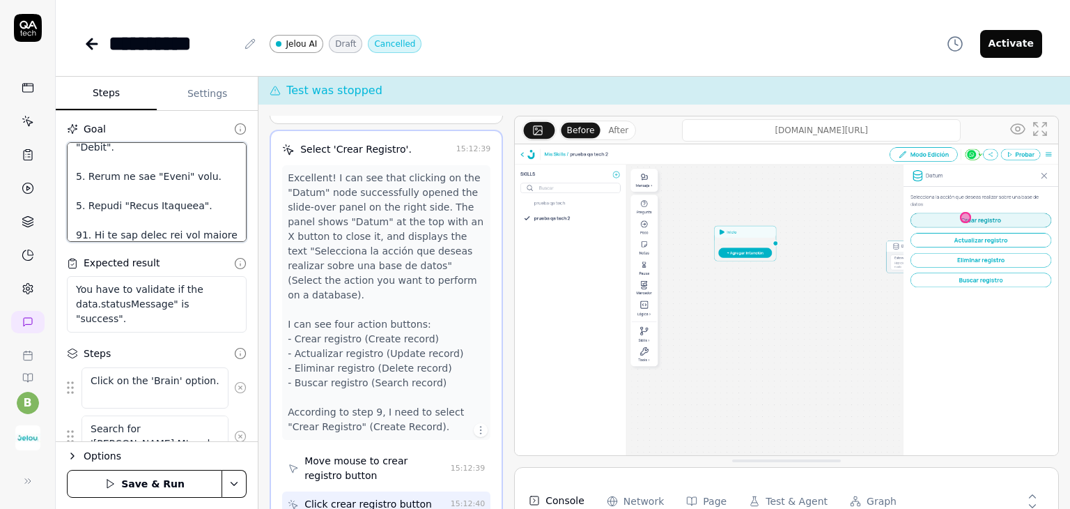
click at [117, 175] on textarea at bounding box center [157, 192] width 180 height 100
click at [156, 181] on textarea at bounding box center [157, 192] width 180 height 100
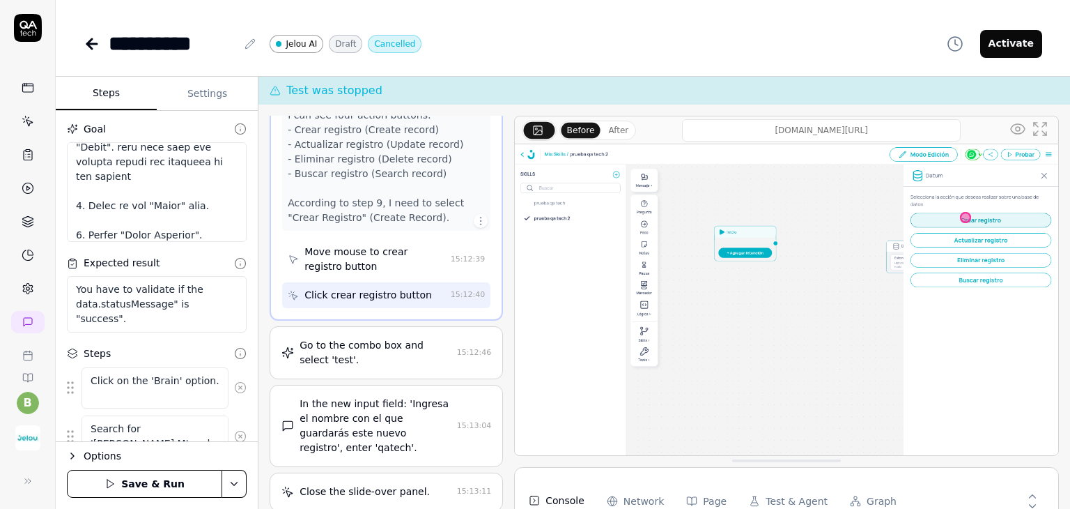
click at [373, 341] on div "Go to the combo box and select 'test'." at bounding box center [376, 352] width 152 height 29
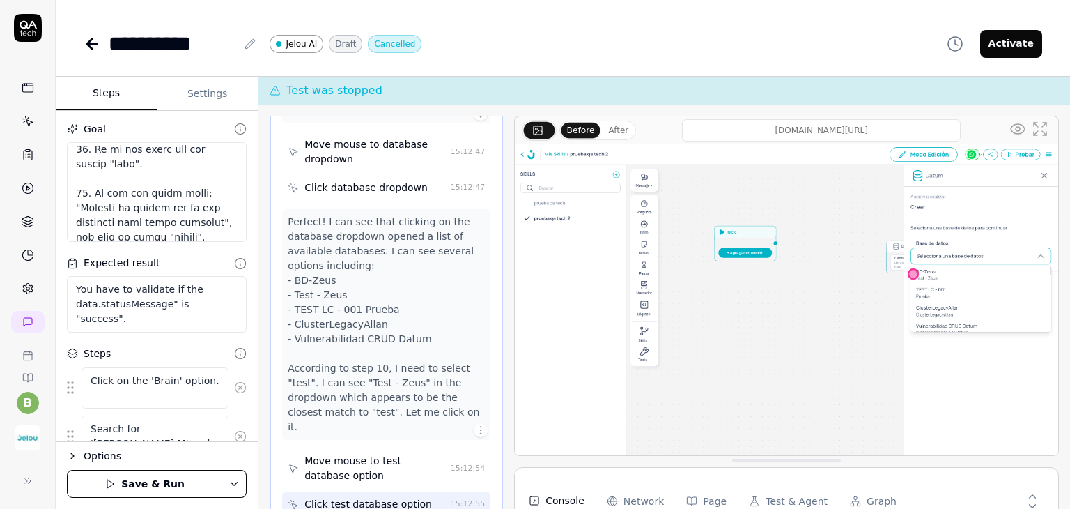
scroll to position [557, 0]
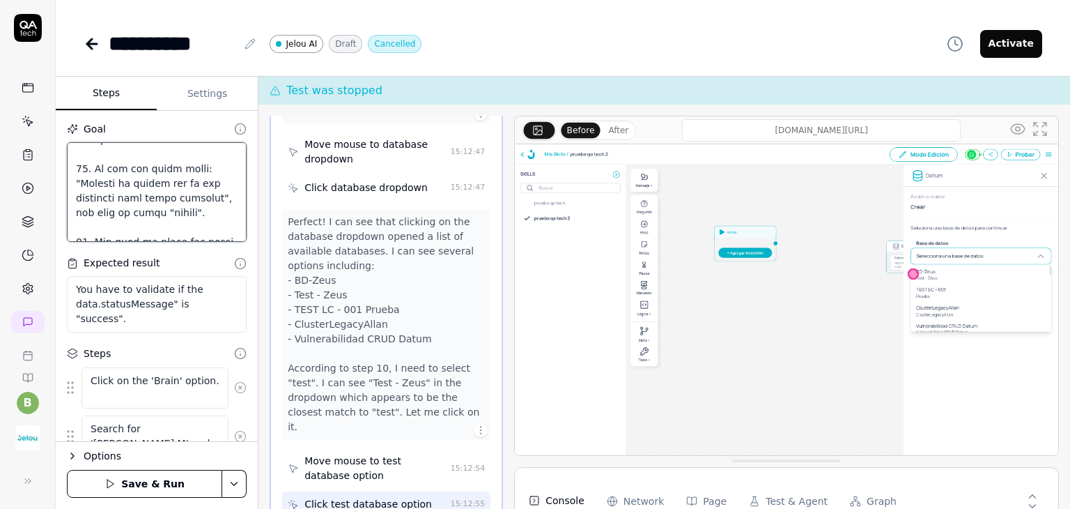
click at [150, 168] on textarea at bounding box center [157, 192] width 180 height 100
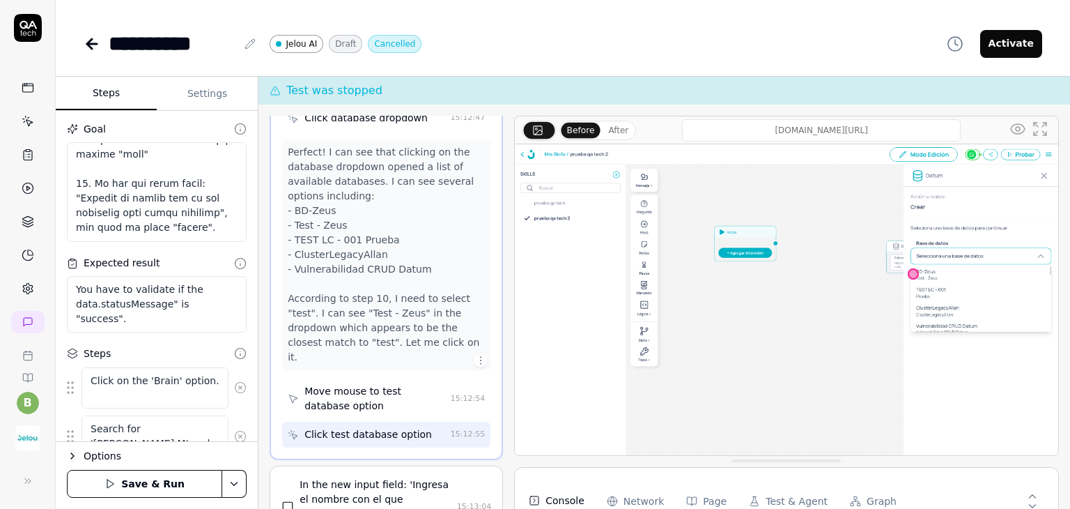
click at [396, 389] on div "Move mouse to test database option" at bounding box center [374, 398] width 141 height 29
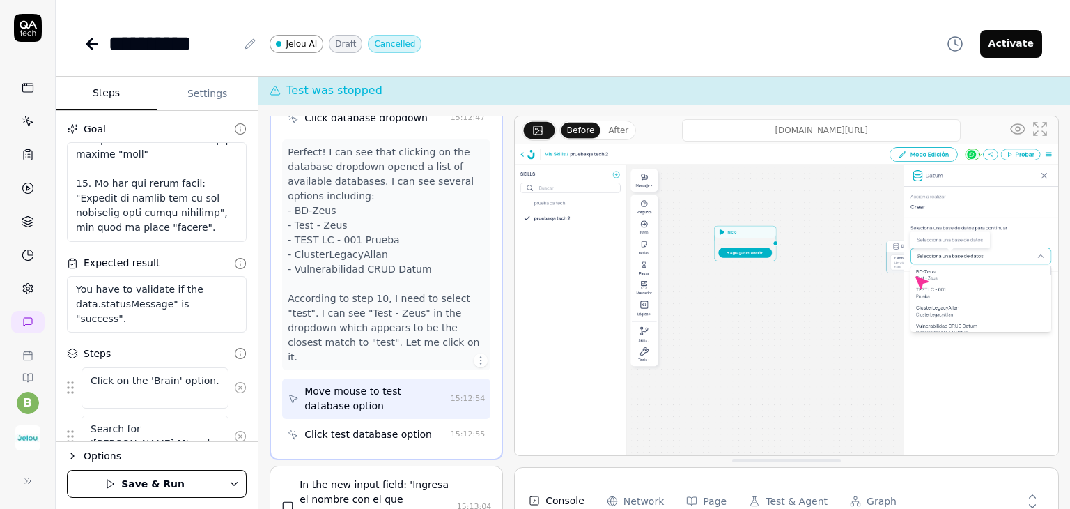
click at [385, 428] on div "Click test database option" at bounding box center [367, 434] width 127 height 15
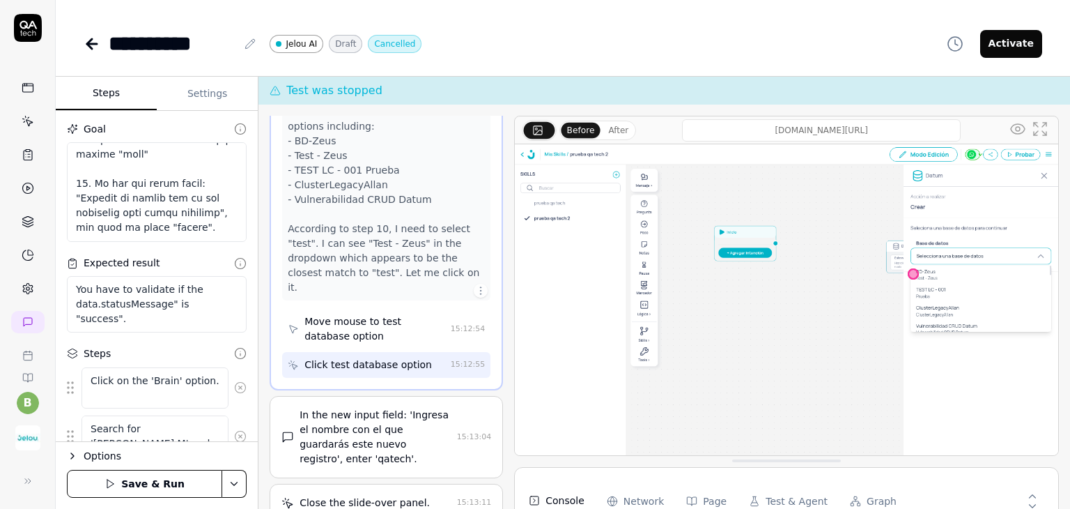
click at [385, 424] on div "In the new input field: 'Ingresa el nombre con el que guardarás este nuevo regi…" at bounding box center [376, 437] width 152 height 59
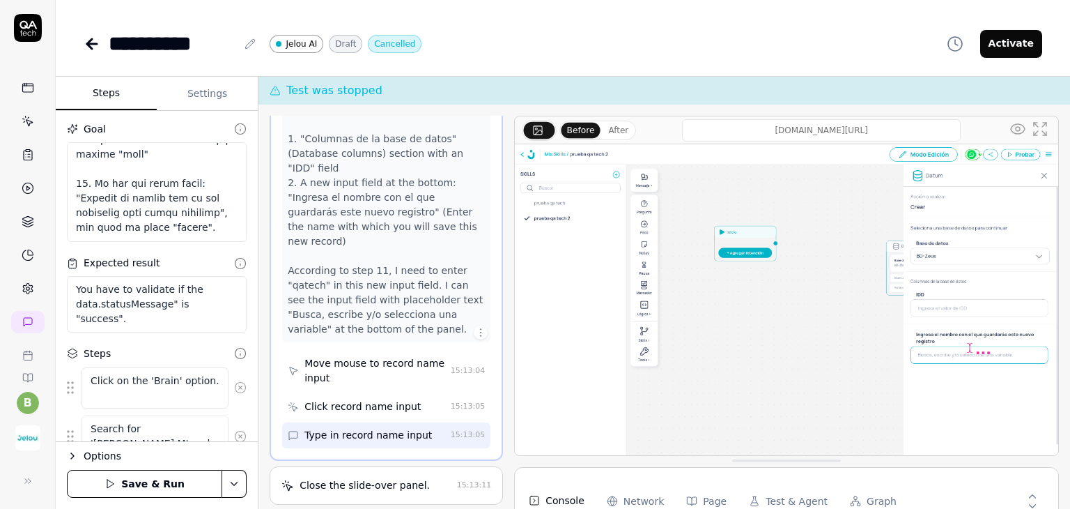
scroll to position [1023, 0]
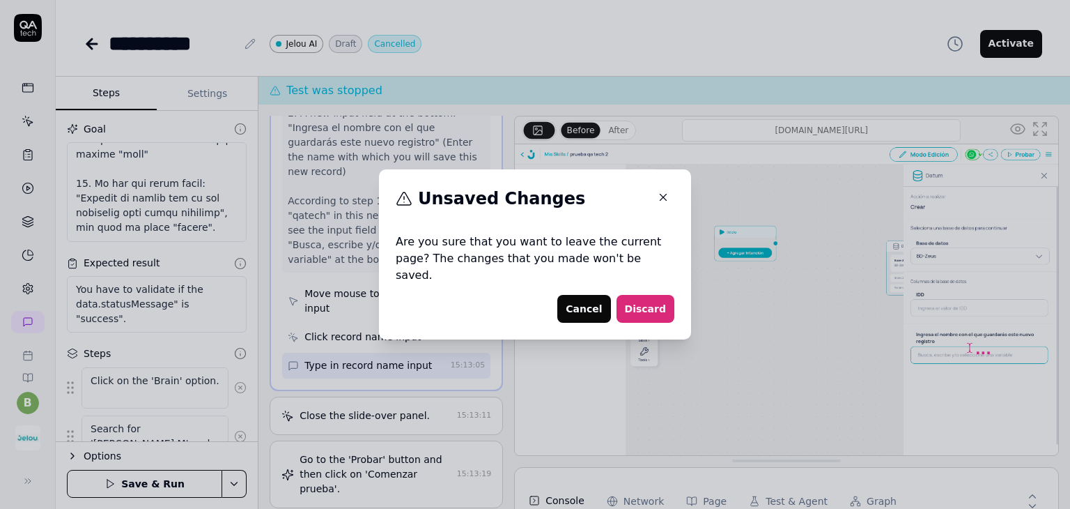
click at [582, 302] on button "Cancel" at bounding box center [583, 309] width 53 height 28
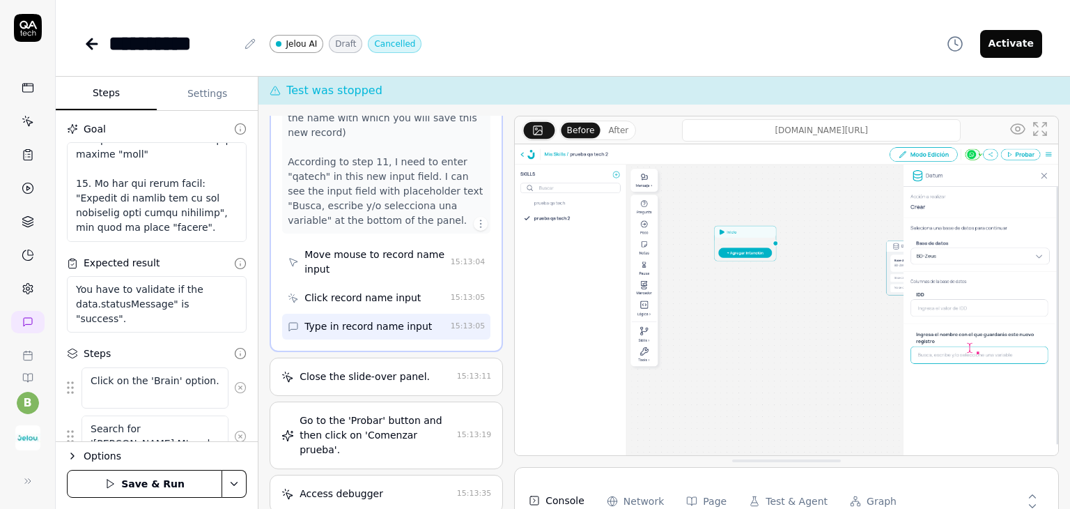
scroll to position [1092, 0]
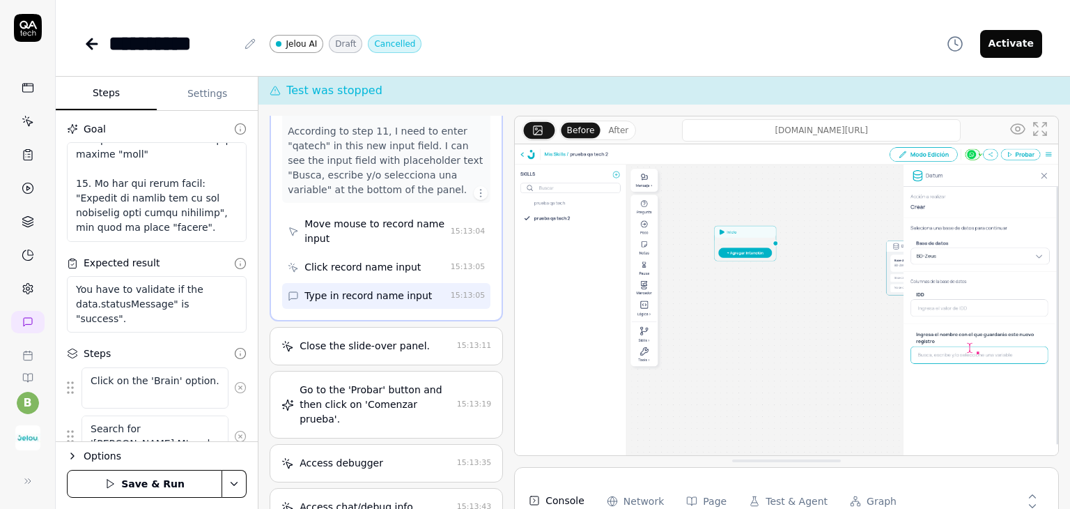
click at [416, 339] on div "Close the slide-over panel." at bounding box center [365, 346] width 130 height 15
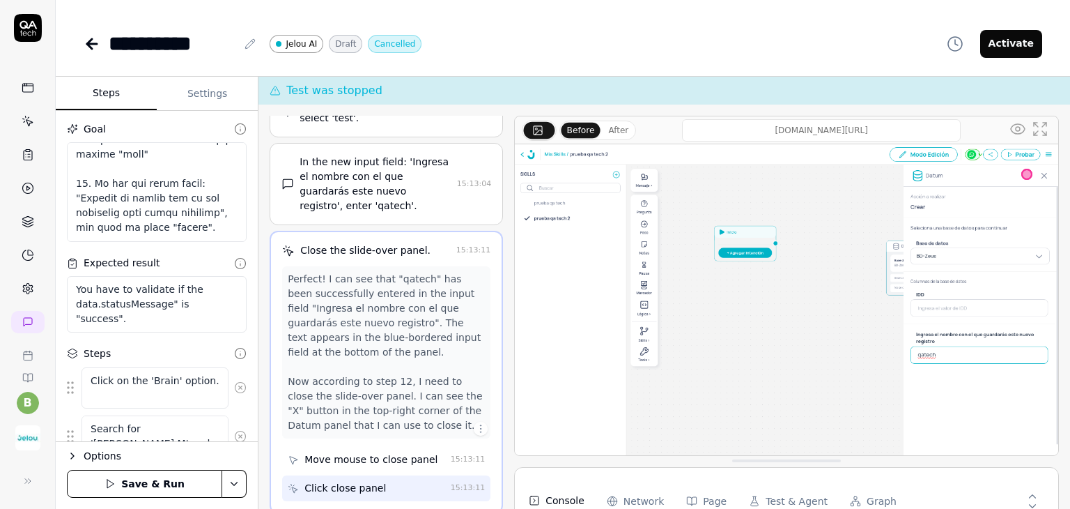
scroll to position [767, 0]
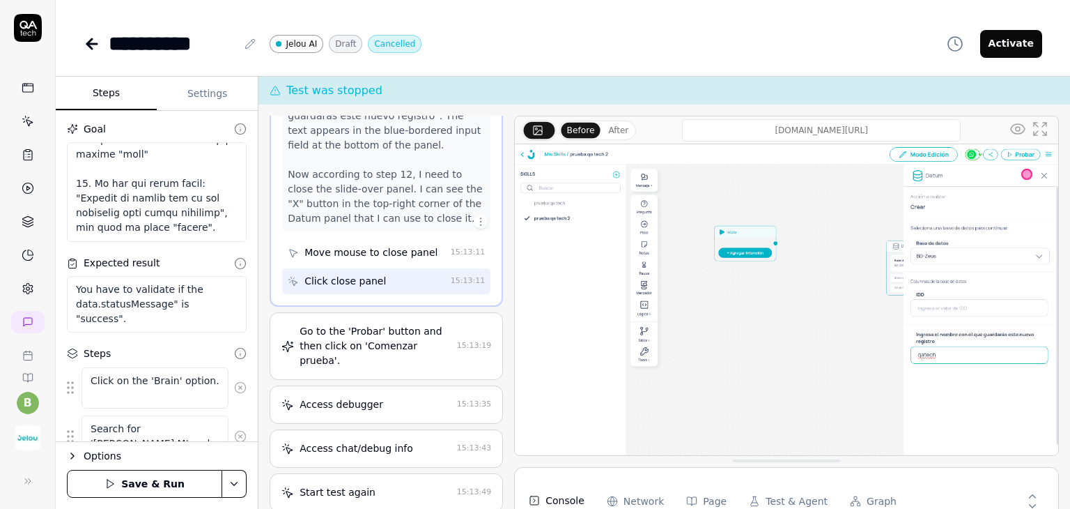
click at [382, 355] on div "Go to the 'Probar' button and then click on 'Comenzar prueba'." at bounding box center [376, 346] width 152 height 44
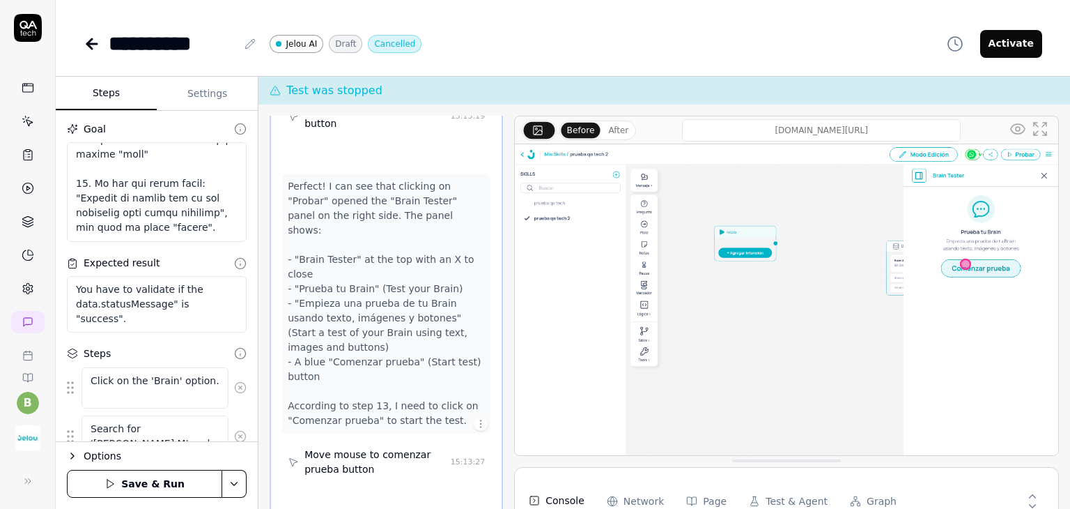
scroll to position [1376, 0]
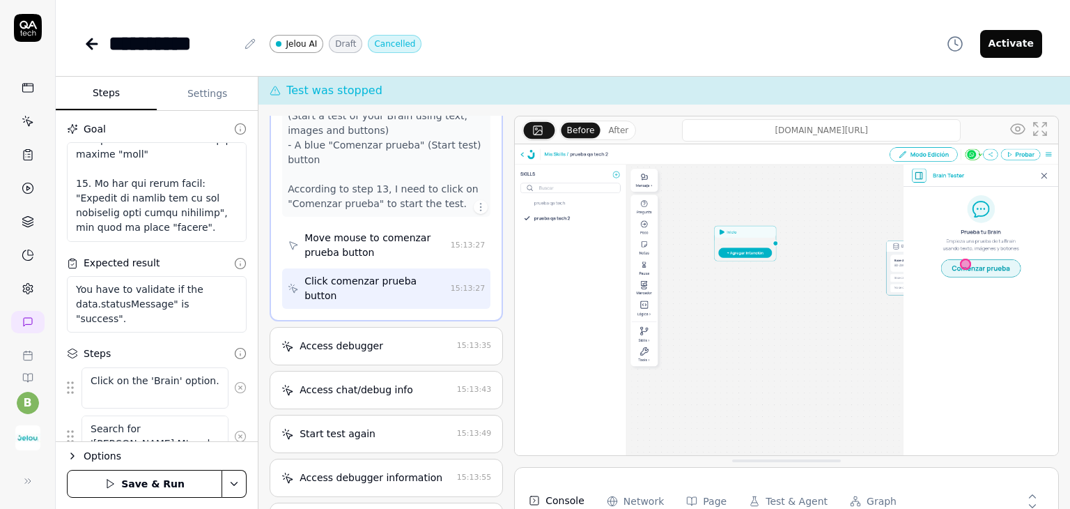
click at [366, 349] on div "Access debugger 15:13:35" at bounding box center [386, 346] width 233 height 38
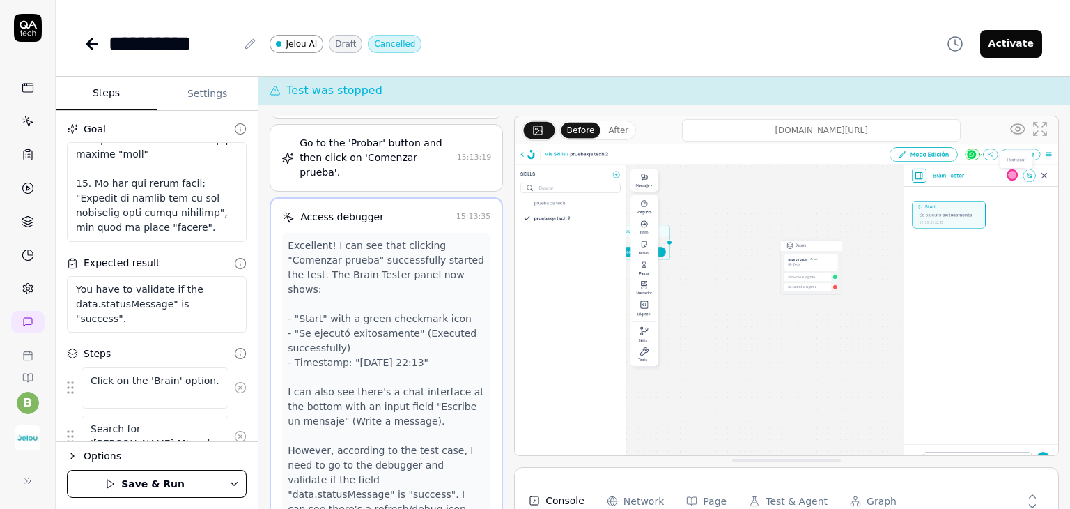
scroll to position [850, 0]
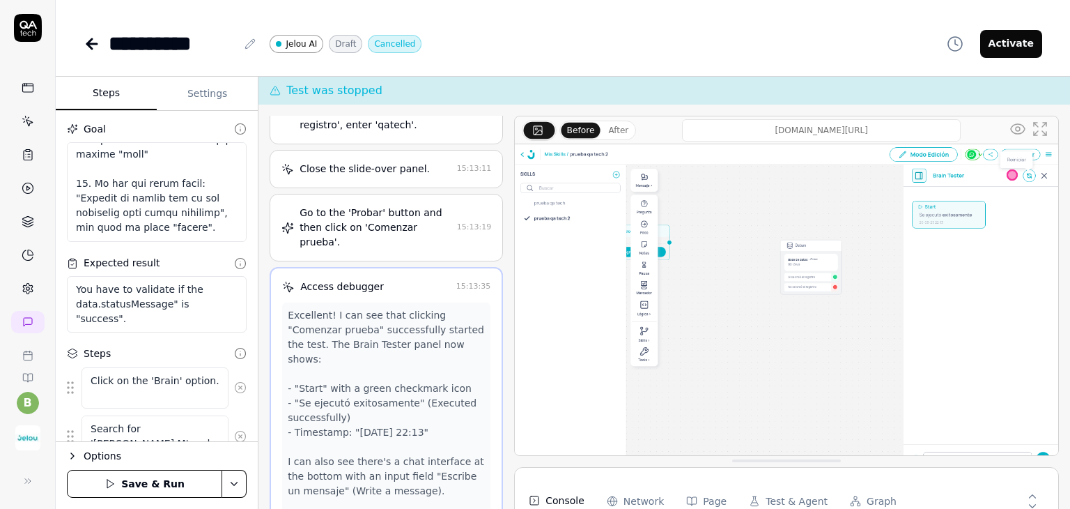
click at [390, 230] on div "Go to the 'Probar' button and then click on 'Comenzar prueba'." at bounding box center [376, 228] width 152 height 44
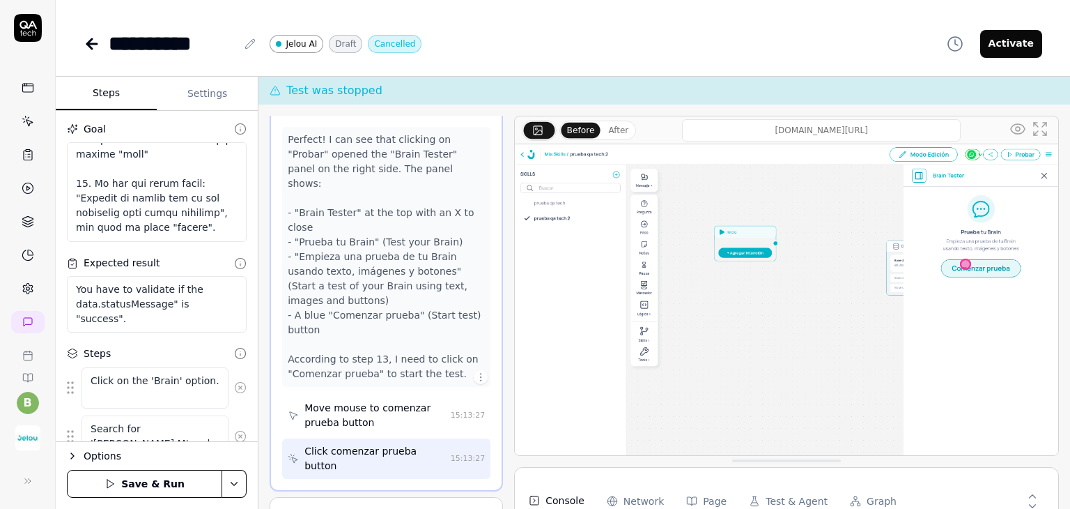
scroll to position [1445, 0]
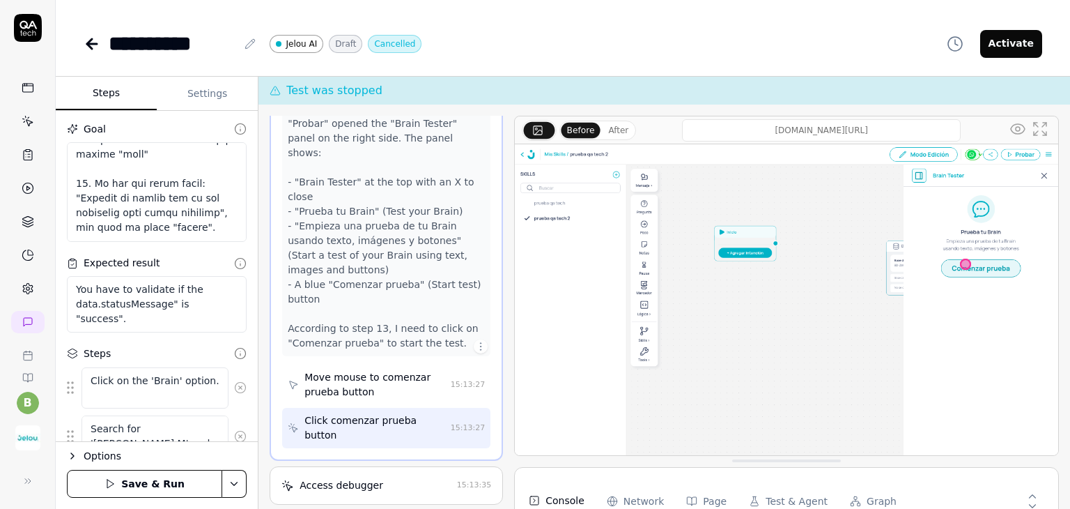
click at [381, 428] on div "Click comenzar prueba button" at bounding box center [374, 427] width 141 height 29
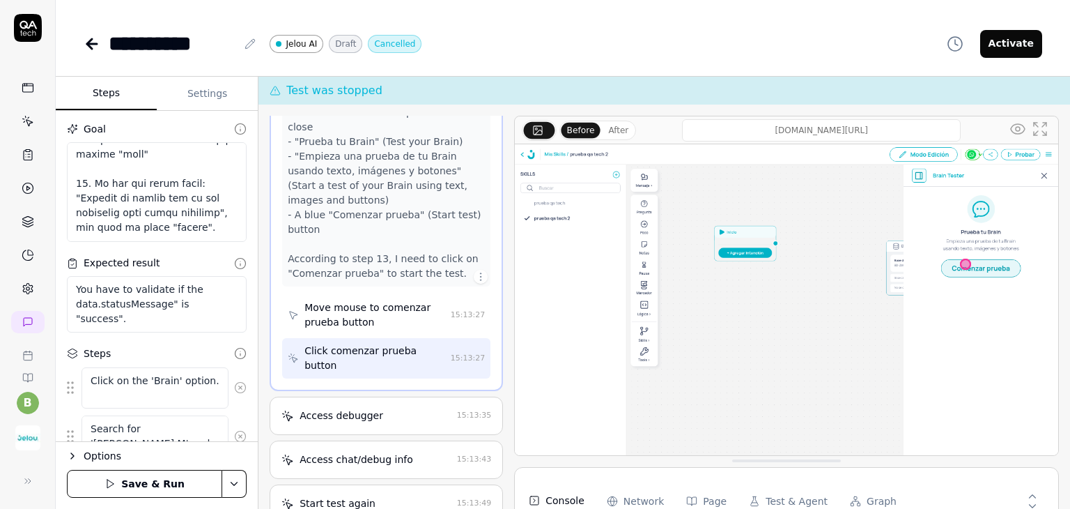
click at [383, 420] on div "Access debugger 15:13:35" at bounding box center [386, 415] width 233 height 38
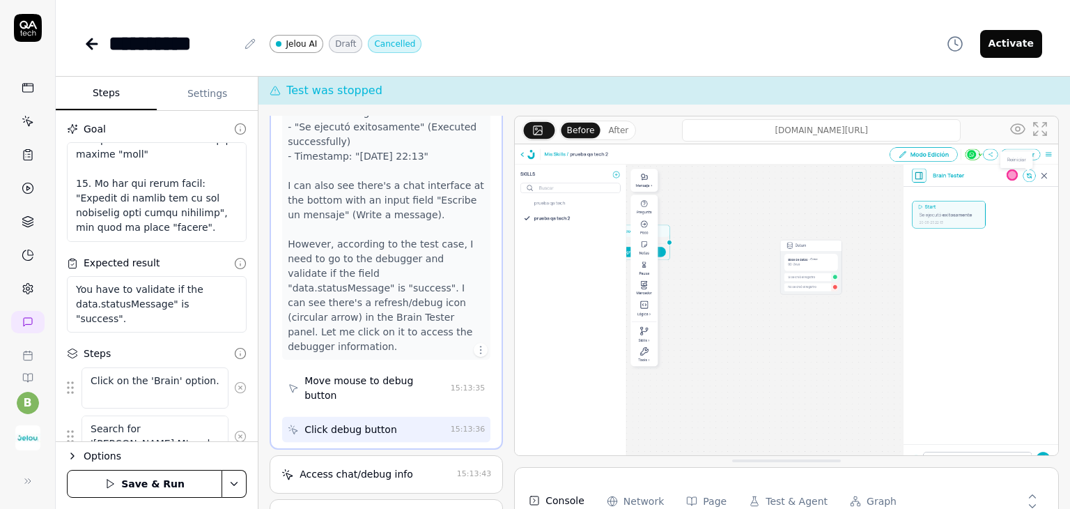
scroll to position [1059, 0]
click at [356, 479] on div "Access chat/debug info" at bounding box center [357, 471] width 114 height 15
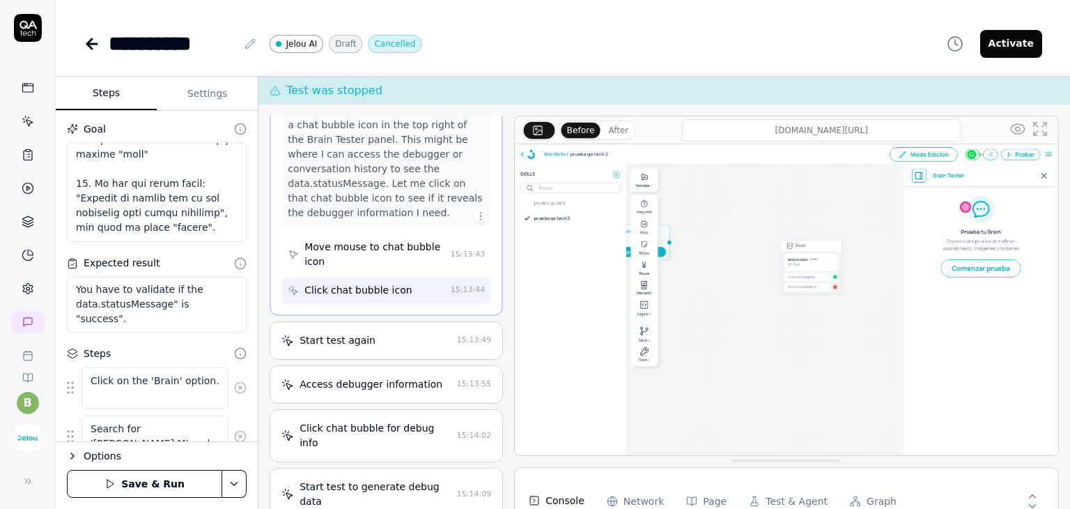
scroll to position [1239, 0]
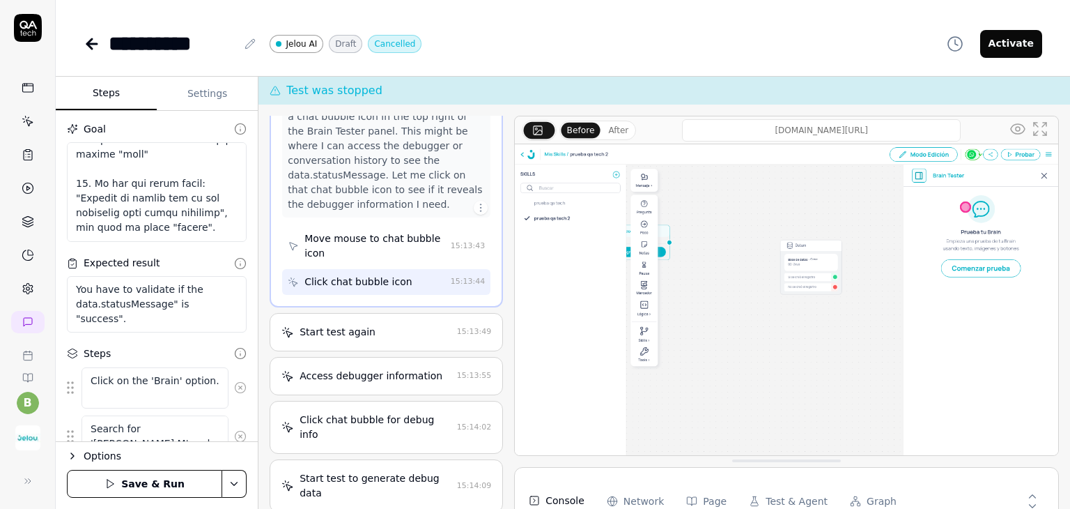
click at [385, 339] on div "Start test again" at bounding box center [366, 332] width 170 height 15
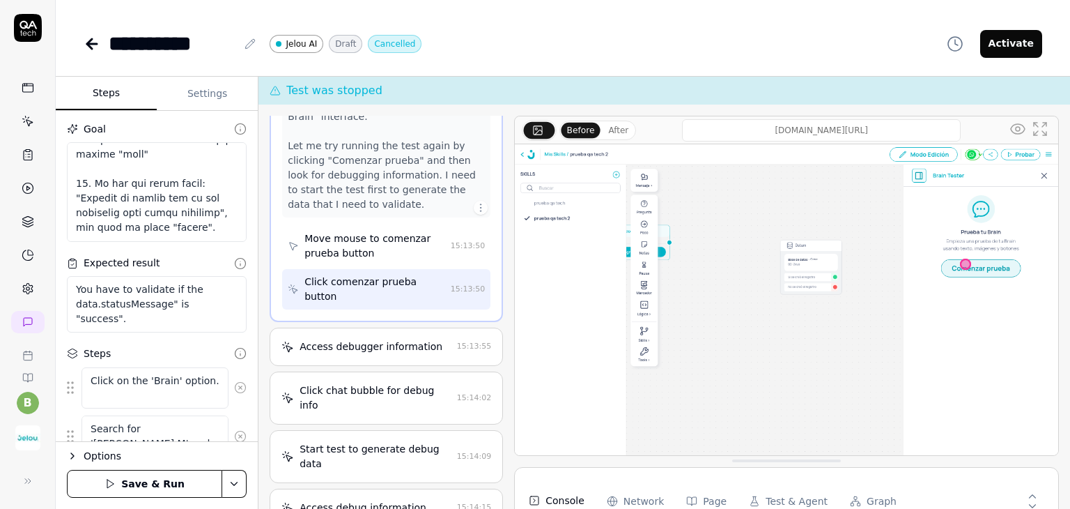
click at [393, 345] on div "Access debugger information" at bounding box center [371, 346] width 143 height 15
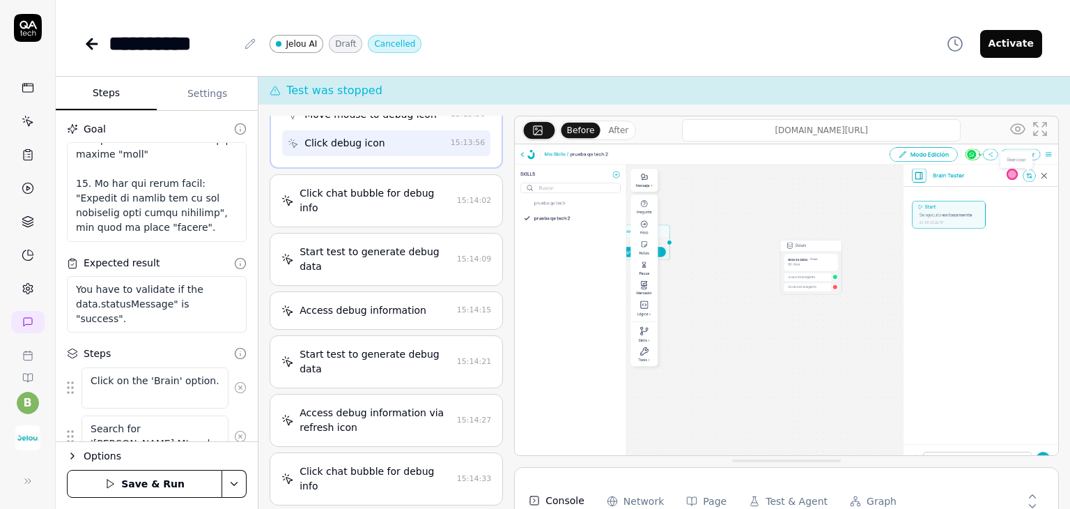
scroll to position [1505, 0]
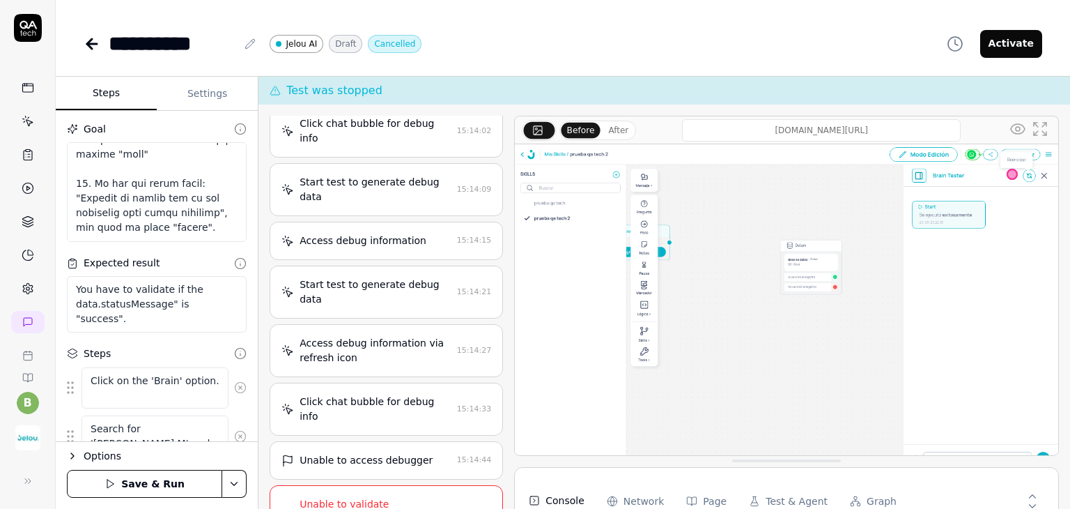
click at [378, 141] on div "Click chat bubble for debug info" at bounding box center [376, 130] width 152 height 29
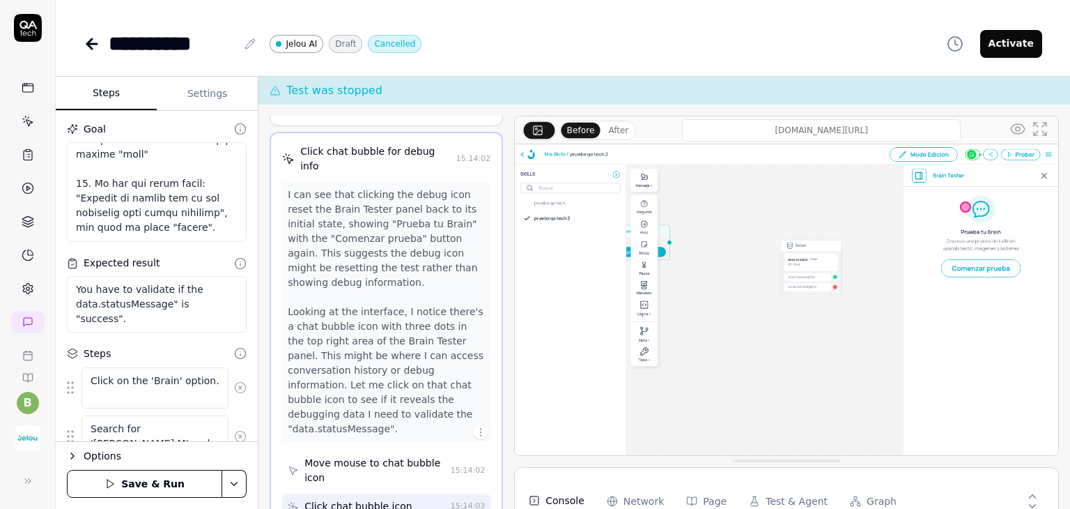
scroll to position [1230, 0]
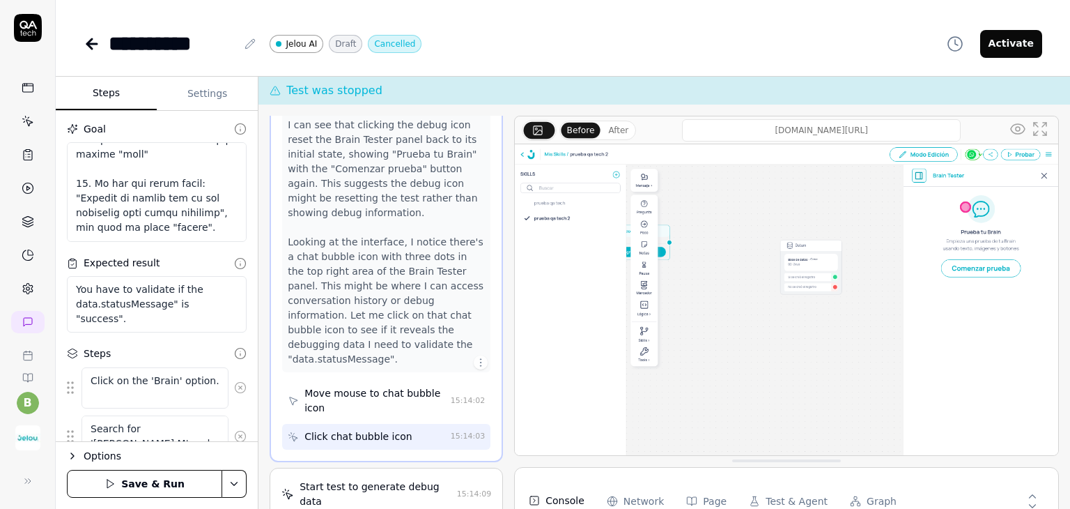
click at [373, 429] on div "Click chat bubble icon" at bounding box center [357, 436] width 107 height 15
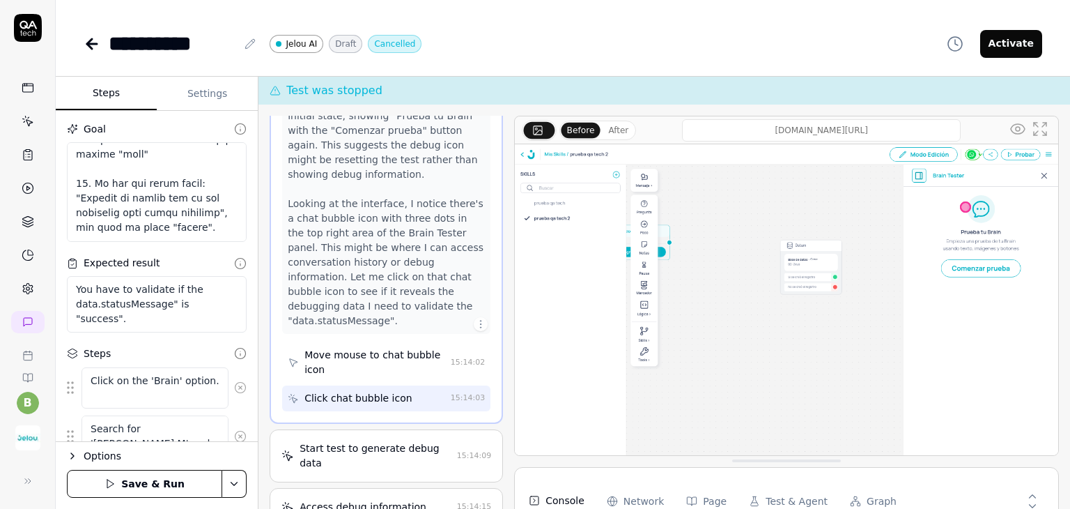
scroll to position [1300, 0]
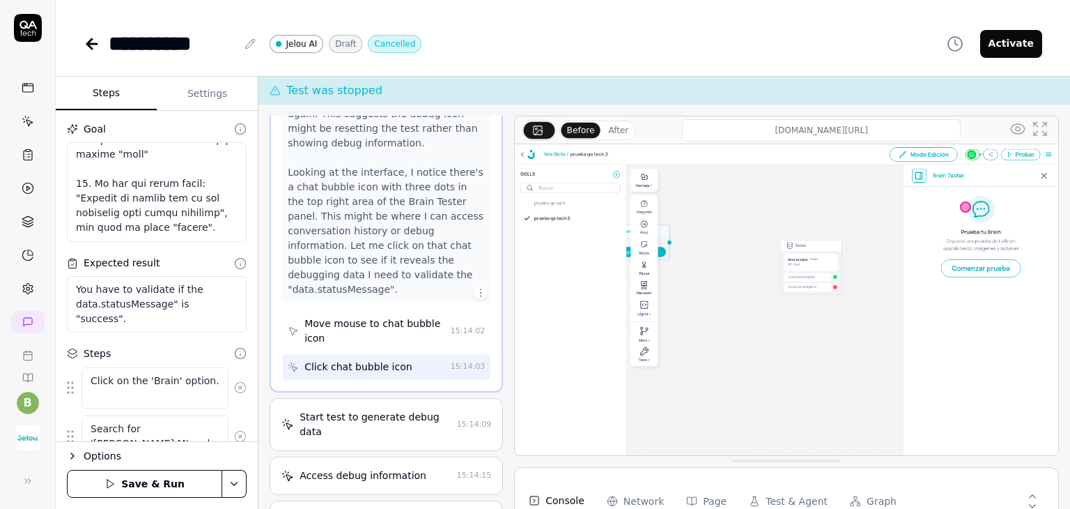
click at [373, 417] on div "Start test to generate debug data" at bounding box center [376, 424] width 152 height 29
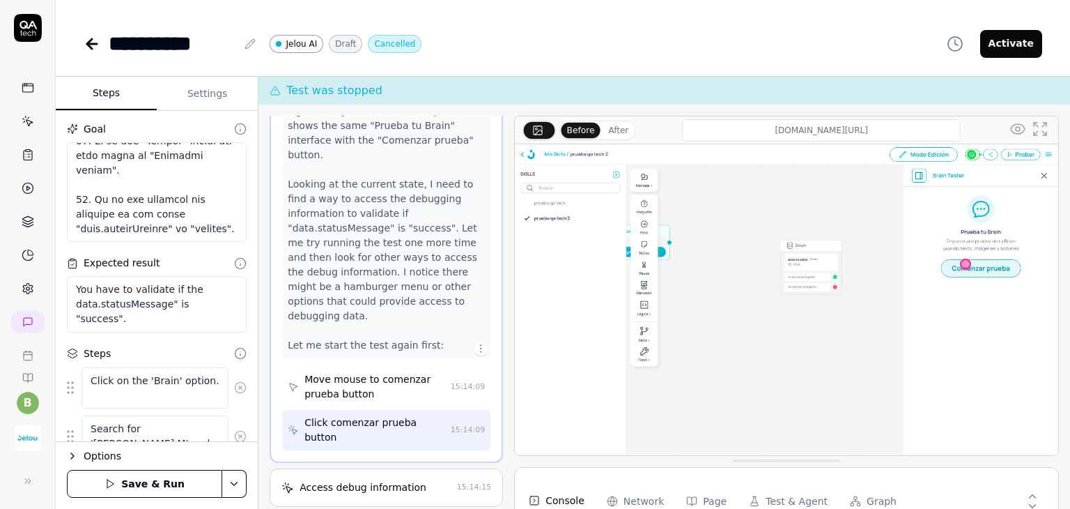
scroll to position [775, 0]
click at [180, 205] on textarea at bounding box center [157, 192] width 180 height 100
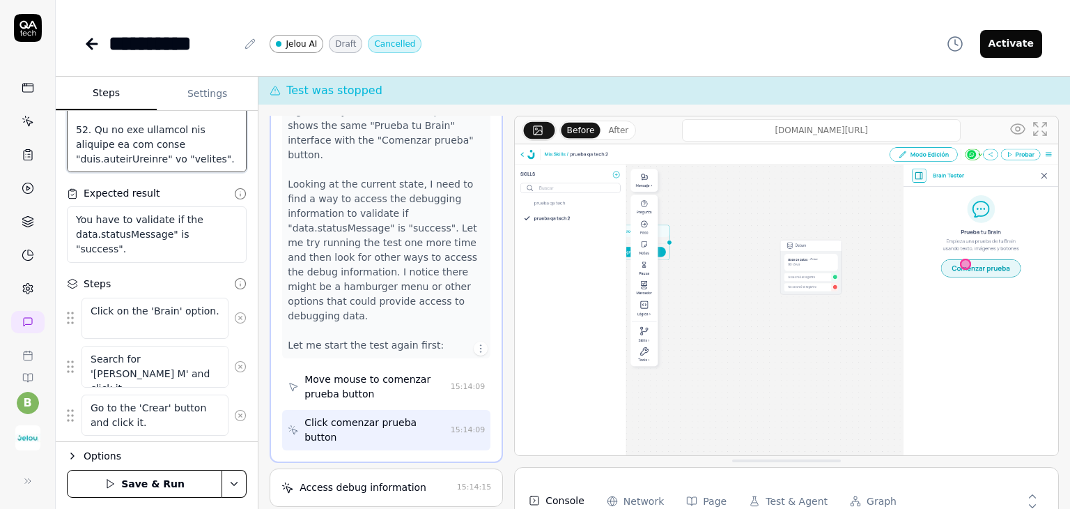
scroll to position [0, 0]
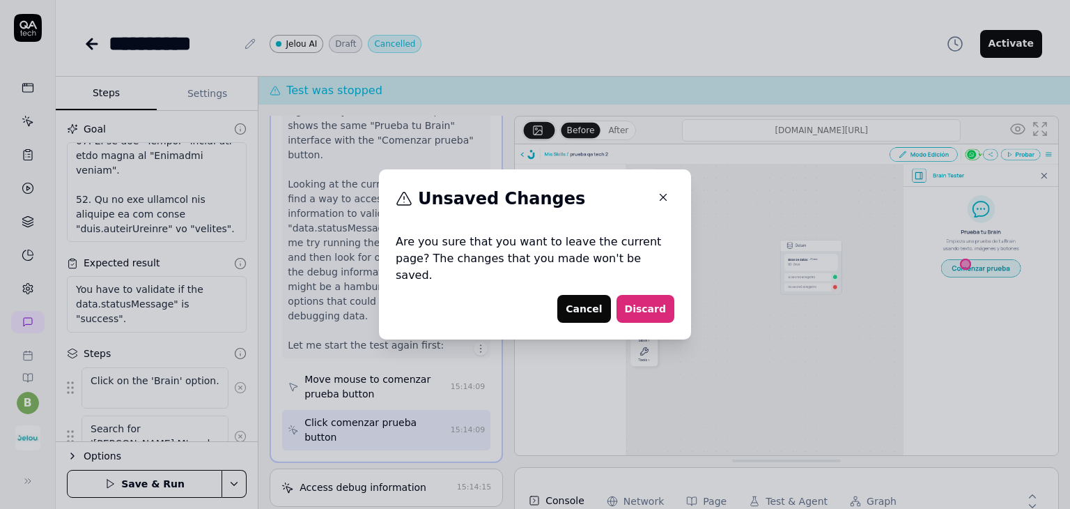
click at [591, 302] on button "Cancel" at bounding box center [583, 309] width 53 height 28
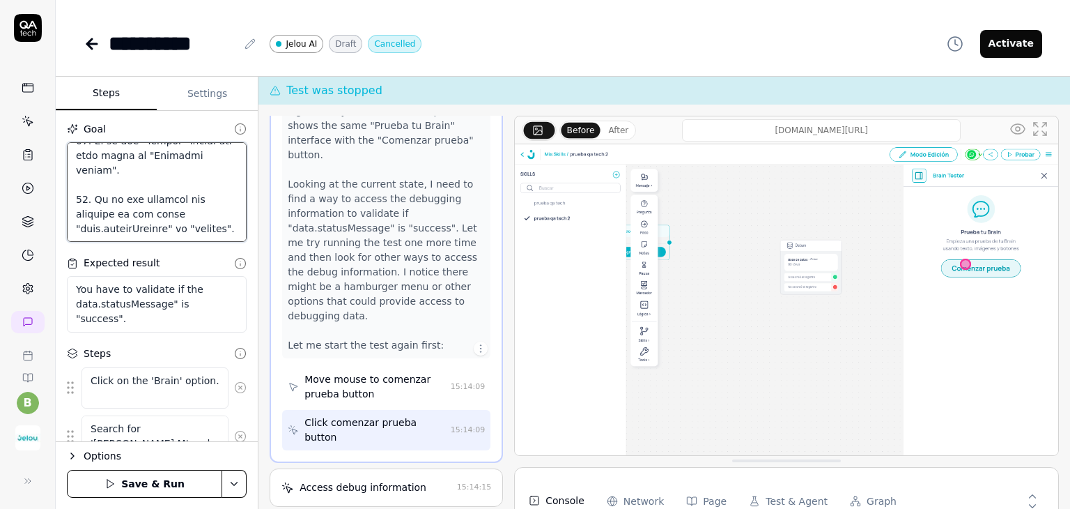
drag, startPoint x: 140, startPoint y: 231, endPoint x: 139, endPoint y: 189, distance: 41.8
click at [139, 189] on textarea at bounding box center [157, 192] width 180 height 100
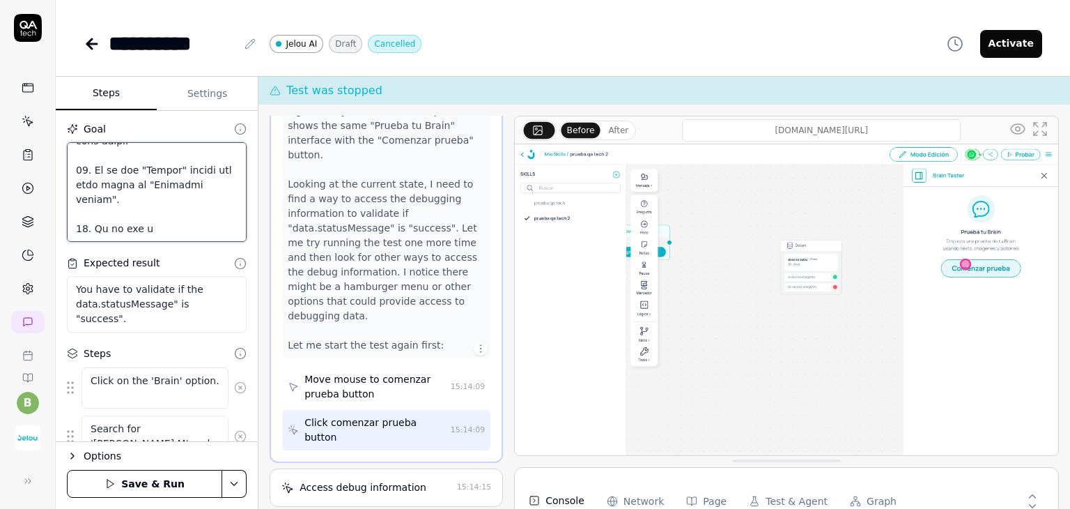
scroll to position [731, 0]
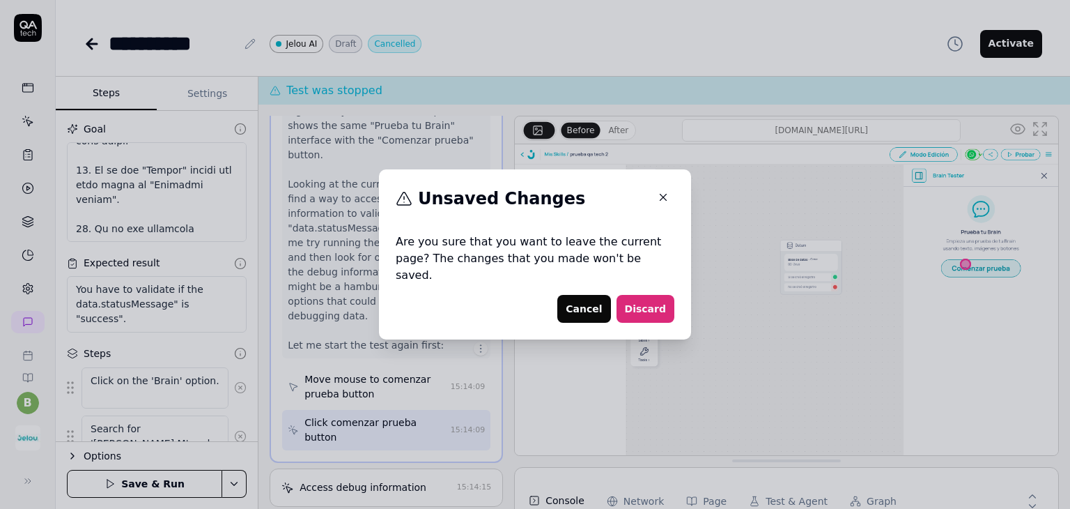
click at [568, 298] on button "Cancel" at bounding box center [583, 309] width 53 height 28
click at [568, 301] on button "Cancel" at bounding box center [583, 309] width 53 height 28
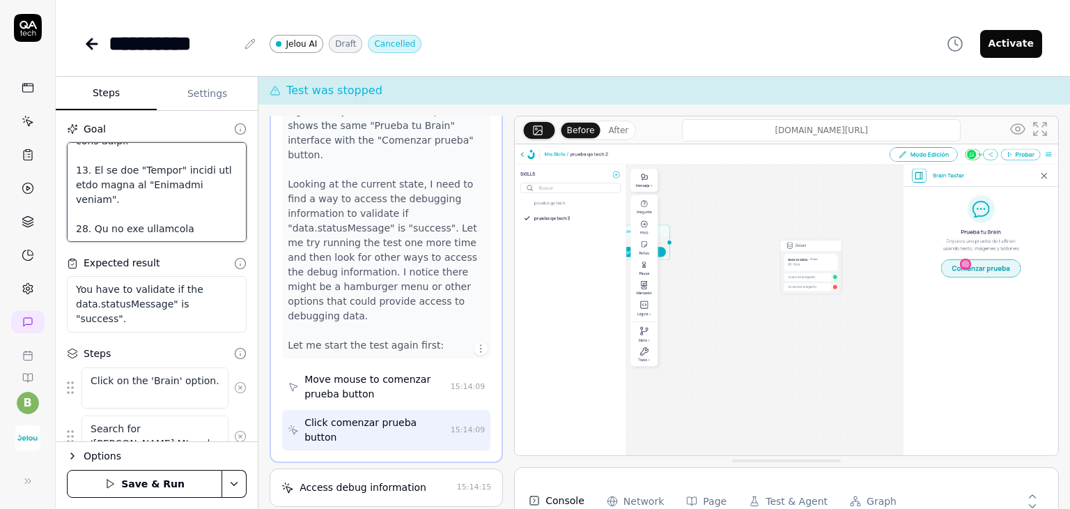
click at [192, 226] on textarea at bounding box center [157, 192] width 180 height 100
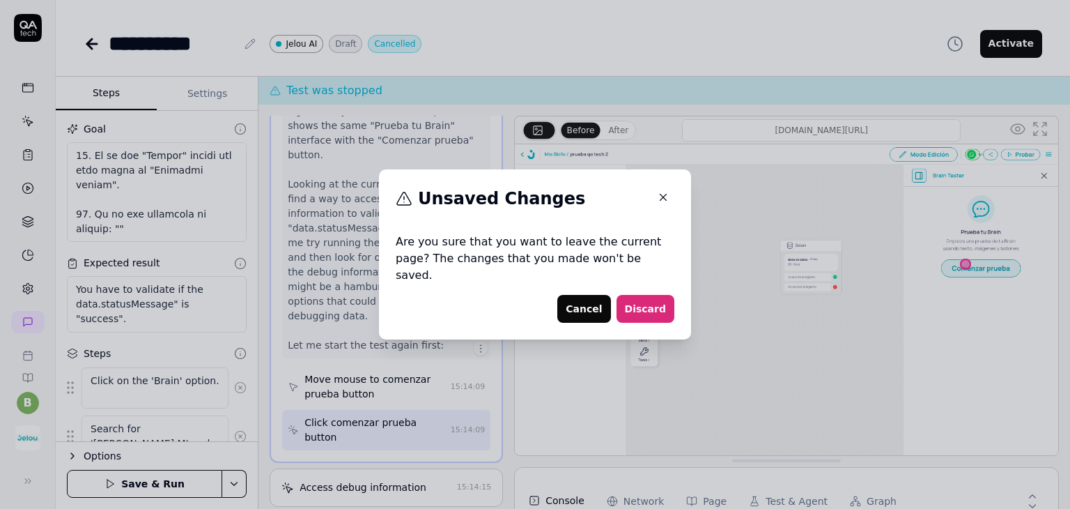
click at [584, 302] on button "Cancel" at bounding box center [583, 309] width 53 height 28
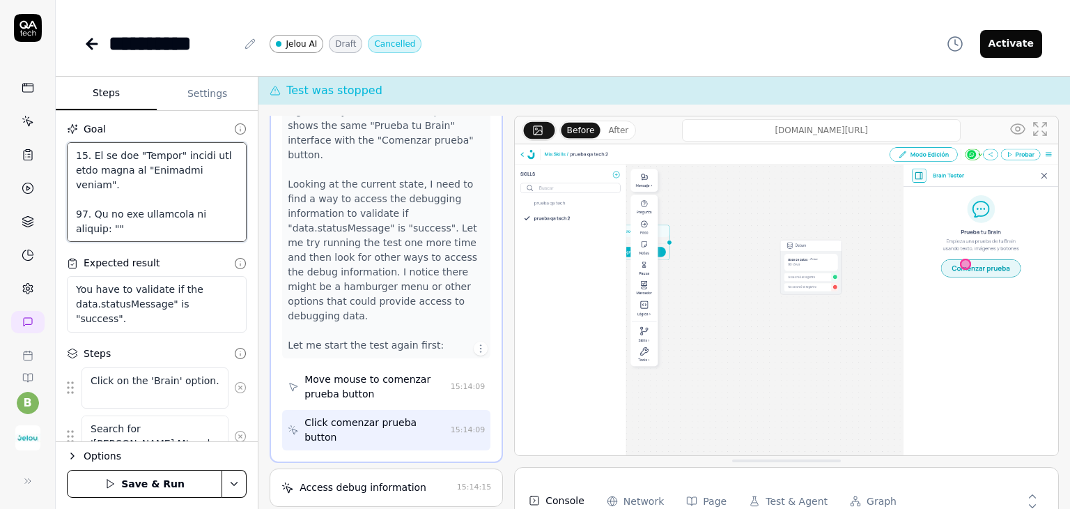
click at [128, 228] on textarea at bounding box center [157, 192] width 180 height 100
paste textarea "Se ejecutó exitosamente"
click at [188, 233] on textarea at bounding box center [157, 192] width 180 height 100
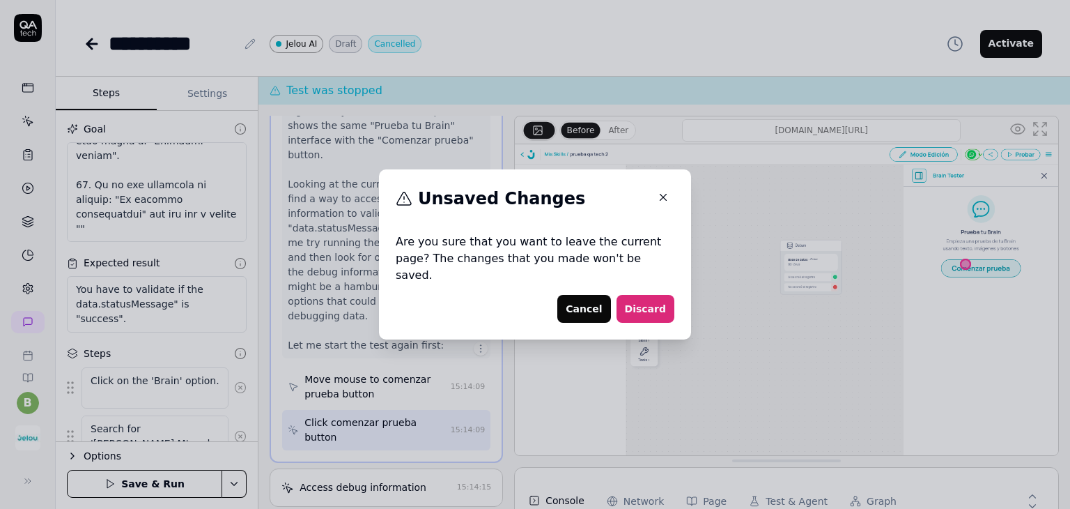
click at [578, 295] on button "Cancel" at bounding box center [583, 309] width 53 height 28
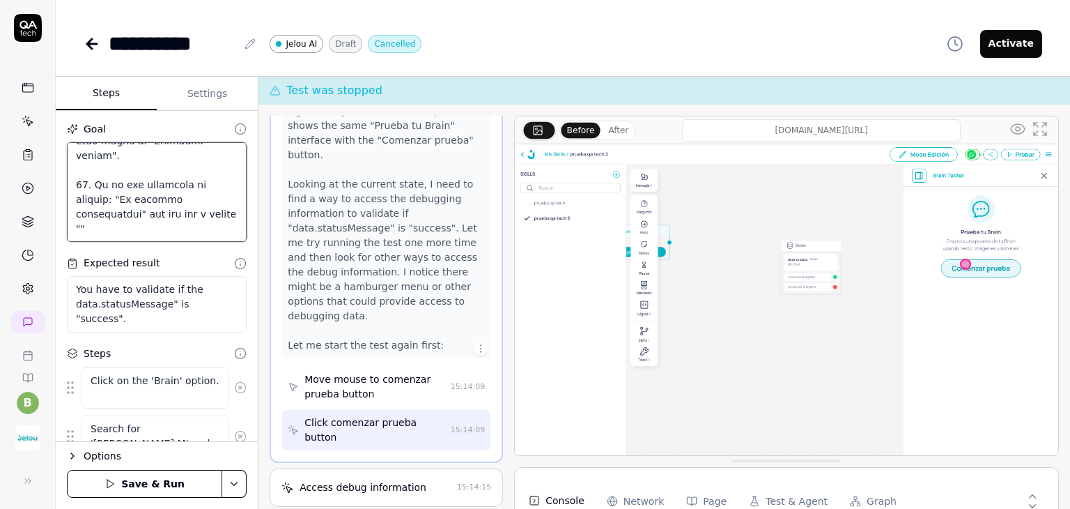
click at [114, 228] on textarea at bounding box center [157, 192] width 180 height 100
click at [203, 231] on textarea at bounding box center [157, 192] width 180 height 100
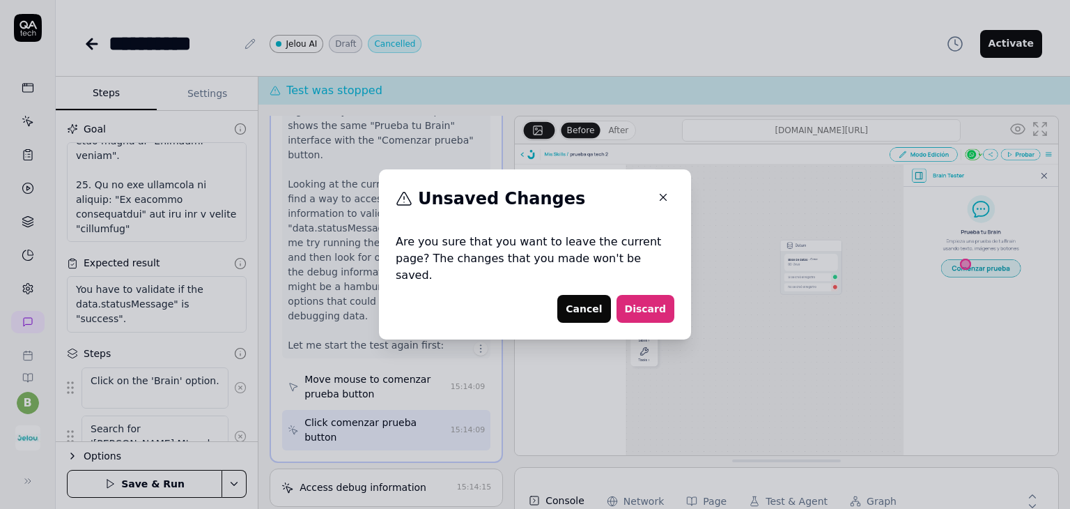
click at [590, 309] on button "Cancel" at bounding box center [583, 309] width 53 height 28
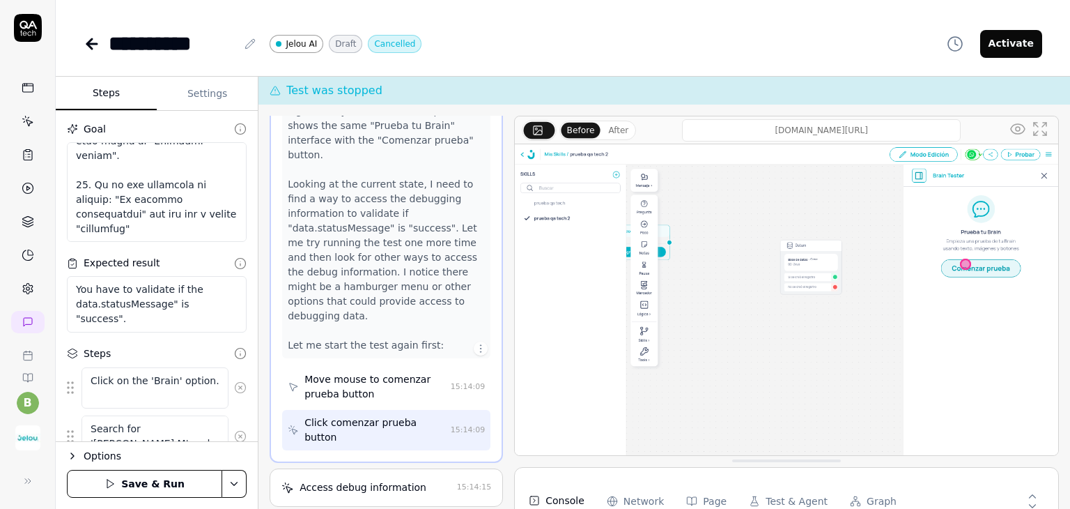
scroll to position [70, 0]
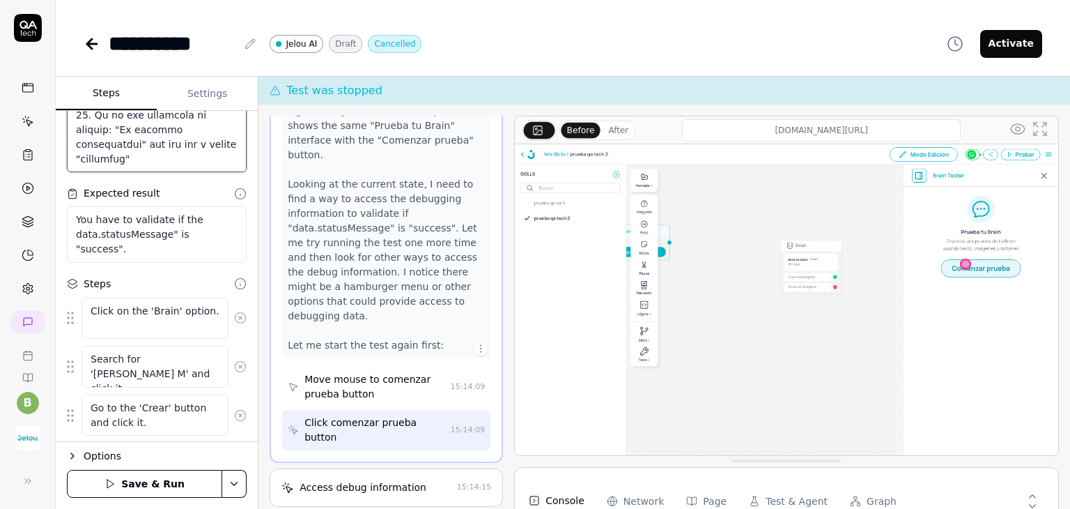
click at [185, 164] on textarea at bounding box center [157, 122] width 180 height 100
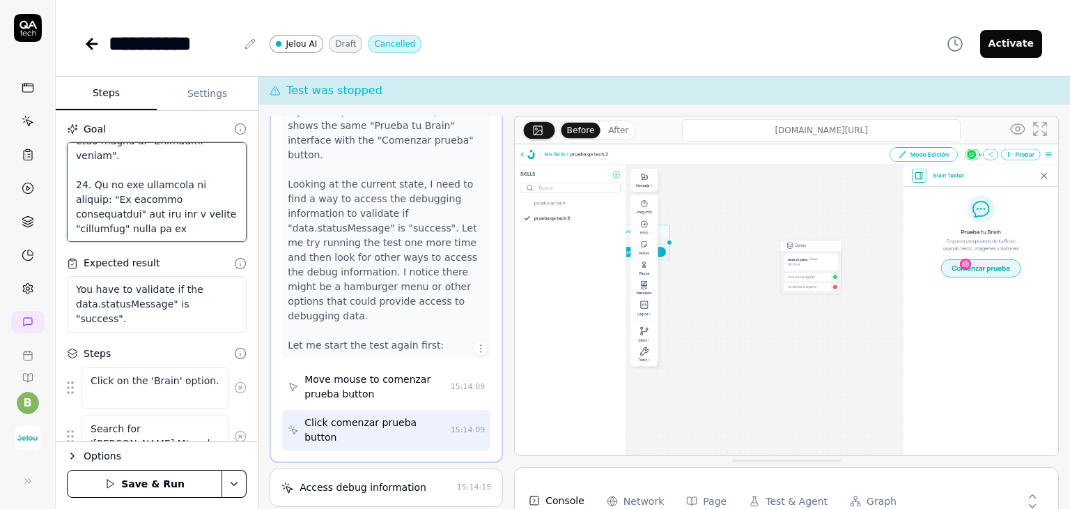
scroll to position [775, 0]
click at [218, 229] on textarea at bounding box center [157, 192] width 180 height 100
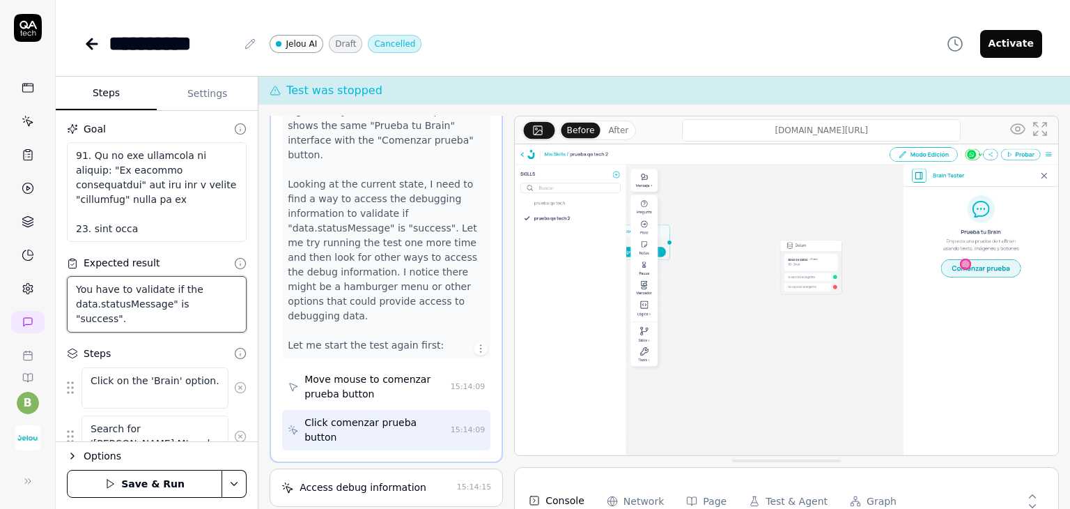
drag, startPoint x: 119, startPoint y: 316, endPoint x: 76, endPoint y: 307, distance: 44.0
click at [76, 307] on textarea "You have to validate if the data.statusMessage" is "success"." at bounding box center [157, 304] width 180 height 56
click at [175, 223] on textarea at bounding box center [157, 192] width 180 height 100
click at [168, 235] on textarea at bounding box center [157, 192] width 180 height 100
paste textarea "data.statusMessage" is "success"."
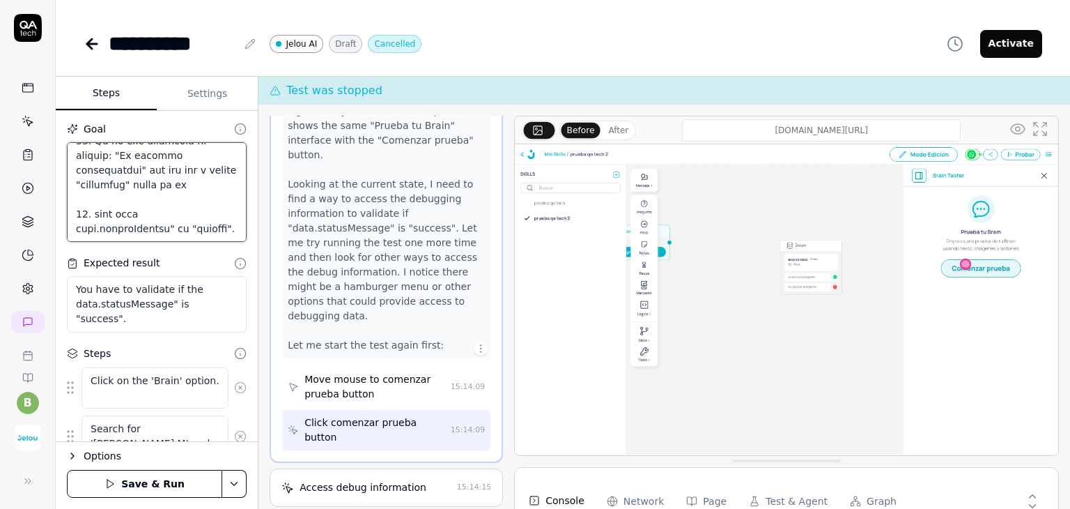
scroll to position [826, 0]
click at [169, 234] on textarea at bounding box center [157, 192] width 180 height 100
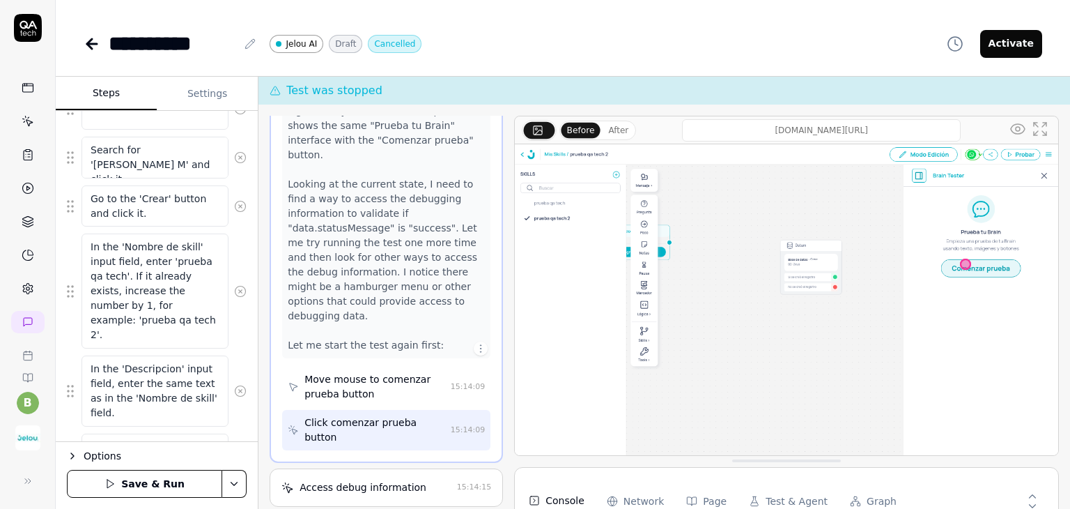
scroll to position [0, 0]
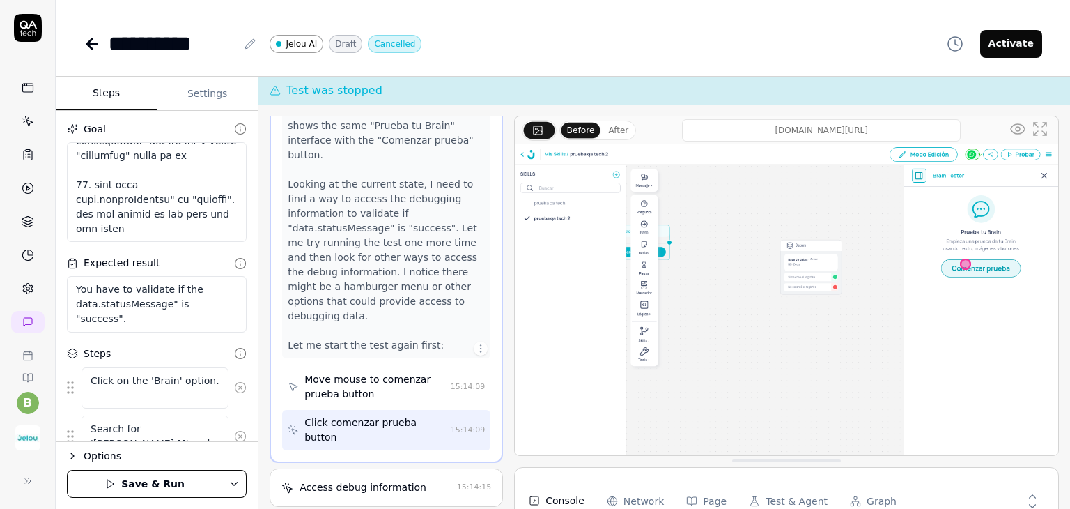
click at [146, 481] on button "Save & Run" at bounding box center [144, 484] width 155 height 28
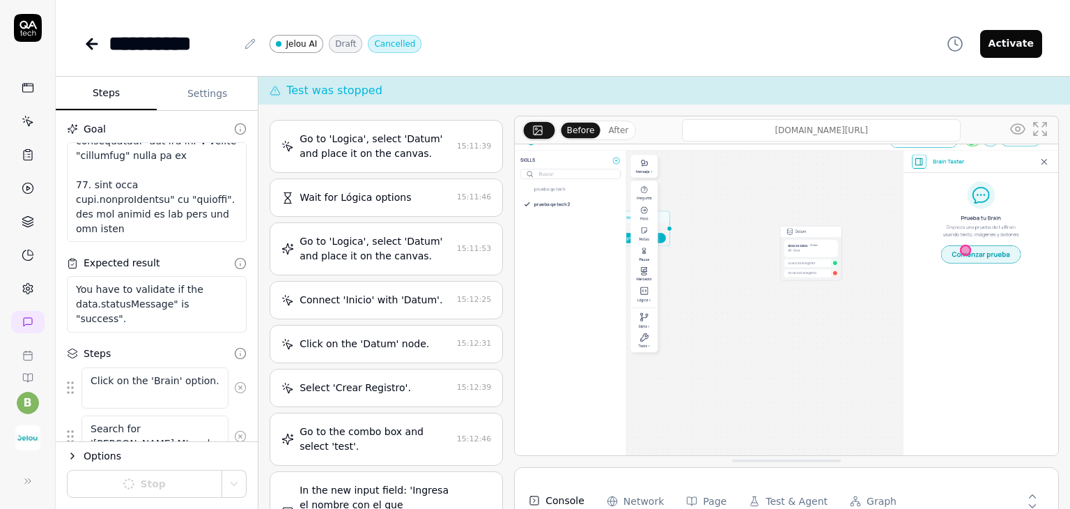
scroll to position [17, 0]
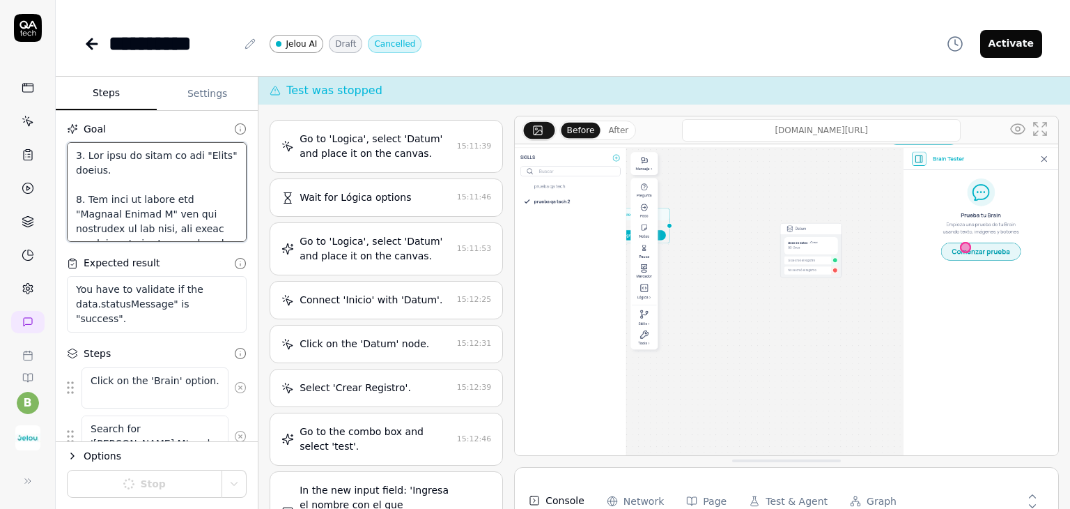
drag, startPoint x: 188, startPoint y: 228, endPoint x: 62, endPoint y: 152, distance: 147.5
click at [62, 152] on div "Goal Expected result You have to validate if the data.statusMessage" is "succes…" at bounding box center [157, 276] width 202 height 331
click at [133, 170] on textarea at bounding box center [157, 192] width 180 height 100
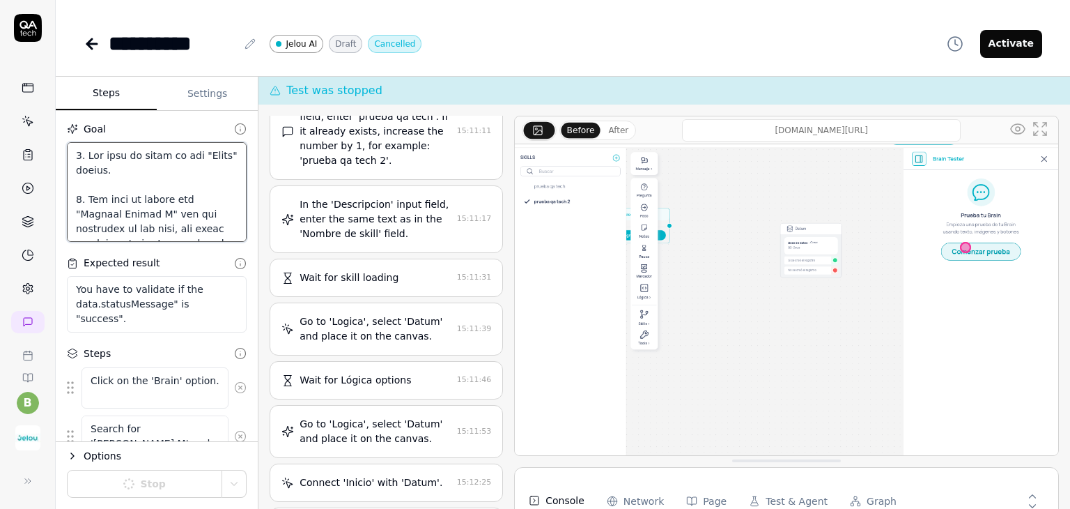
scroll to position [232, 0]
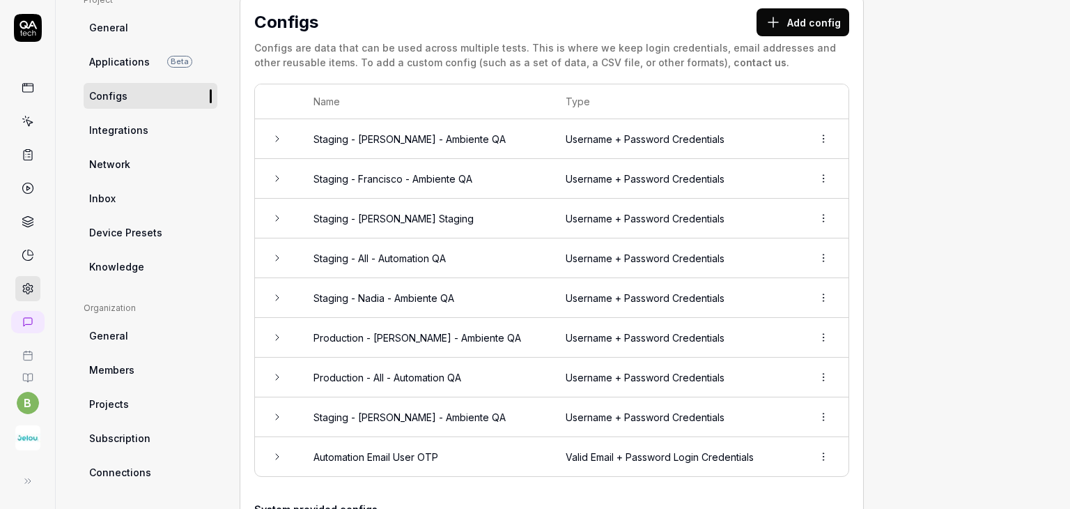
scroll to position [70, 0]
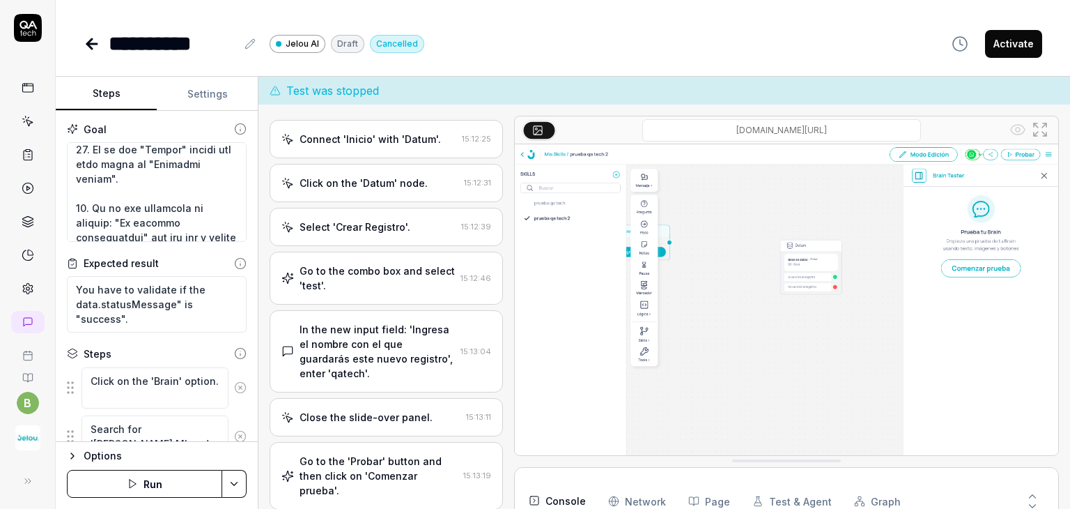
click at [388, 40] on div "Cancelled" at bounding box center [397, 44] width 54 height 18
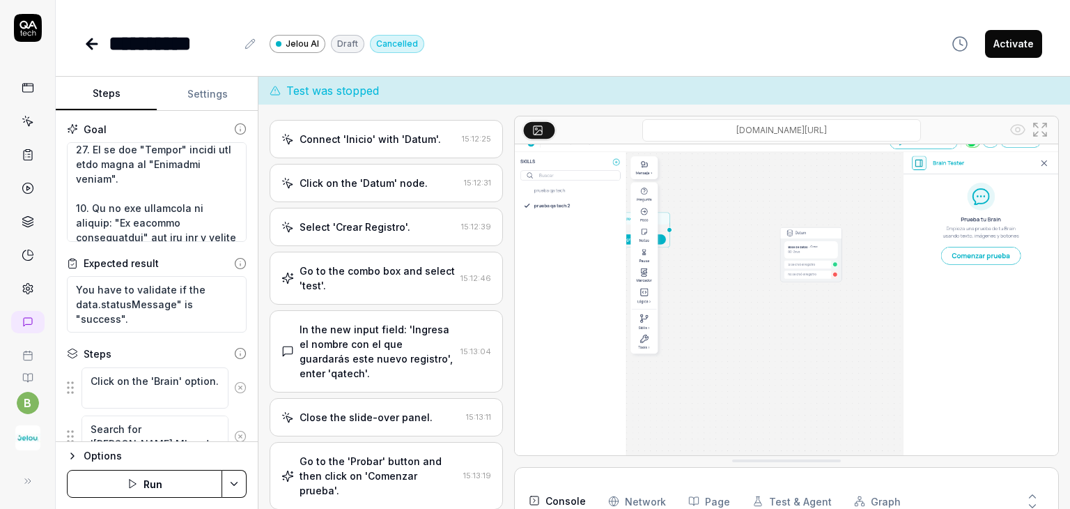
scroll to position [17, 0]
click at [229, 483] on html "**********" at bounding box center [535, 306] width 1070 height 613
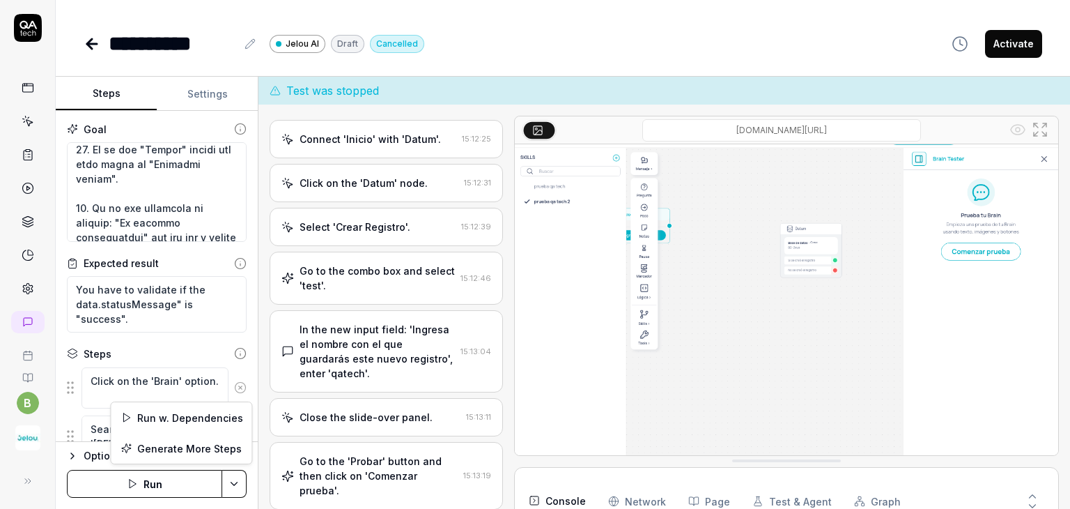
click at [60, 479] on html "**********" at bounding box center [535, 306] width 1070 height 613
click at [84, 477] on button "Run" at bounding box center [144, 484] width 155 height 28
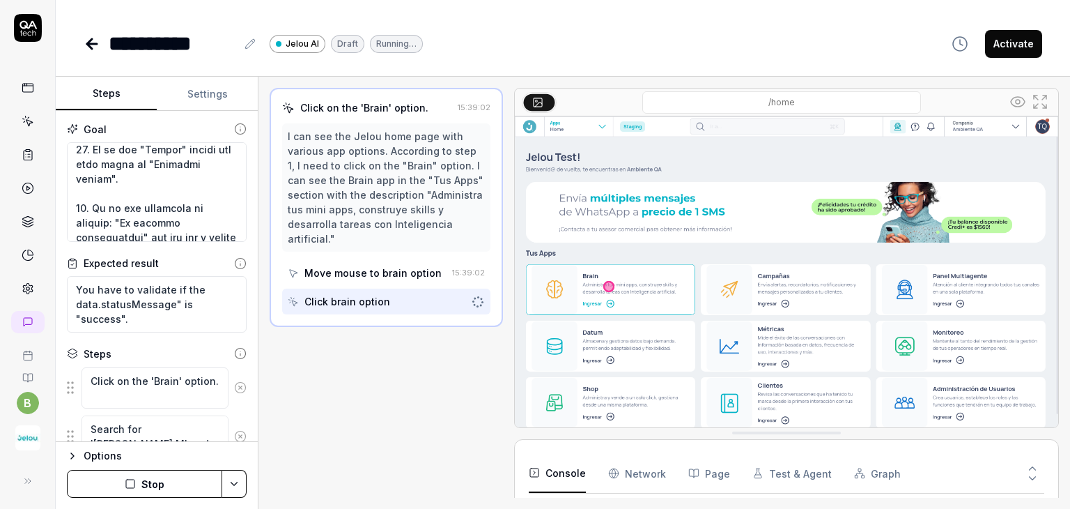
scroll to position [22, 0]
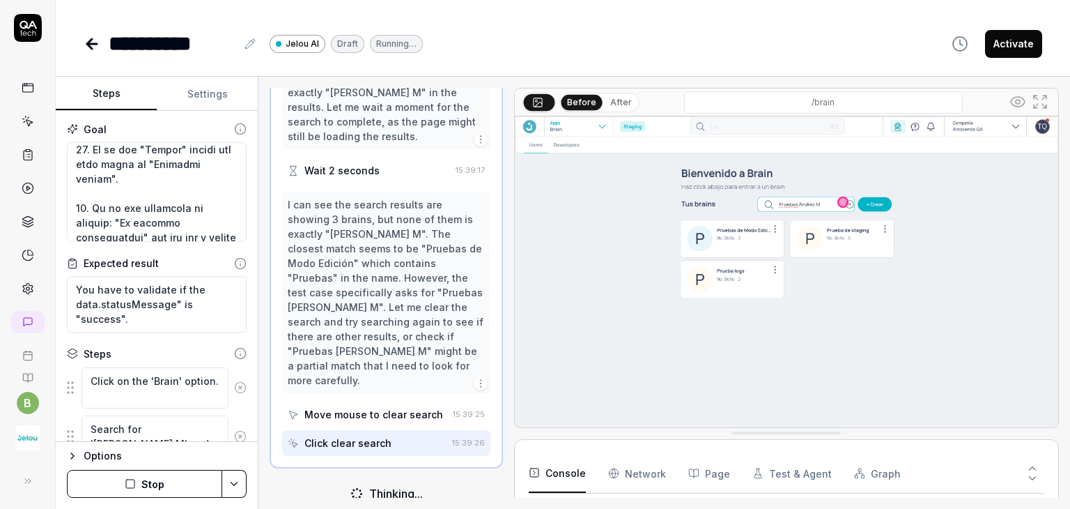
scroll to position [418, 0]
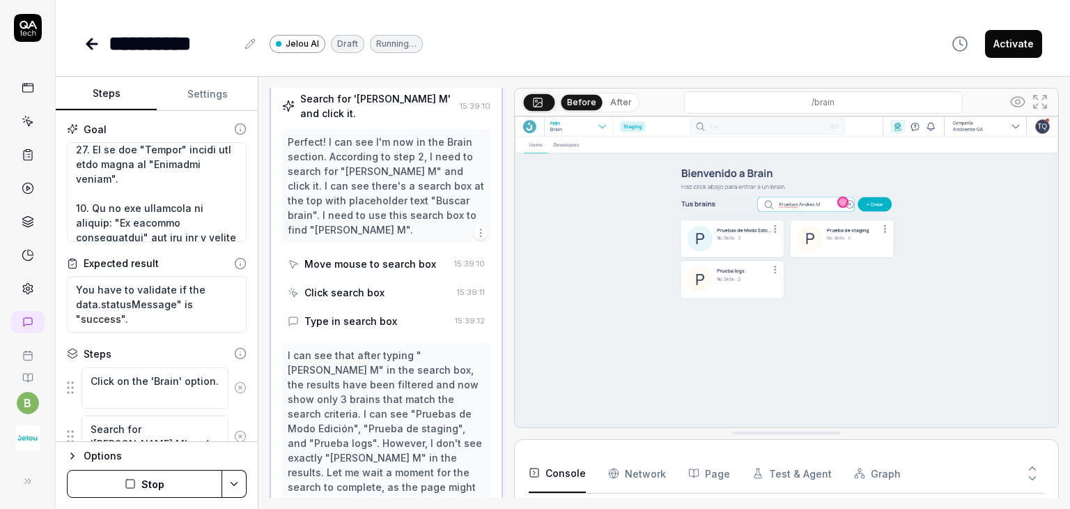
click at [137, 476] on button "Stop" at bounding box center [144, 484] width 155 height 28
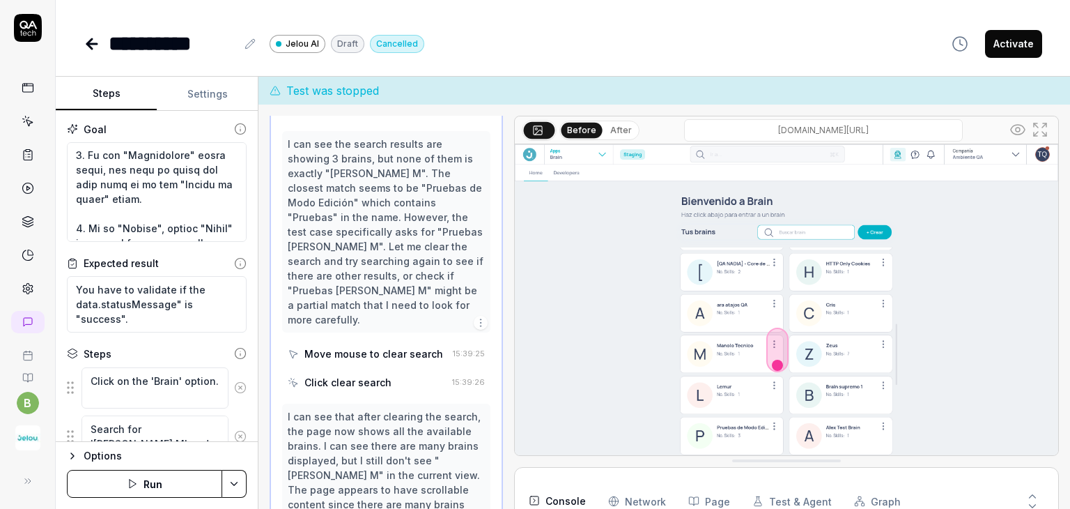
scroll to position [348, 0]
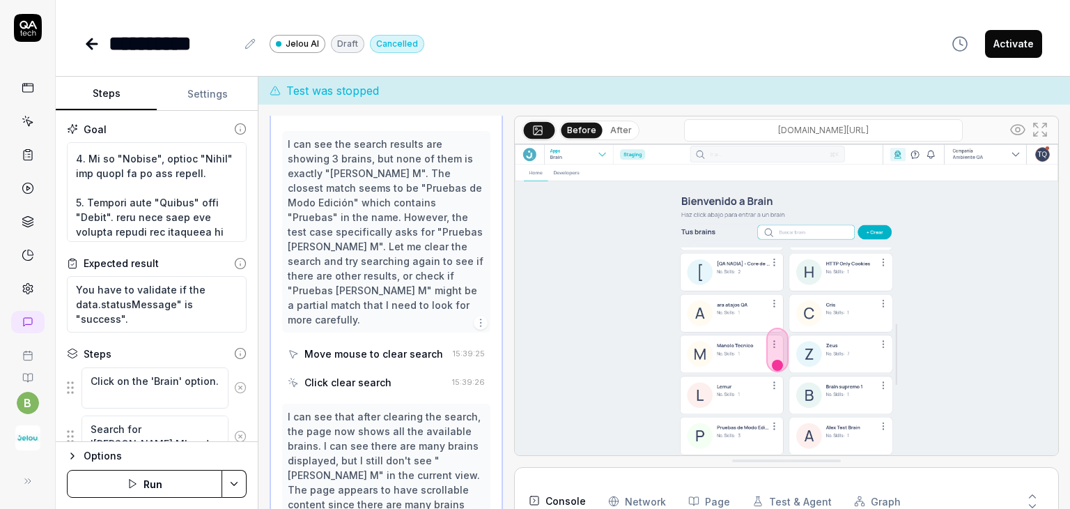
type textarea "*"
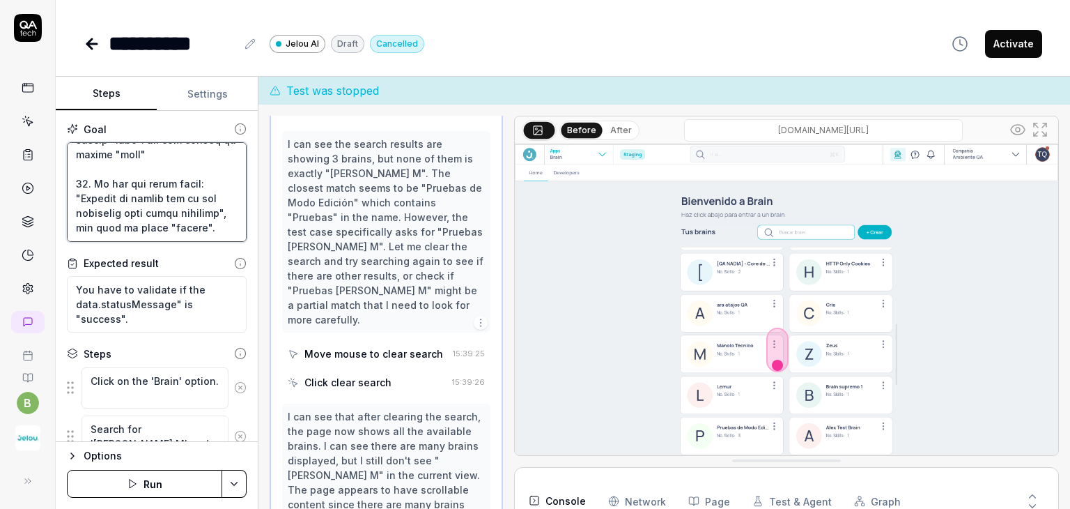
drag, startPoint x: 127, startPoint y: 169, endPoint x: 119, endPoint y: 169, distance: 7.7
click at [119, 169] on textarea at bounding box center [157, 192] width 180 height 100
click at [122, 169] on textarea at bounding box center [157, 192] width 180 height 100
type textarea "1. You have to click on the "Brain" option. 2. You have to search for "Pruebas …"
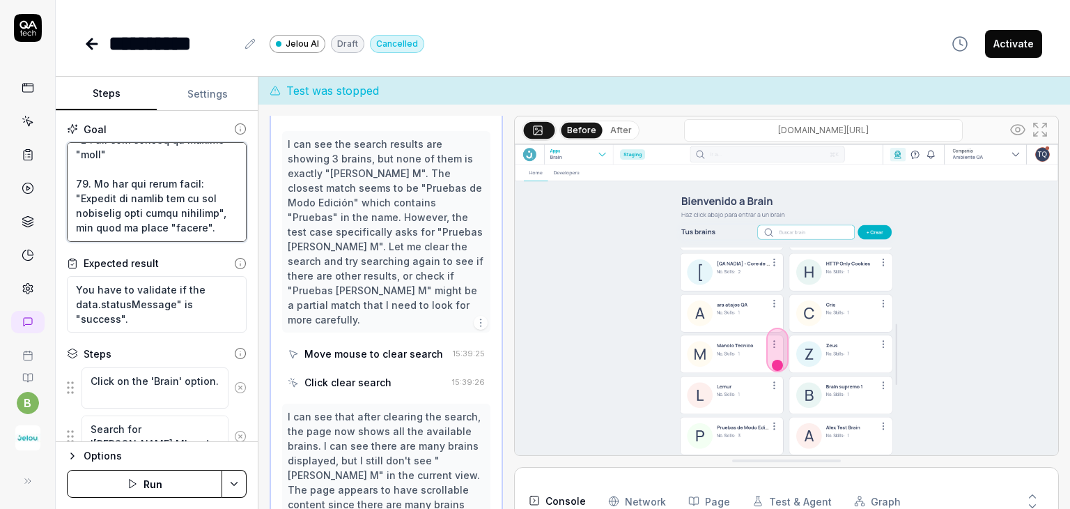
type textarea "*"
type textarea "1. You have to click on the "Brain" option. 2. You have to search for "Pruebas …"
type textarea "*"
type textarea "1. You have to click on the "Brain" option. 2. You have to search for "Pruebas …"
type textarea "*"
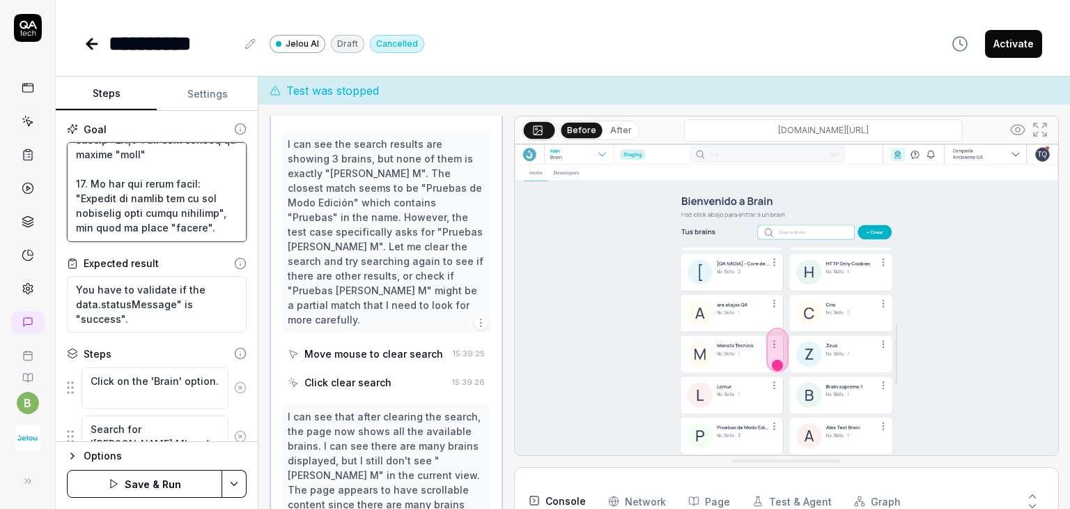
type textarea "1. You have to click on the "Brain" option. 2. You have to search for "Pruebas …"
type textarea "*"
type textarea "1. You have to click on the "Brain" option. 2. You have to search for "Pruebas …"
type textarea "*"
type textarea "1. You have to click on the "Brain" option. 2. You have to search for "Pruebas …"
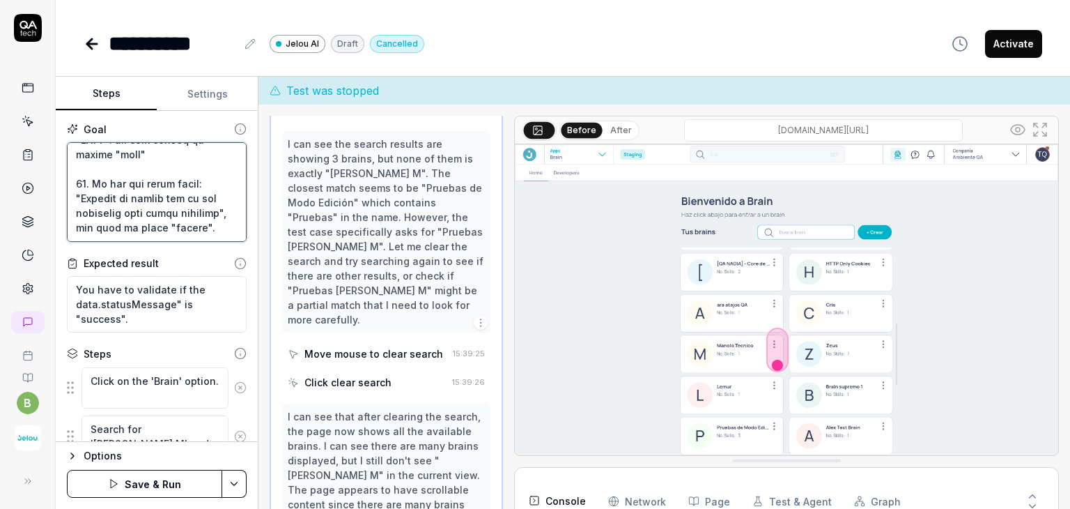
type textarea "*"
type textarea "1. You have to click on the "Brain" option. 2. You have to search for "Pruebas …"
type textarea "*"
type textarea "1. You have to click on the "Brain" option. 2. You have to search for "Pruebas …"
type textarea "*"
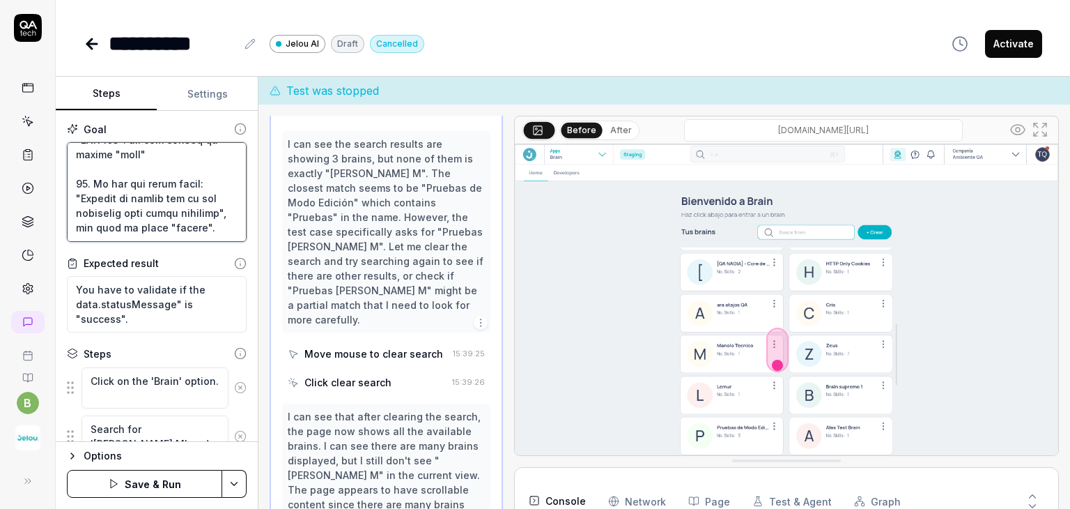
type textarea "1. You have to click on the "Brain" option. 2. You have to search for "Pruebas …"
type textarea "*"
click at [158, 183] on textarea at bounding box center [157, 192] width 180 height 100
type textarea "1. You have to click on the "Brain" option. 2. You have to search for "Pruebas …"
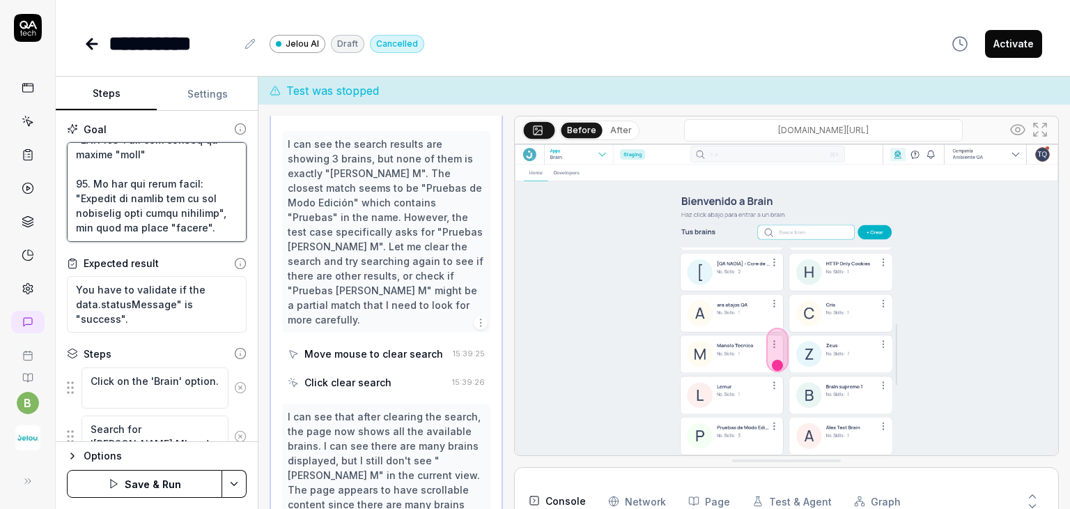
type textarea "*"
type textarea "1. You have to click on the "Brain" option. 2. You have to search for "Pruebas …"
type textarea "*"
type textarea "1. You have to click on the "Brain" option. 2. You have to search for "Pruebas …"
type textarea "*"
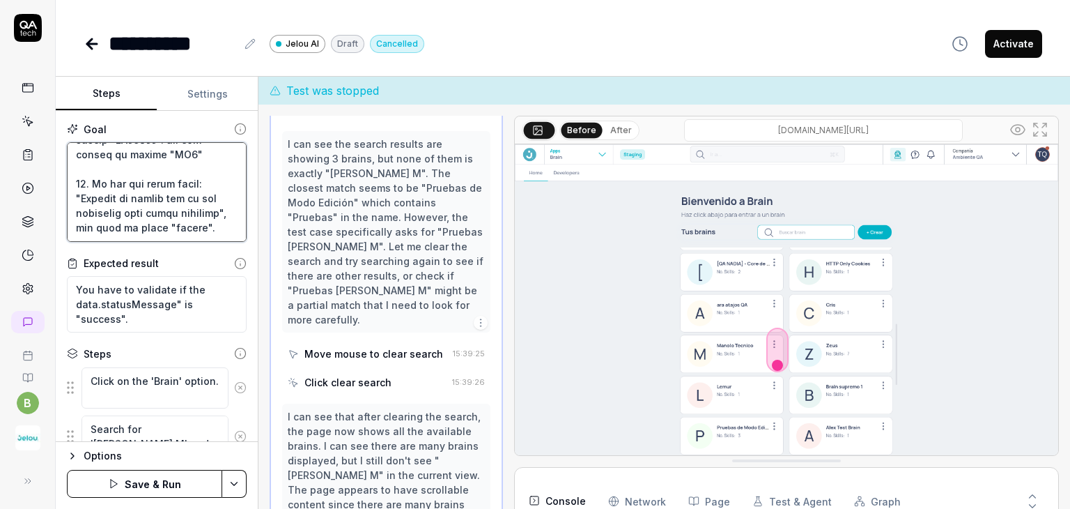
type textarea "1. You have to click on the "Brain" option. 2. You have to search for "Pruebas …"
type textarea "*"
type textarea "1. You have to click on the "Brain" option. 2. You have to search for "Pruebas …"
type textarea "*"
type textarea "1. You have to click on the "Brain" option. 2. You have to search for "Pruebas …"
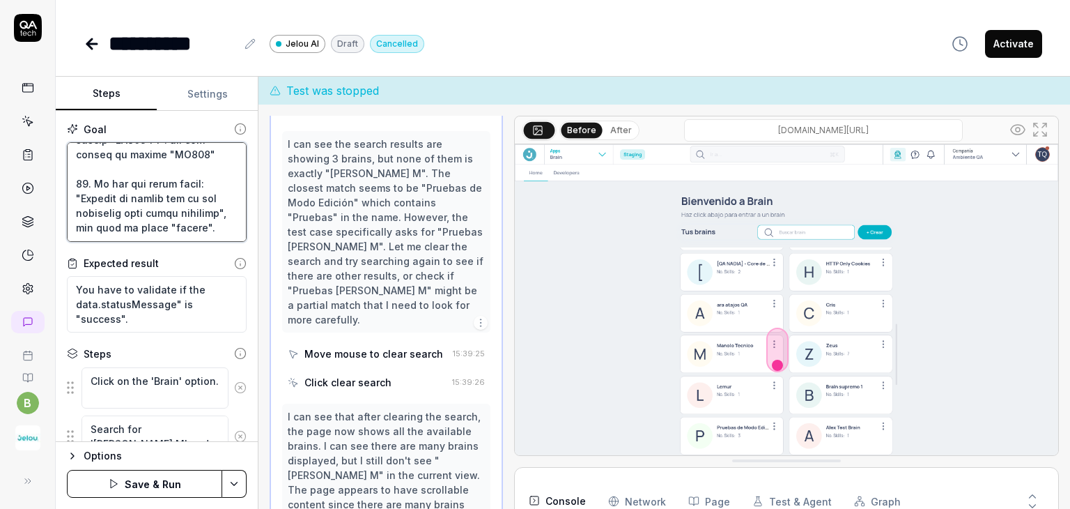
type textarea "*"
type textarea "1. You have to click on the "Brain" option. 2. You have to search for "Pruebas …"
type textarea "*"
type textarea "1. You have to click on the "Brain" option. 2. You have to search for "Pruebas …"
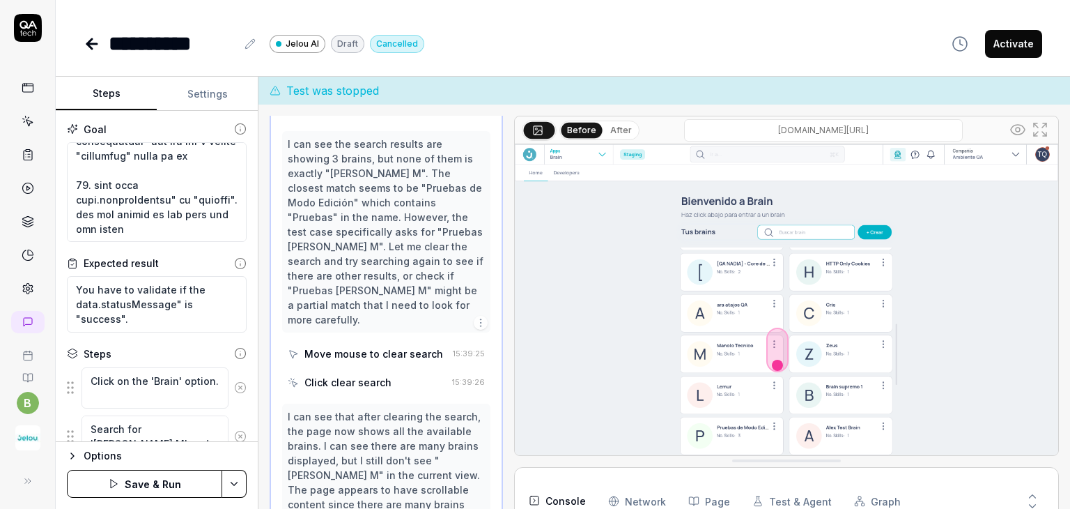
click at [159, 479] on button "Save & Run" at bounding box center [144, 484] width 155 height 28
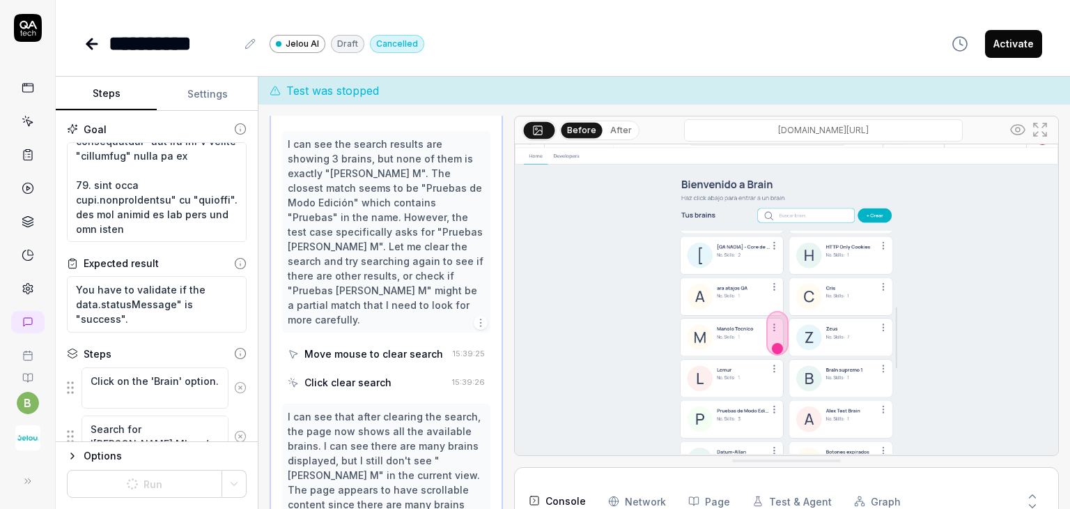
type textarea "*"
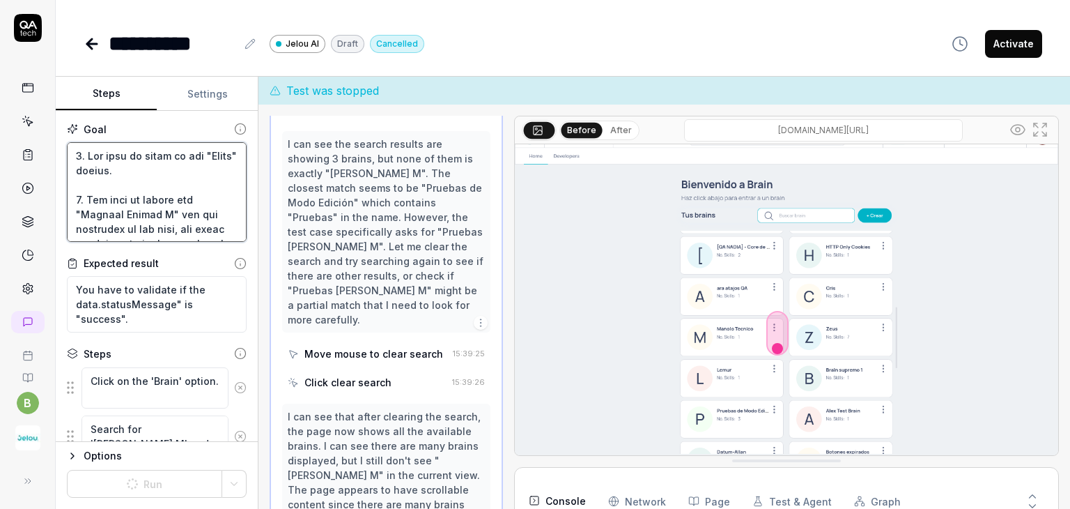
drag, startPoint x: 184, startPoint y: 227, endPoint x: 57, endPoint y: 130, distance: 160.0
click at [57, 130] on div "Goal Expected result You have to validate if the data.statusMessage" is "succes…" at bounding box center [157, 276] width 202 height 331
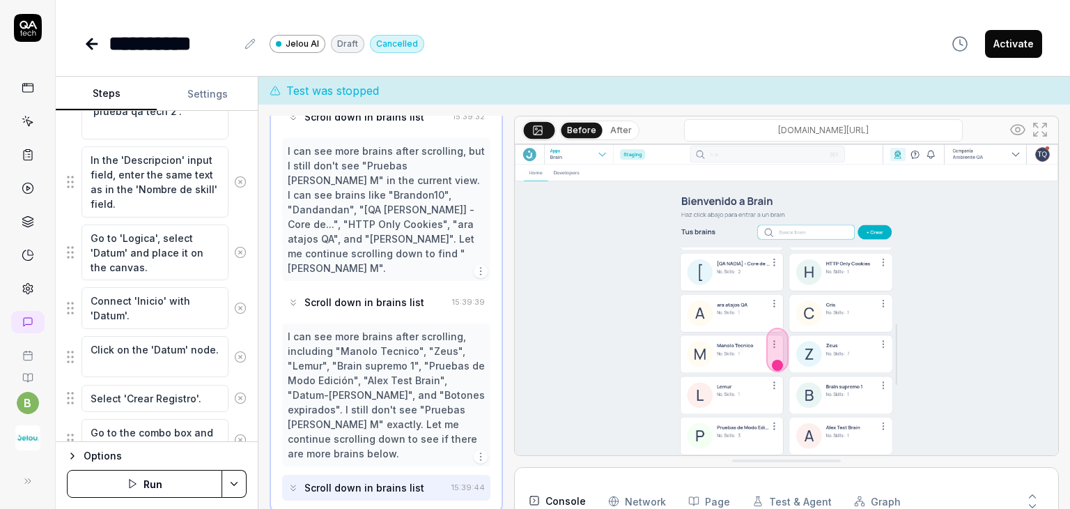
scroll to position [22, 0]
click at [141, 474] on button "Run" at bounding box center [144, 484] width 155 height 28
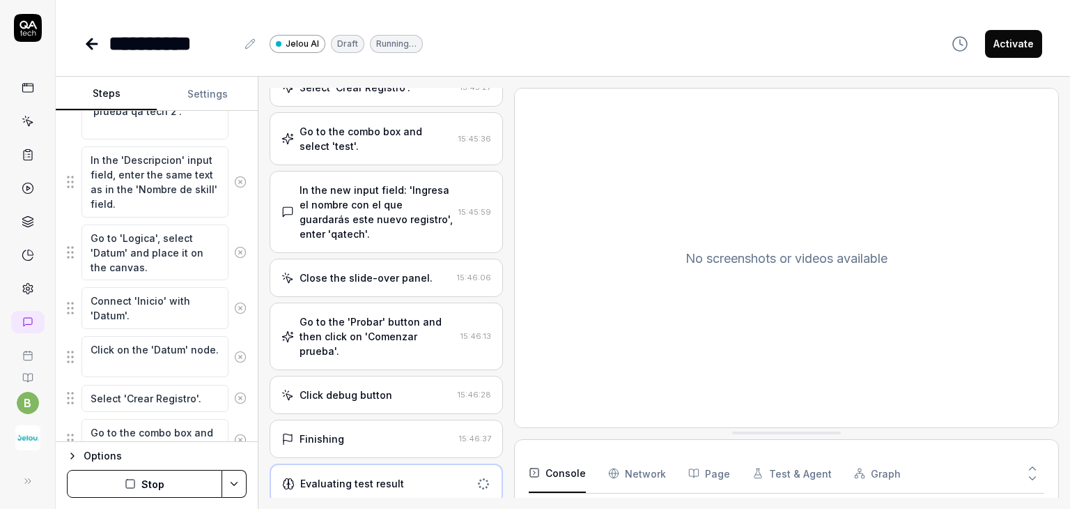
scroll to position [634, 0]
click at [380, 399] on div "Click debug button 15:46:28" at bounding box center [386, 394] width 233 height 38
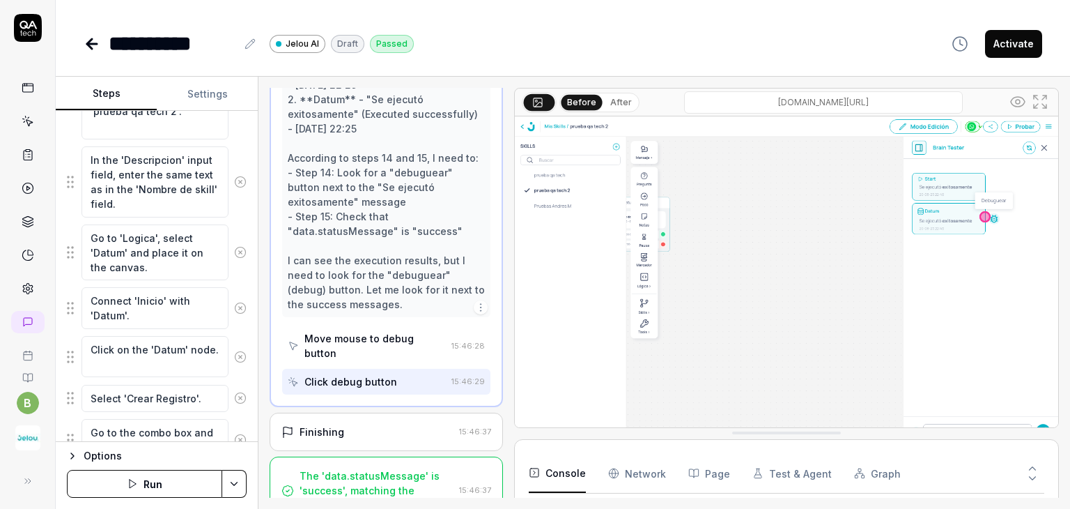
scroll to position [1096, 0]
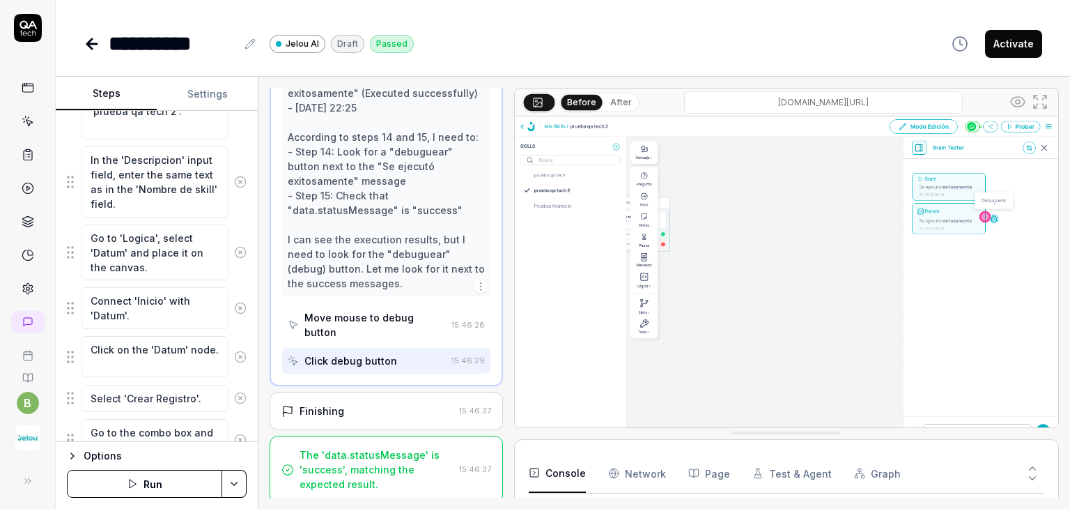
click at [376, 414] on div "Finishing 15:46:37" at bounding box center [386, 410] width 233 height 38
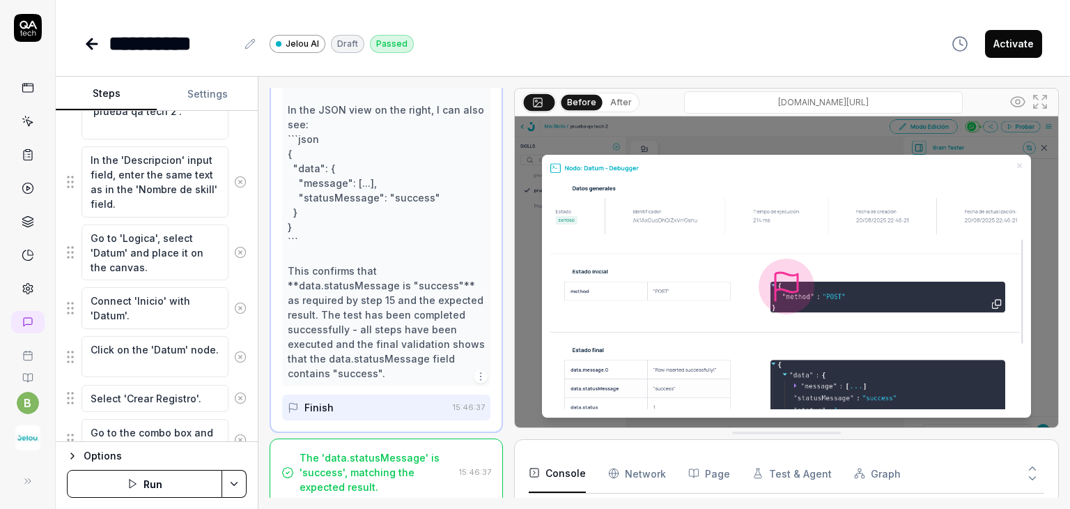
scroll to position [1170, 0]
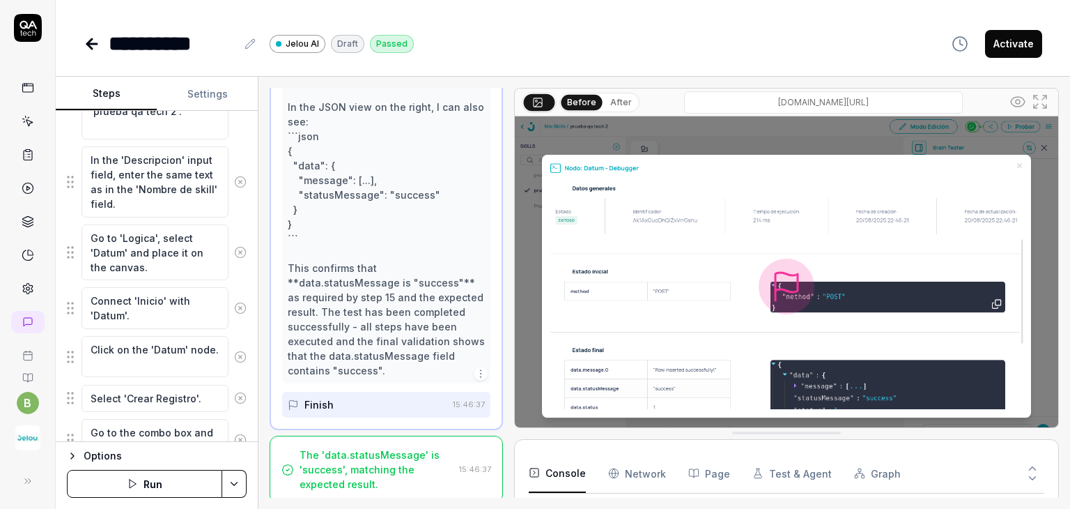
click at [209, 104] on button "Settings" at bounding box center [207, 93] width 101 height 33
type textarea "*"
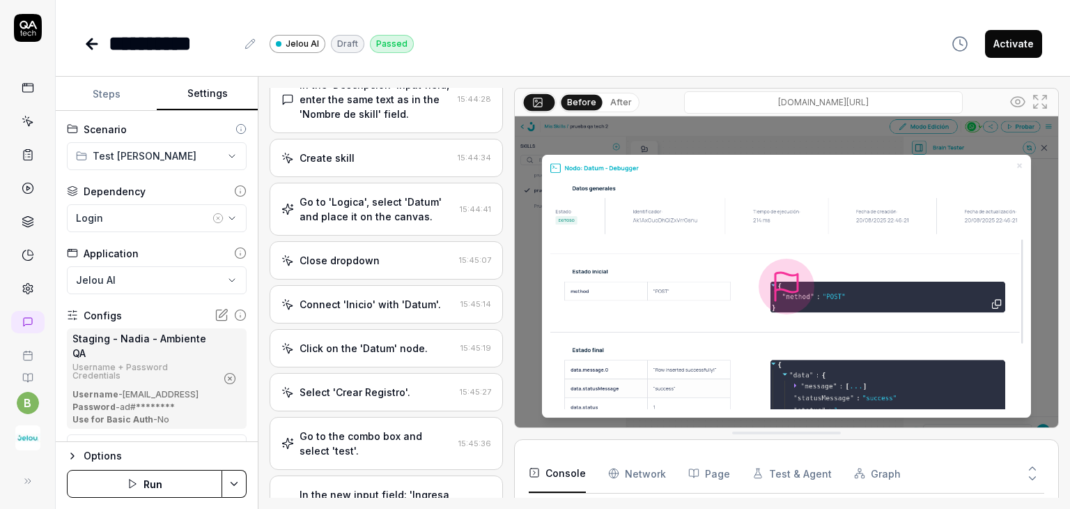
scroll to position [355, 0]
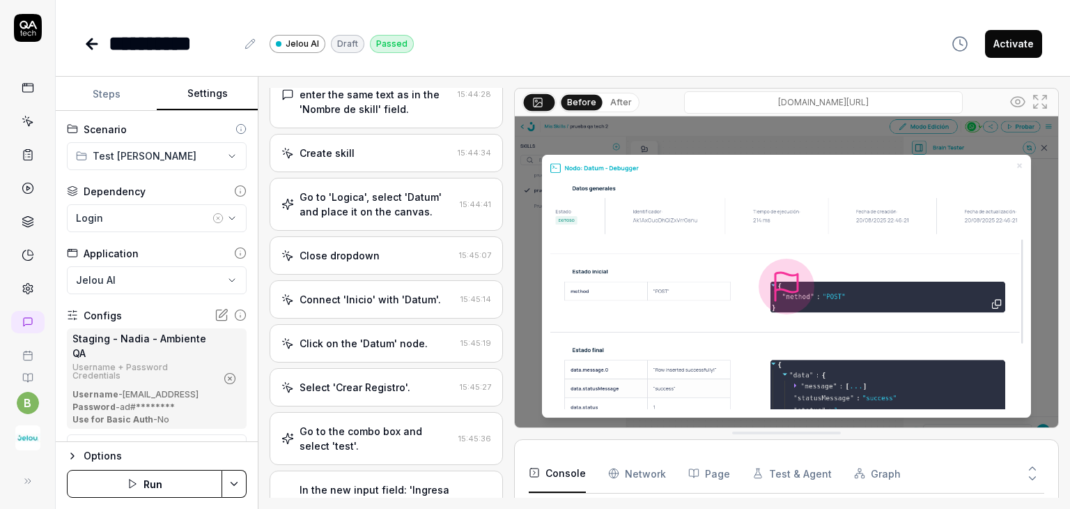
click at [652, 476] on Requests "Network" at bounding box center [637, 472] width 58 height 39
click at [800, 472] on button "Test & Agent" at bounding box center [791, 472] width 79 height 39
click at [881, 477] on button "Graph" at bounding box center [877, 472] width 47 height 39
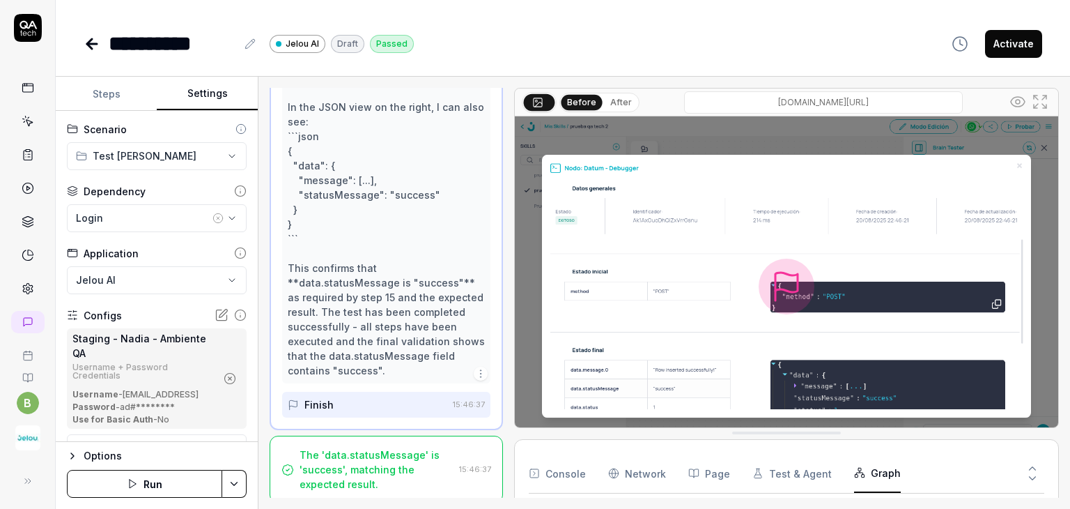
click at [358, 447] on div "The 'data.statusMessage' is 'success', matching the expected result." at bounding box center [377, 469] width 154 height 44
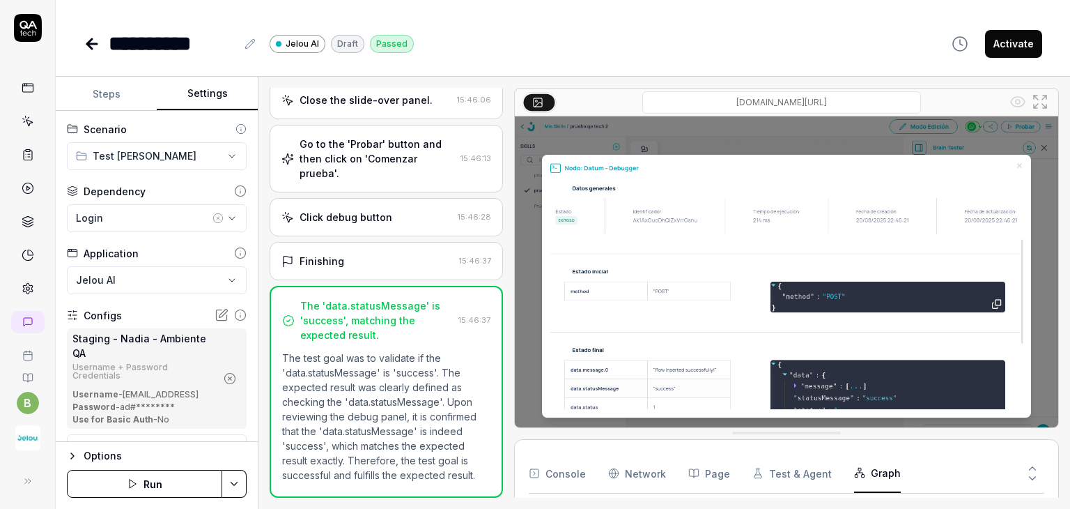
scroll to position [827, 0]
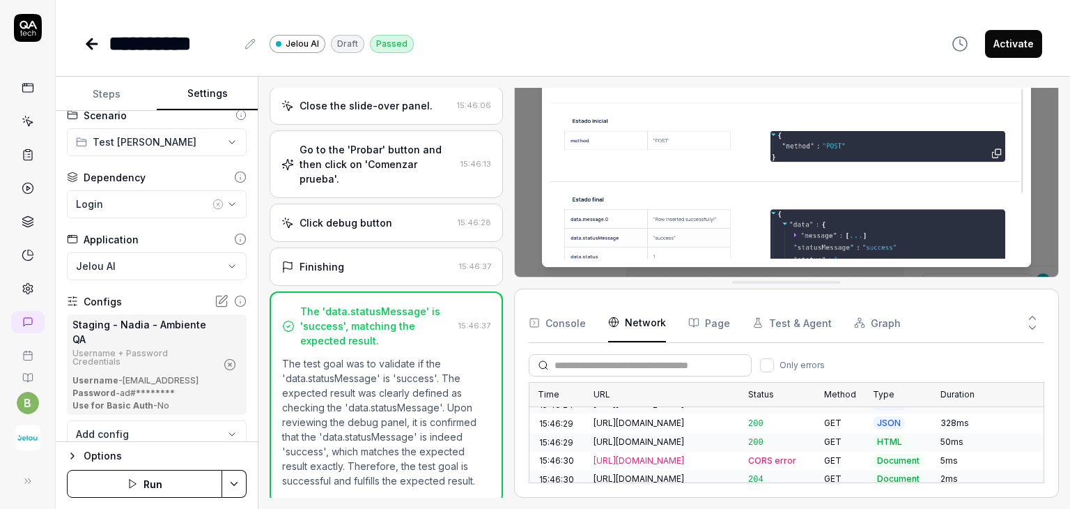
scroll to position [0, 0]
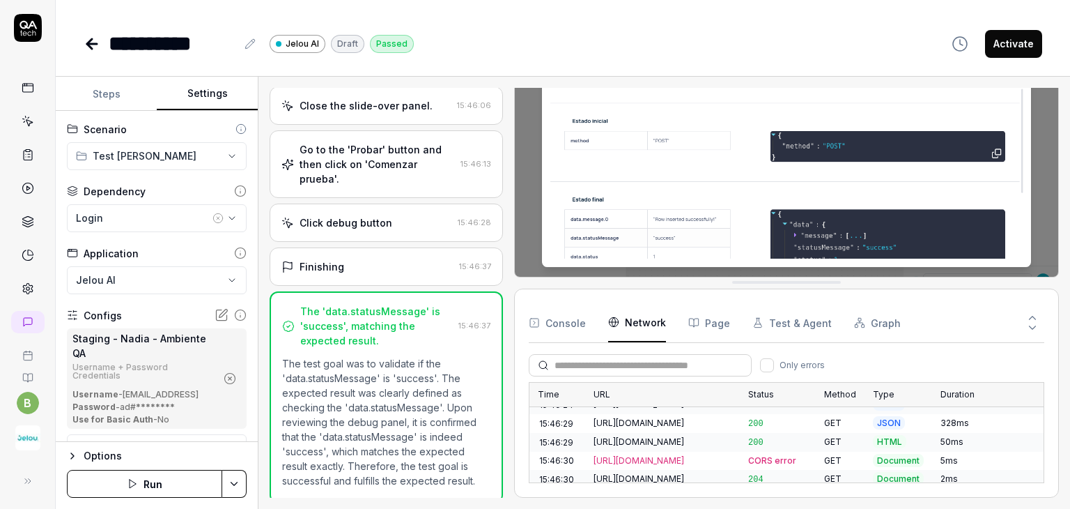
click at [109, 98] on button "Steps" at bounding box center [106, 93] width 101 height 33
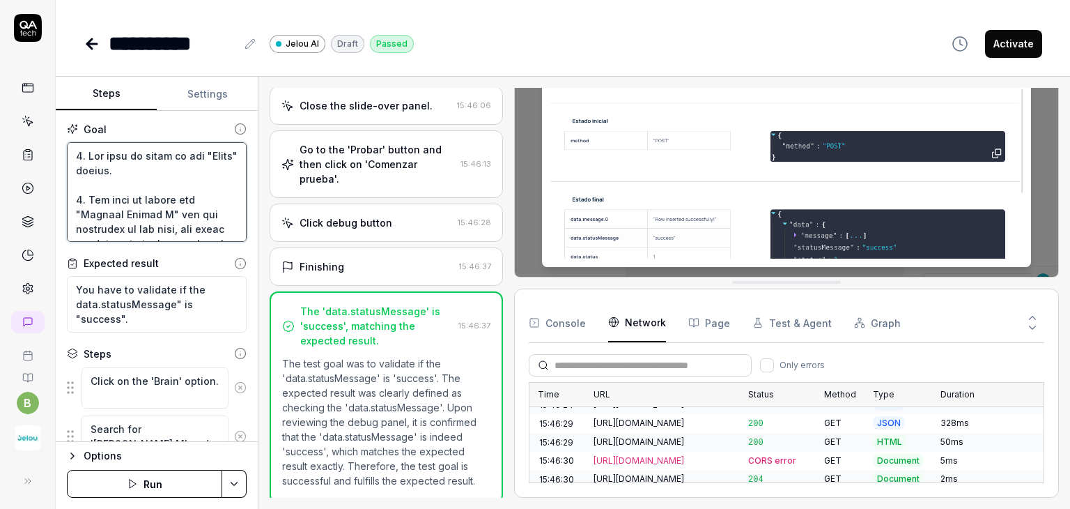
drag, startPoint x: 192, startPoint y: 227, endPoint x: 42, endPoint y: 126, distance: 180.6
click at [42, 126] on div "**********" at bounding box center [535, 254] width 1070 height 509
type textarea "*"
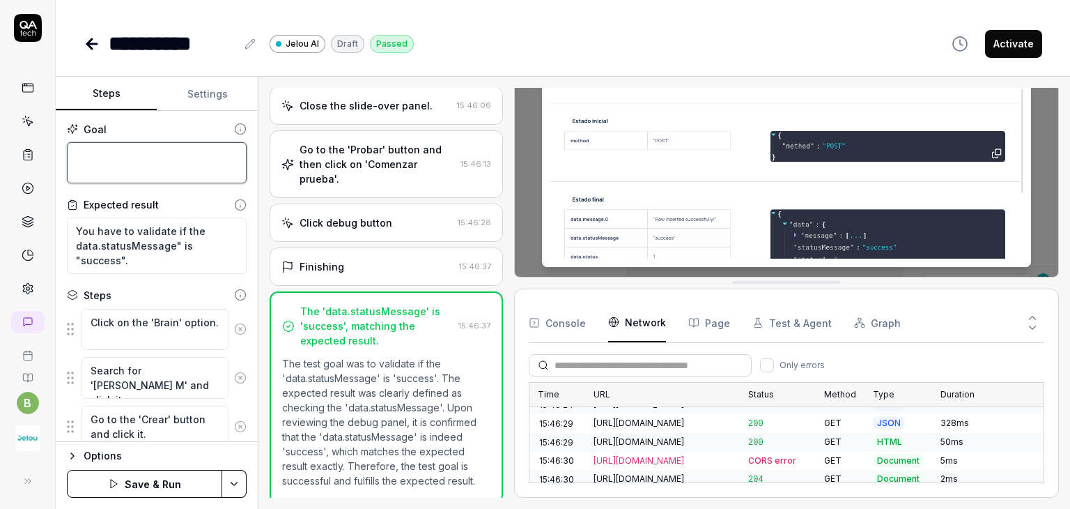
click at [103, 149] on textarea at bounding box center [157, 163] width 180 height 42
paste textarea "1. You have to click on the "Brain" option. 2. You have to search for "Pruebas …"
type textarea "*"
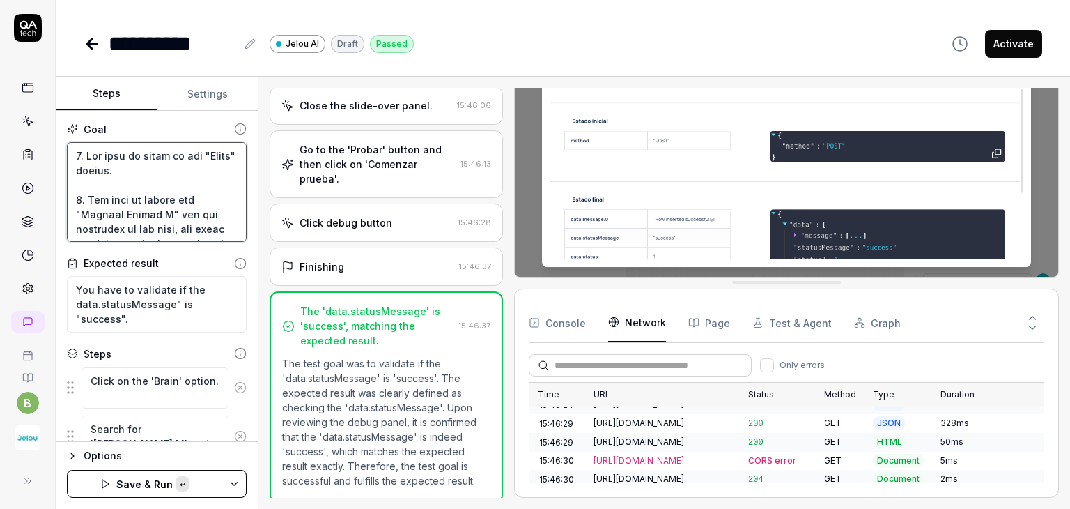
scroll to position [972, 0]
type textarea "1. You have to click on the "Brain" option. 2. You have to search for "Pruebas …"
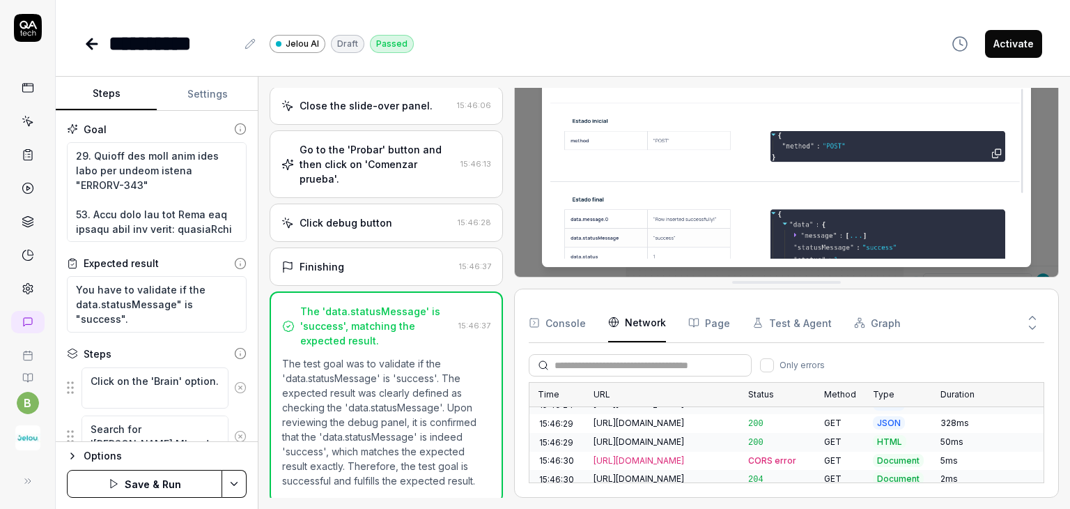
click at [131, 475] on button "Save & Run" at bounding box center [144, 484] width 155 height 28
type textarea "*"
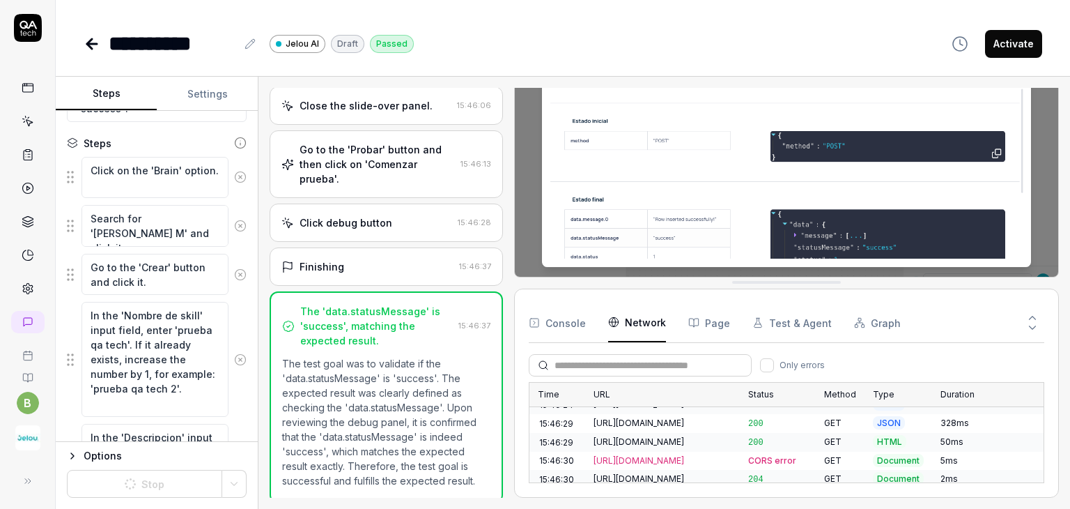
scroll to position [139, 0]
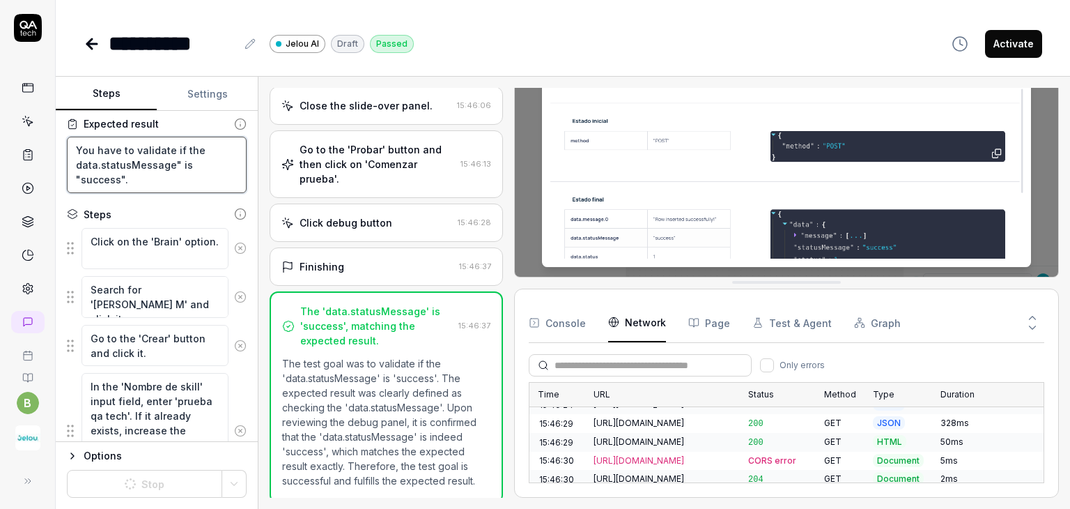
click at [173, 176] on textarea "You have to validate if the data.statusMessage" is "success"." at bounding box center [157, 165] width 180 height 56
drag, startPoint x: 173, startPoint y: 176, endPoint x: 70, endPoint y: 146, distance: 107.4
click at [70, 146] on textarea "You have to validate if the data.statusMessage" is "success"." at bounding box center [157, 165] width 180 height 56
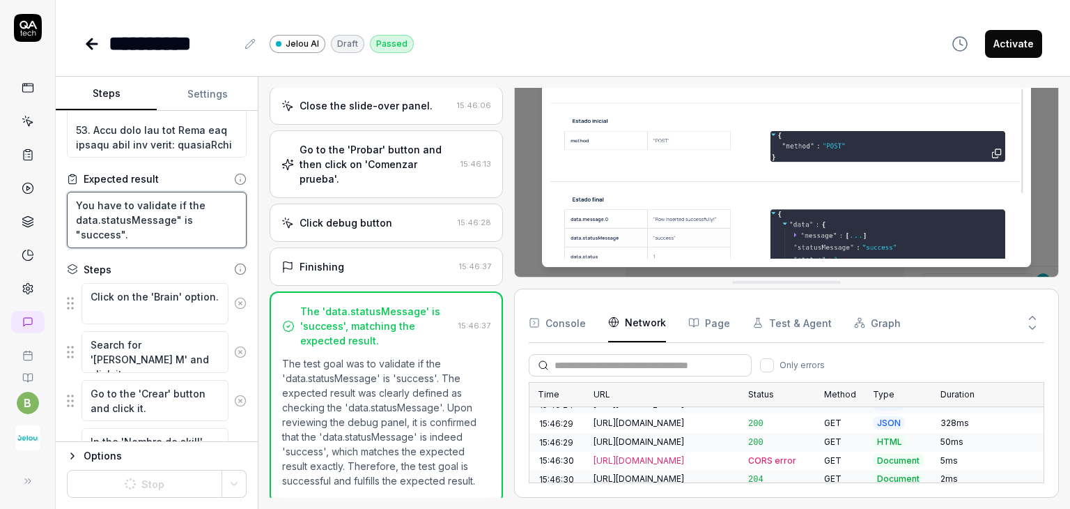
scroll to position [70, 0]
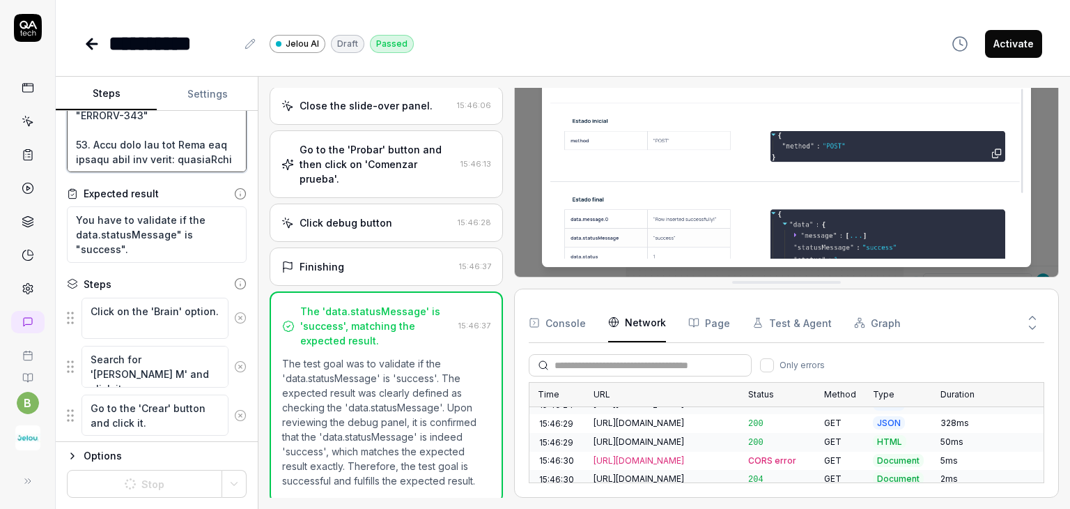
drag, startPoint x: 142, startPoint y: 162, endPoint x: 93, endPoint y: 139, distance: 54.5
click at [93, 139] on textarea at bounding box center [157, 122] width 180 height 100
click at [134, 245] on textarea "You have to validate if the data.statusMessage" is "success"." at bounding box center [157, 234] width 180 height 56
drag, startPoint x: 141, startPoint y: 251, endPoint x: 65, endPoint y: 217, distance: 83.5
click at [65, 217] on div "Goal Expected result You have to validate if the data.statusMessage" is "succes…" at bounding box center [157, 276] width 202 height 331
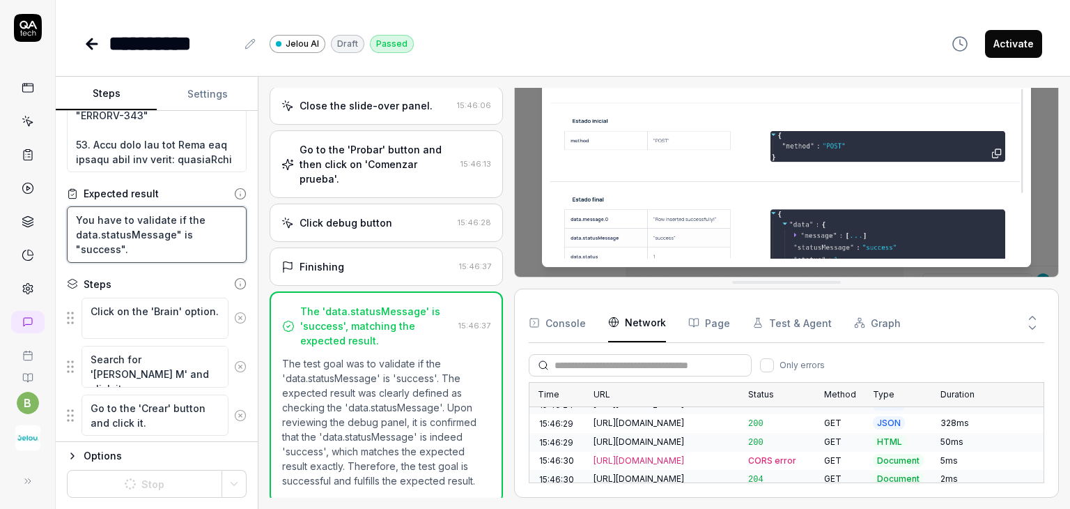
paste textarea "Make sure the row Name was insert with the value: andresTest"
type textarea "Make sure the row Name was insert with the value: andresTest"
type textarea "*"
type textarea "Make sure the row Name was insert with the value: andresTest"
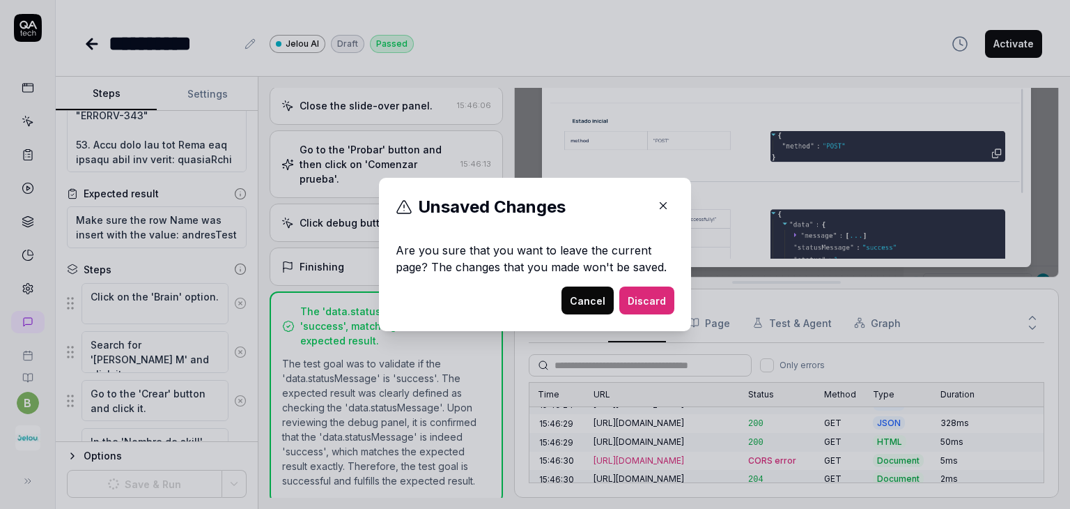
click at [591, 303] on button "Cancel" at bounding box center [587, 300] width 52 height 28
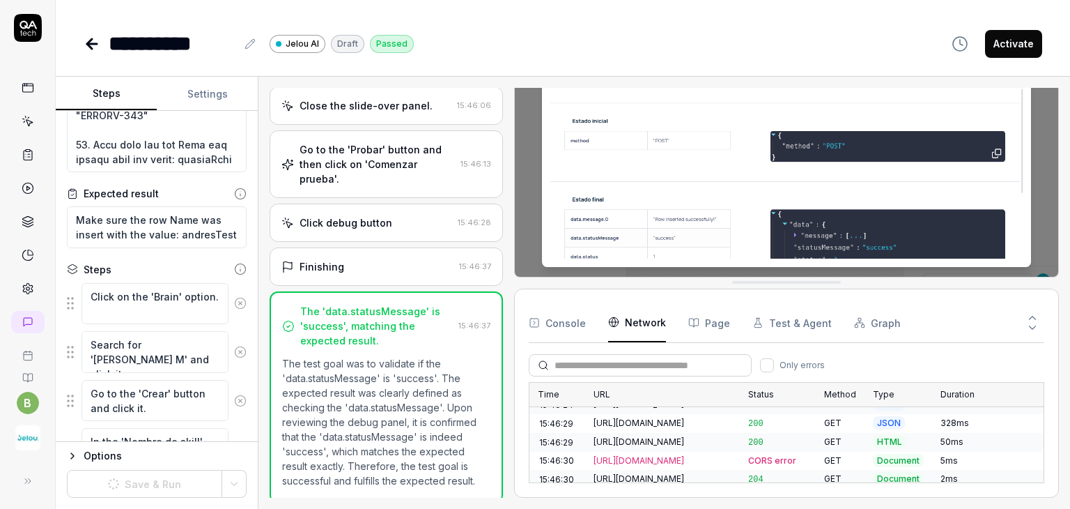
scroll to position [139, 0]
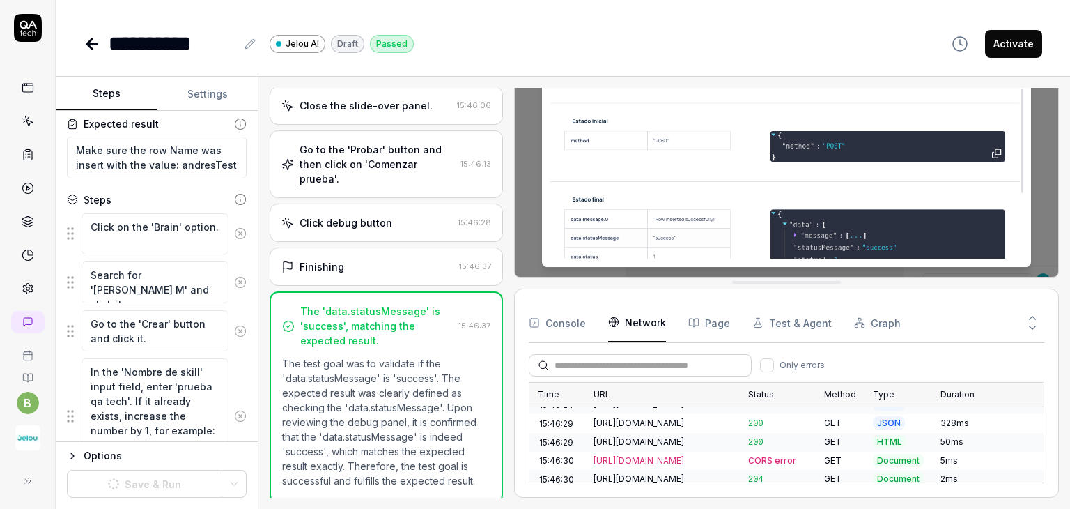
type textarea "*"
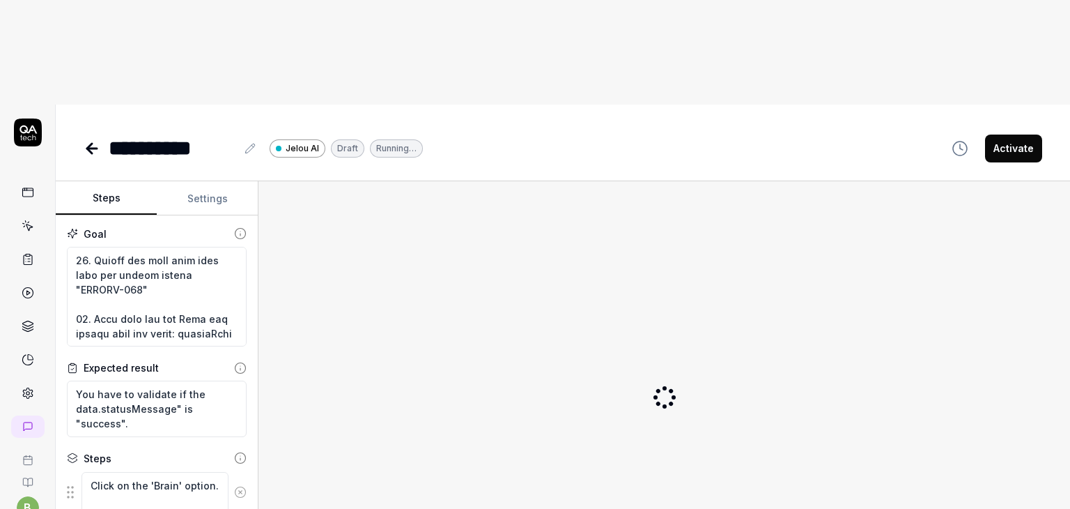
scroll to position [979, 0]
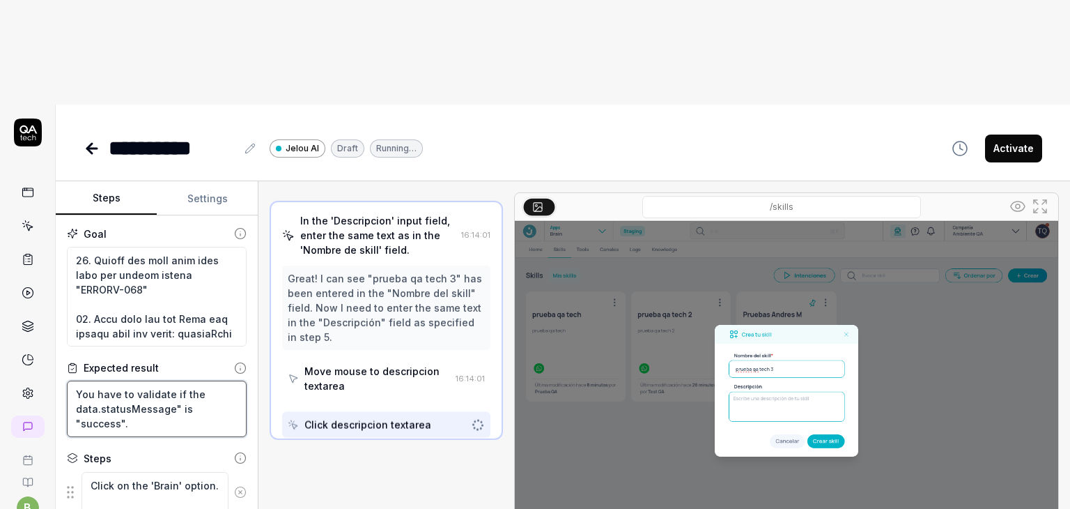
click at [159, 380] on textarea "You have to validate if the data.statusMessage" is "success"." at bounding box center [157, 408] width 180 height 56
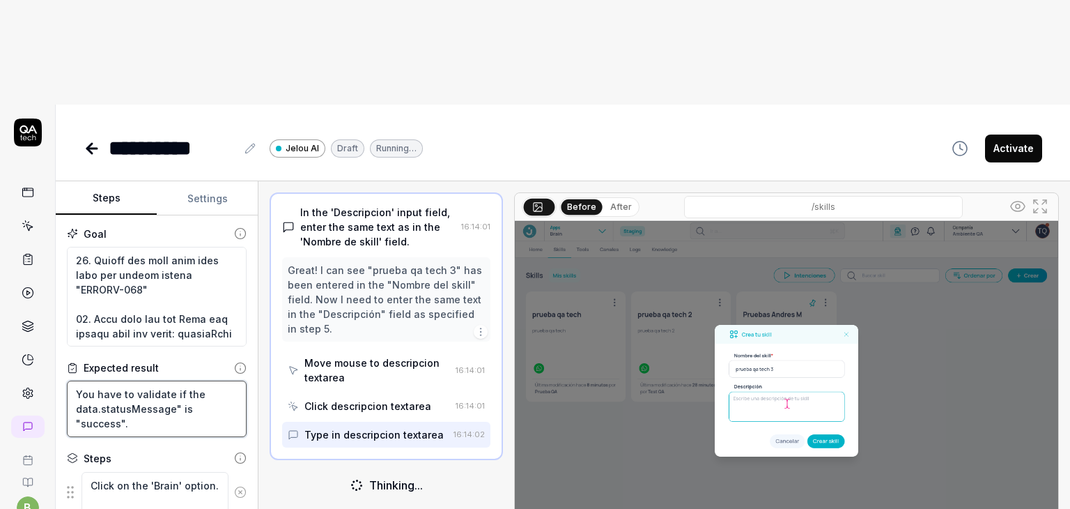
drag, startPoint x: 142, startPoint y: 318, endPoint x: 64, endPoint y: 287, distance: 83.8
click at [64, 287] on div "Goal Expected result You have to validate if the data.statusMessage" is "succes…" at bounding box center [157, 380] width 202 height 331
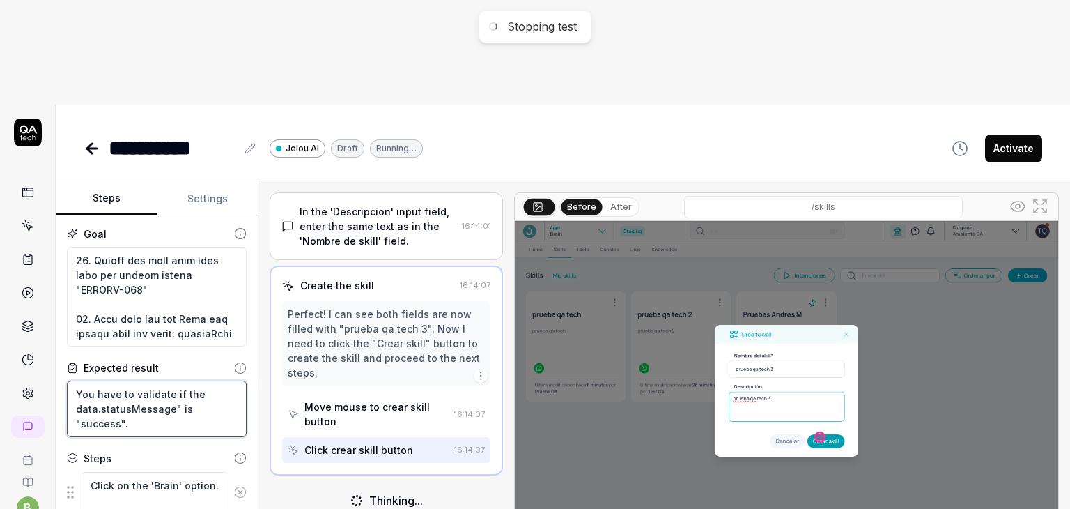
click at [148, 380] on textarea "You have to validate if the data.statusMessage" is "success"." at bounding box center [157, 408] width 180 height 56
type textarea "*"
drag, startPoint x: 153, startPoint y: 318, endPoint x: 74, endPoint y: 280, distance: 88.2
click at [74, 380] on textarea "You have to validate if the data.statusMessage" is "success"." at bounding box center [157, 408] width 180 height 56
type textarea "Make sure the row Name was insert with the value: andresTest"
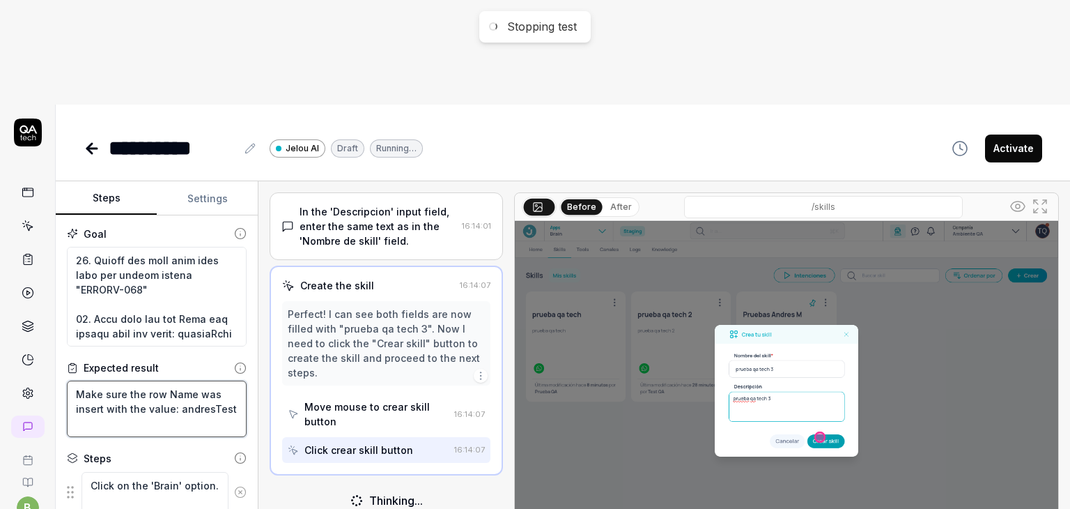
type textarea "*"
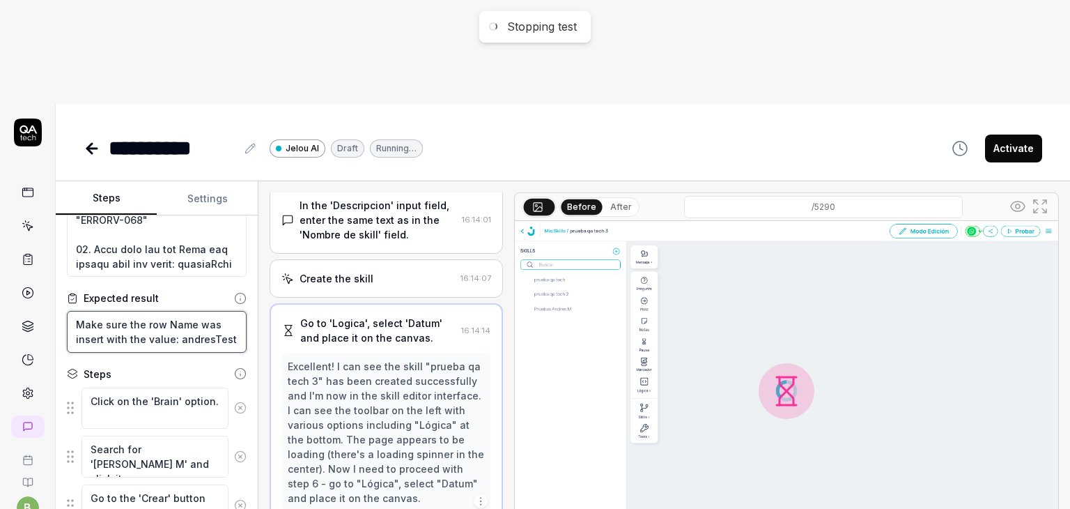
scroll to position [5, 0]
type textarea "Make sure the row Name was insert with the value: andresTest"
click at [239, 249] on div "Goal Expected result Make sure the row Name was insert with the value: andresTe…" at bounding box center [157, 380] width 202 height 331
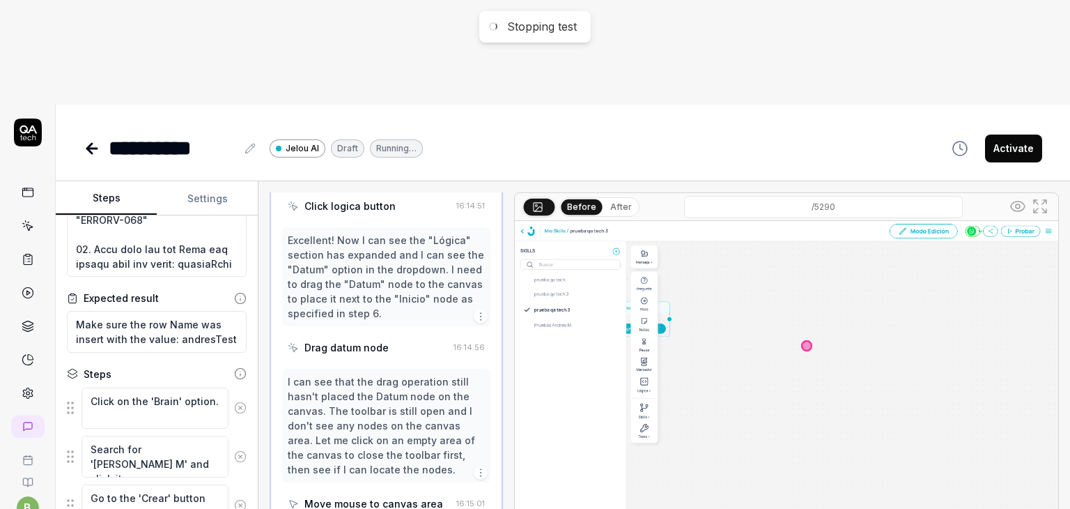
scroll to position [1323, 0]
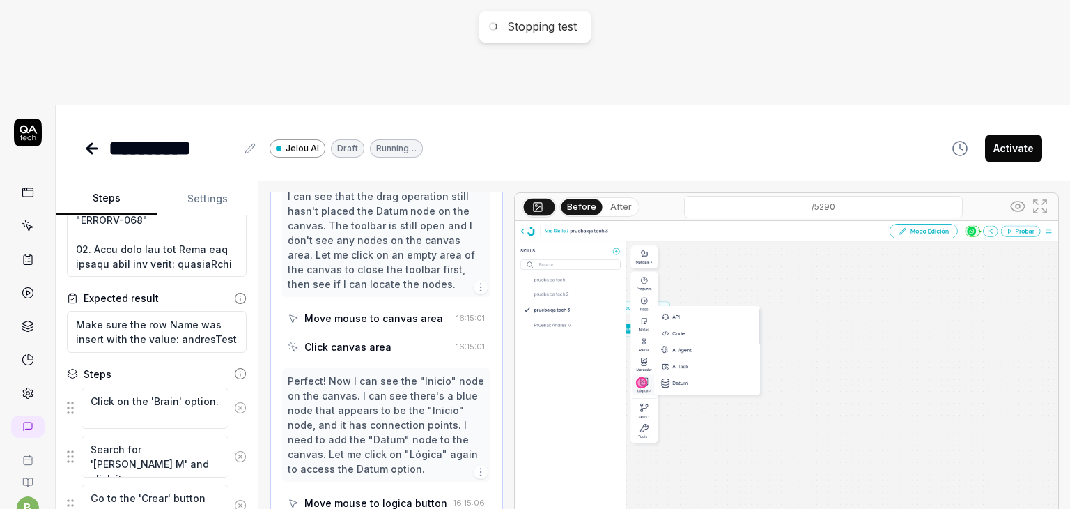
type textarea "*"
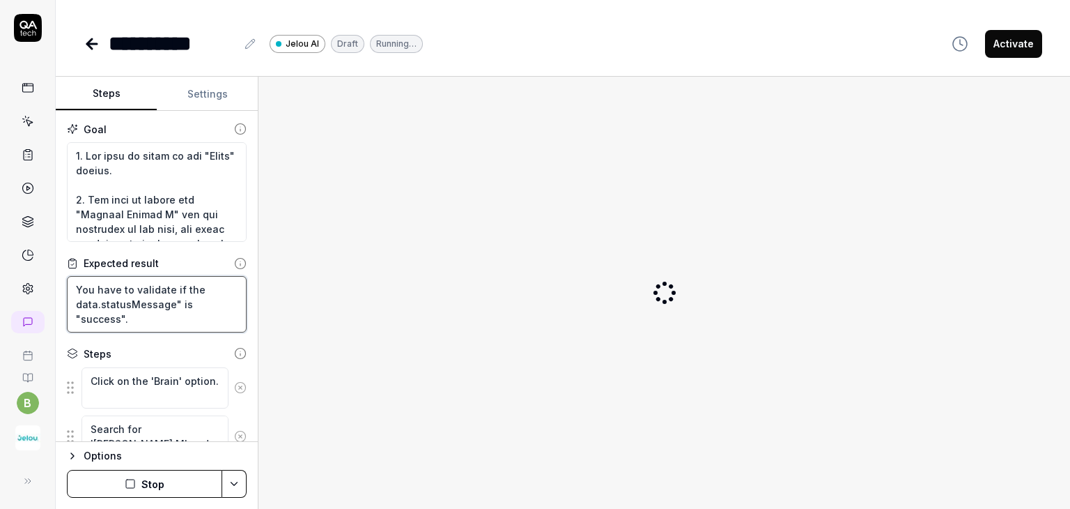
click at [171, 310] on textarea "You have to validate if the data.statusMessage" is "success"." at bounding box center [157, 304] width 180 height 56
click at [173, 310] on textarea "You have to validate if the data.statusMessage" is "success"." at bounding box center [157, 304] width 180 height 56
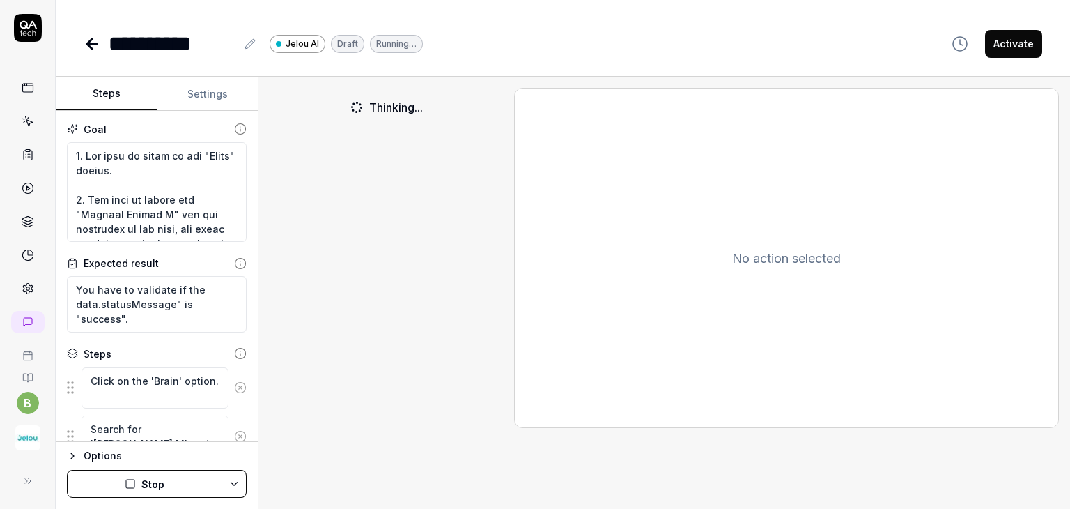
click at [171, 488] on button "Stop" at bounding box center [144, 484] width 155 height 28
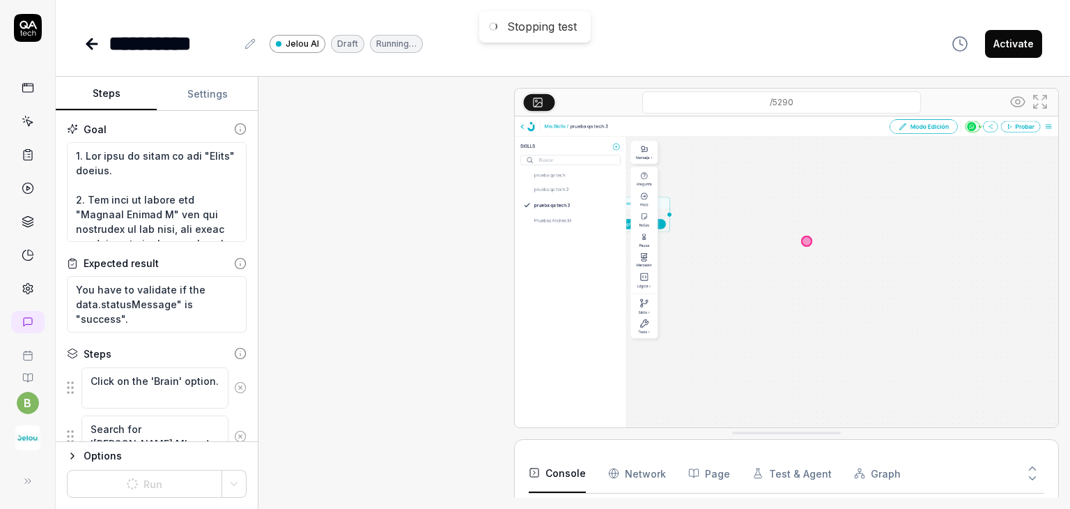
scroll to position [50, 0]
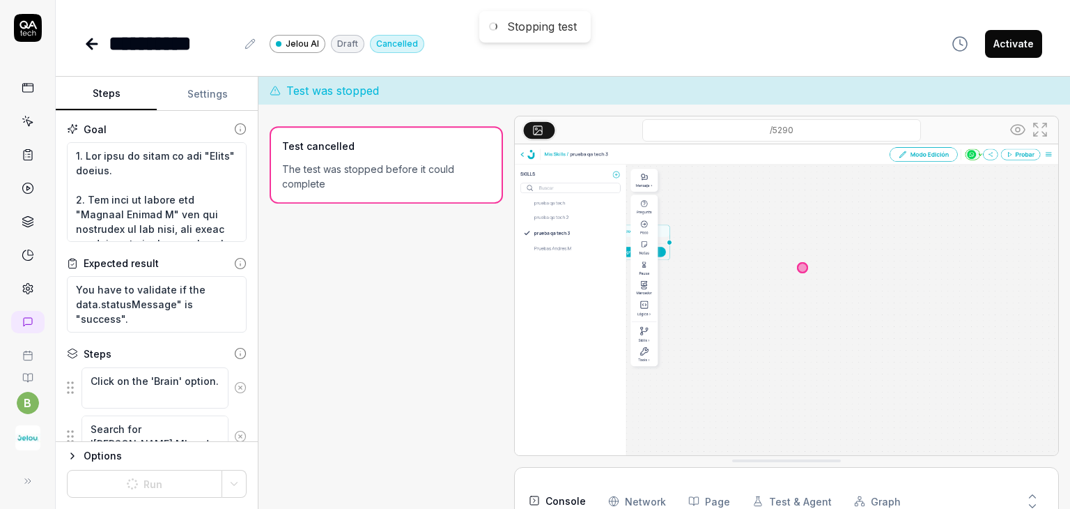
type textarea "*"
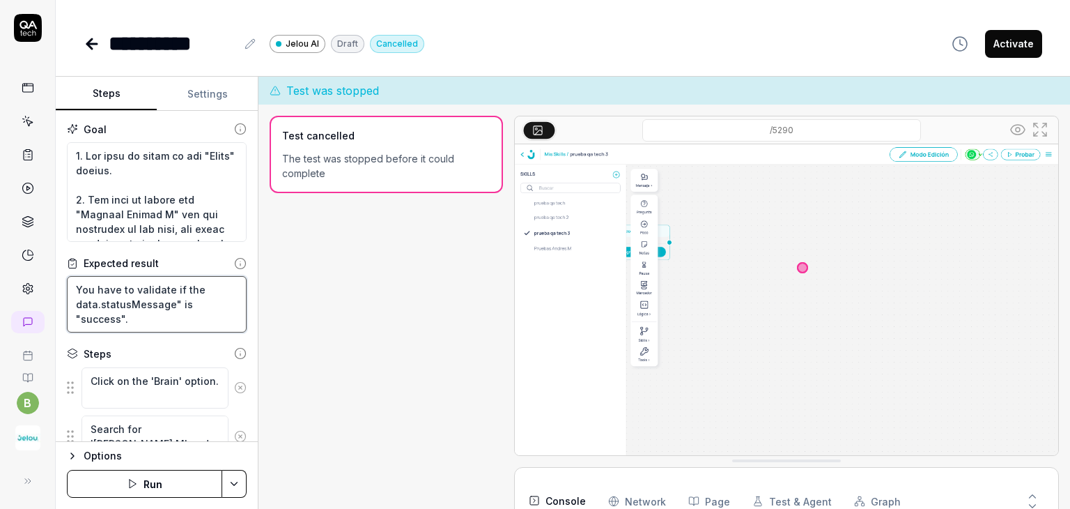
click at [162, 316] on textarea "You have to validate if the data.statusMessage" is "success"." at bounding box center [157, 304] width 180 height 56
drag, startPoint x: 159, startPoint y: 318, endPoint x: 71, endPoint y: 286, distance: 93.4
click at [71, 286] on textarea "You have to validate if the data.statusMessage" is "success"." at bounding box center [157, 304] width 180 height 56
paste textarea "Make sure the row Name was insert with the value: andresTest"
type textarea "Make sure the row Name was insert with the value: andresTest"
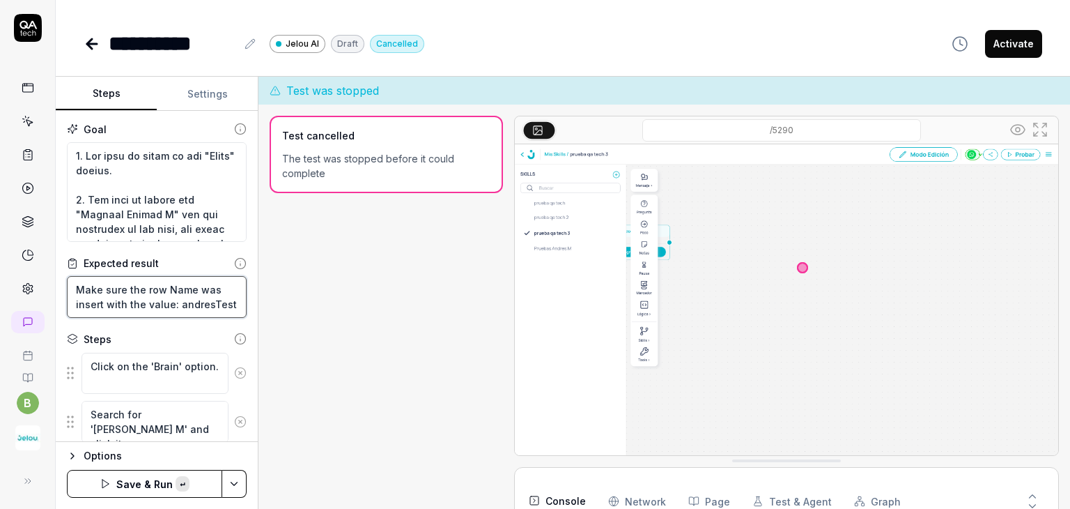
type textarea "*"
type textarea "Make sure the row Name was insert with the value: andresTest"
click at [153, 479] on button "Save & Run" at bounding box center [144, 484] width 155 height 28
type textarea "*"
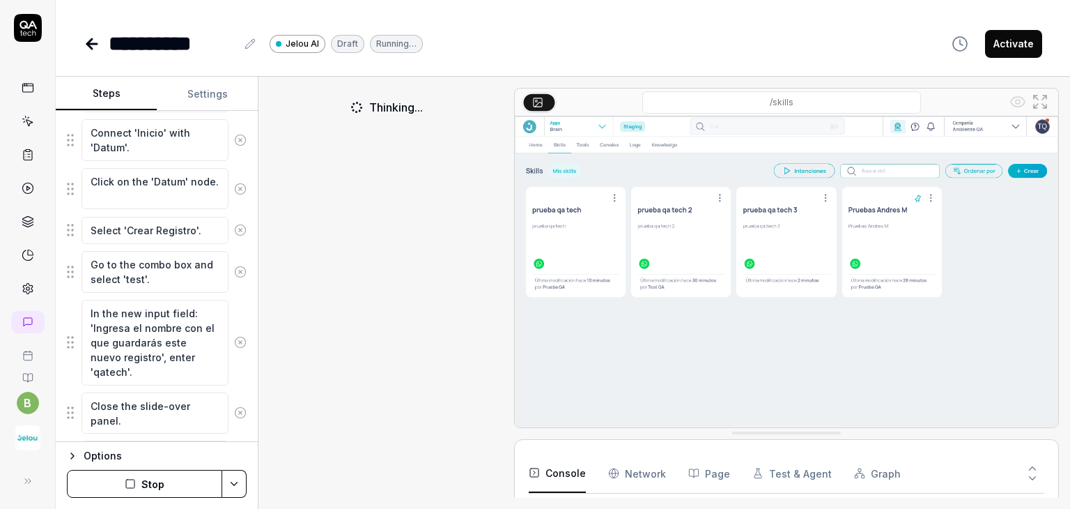
scroll to position [736, 0]
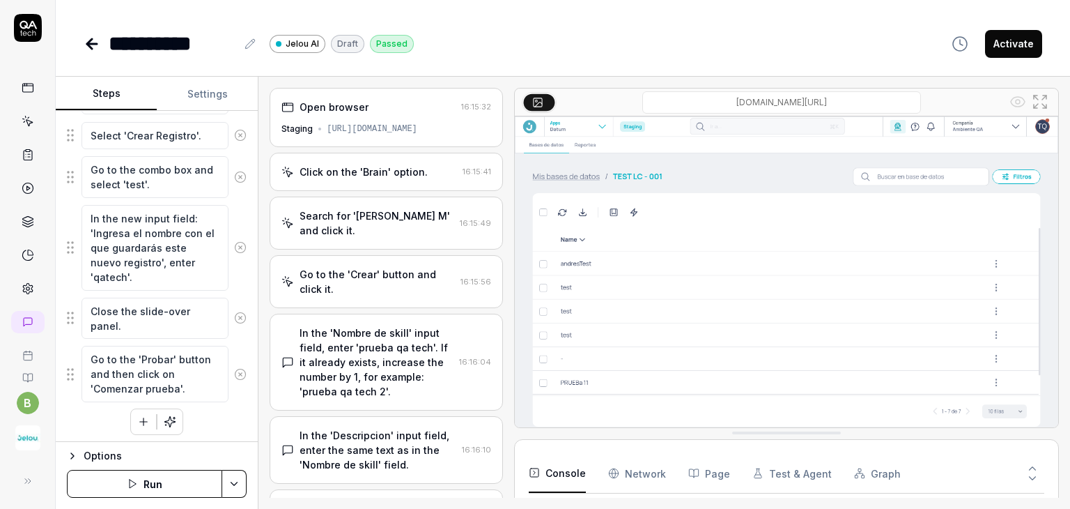
click at [92, 44] on icon at bounding box center [92, 44] width 10 height 0
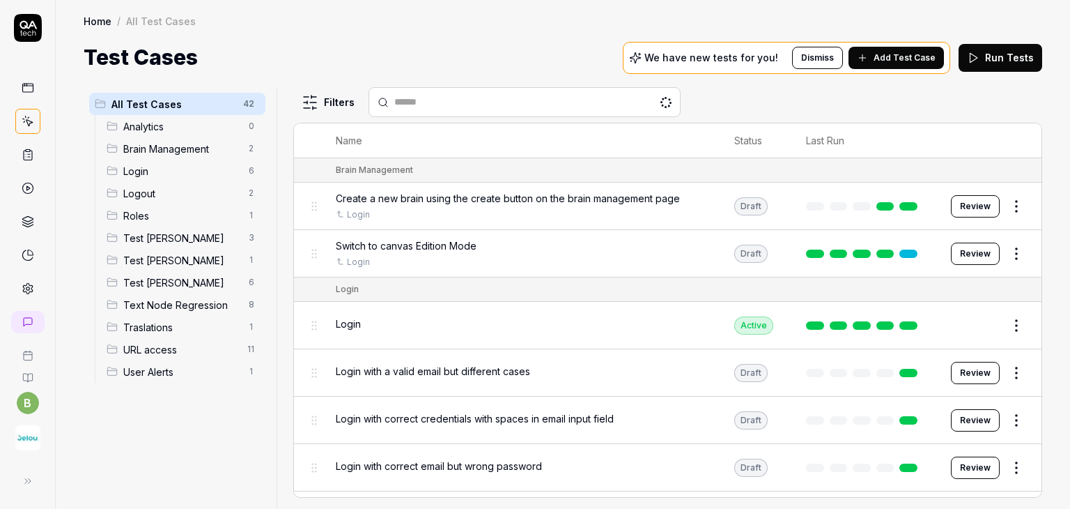
click at [201, 263] on span "Test [PERSON_NAME]" at bounding box center [181, 260] width 117 height 15
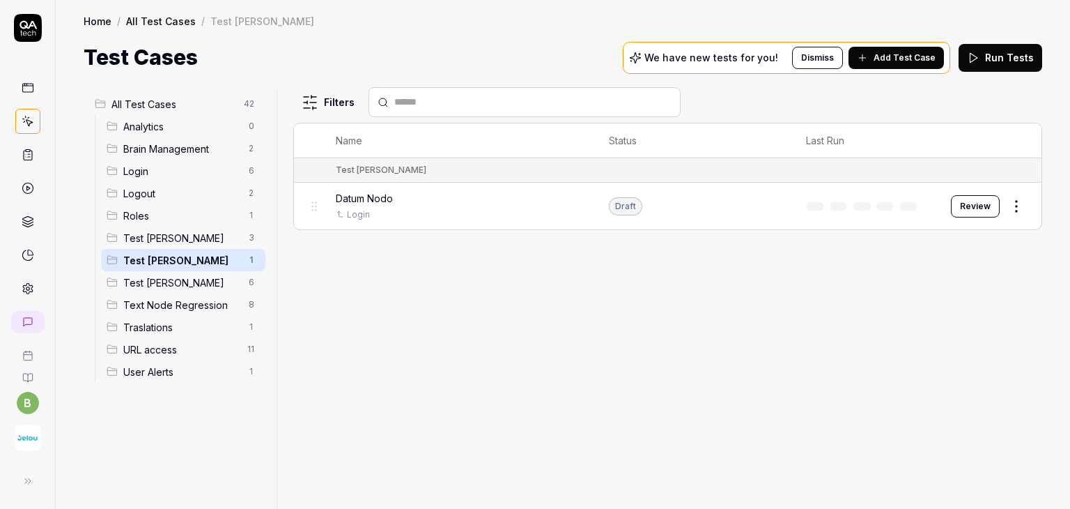
click at [963, 203] on button "Review" at bounding box center [975, 206] width 49 height 22
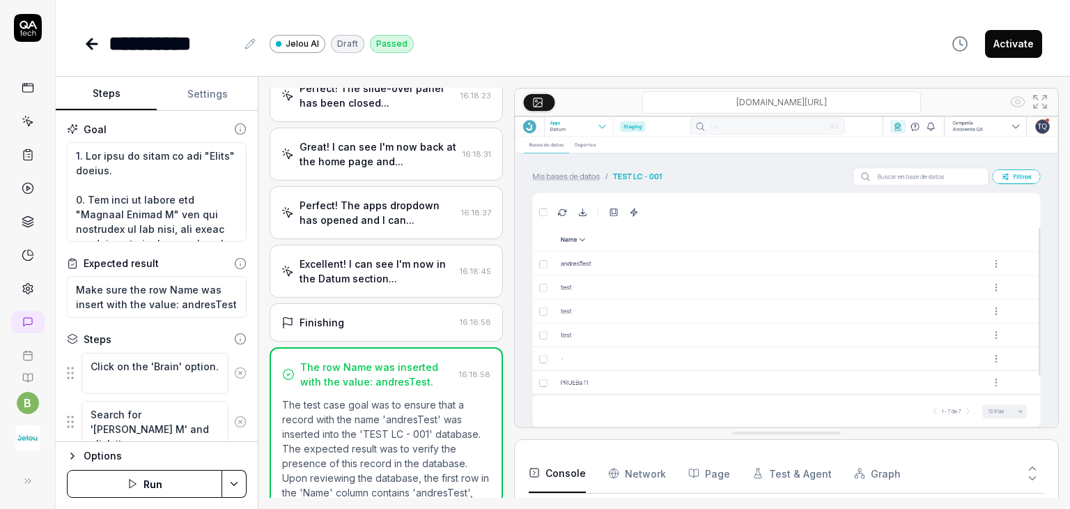
scroll to position [1147, 0]
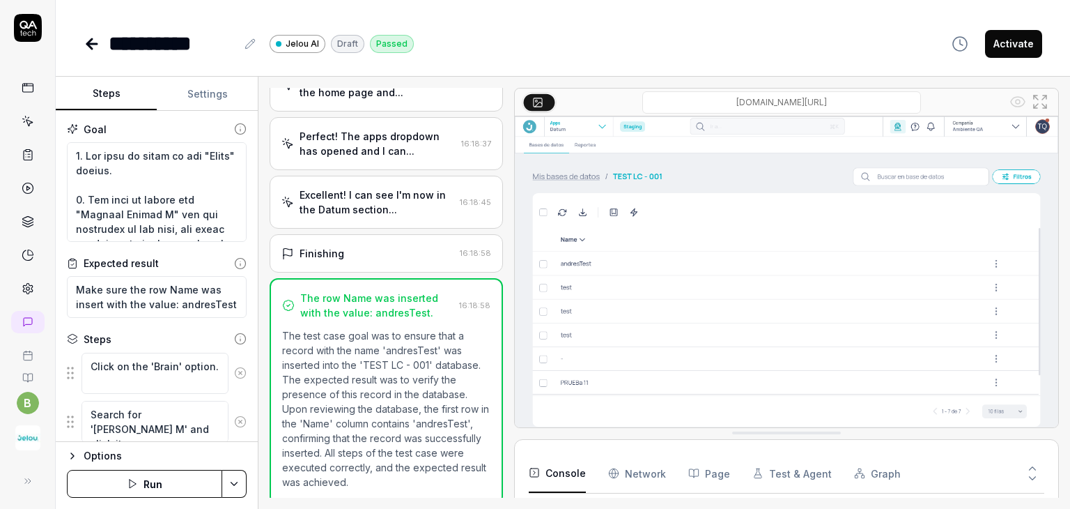
type textarea "*"
click at [91, 39] on icon at bounding box center [89, 44] width 5 height 10
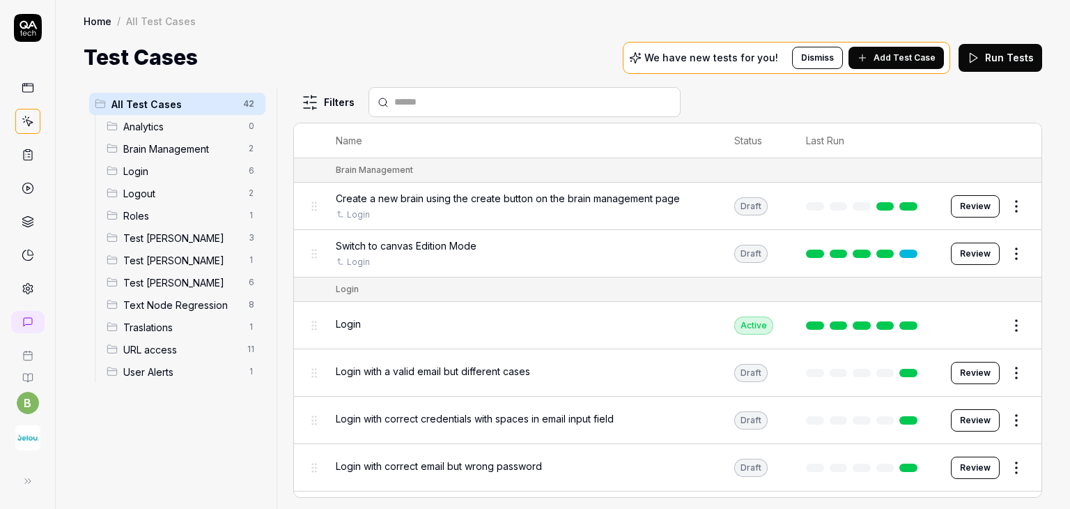
click at [173, 268] on div "Test [PERSON_NAME] 1" at bounding box center [183, 260] width 164 height 22
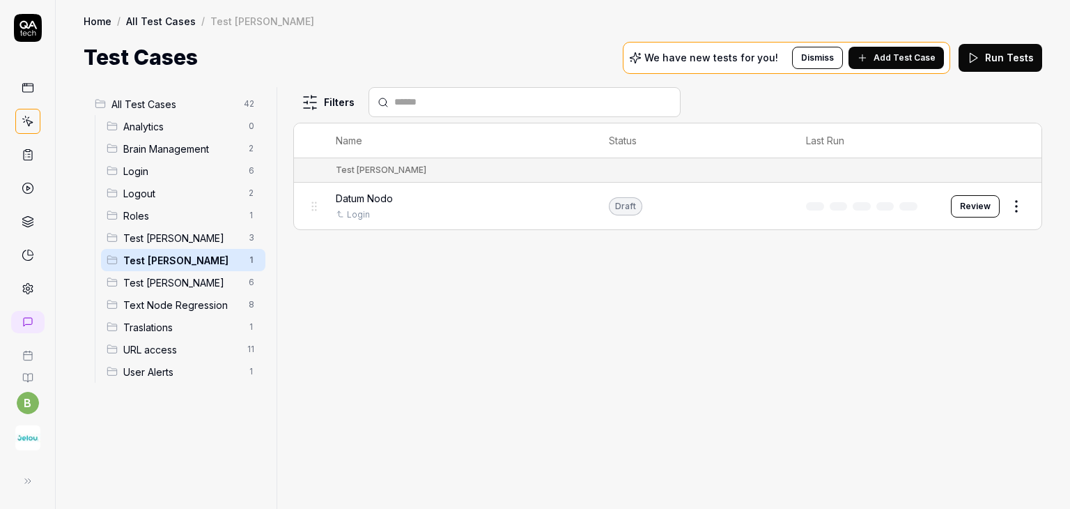
click at [627, 208] on div "Draft" at bounding box center [625, 206] width 33 height 18
click at [1017, 213] on body "b Home / All Test Cases / Test [PERSON_NAME] Home / All Test Cases / Test [PERS…" at bounding box center [535, 306] width 1070 height 613
click at [1016, 207] on html "b Home / All Test Cases / Test [PERSON_NAME] Home / All Test Cases / Test [PERS…" at bounding box center [535, 306] width 1070 height 613
click at [831, 307] on html "b Home / All Test Cases / Test [PERSON_NAME] Home / All Test Cases / Test [PERS…" at bounding box center [535, 306] width 1070 height 613
click at [1011, 204] on html "b Home / All Test Cases / Test [PERSON_NAME] Home / All Test Cases / Test [PERS…" at bounding box center [535, 306] width 1070 height 613
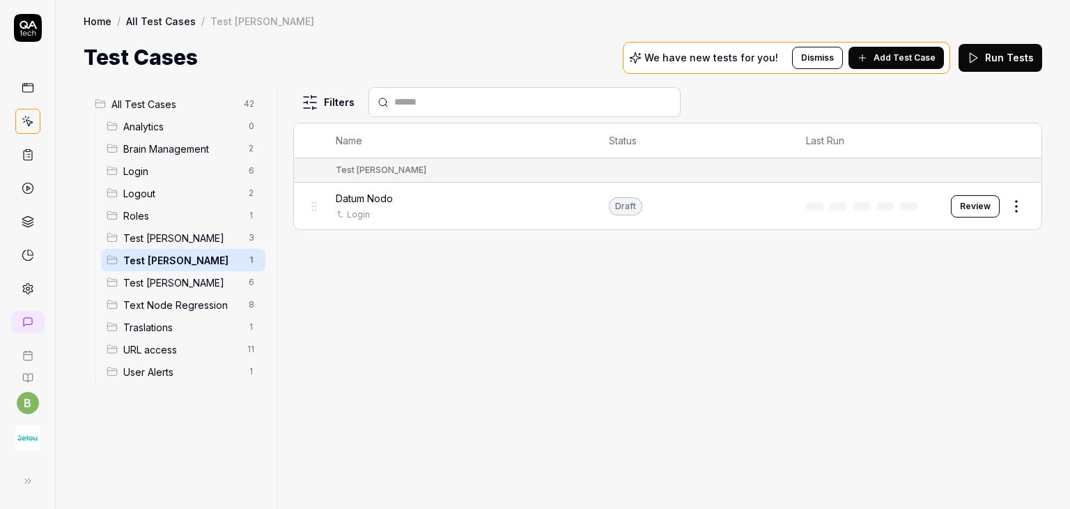
click at [621, 360] on html "b Home / All Test Cases / Test [PERSON_NAME] Home / All Test Cases / Test [PERS…" at bounding box center [535, 306] width 1070 height 613
click at [1018, 206] on html "b Home / All Test Cases / Test [PERSON_NAME] Home / All Test Cases / Test [PERS…" at bounding box center [535, 306] width 1070 height 613
click at [824, 307] on html "b Home / All Test Cases / Test [PERSON_NAME] Home / All Test Cases / Test [PERS…" at bounding box center [535, 306] width 1070 height 613
click at [490, 196] on div "Datum Nodo" at bounding box center [458, 198] width 245 height 15
click at [474, 215] on div "Login" at bounding box center [458, 214] width 245 height 13
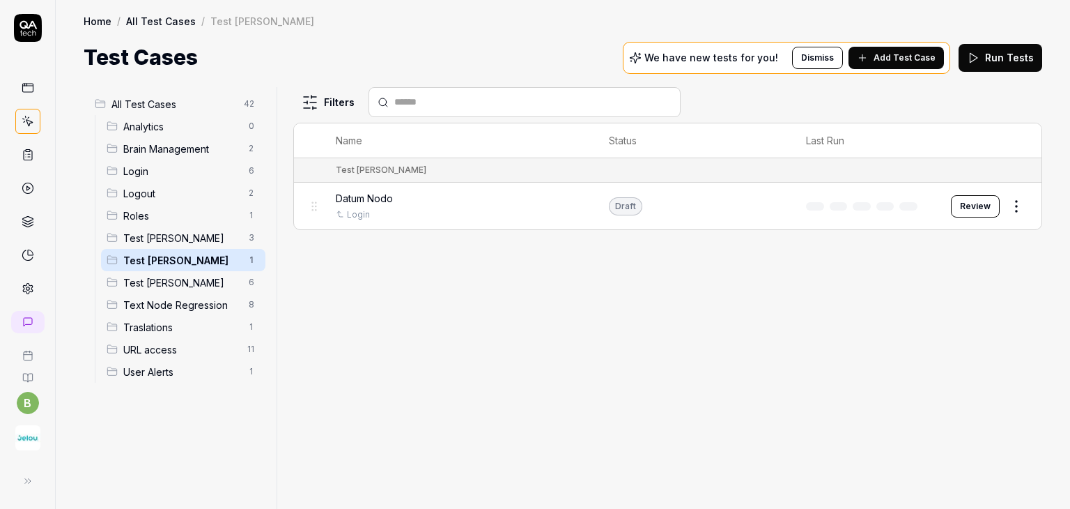
click at [732, 183] on td "Draft" at bounding box center [693, 206] width 197 height 47
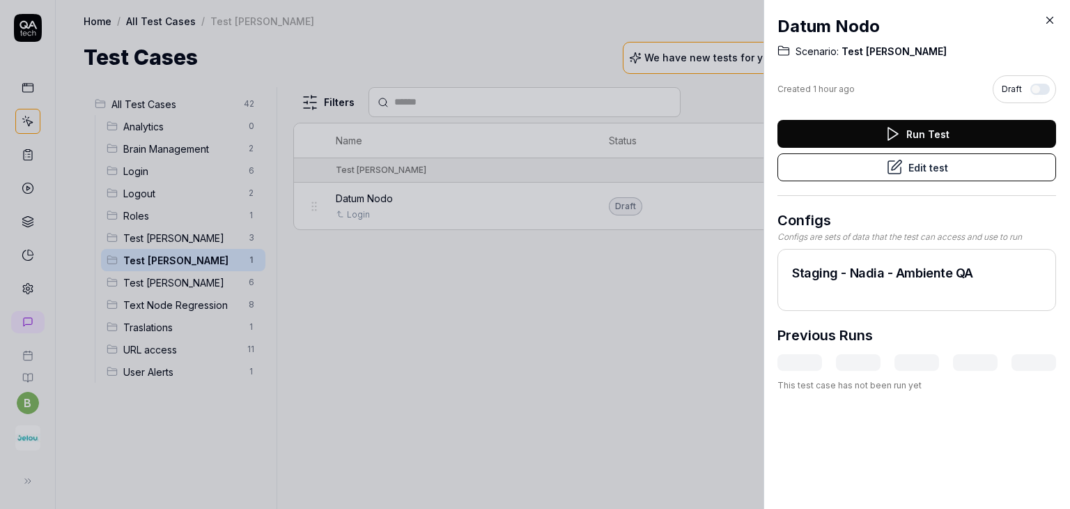
click at [960, 130] on button "Run Test" at bounding box center [916, 134] width 279 height 28
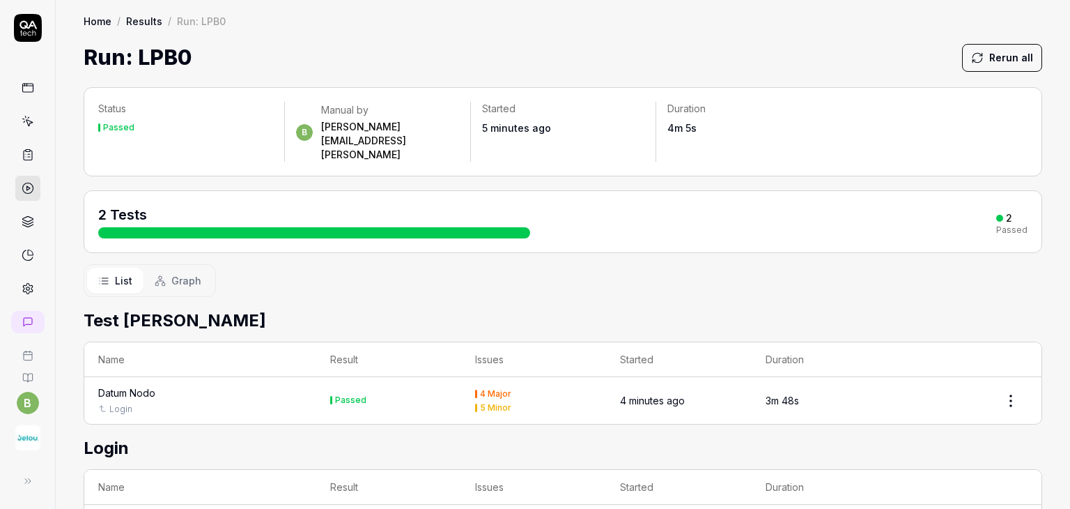
click at [231, 385] on div "Datum Nodo Login" at bounding box center [200, 400] width 204 height 30
click at [142, 385] on div "Datum Nodo" at bounding box center [126, 392] width 57 height 15
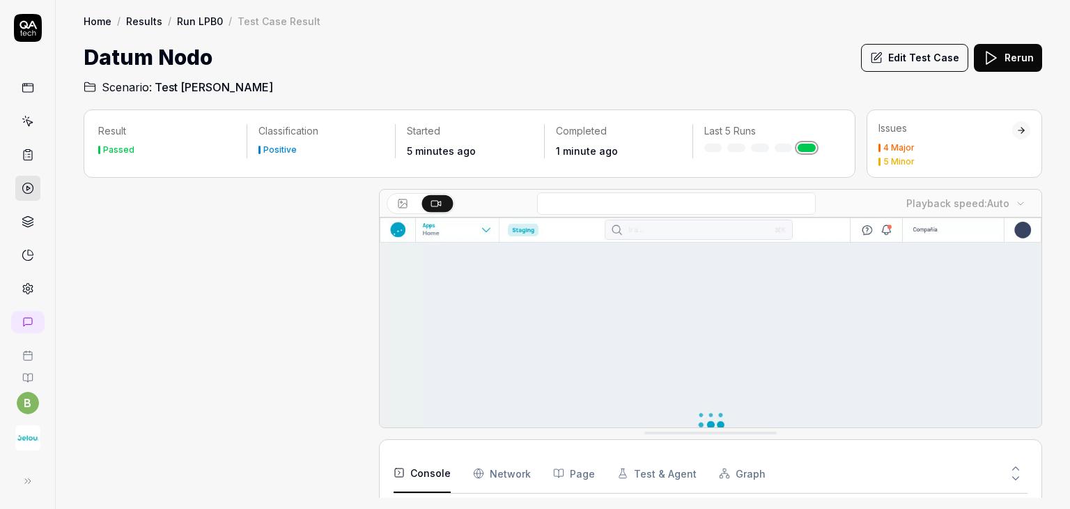
click at [920, 150] on div "4 Major" at bounding box center [945, 148] width 134 height 8
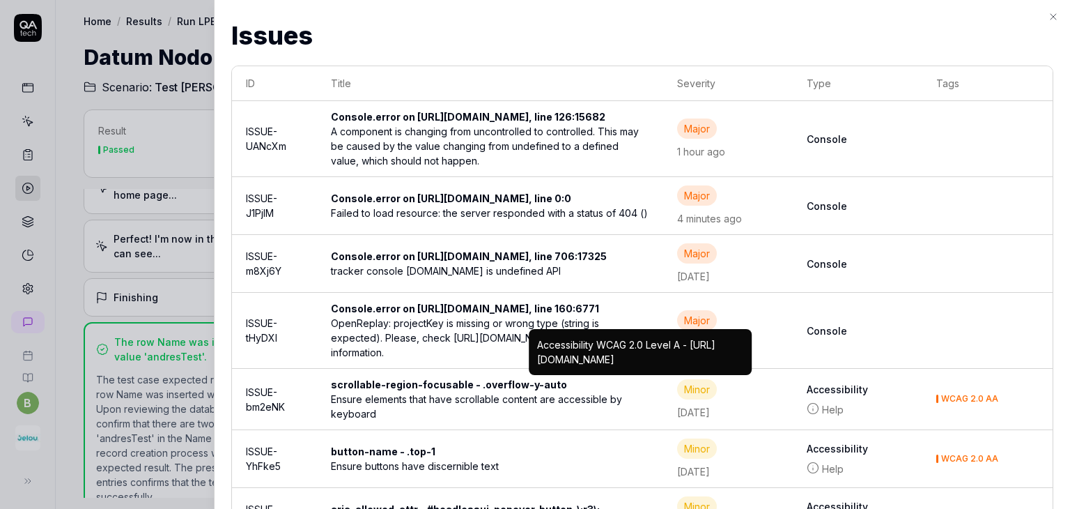
scroll to position [130, 0]
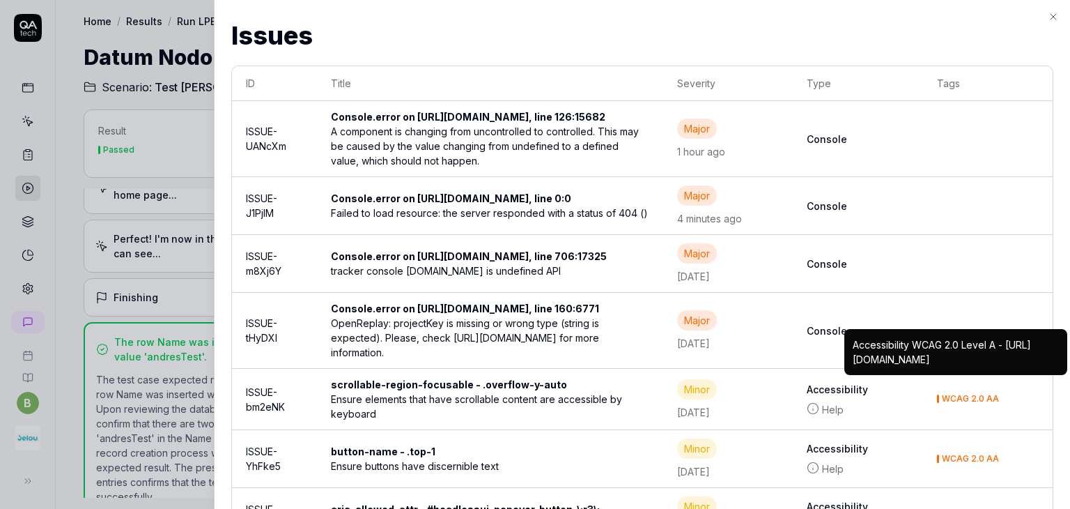
click at [1032, 18] on h2 "Issues" at bounding box center [642, 36] width 822 height 38
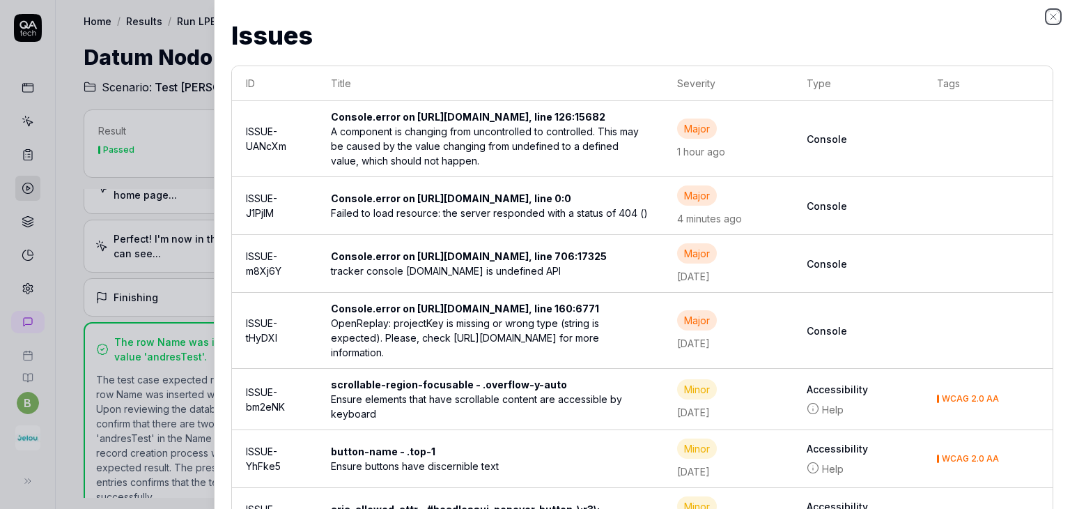
click at [1050, 20] on icon "button" at bounding box center [1053, 16] width 11 height 11
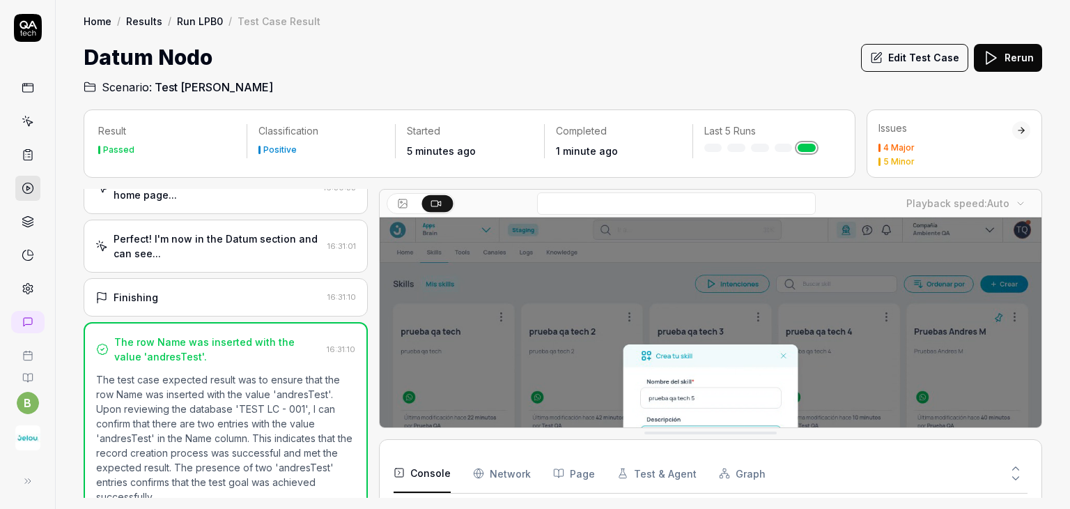
click at [479, 252] on video at bounding box center [711, 424] width 662 height 414
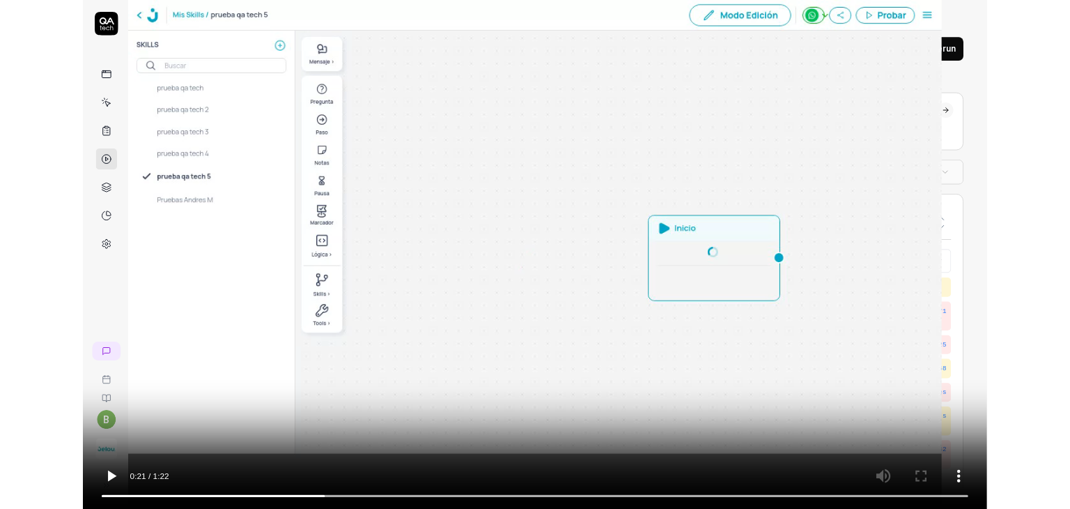
scroll to position [936, 0]
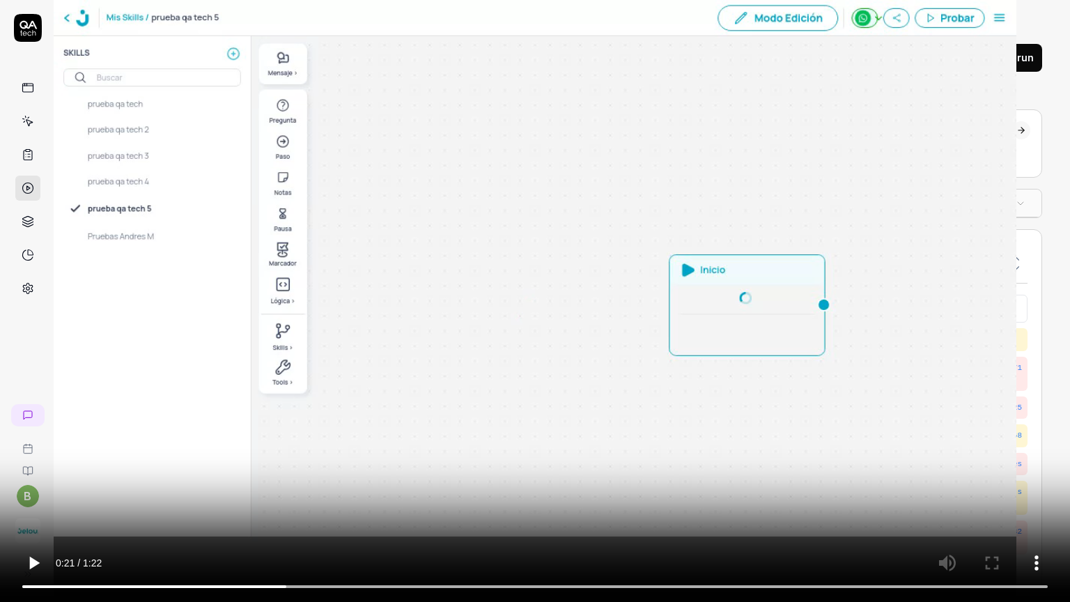
click at [488, 385] on video at bounding box center [535, 301] width 1070 height 602
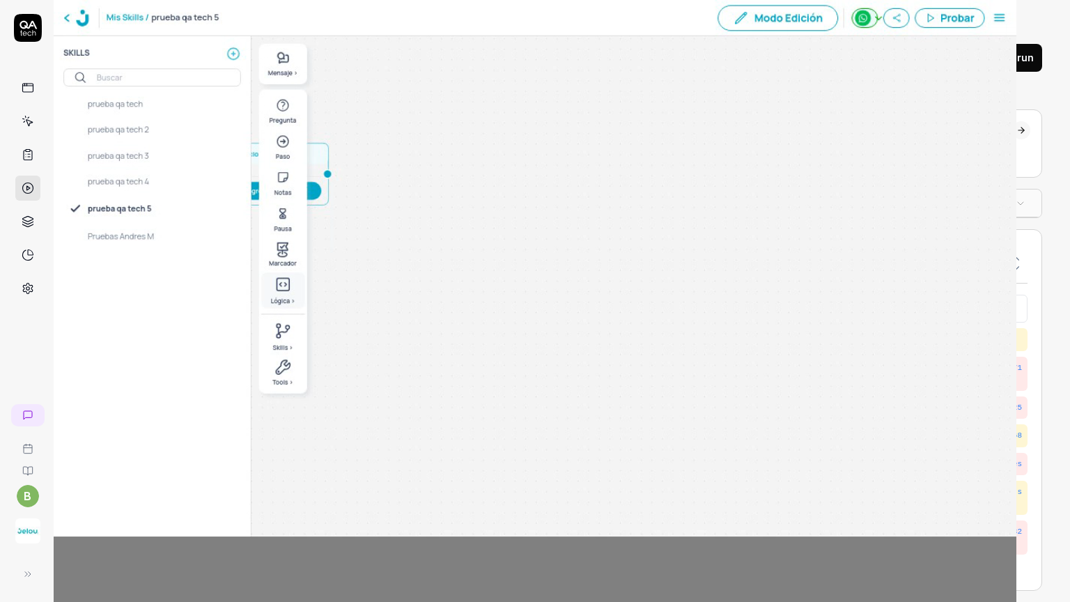
click at [559, 485] on video at bounding box center [535, 301] width 1070 height 602
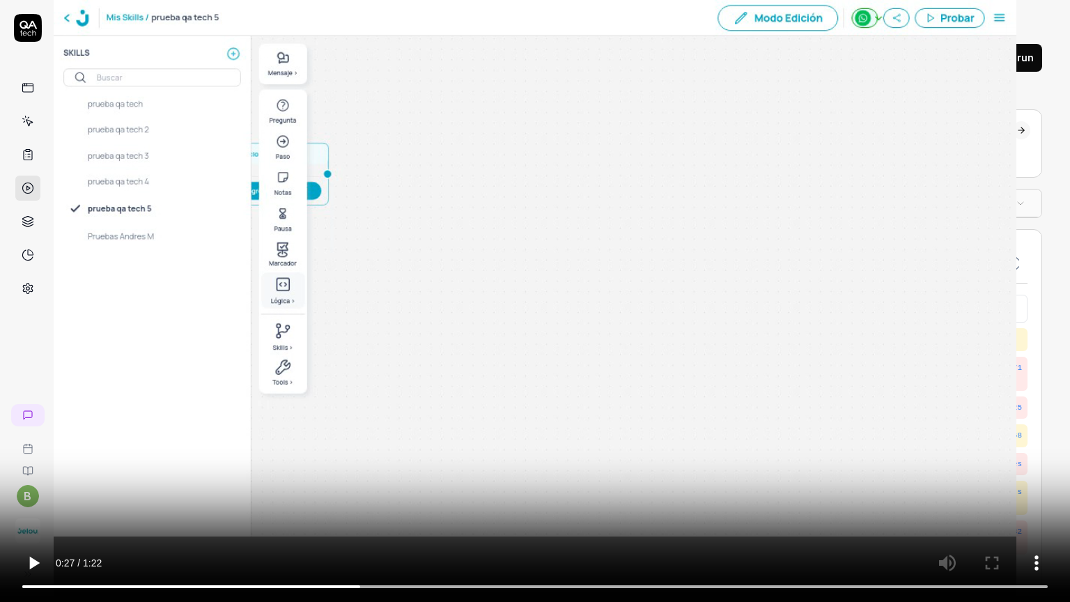
click at [559, 485] on video at bounding box center [535, 301] width 1070 height 602
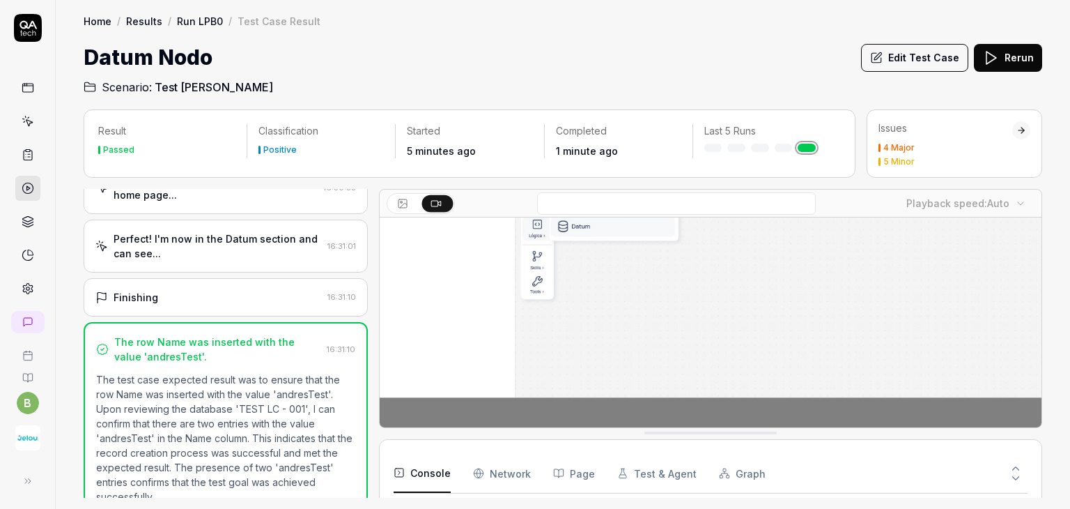
scroll to position [197, 0]
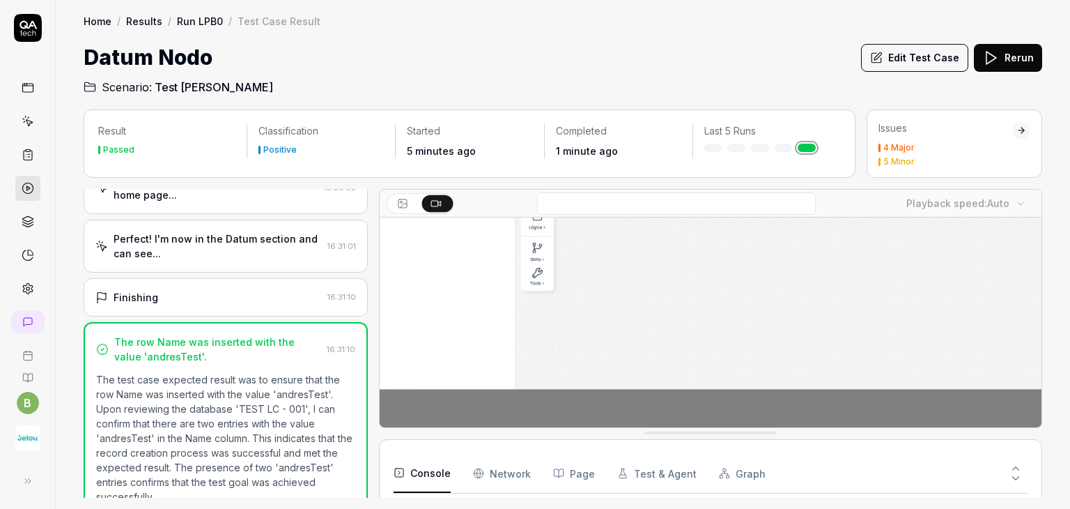
click at [178, 82] on span "Test [PERSON_NAME]" at bounding box center [214, 87] width 118 height 17
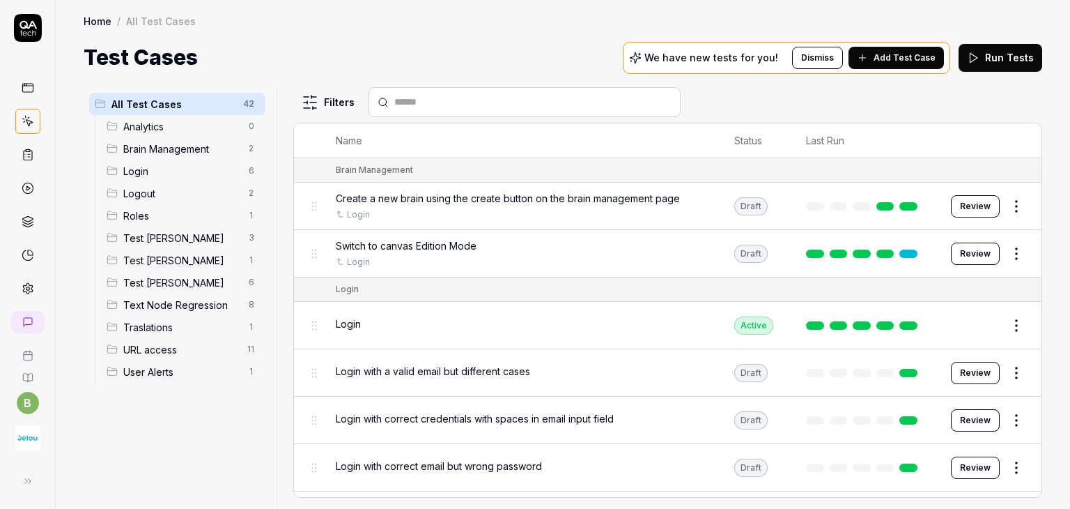
click at [181, 255] on span "Test [PERSON_NAME]" at bounding box center [181, 260] width 117 height 15
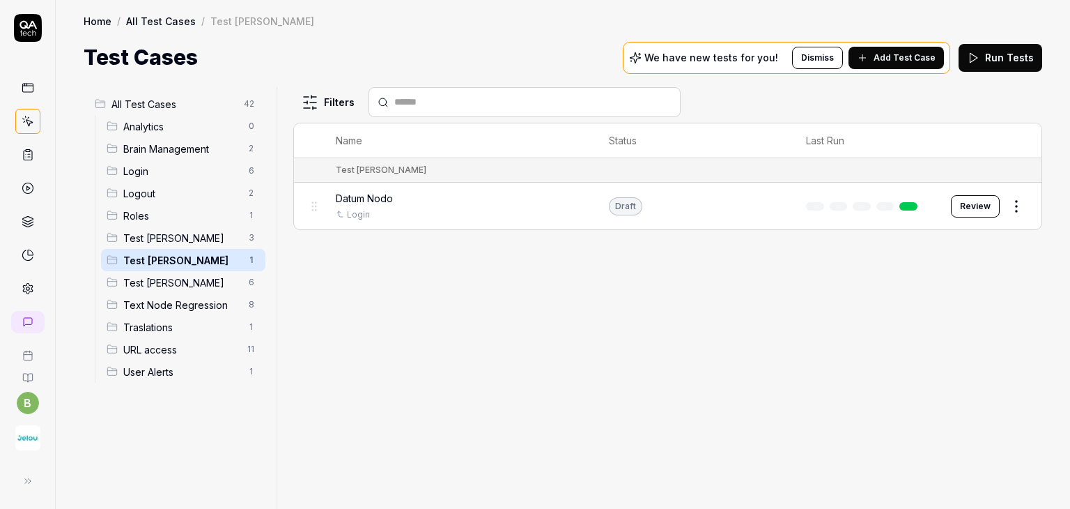
click at [1018, 206] on html "b Home / All Test Cases / Test [PERSON_NAME] Home / All Test Cases / Test [PERS…" at bounding box center [535, 306] width 1070 height 613
click at [426, 378] on html "b Home / All Test Cases / Test [PERSON_NAME] Home / All Test Cases / Test [PERS…" at bounding box center [535, 306] width 1070 height 613
click at [394, 199] on div "Datum Nodo" at bounding box center [458, 198] width 245 height 15
click at [378, 201] on body "b Home / All Test Cases / Test [PERSON_NAME] Home / All Test Cases / Test [PERS…" at bounding box center [535, 306] width 1070 height 613
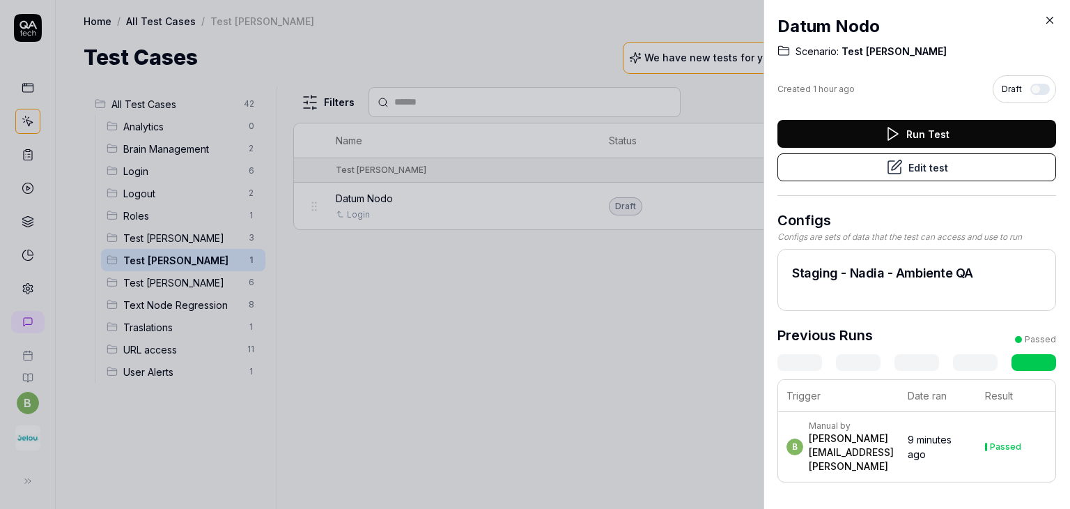
click at [1048, 22] on icon at bounding box center [1050, 20] width 6 height 6
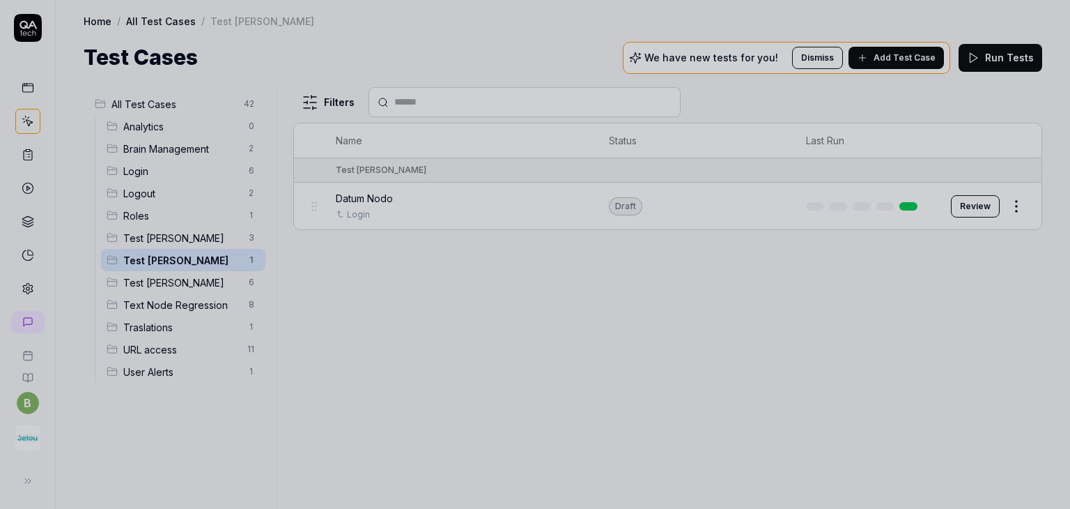
click at [479, 199] on div at bounding box center [535, 254] width 1070 height 509
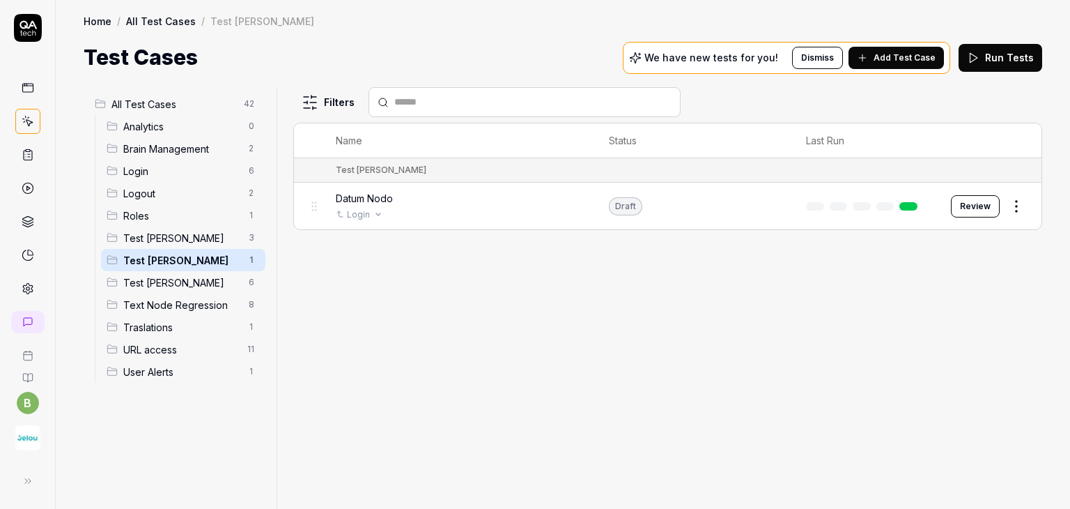
click at [529, 208] on div "Login" at bounding box center [458, 214] width 245 height 13
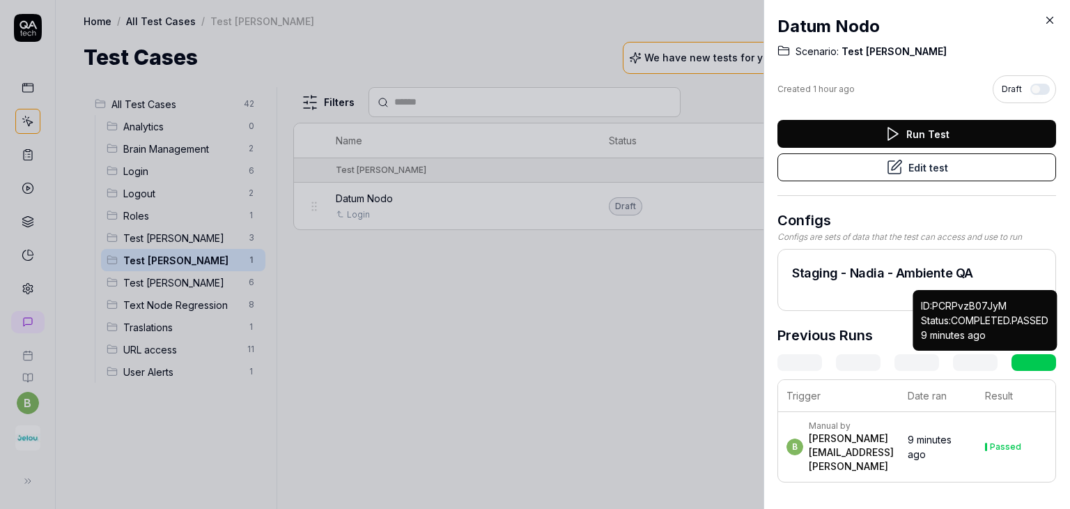
drag, startPoint x: 1014, startPoint y: 365, endPoint x: 993, endPoint y: 385, distance: 29.6
click at [1014, 365] on link at bounding box center [1033, 362] width 45 height 17
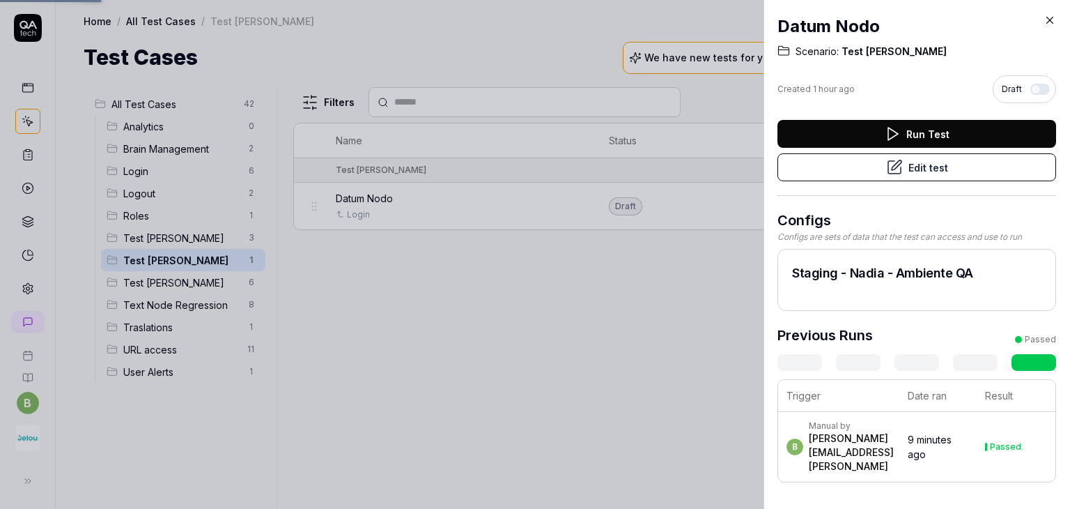
click at [1008, 442] on div "Passed" at bounding box center [1005, 446] width 31 height 8
click at [885, 440] on div "[PERSON_NAME][EMAIL_ADDRESS][PERSON_NAME]" at bounding box center [851, 452] width 85 height 42
click at [946, 438] on time "9 minutes ago" at bounding box center [930, 446] width 44 height 26
click at [953, 394] on th "Date ran" at bounding box center [937, 396] width 77 height 32
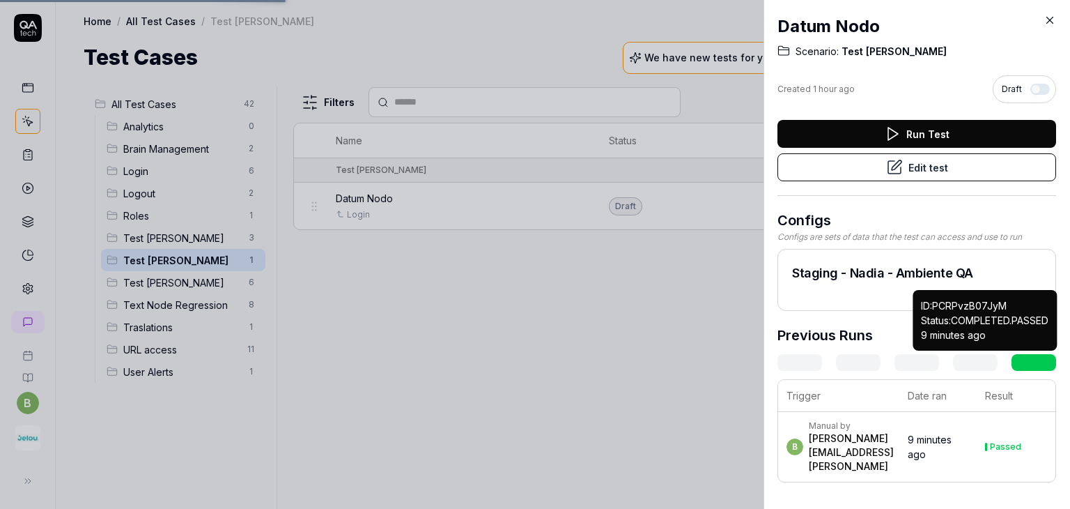
click at [1037, 366] on link at bounding box center [1033, 362] width 45 height 17
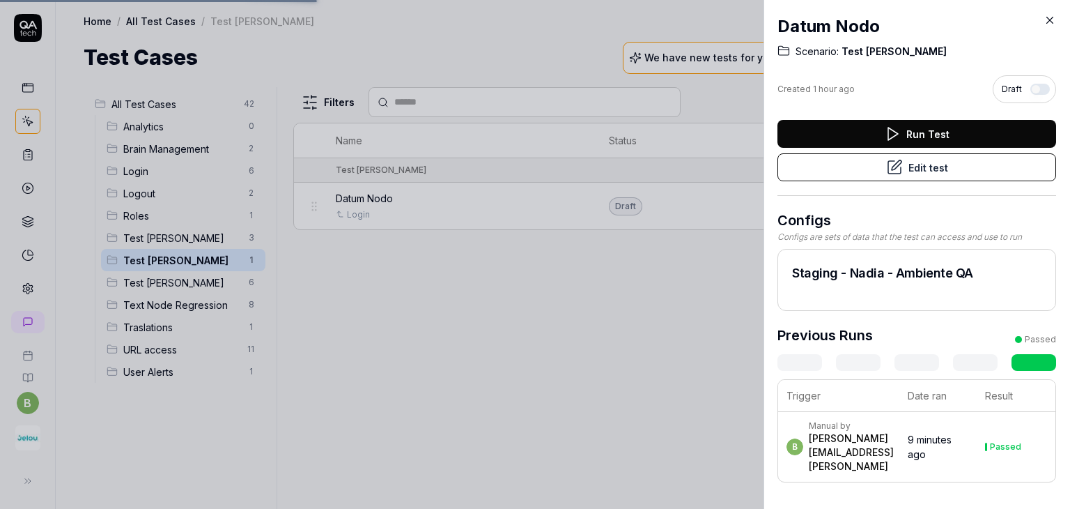
click at [1034, 361] on link at bounding box center [1033, 362] width 45 height 17
click at [1031, 340] on div "Passed" at bounding box center [1040, 339] width 31 height 13
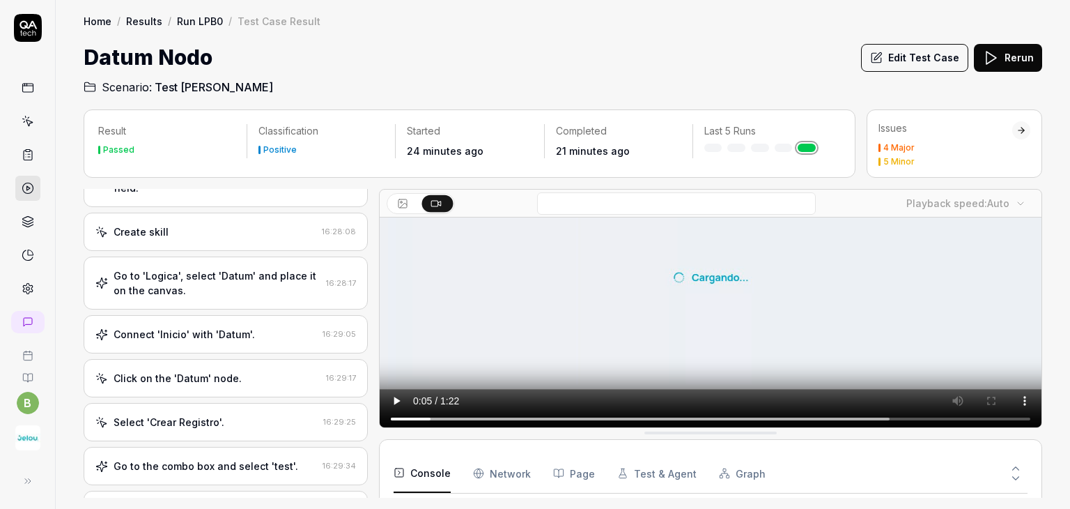
scroll to position [418, 0]
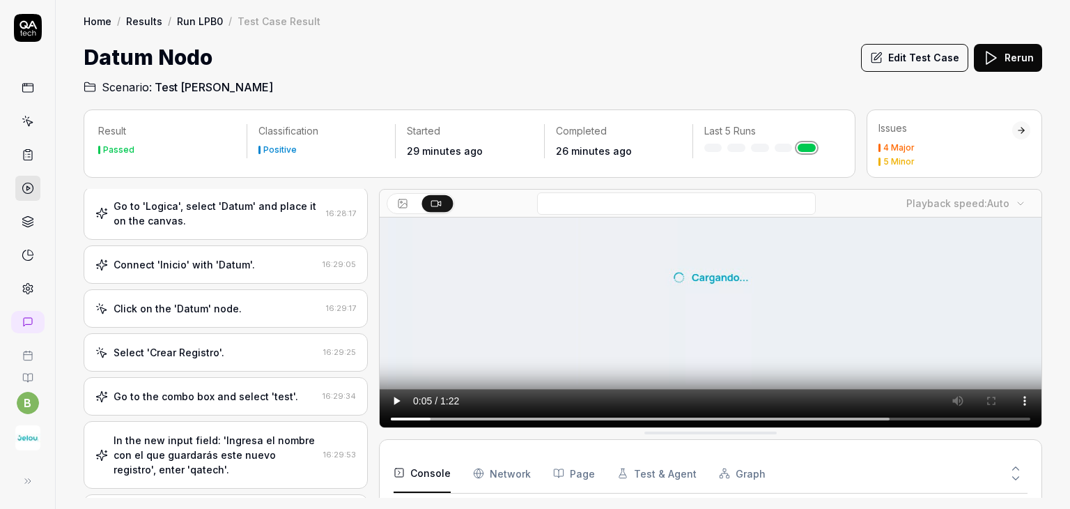
click at [728, 56] on div "Datum Nodo Edit Test Case Rerun" at bounding box center [563, 57] width 959 height 31
